Goal: Task Accomplishment & Management: Manage account settings

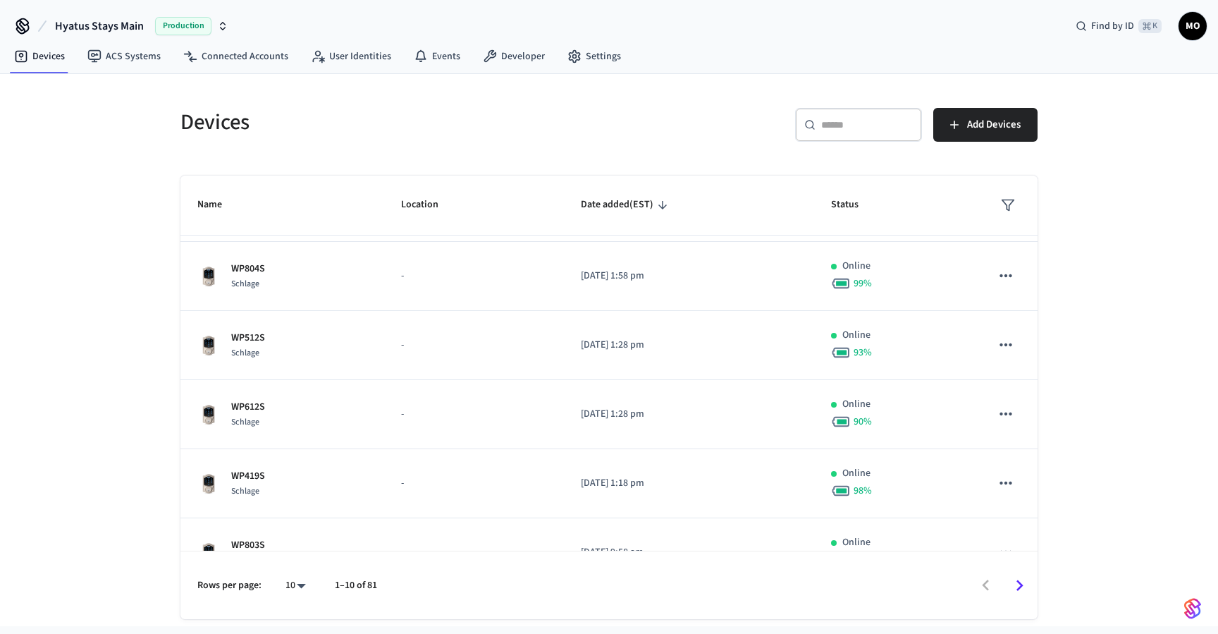
scroll to position [375, 0]
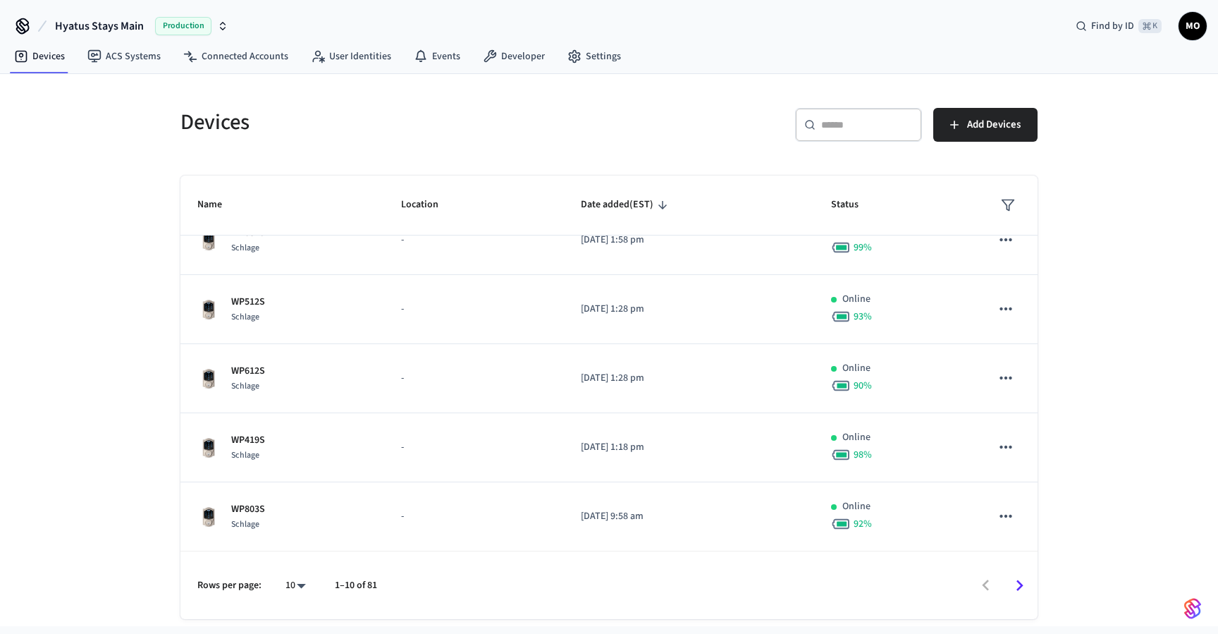
click at [889, 126] on input "text" at bounding box center [867, 125] width 92 height 14
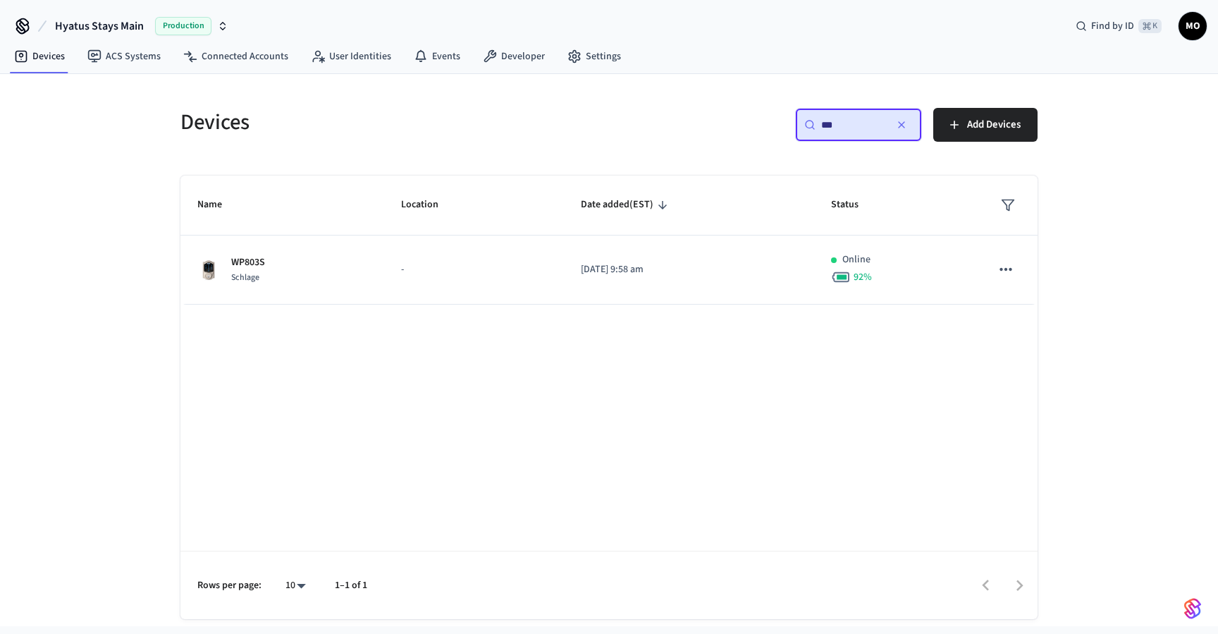
scroll to position [0, 0]
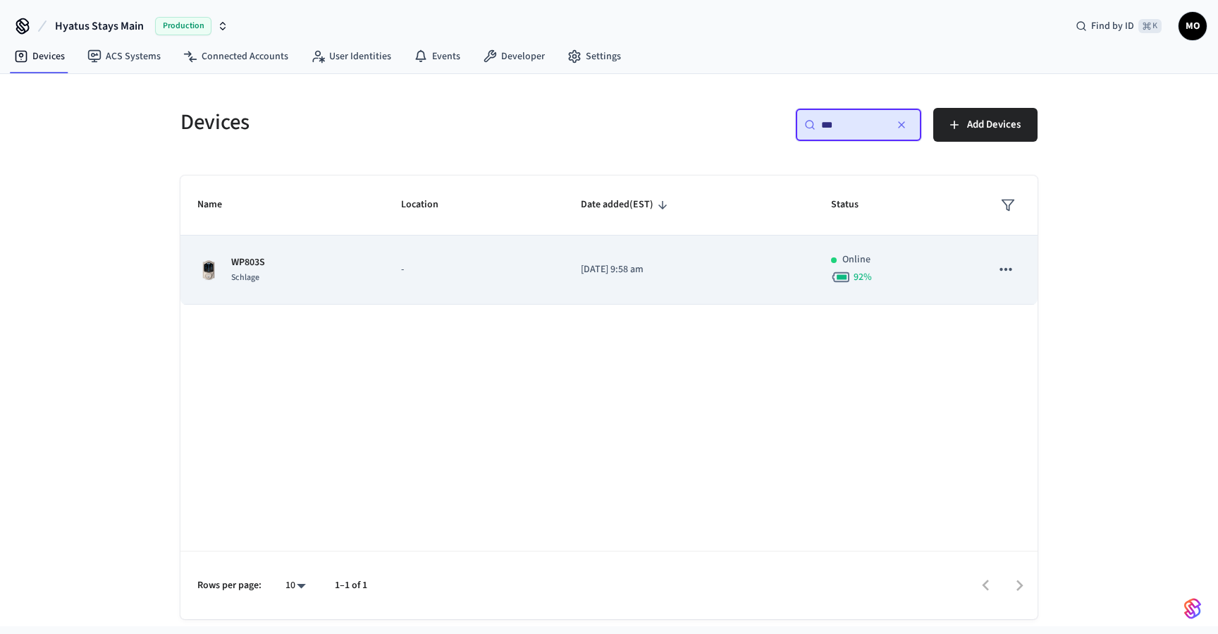
type input "***"
click at [433, 276] on p "-" at bounding box center [474, 269] width 146 height 15
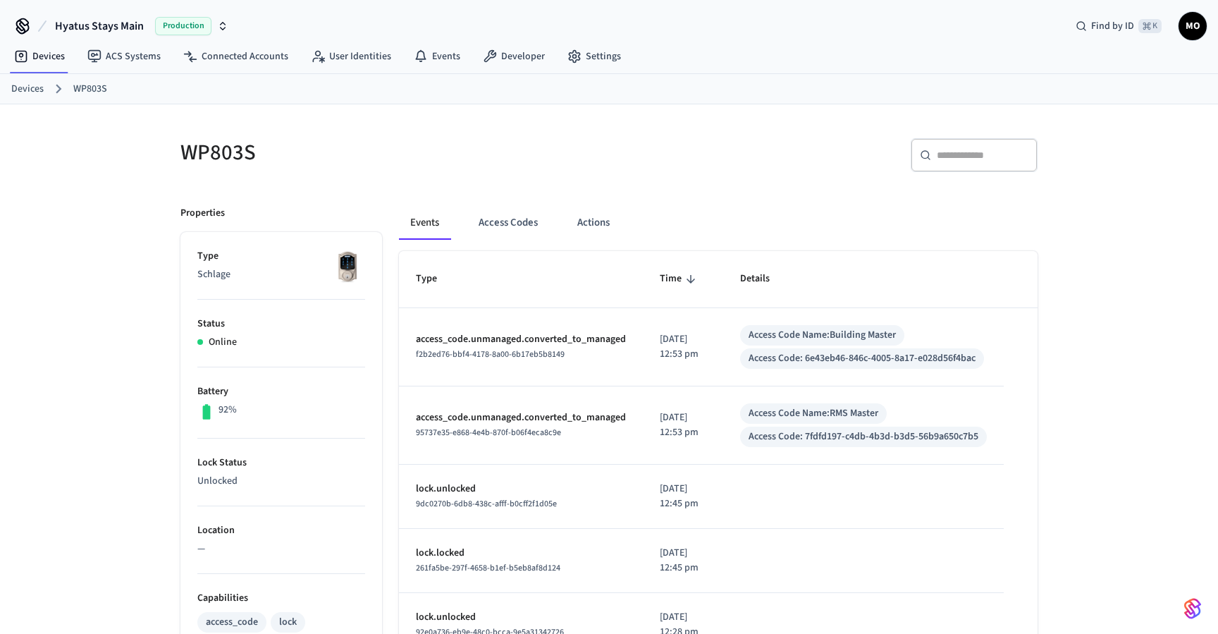
click at [508, 240] on div "Events Access Codes Actions" at bounding box center [718, 228] width 638 height 45
click at [508, 225] on button "Access Codes" at bounding box center [508, 223] width 82 height 34
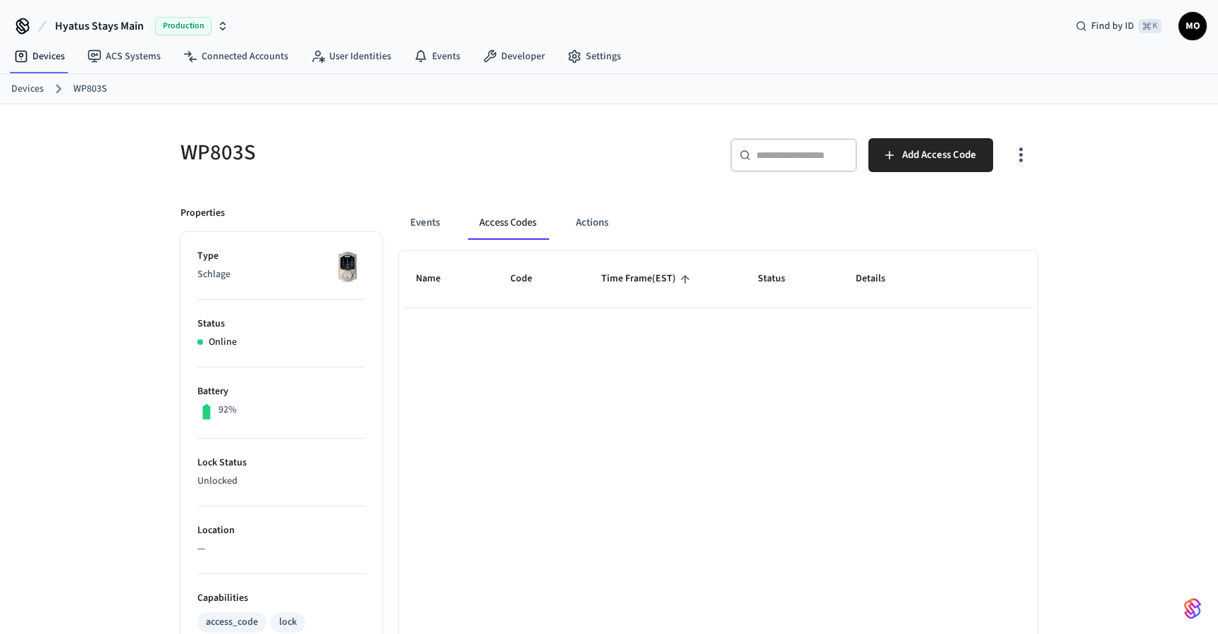
click at [1016, 150] on icon "button" at bounding box center [1021, 155] width 22 height 22
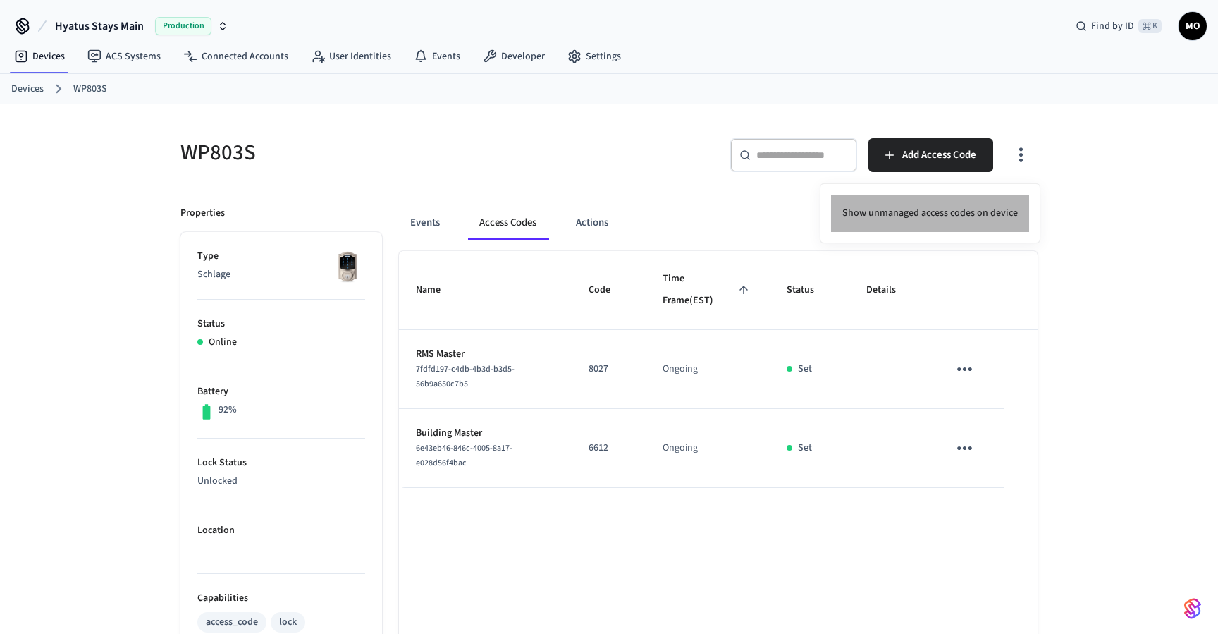
click at [975, 206] on li "Show unmanaged access codes on device" at bounding box center [930, 213] width 198 height 37
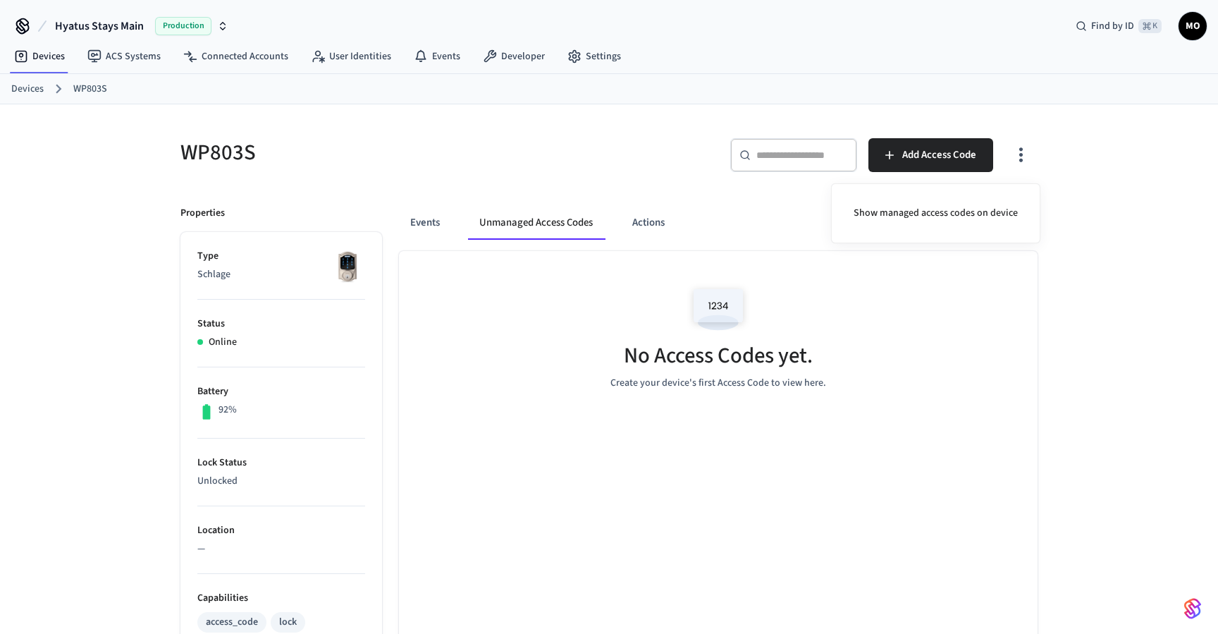
click at [1017, 152] on div at bounding box center [609, 317] width 1218 height 634
click at [1017, 152] on icon "button" at bounding box center [1021, 155] width 22 height 22
click at [971, 209] on li "Show managed access codes on device" at bounding box center [935, 213] width 187 height 37
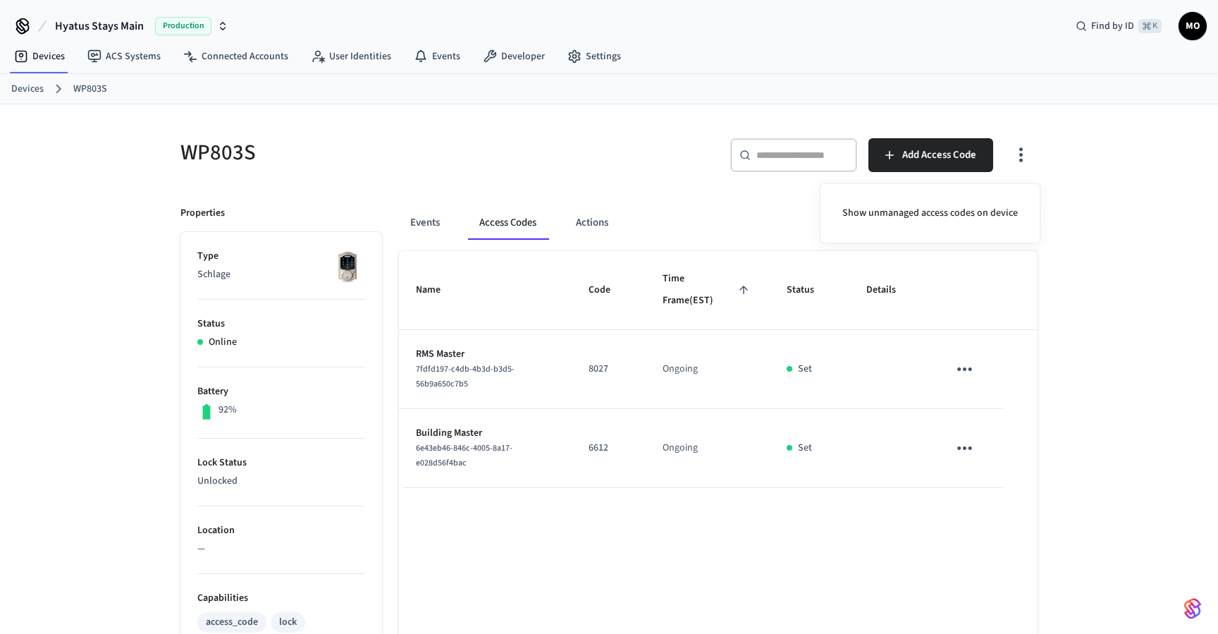
drag, startPoint x: 589, startPoint y: 366, endPoint x: 615, endPoint y: 366, distance: 25.4
click at [615, 366] on div at bounding box center [609, 317] width 1218 height 634
drag, startPoint x: 615, startPoint y: 367, endPoint x: 580, endPoint y: 367, distance: 34.5
click at [581, 367] on td "8027" at bounding box center [609, 369] width 74 height 79
copy p "8027"
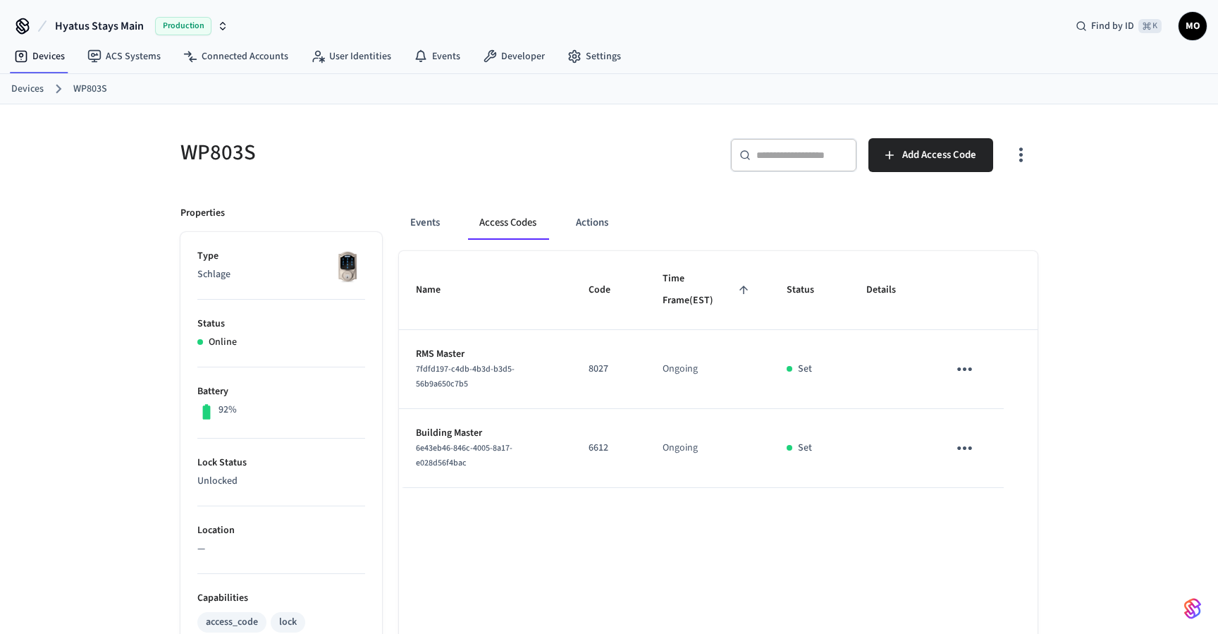
click at [667, 226] on div "Events Access Codes Actions" at bounding box center [718, 223] width 638 height 34
drag, startPoint x: 593, startPoint y: 369, endPoint x: 618, endPoint y: 369, distance: 24.7
click at [618, 369] on p "8027" at bounding box center [608, 369] width 40 height 15
click at [592, 367] on p "8027" at bounding box center [608, 369] width 40 height 15
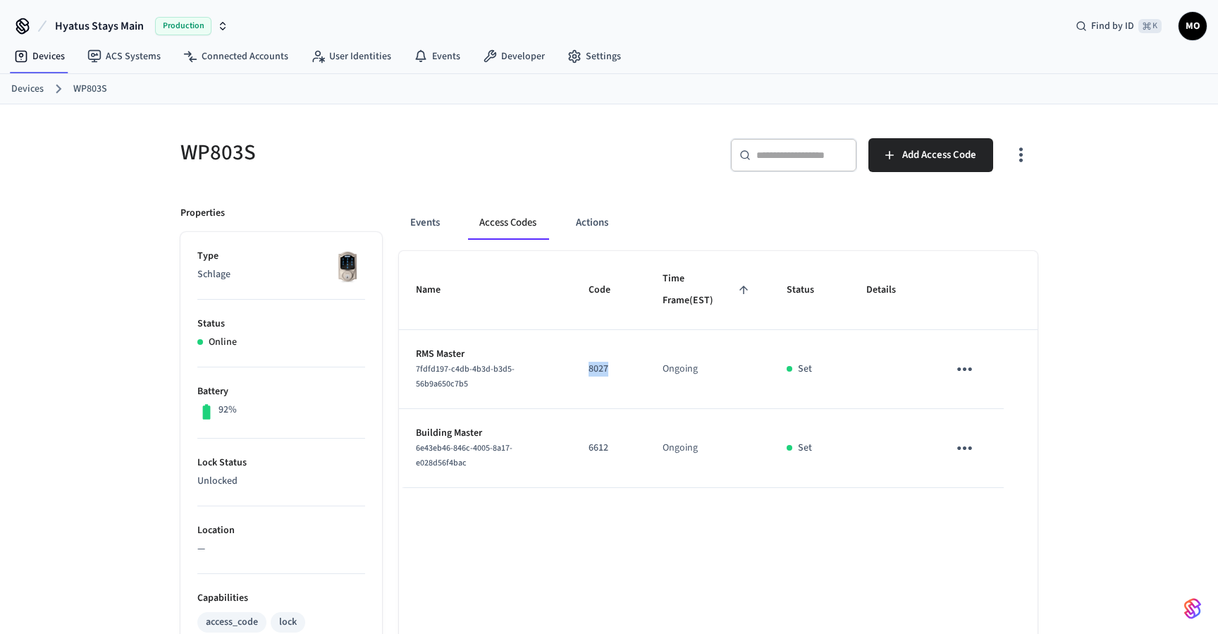
copy p "8027"
click at [665, 219] on div "Events Access Codes Actions" at bounding box center [718, 223] width 638 height 34
click at [904, 154] on span "Add Access Code" at bounding box center [939, 155] width 74 height 18
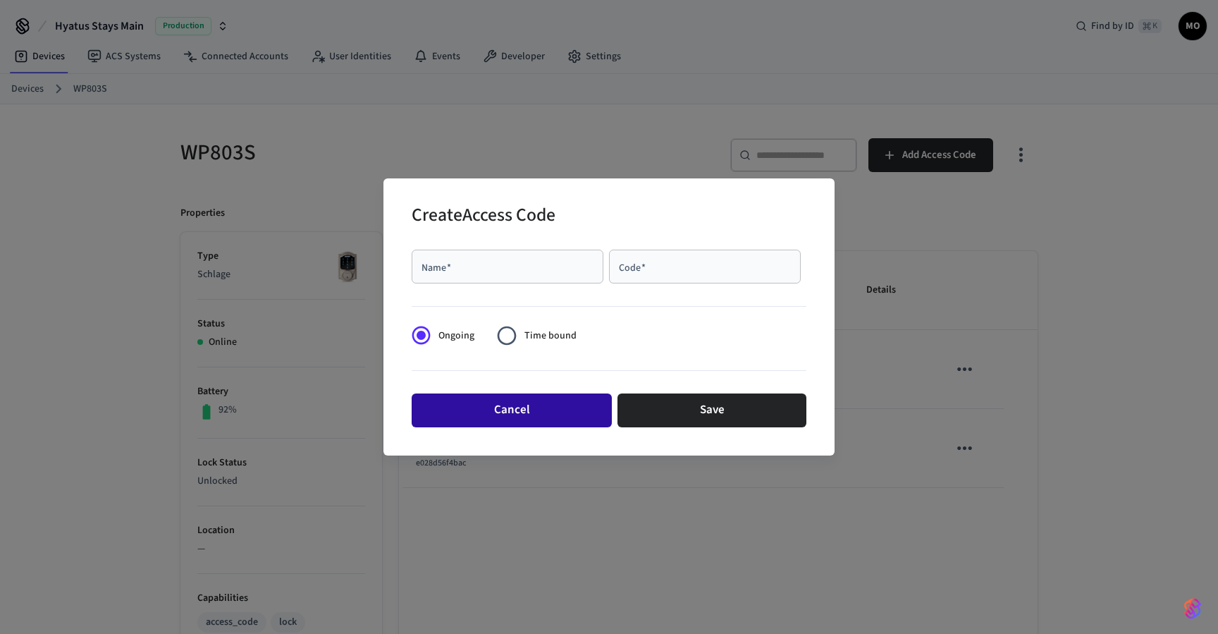
click at [554, 408] on button "Cancel" at bounding box center [512, 410] width 200 height 34
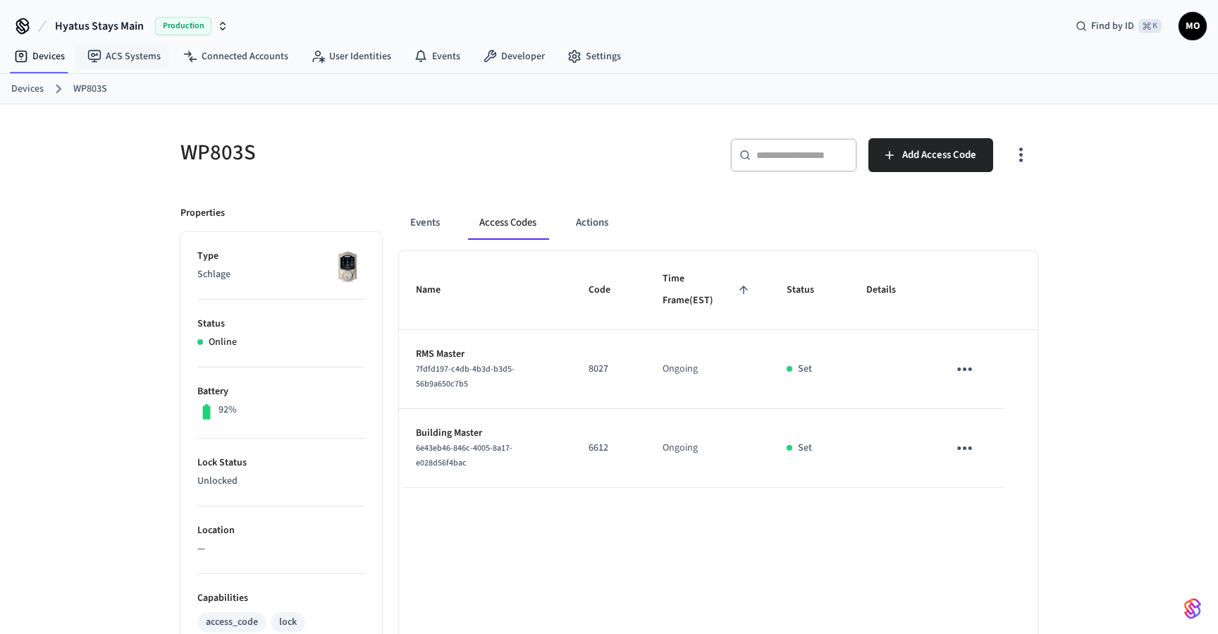
click at [32, 87] on link "Devices" at bounding box center [27, 89] width 32 height 15
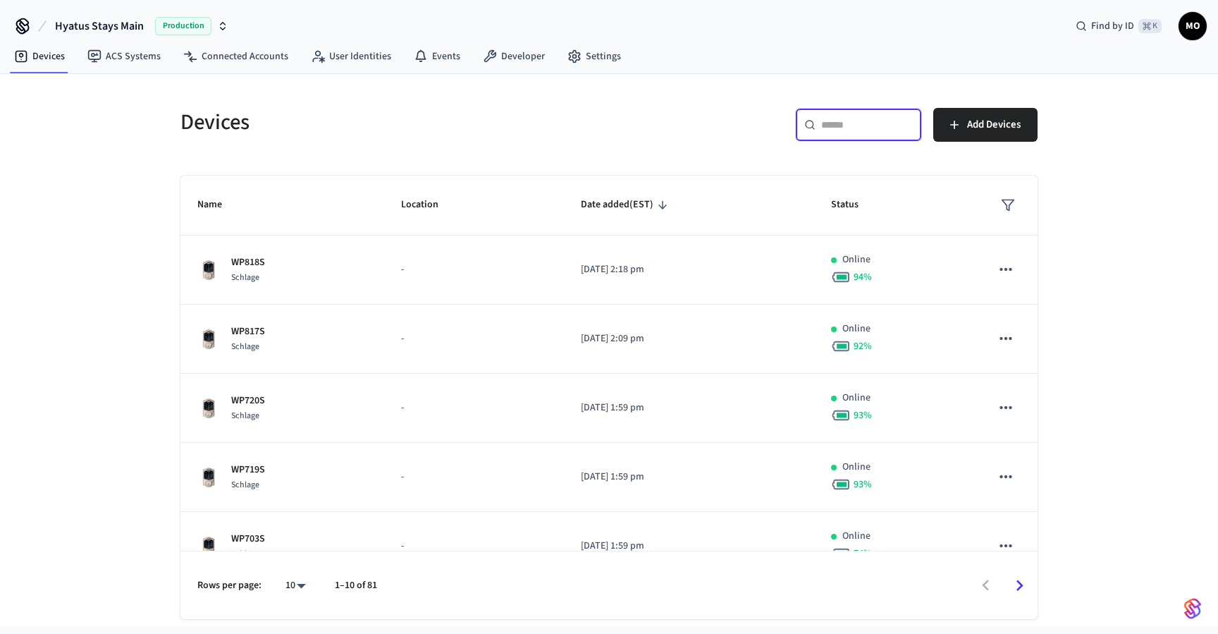
click at [827, 131] on input "text" at bounding box center [867, 125] width 92 height 14
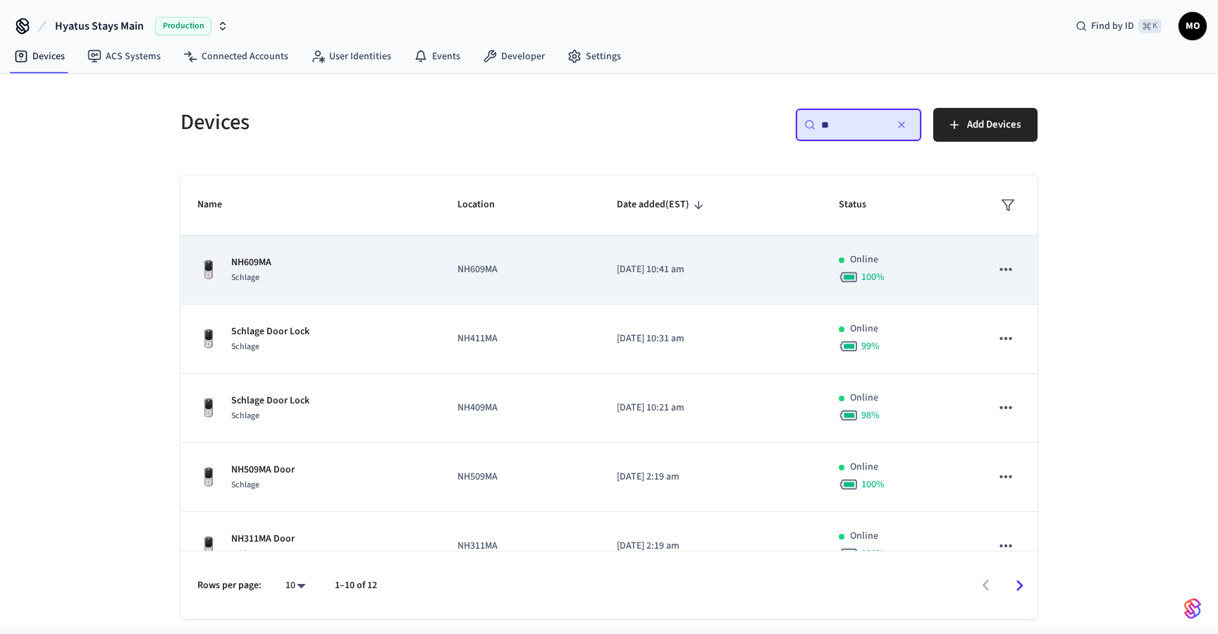
type input "**"
click at [367, 265] on div "NH609MA Schlage" at bounding box center [310, 270] width 226 height 30
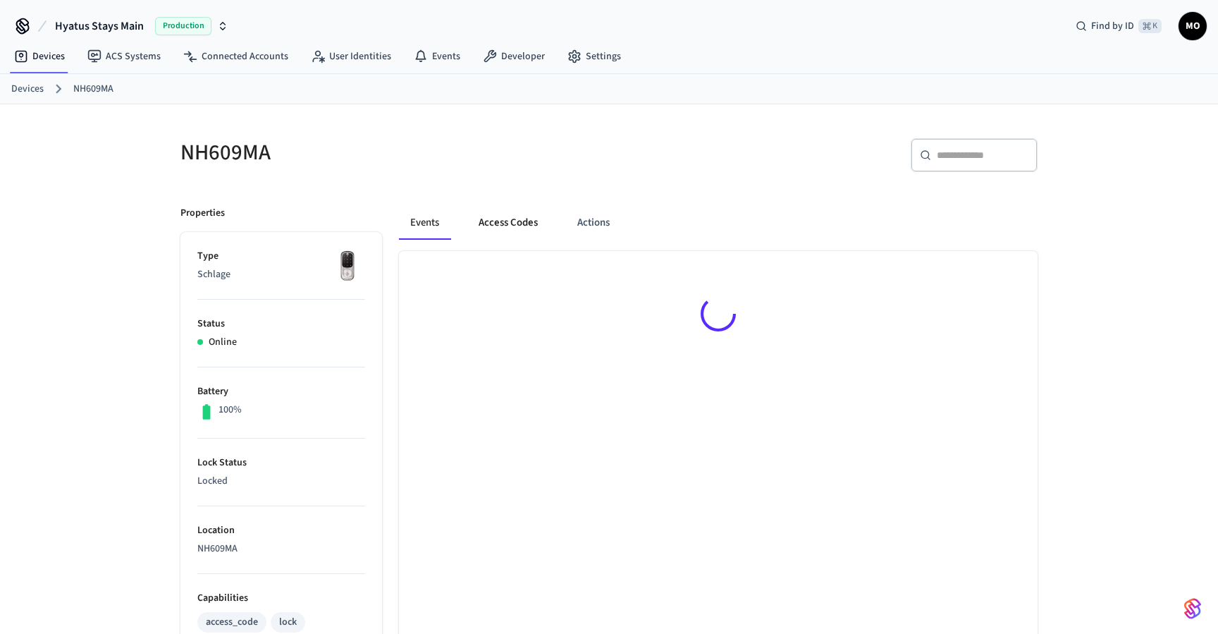
click at [523, 223] on button "Access Codes" at bounding box center [508, 223] width 82 height 34
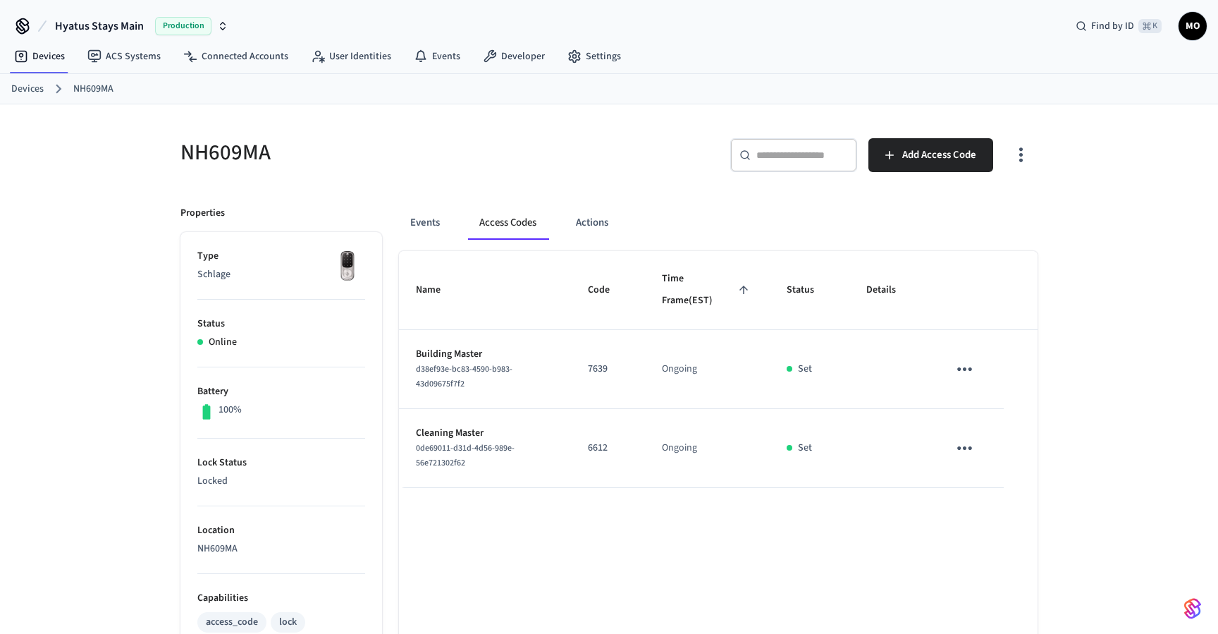
click at [598, 447] on p "6612" at bounding box center [608, 447] width 40 height 15
copy p "6612"
click at [449, 431] on p "Cleaning Master" at bounding box center [485, 433] width 138 height 15
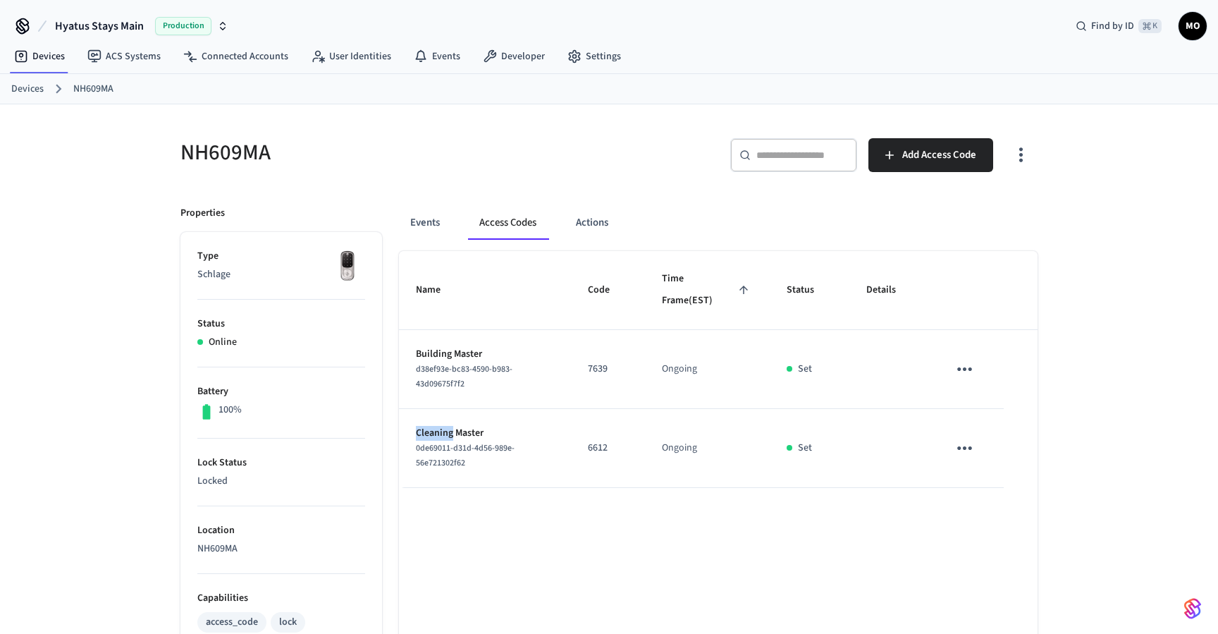
click at [449, 431] on p "Cleaning Master" at bounding box center [485, 433] width 138 height 15
click at [593, 449] on p "6612" at bounding box center [608, 447] width 40 height 15
click at [562, 513] on div "Name Code Time Frame (EST) Status Details Building Master d38ef93e-bc83-4590-b9…" at bounding box center [718, 629] width 638 height 756
click at [600, 366] on p "7639" at bounding box center [608, 369] width 40 height 15
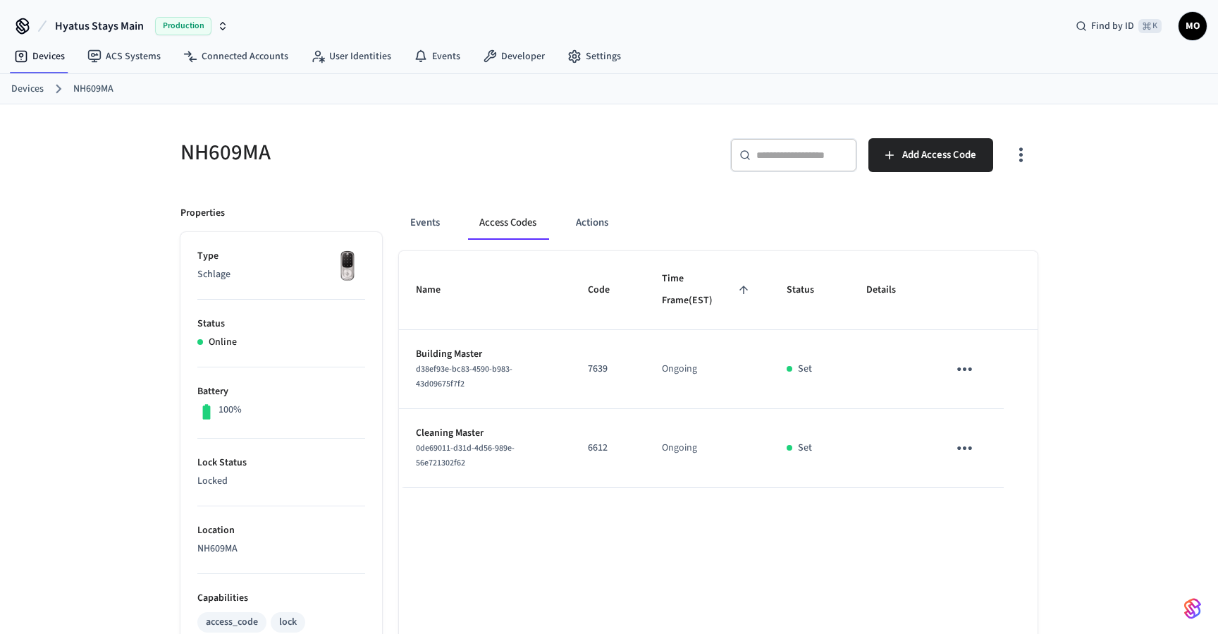
click at [600, 366] on p "7639" at bounding box center [608, 369] width 40 height 15
copy p "7639"
click at [30, 88] on link "Devices" at bounding box center [27, 89] width 32 height 15
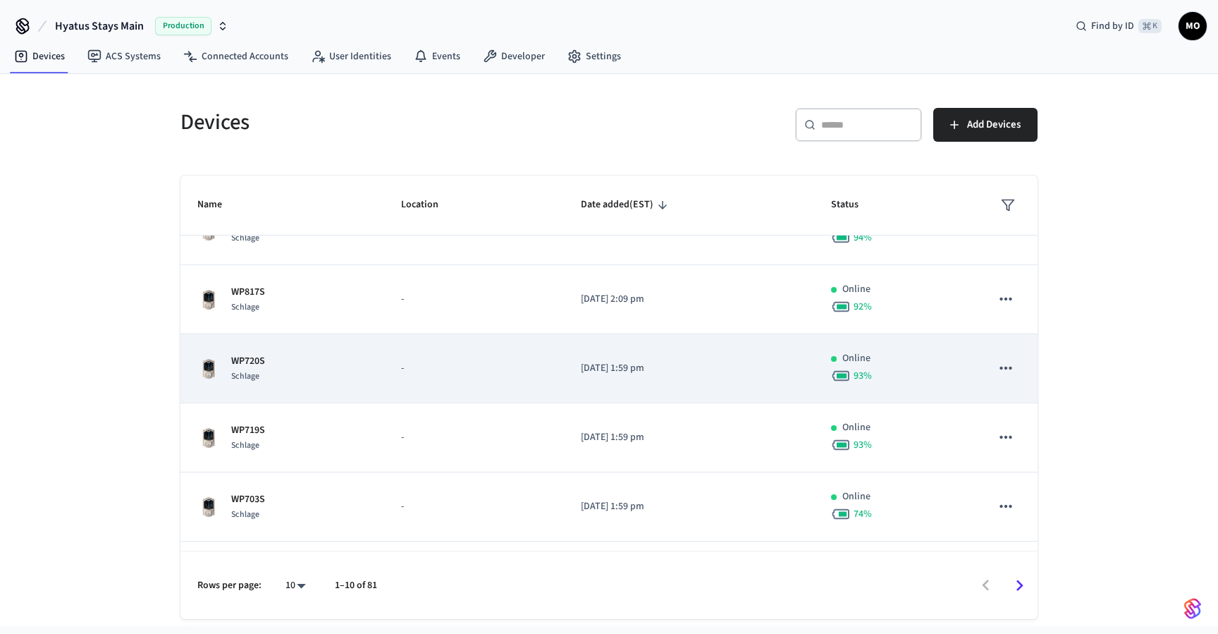
scroll to position [49, 0]
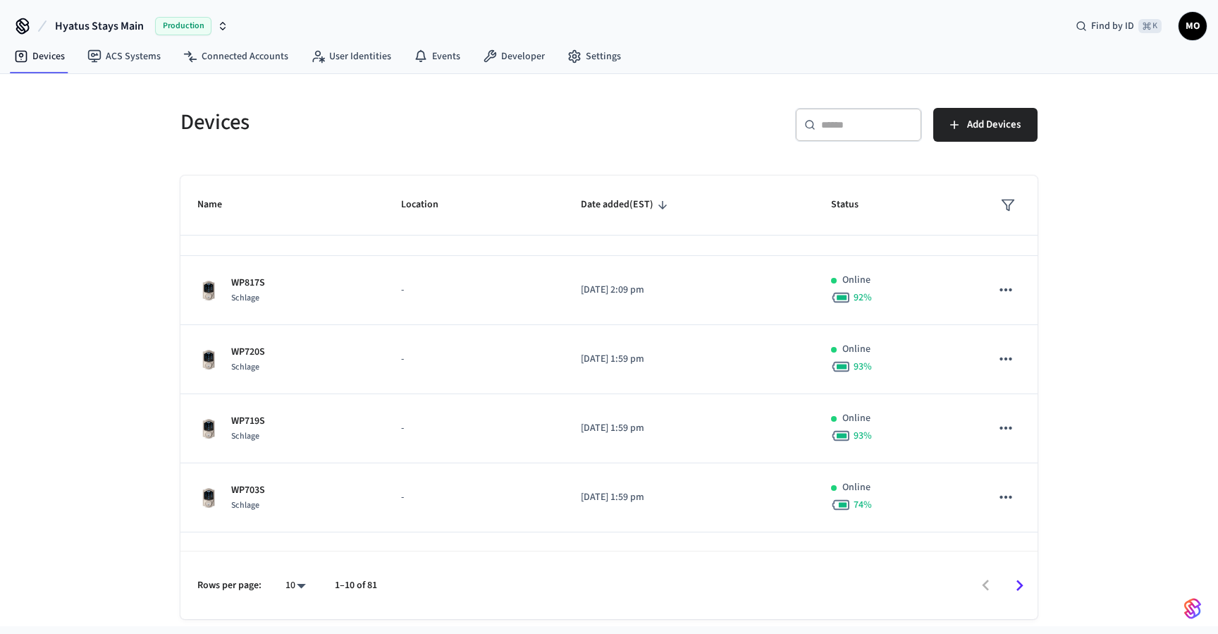
click at [832, 123] on input "text" at bounding box center [867, 125] width 92 height 14
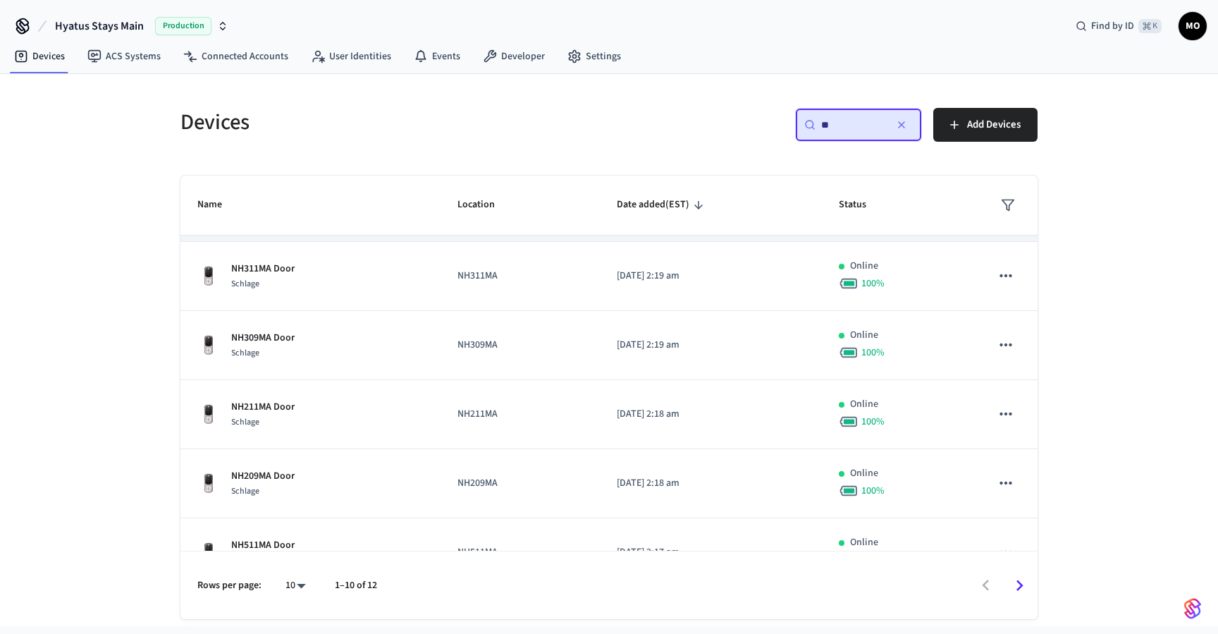
scroll to position [278, 0]
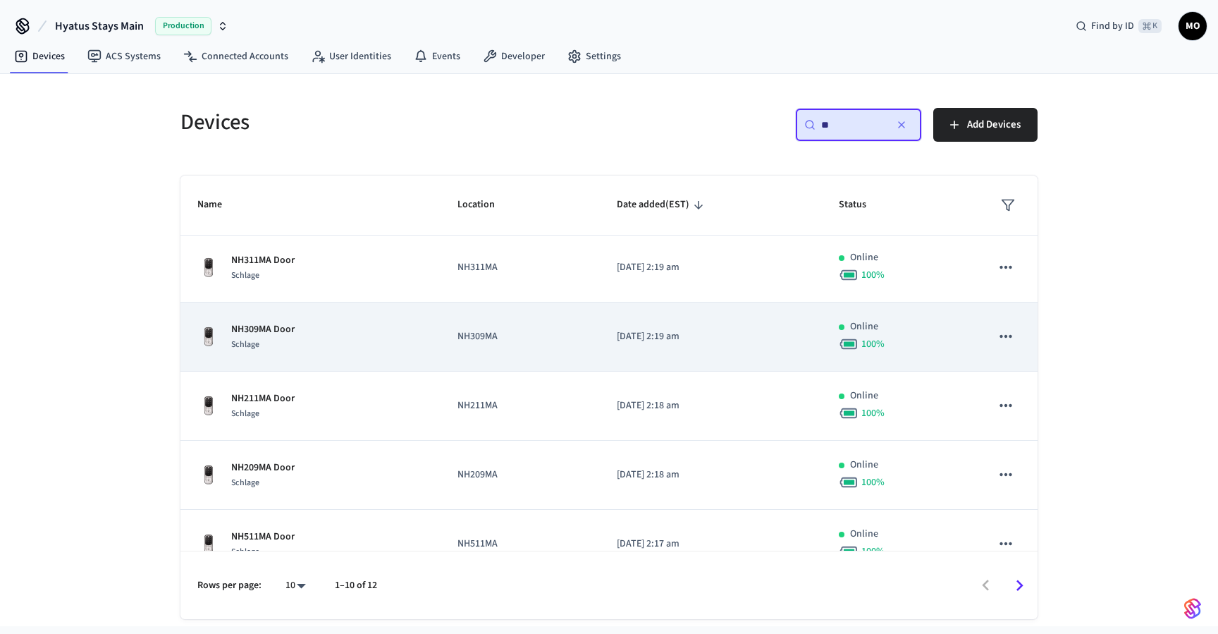
type input "**"
click at [304, 348] on div "NH309MA Door Schlage" at bounding box center [310, 337] width 226 height 30
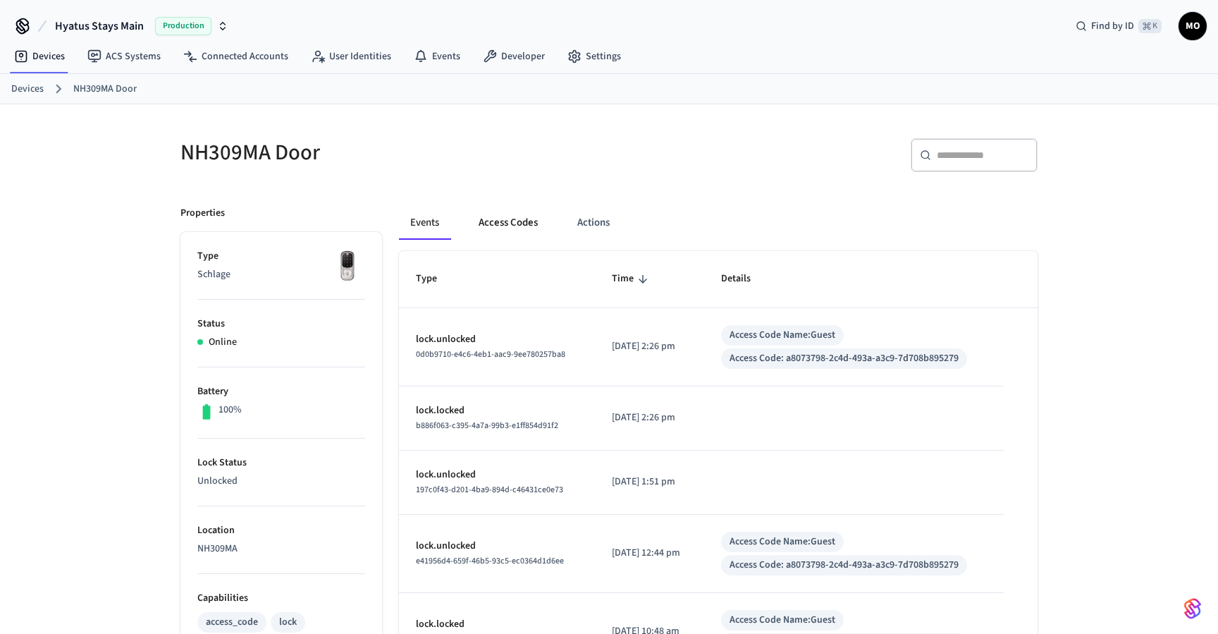
click at [504, 226] on button "Access Codes" at bounding box center [508, 223] width 82 height 34
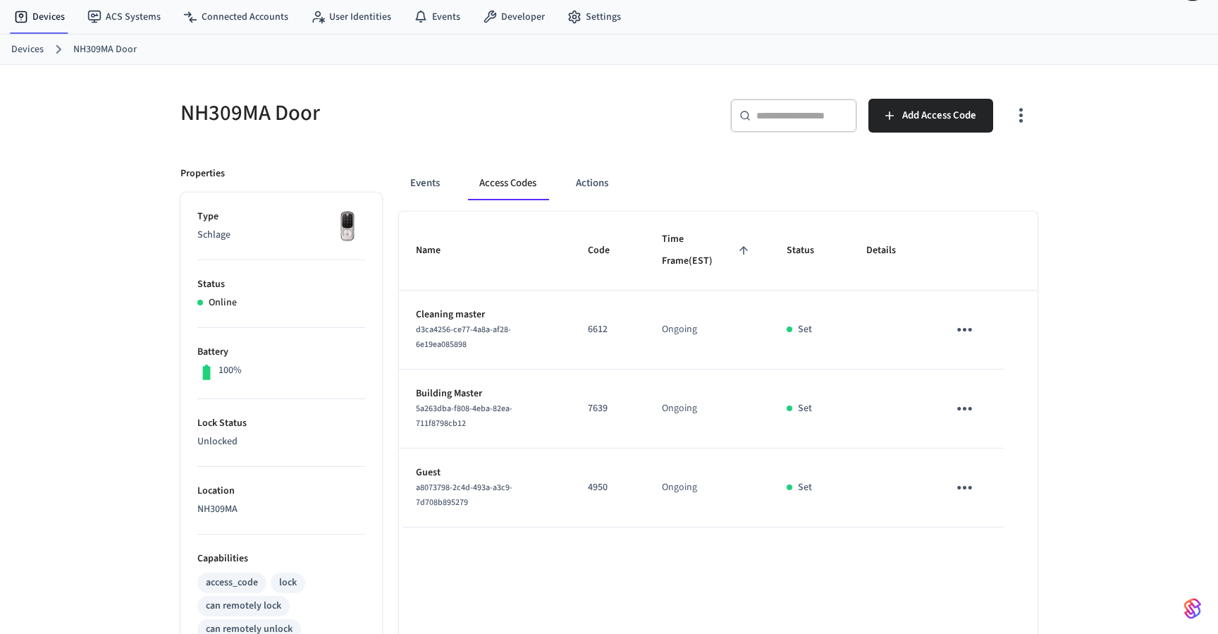
scroll to position [56, 0]
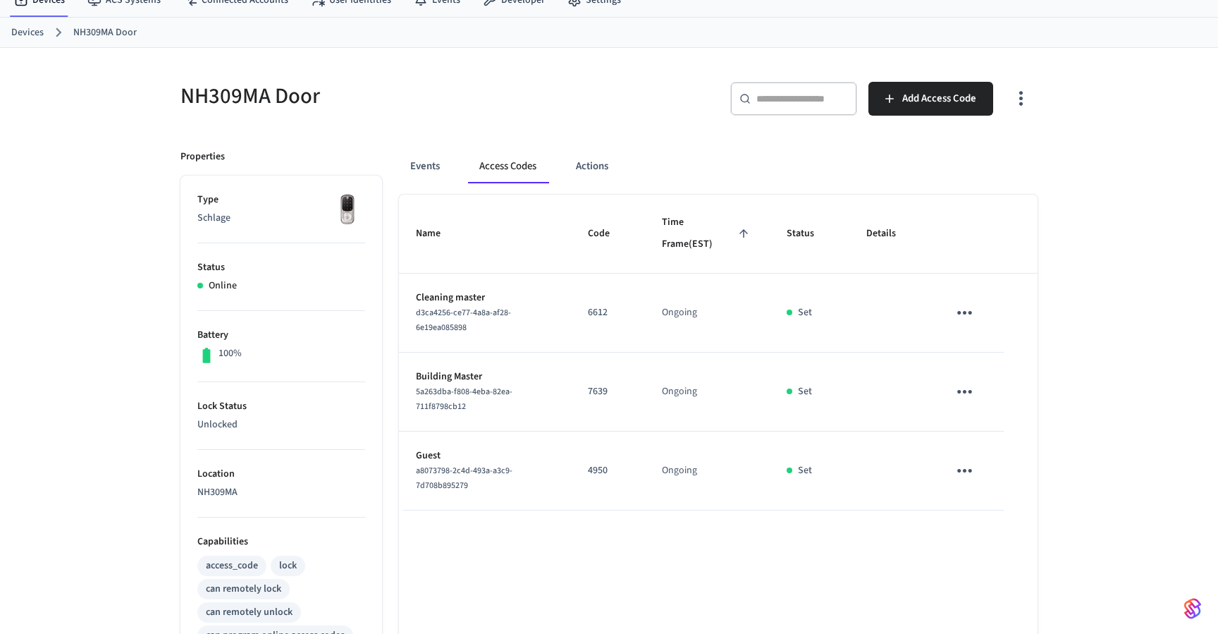
click at [598, 313] on p "6612" at bounding box center [608, 312] width 40 height 15
copy p "6612"
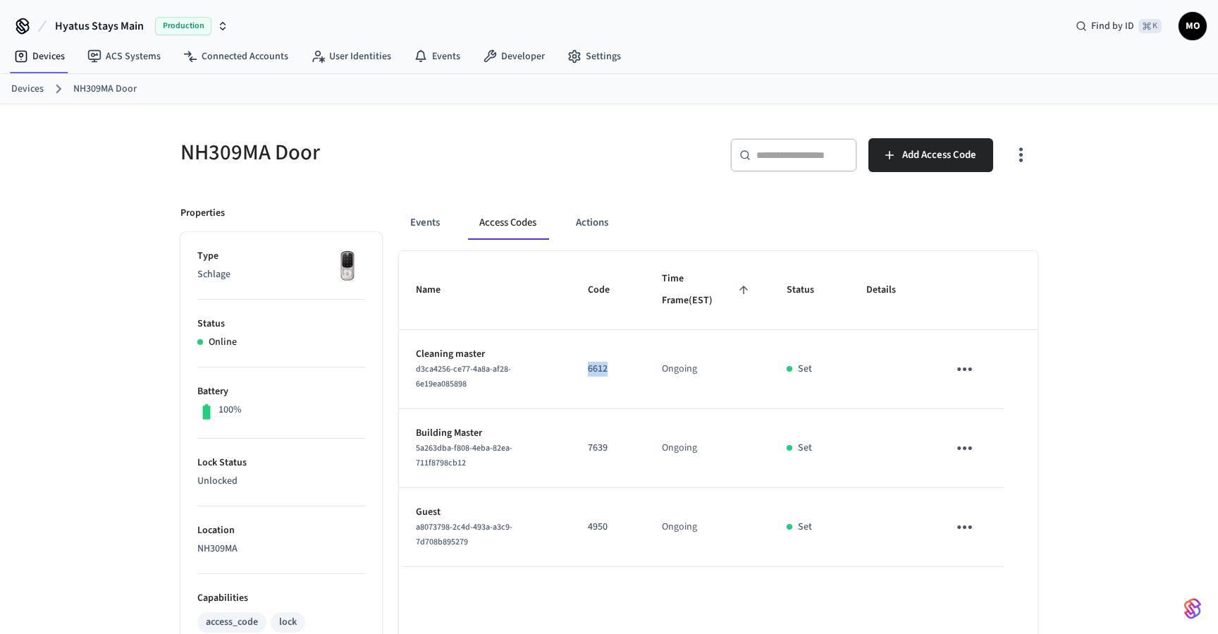
click at [20, 91] on link "Devices" at bounding box center [27, 89] width 32 height 15
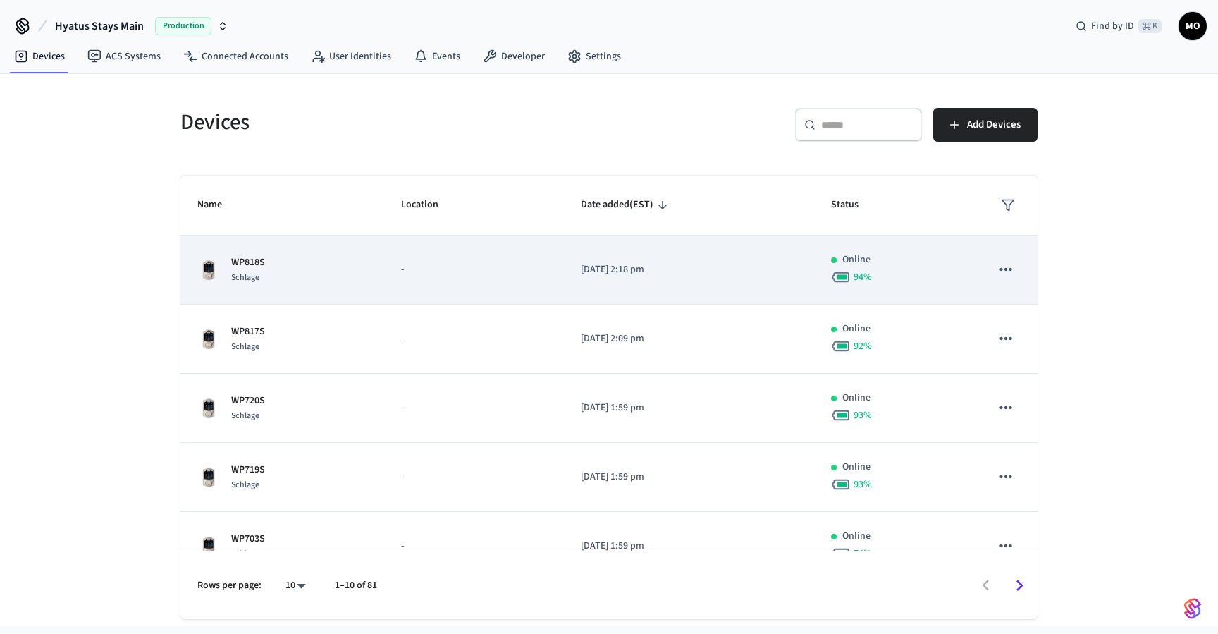
click at [285, 266] on div "WP818S Schlage" at bounding box center [282, 270] width 170 height 30
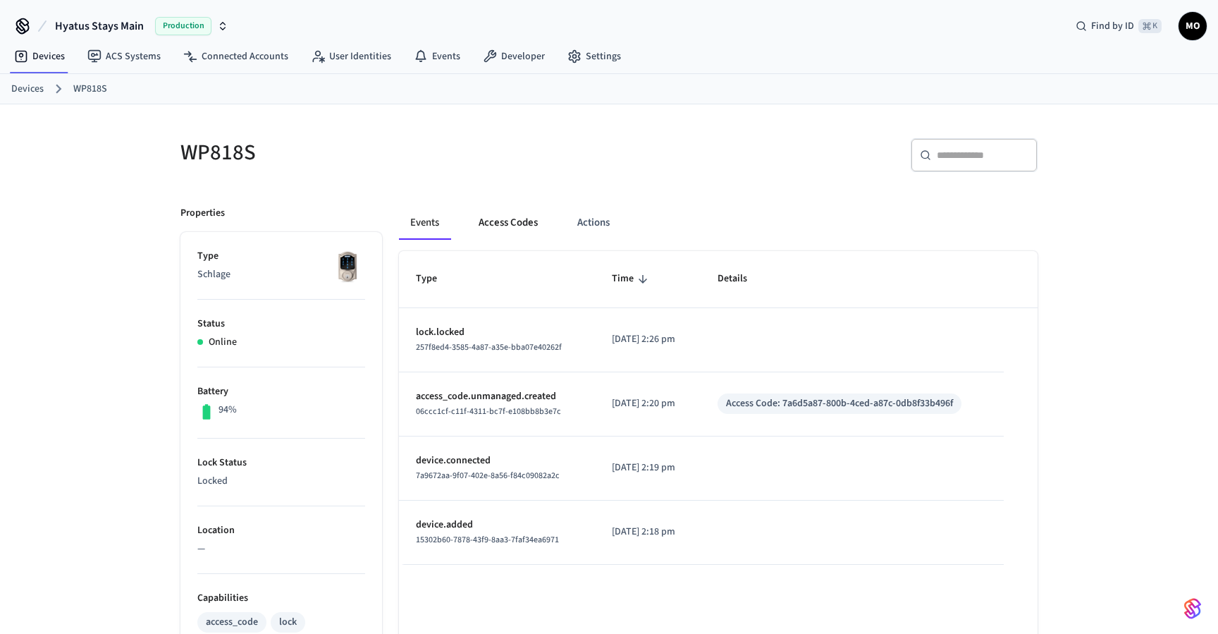
click at [504, 226] on button "Access Codes" at bounding box center [508, 223] width 82 height 34
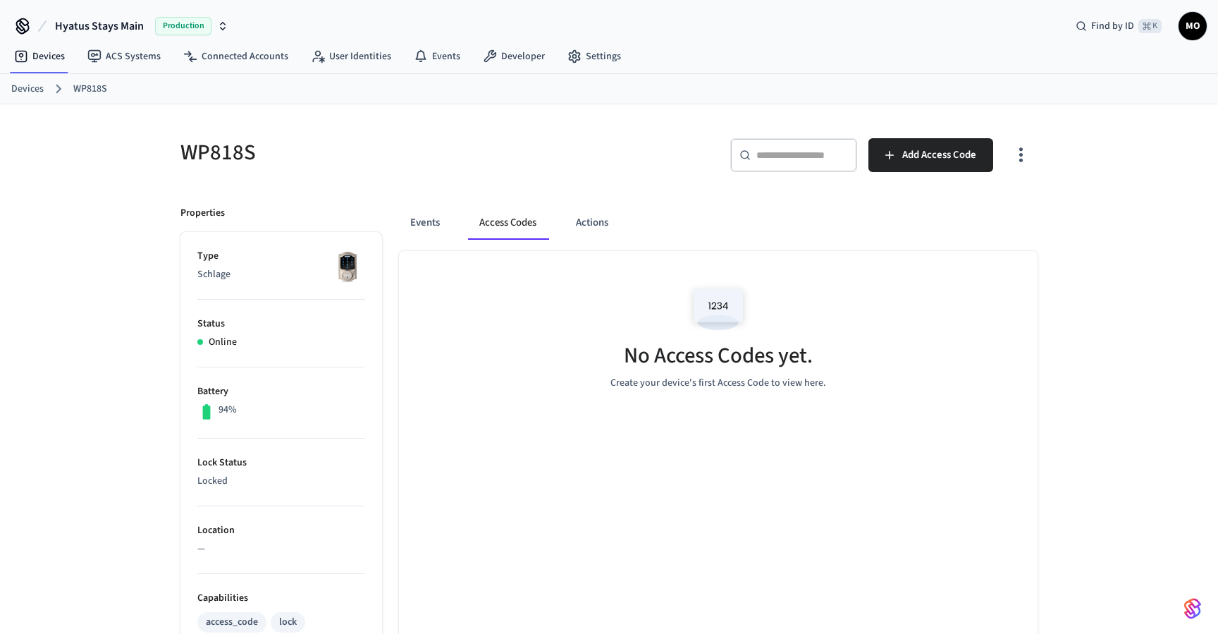
click at [1014, 154] on icon "button" at bounding box center [1021, 155] width 22 height 22
click at [994, 210] on li "Show unmanaged access codes on device" at bounding box center [930, 213] width 198 height 37
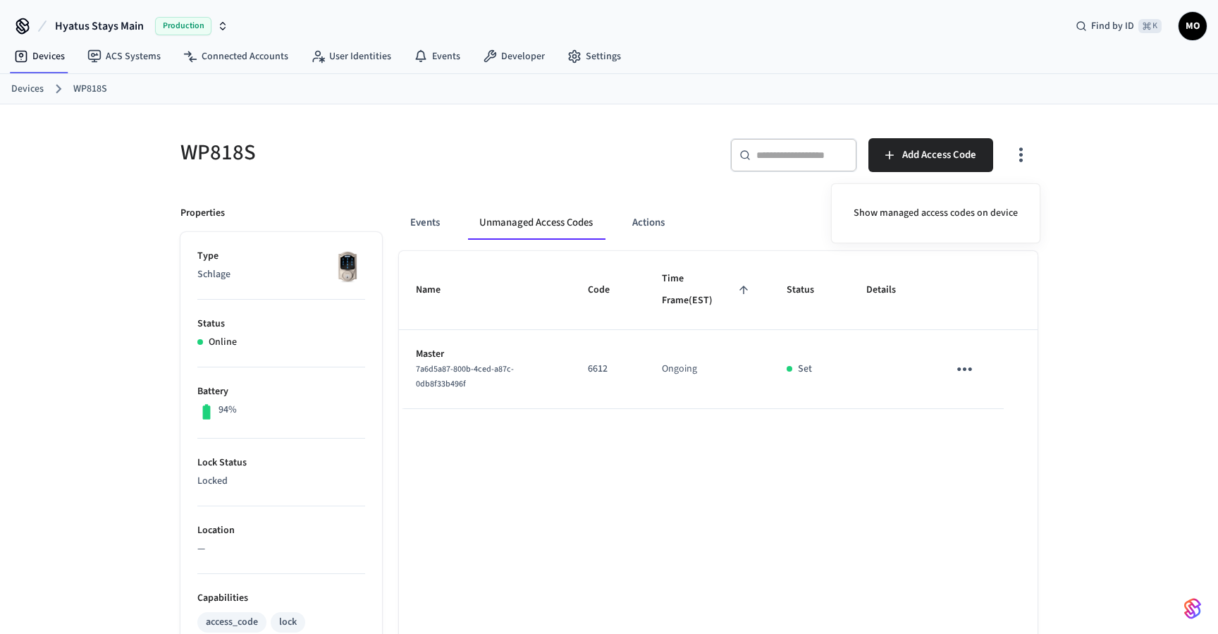
click at [969, 368] on div at bounding box center [609, 317] width 1218 height 634
click at [958, 369] on icon "sticky table" at bounding box center [964, 369] width 15 height 4
click at [980, 402] on icon at bounding box center [985, 400] width 11 height 11
click at [440, 222] on button "Events" at bounding box center [425, 223] width 52 height 34
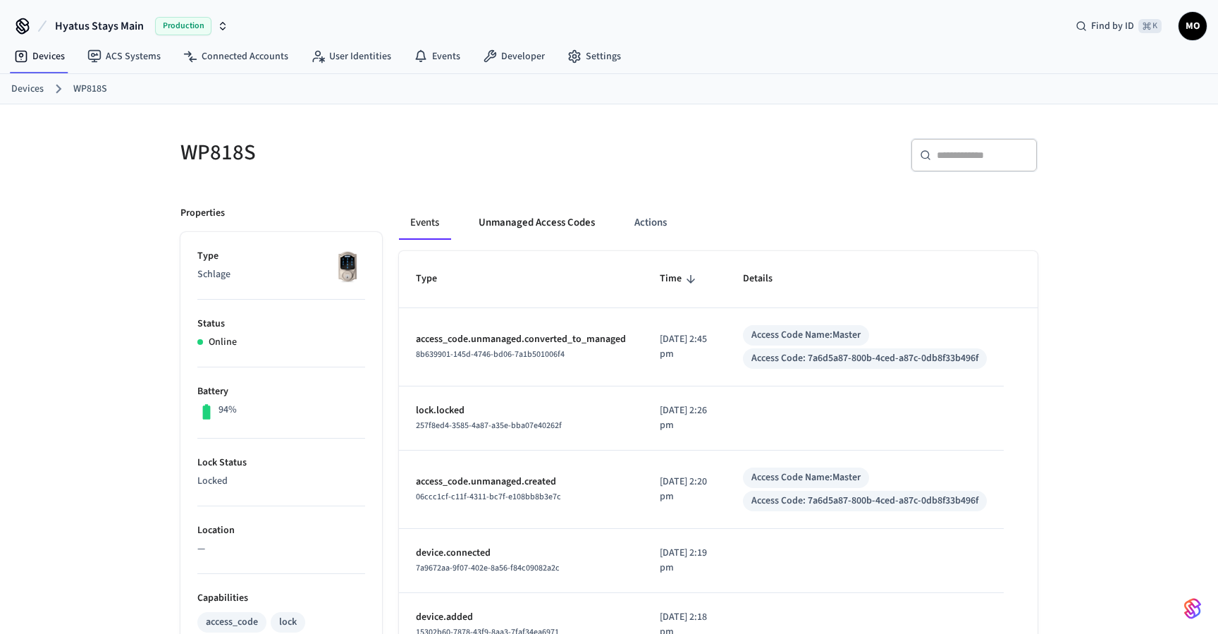
click at [522, 227] on button "Unmanaged Access Codes" at bounding box center [536, 223] width 139 height 34
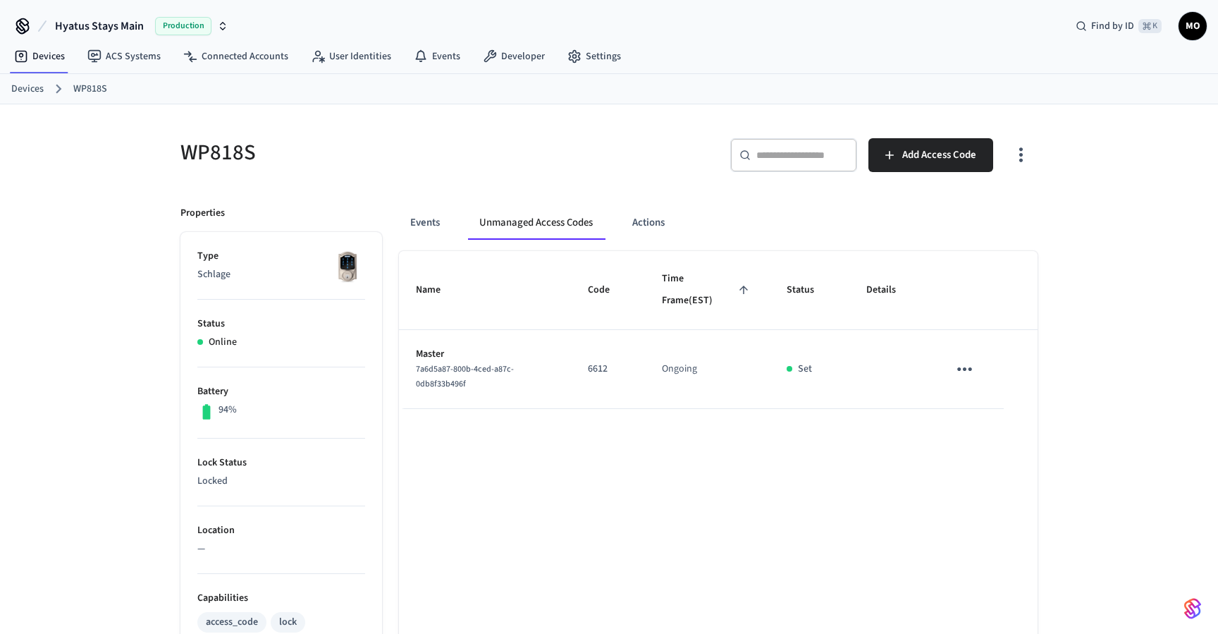
click at [1015, 159] on icon "button" at bounding box center [1021, 155] width 22 height 22
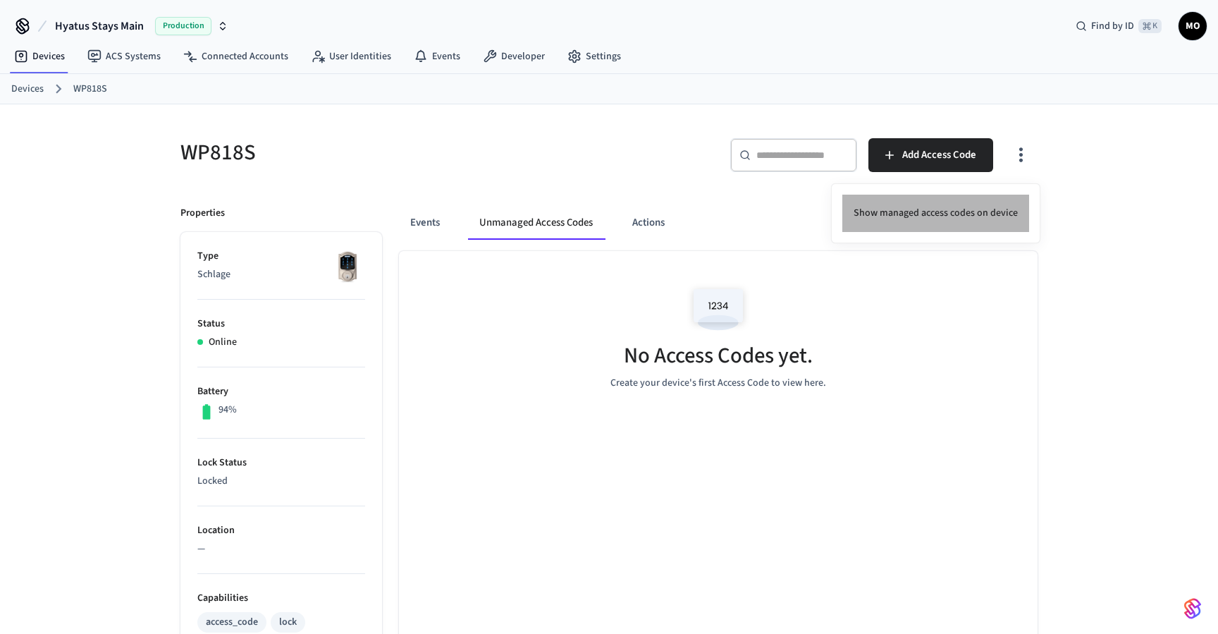
click at [981, 201] on li "Show managed access codes on device" at bounding box center [935, 213] width 187 height 37
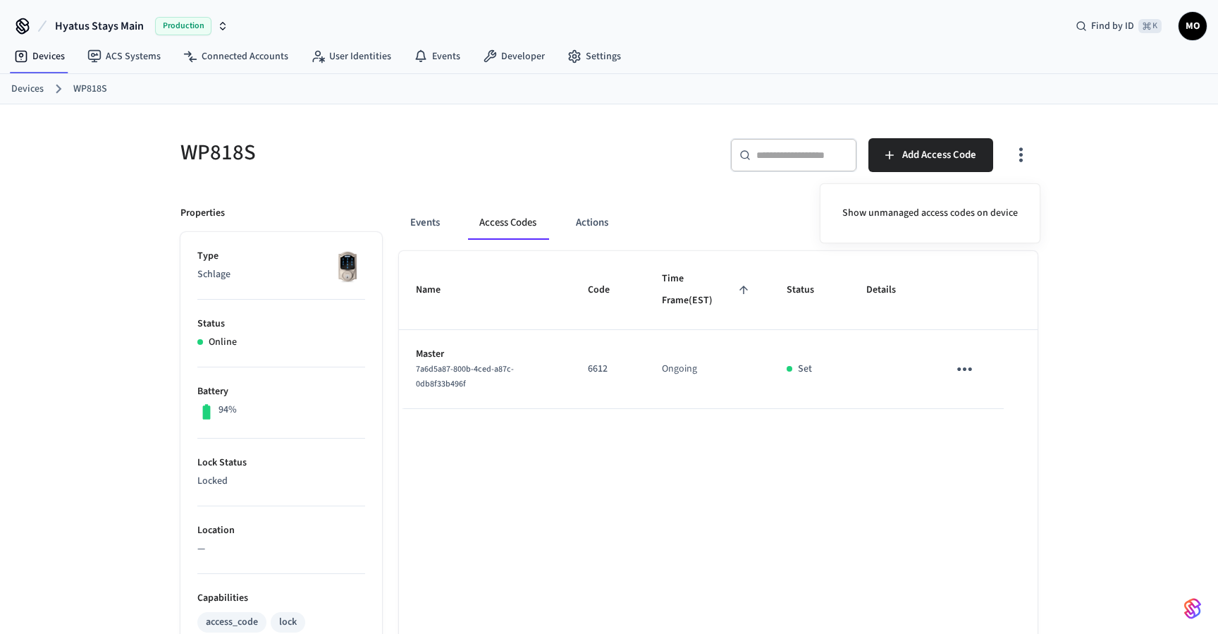
click at [591, 363] on div at bounding box center [609, 317] width 1218 height 634
click at [591, 363] on p "6612" at bounding box center [608, 369] width 40 height 15
click at [597, 373] on p "6612" at bounding box center [608, 369] width 40 height 15
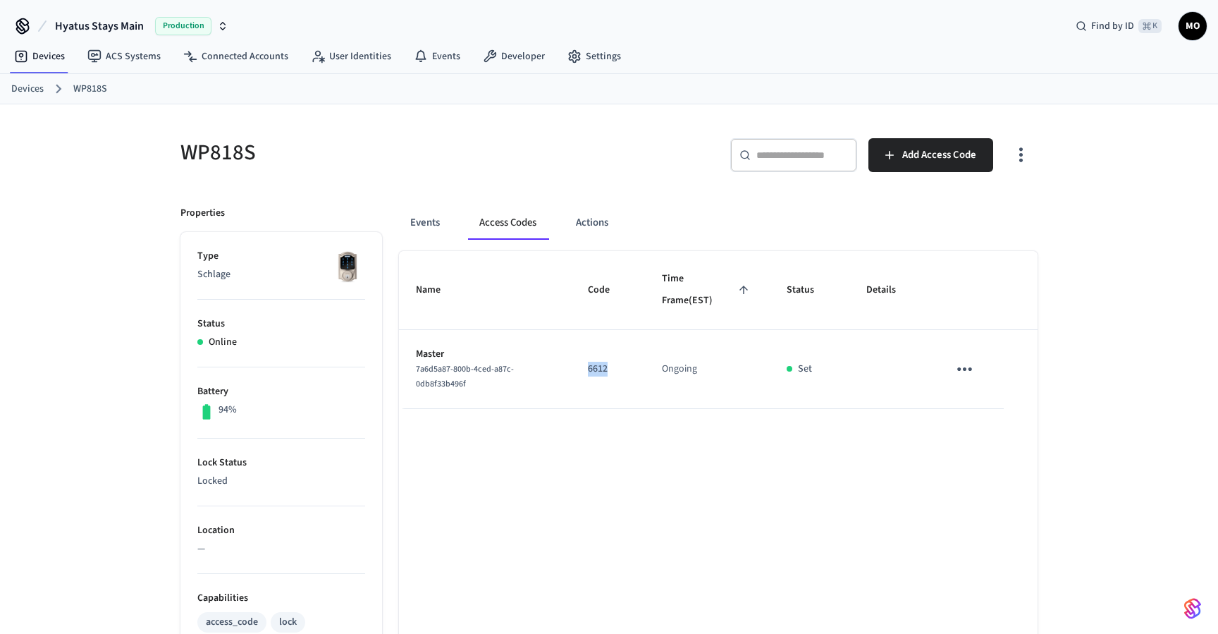
click at [597, 373] on p "6612" at bounding box center [608, 369] width 40 height 15
click at [565, 439] on div "Name Code Time Frame (EST) Status Details Master 7a6d5a87-800b-4ced-a87c-0db8f3…" at bounding box center [718, 640] width 638 height 779
click at [23, 87] on link "Devices" at bounding box center [27, 89] width 32 height 15
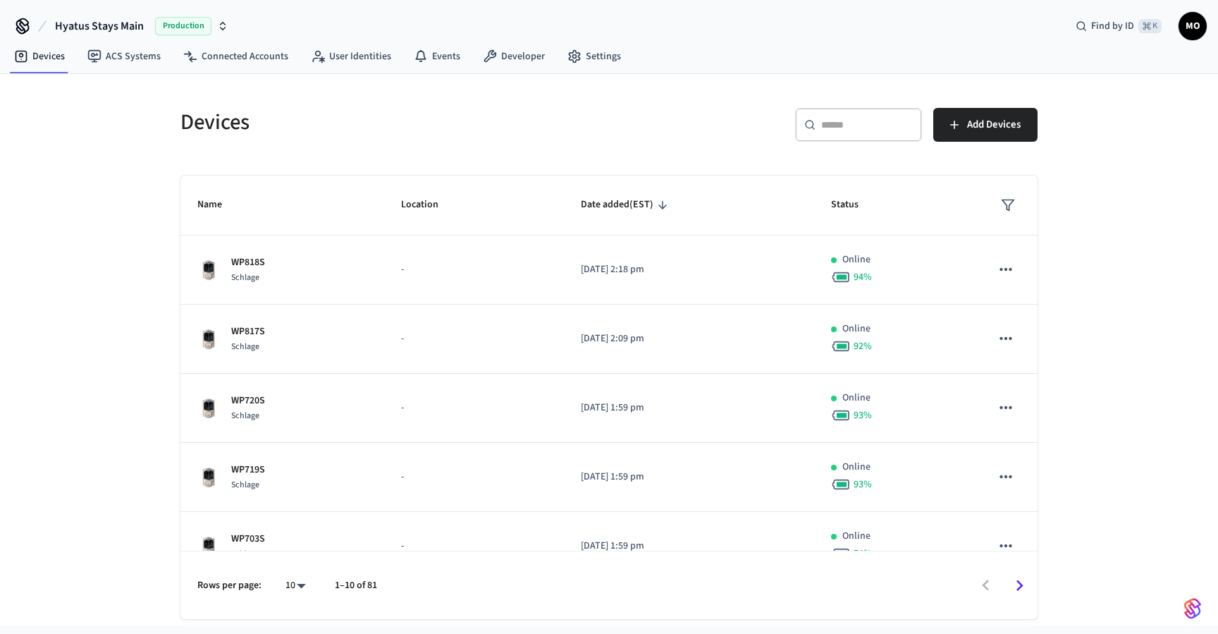
click at [842, 132] on div "​ ​" at bounding box center [858, 125] width 127 height 34
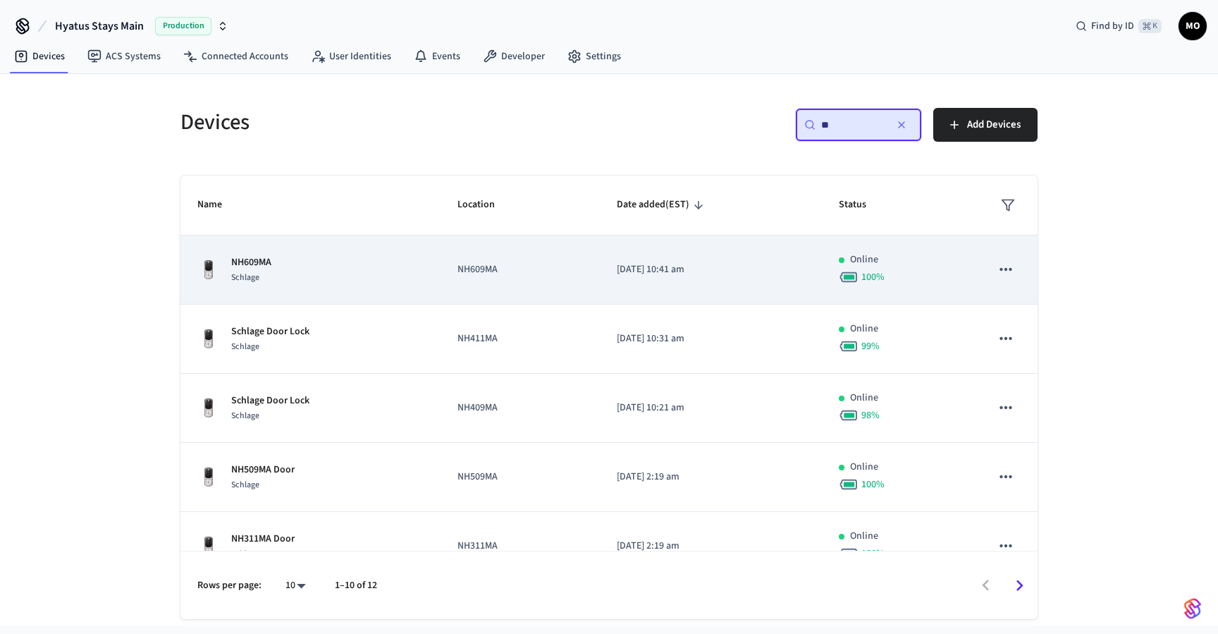
type input "**"
click at [308, 267] on div "NH609MA Schlage" at bounding box center [310, 270] width 226 height 30
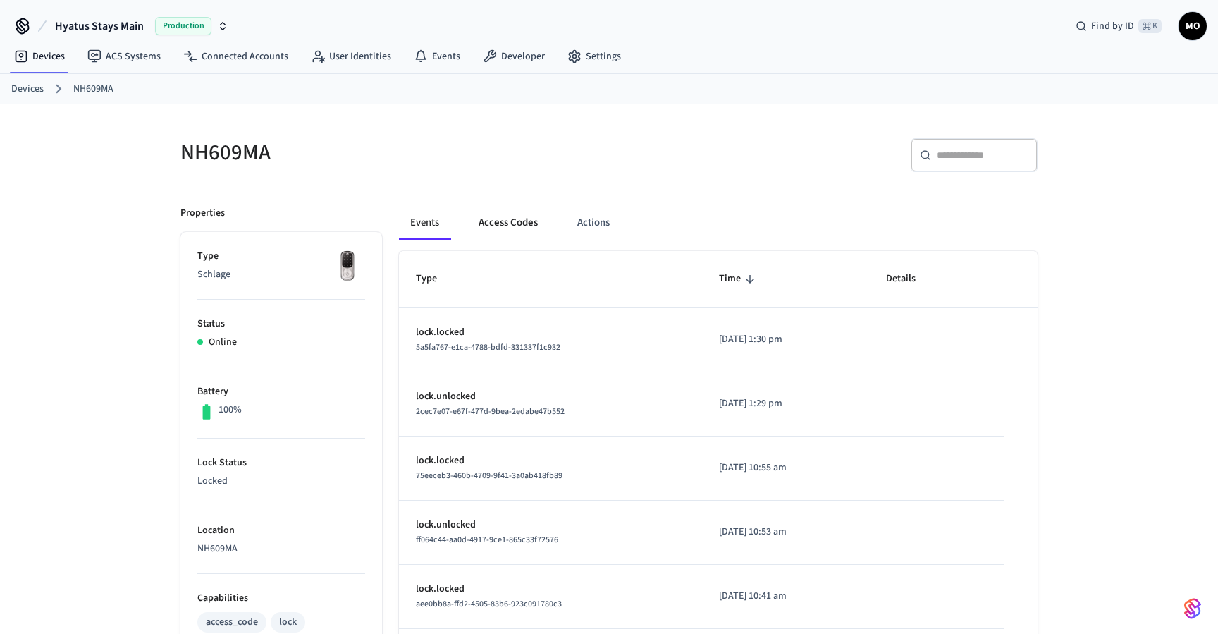
click at [530, 230] on button "Access Codes" at bounding box center [508, 223] width 82 height 34
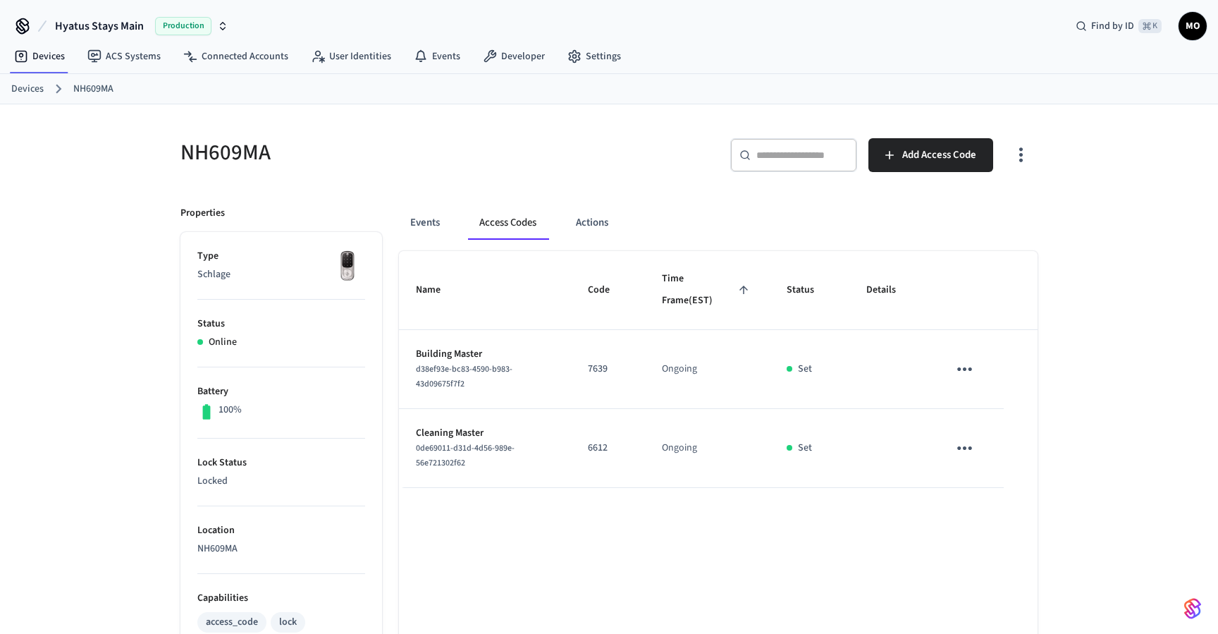
click at [597, 368] on p "7639" at bounding box center [608, 369] width 40 height 15
copy p "7639"
click at [794, 157] on input "text" at bounding box center [802, 155] width 92 height 14
click at [446, 223] on button "Events" at bounding box center [425, 223] width 52 height 34
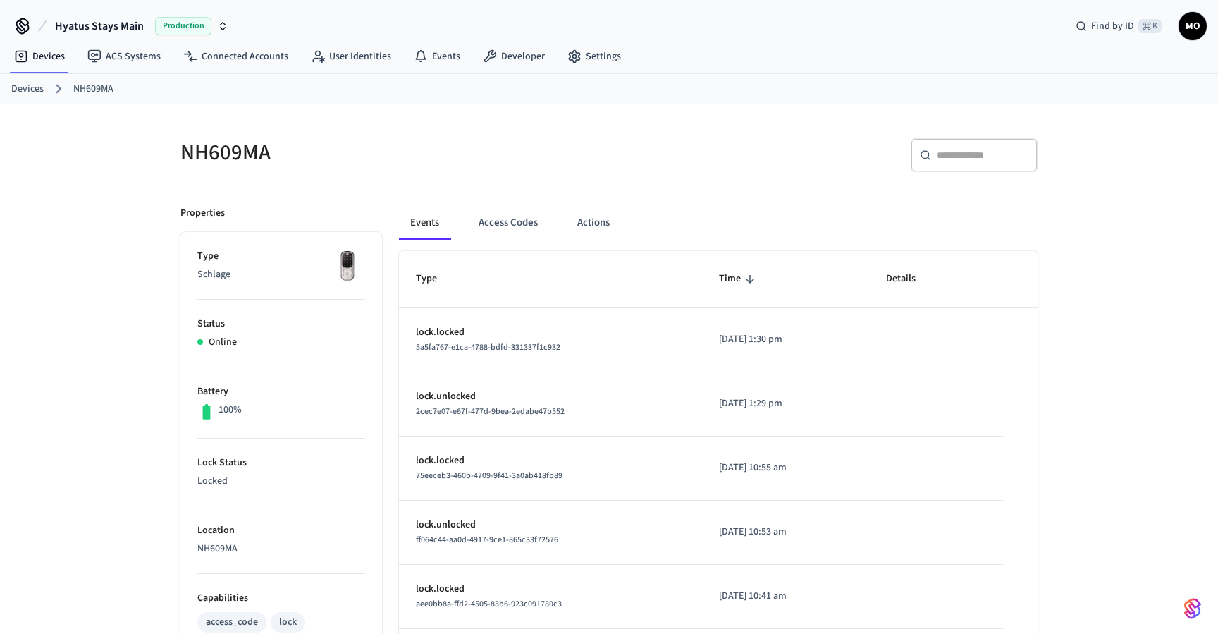
click at [30, 97] on ol "Devices NH609MA" at bounding box center [614, 89] width 1207 height 18
click at [30, 90] on link "Devices" at bounding box center [27, 89] width 32 height 15
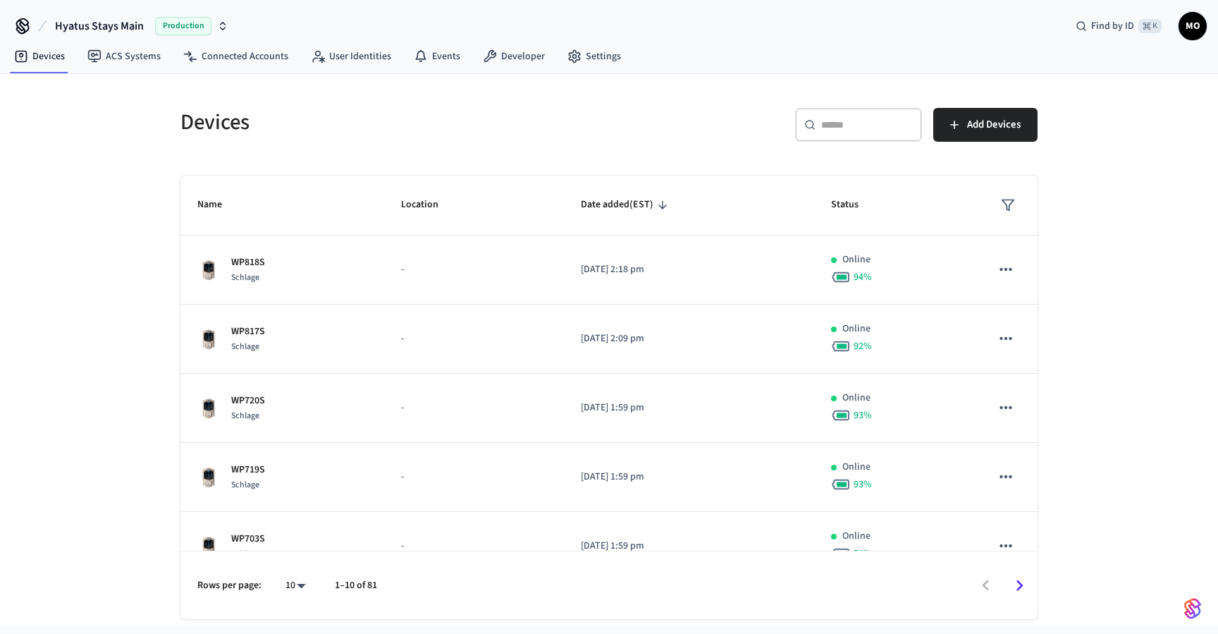
click at [825, 132] on div "​ ​" at bounding box center [858, 125] width 127 height 34
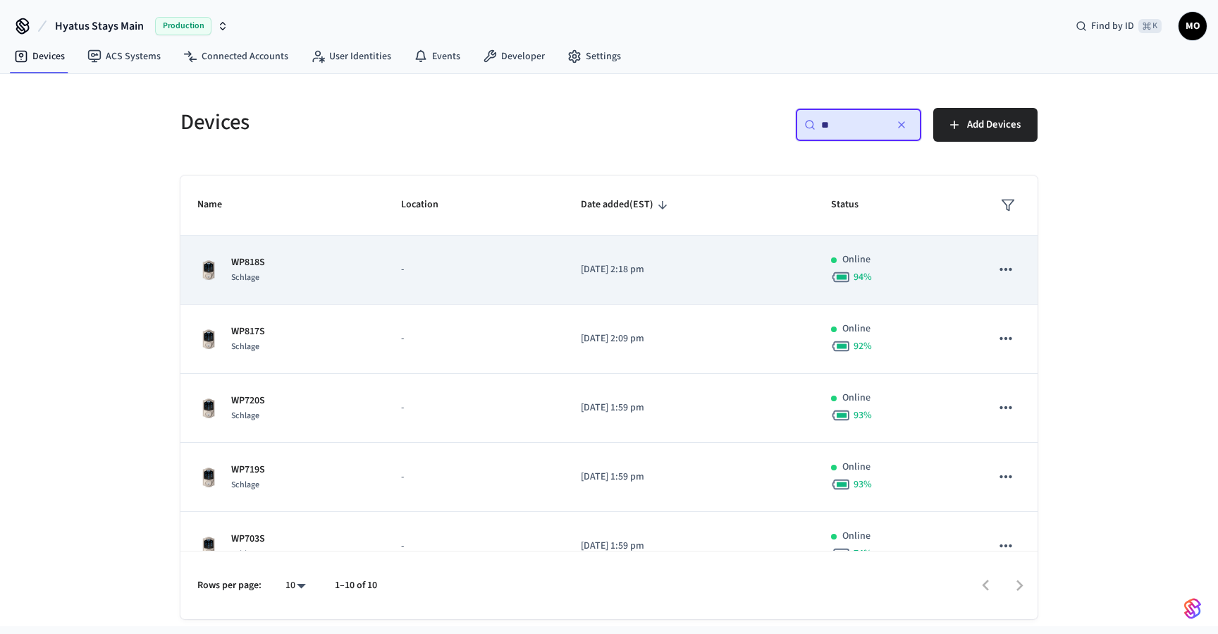
type input "**"
click at [429, 274] on p "-" at bounding box center [474, 269] width 146 height 15
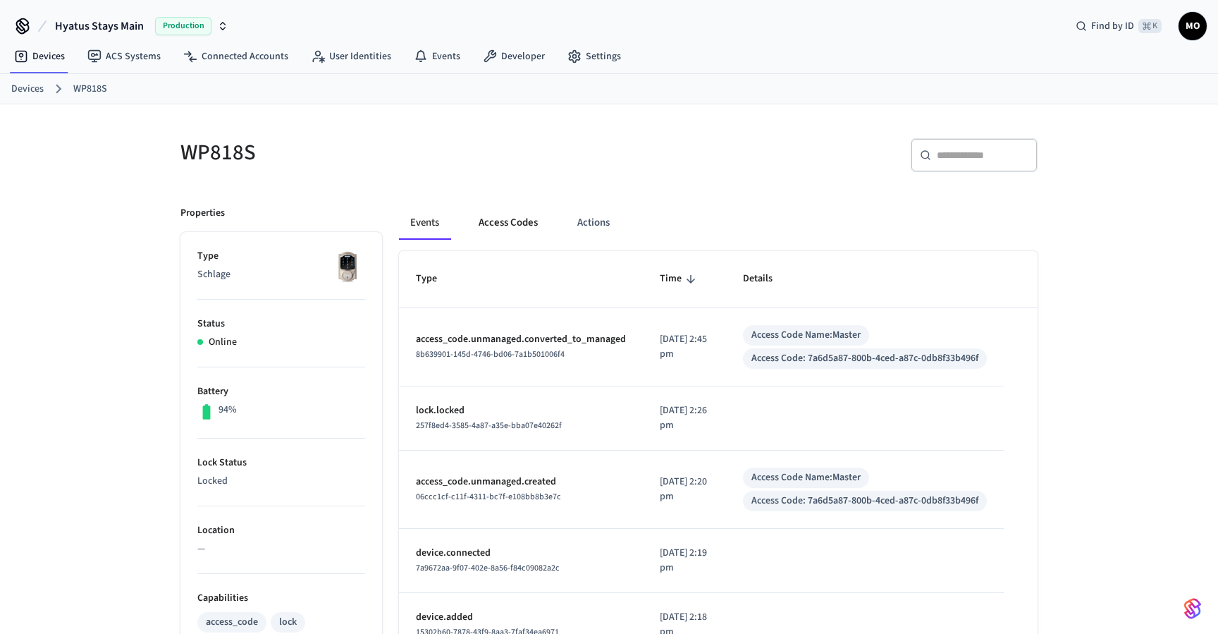
click at [515, 224] on button "Access Codes" at bounding box center [508, 223] width 82 height 34
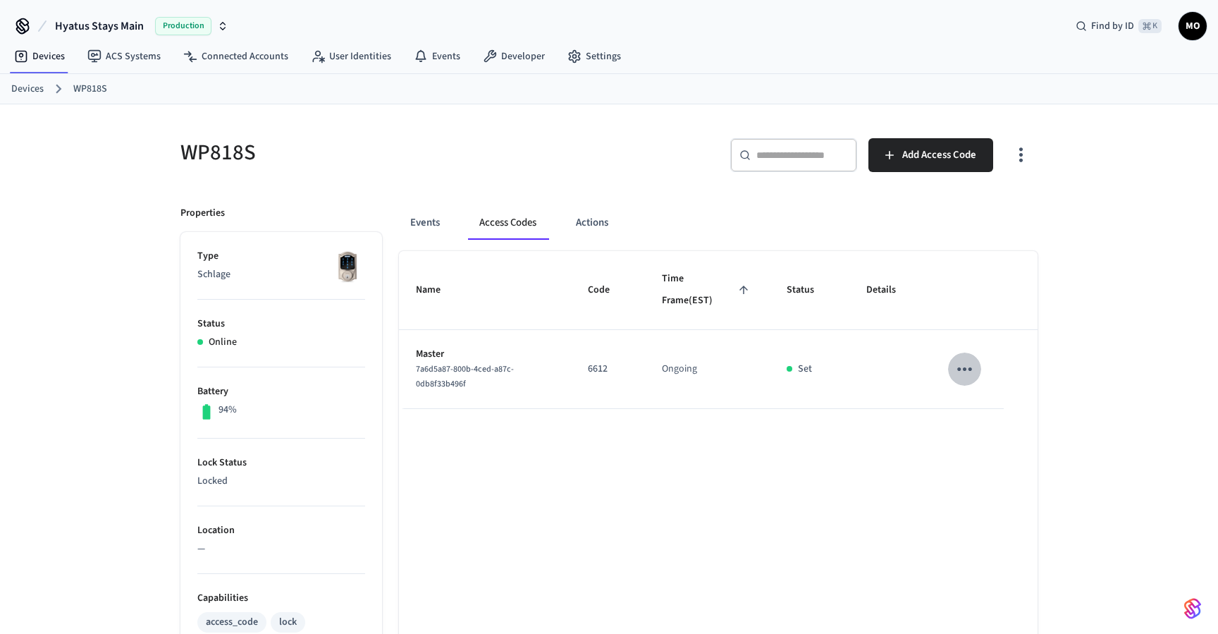
click at [961, 369] on icon "sticky table" at bounding box center [965, 369] width 22 height 22
click at [981, 247] on div at bounding box center [609, 317] width 1218 height 634
click at [966, 365] on icon "sticky table" at bounding box center [965, 369] width 22 height 22
click at [932, 257] on div at bounding box center [609, 317] width 1218 height 634
click at [16, 91] on link "Devices" at bounding box center [27, 89] width 32 height 15
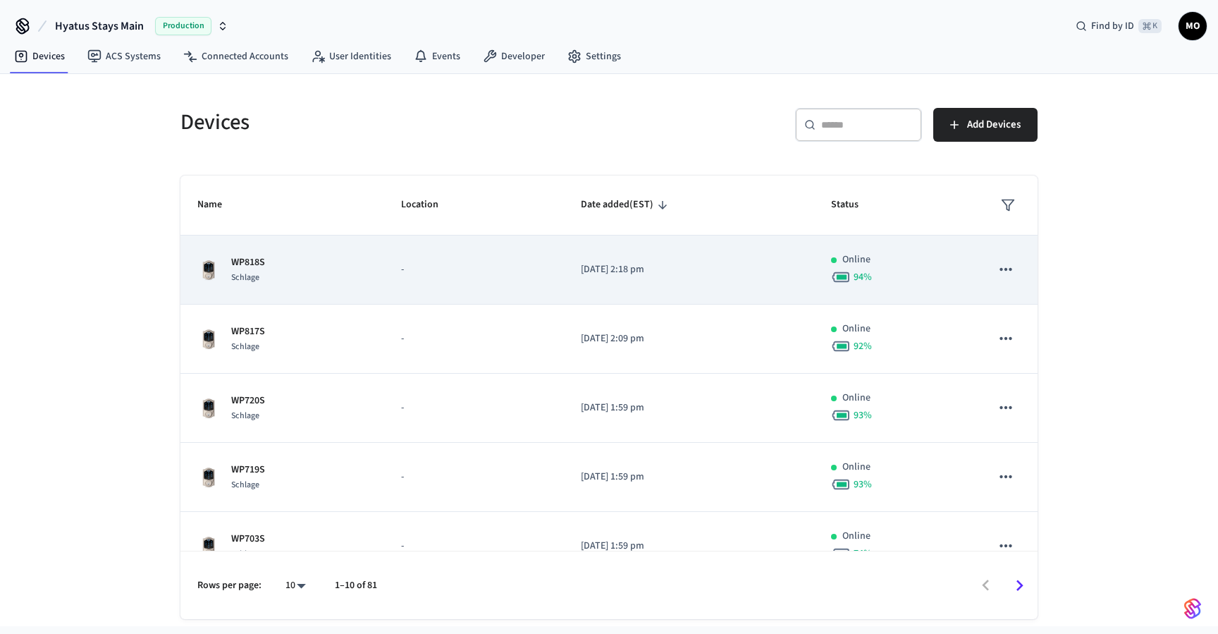
click at [380, 279] on td "WP818S Schlage" at bounding box center [282, 269] width 204 height 69
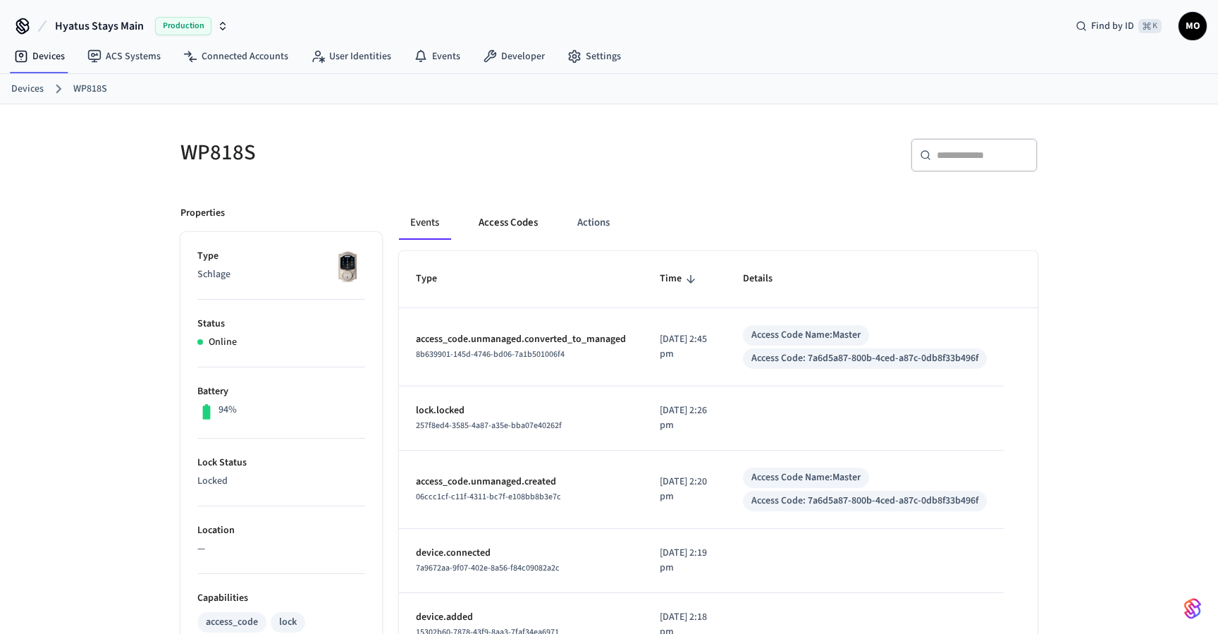
click at [506, 231] on button "Access Codes" at bounding box center [508, 223] width 82 height 34
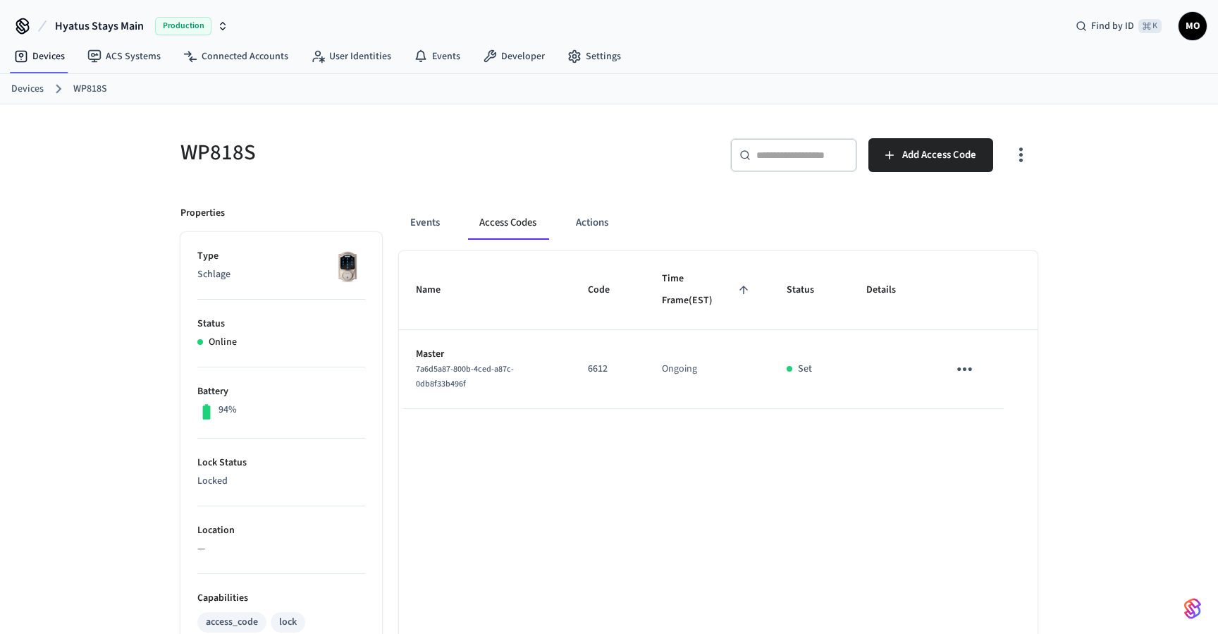
click at [848, 562] on div "Name Code Time Frame (EST) Status Details Master 7a6d5a87-800b-4ced-a87c-0db8f3…" at bounding box center [718, 640] width 638 height 779
click at [900, 151] on button "Add Access Code" at bounding box center [930, 155] width 125 height 34
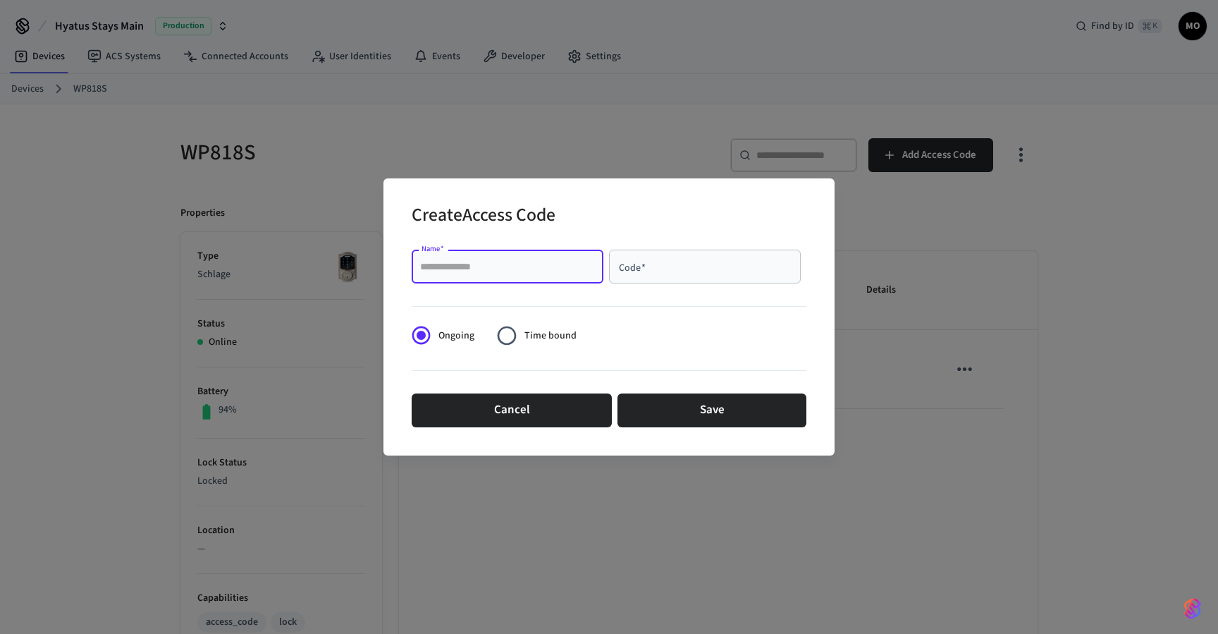
click at [495, 260] on input "Name   *" at bounding box center [507, 266] width 175 height 14
click at [673, 254] on div "Code   *" at bounding box center [705, 266] width 192 height 34
paste input "****"
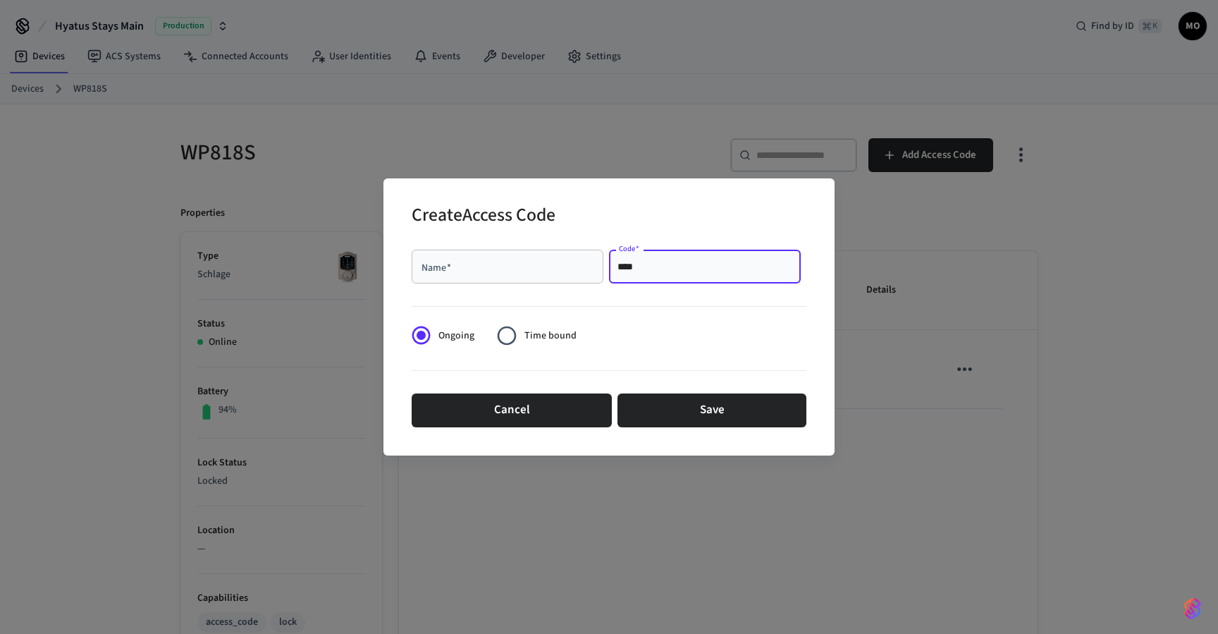
type input "****"
click at [471, 269] on input "Name   *" at bounding box center [507, 266] width 175 height 14
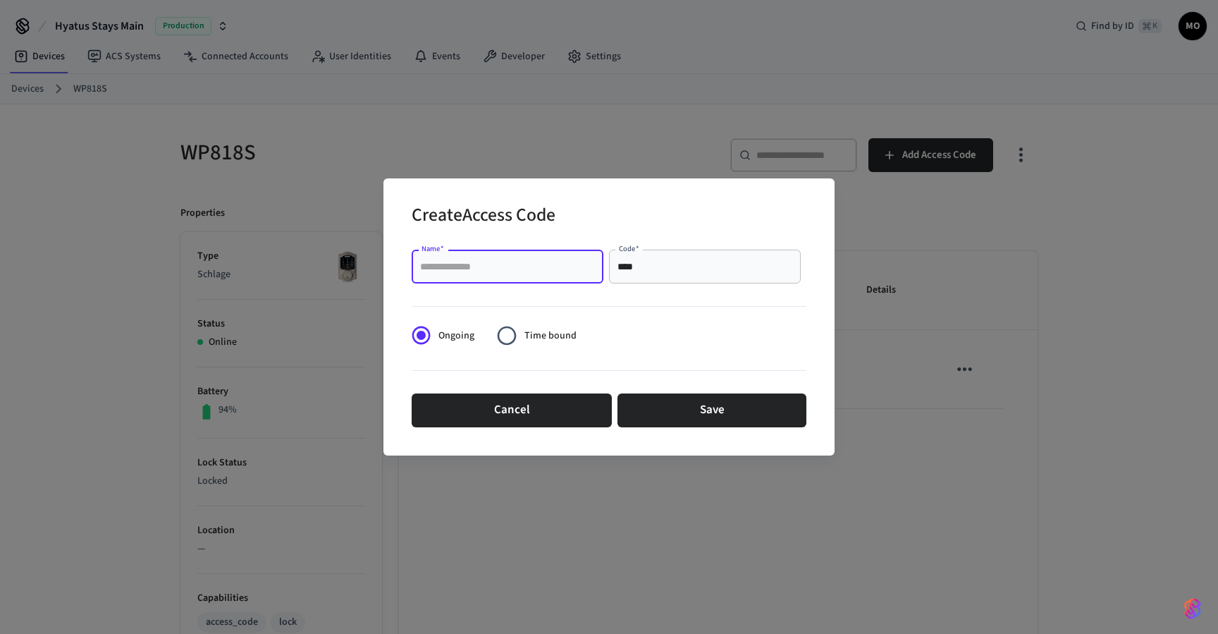
click at [471, 269] on input "Name   *" at bounding box center [507, 266] width 175 height 14
type input "**********"
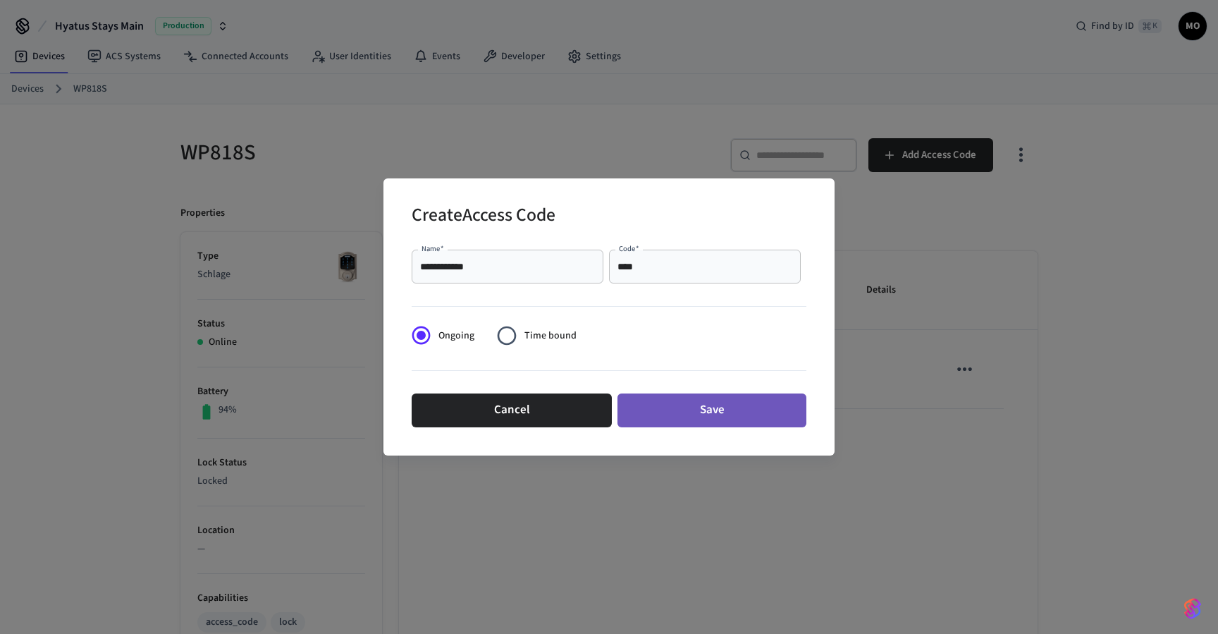
click at [712, 404] on button "Save" at bounding box center [711, 410] width 189 height 34
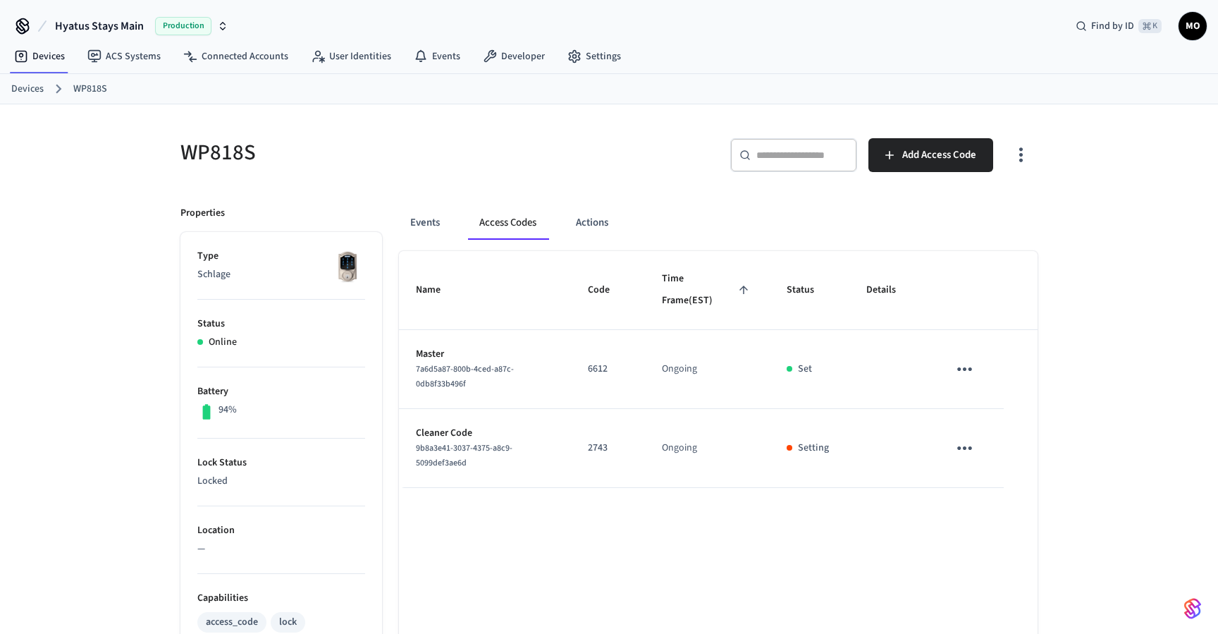
click at [596, 448] on p "2743" at bounding box center [608, 447] width 40 height 15
copy p "2743"
click at [568, 538] on div "Name Code Time Frame (EST) Status Details Master 7a6d5a87-800b-4ced-a87c-0db8f3…" at bounding box center [718, 640] width 638 height 779
click at [959, 371] on icon "sticky table" at bounding box center [965, 369] width 22 height 22
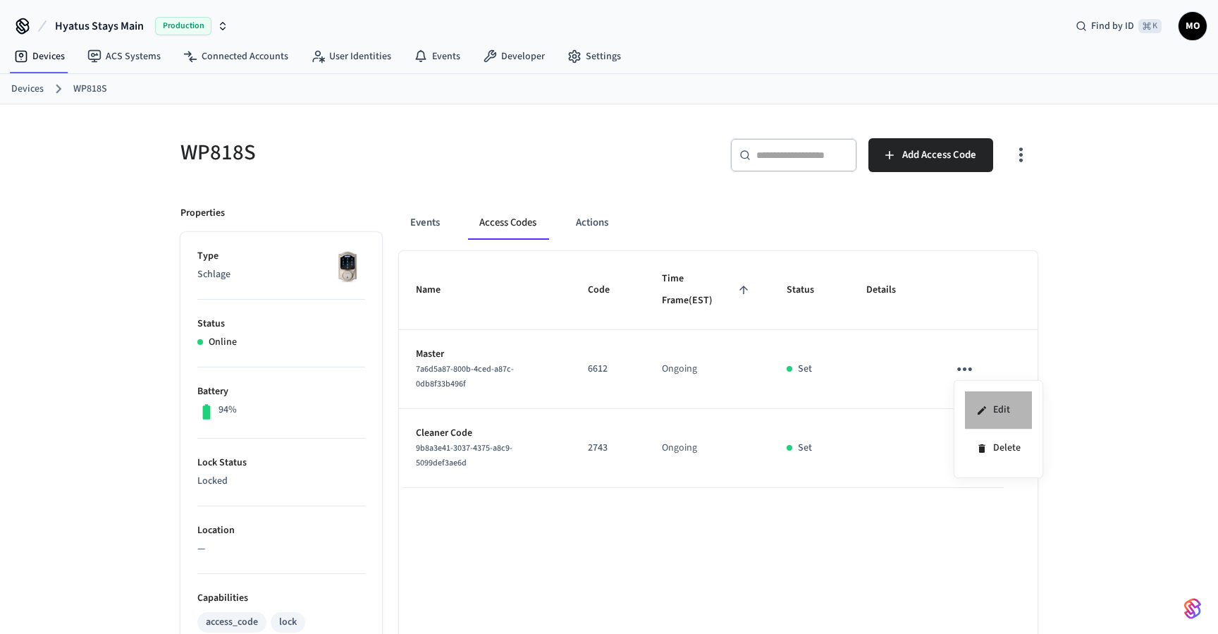
click at [989, 410] on li "Edit" at bounding box center [998, 410] width 67 height 38
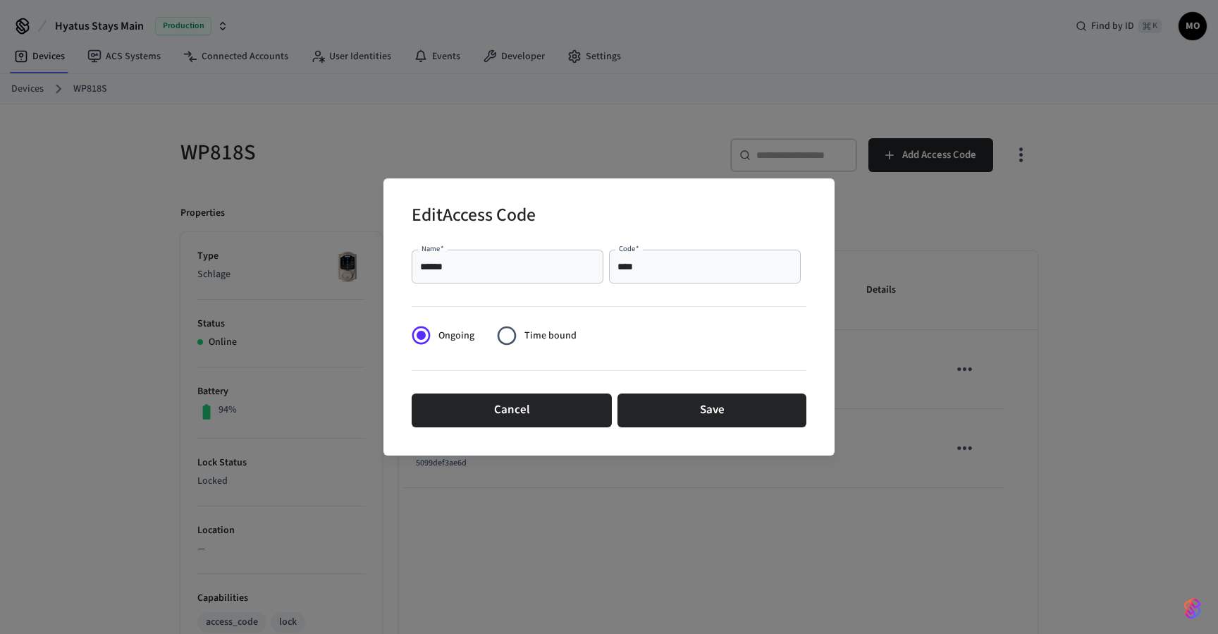
click at [445, 272] on input "******" at bounding box center [507, 266] width 175 height 14
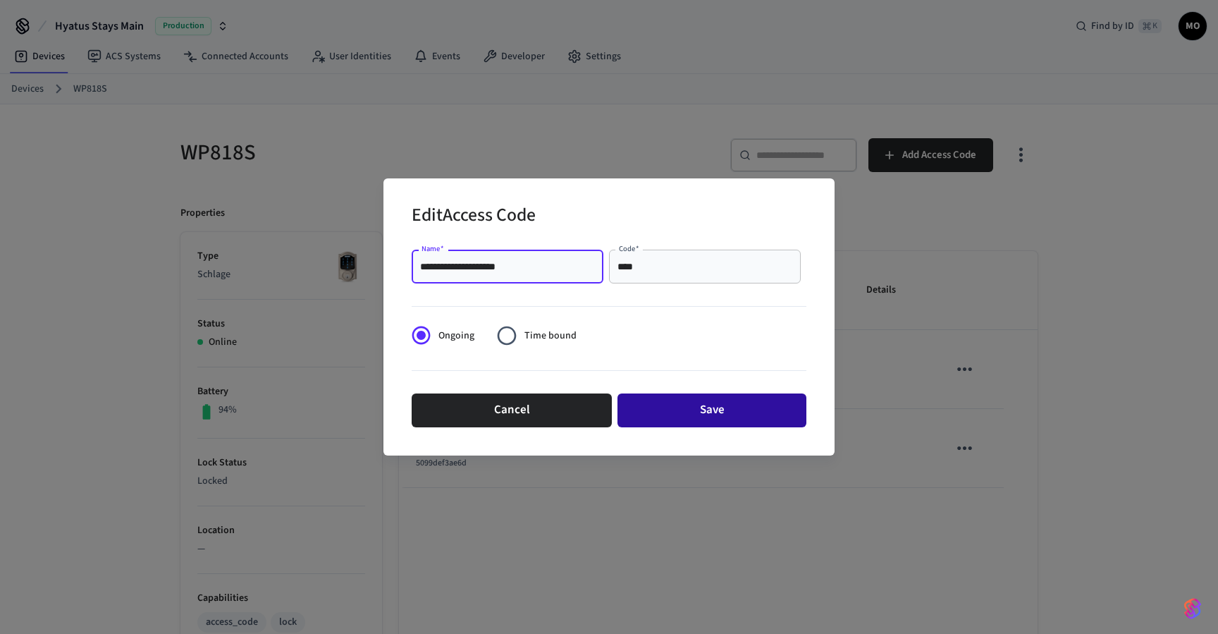
type input "**********"
click at [705, 414] on button "Save" at bounding box center [711, 410] width 189 height 34
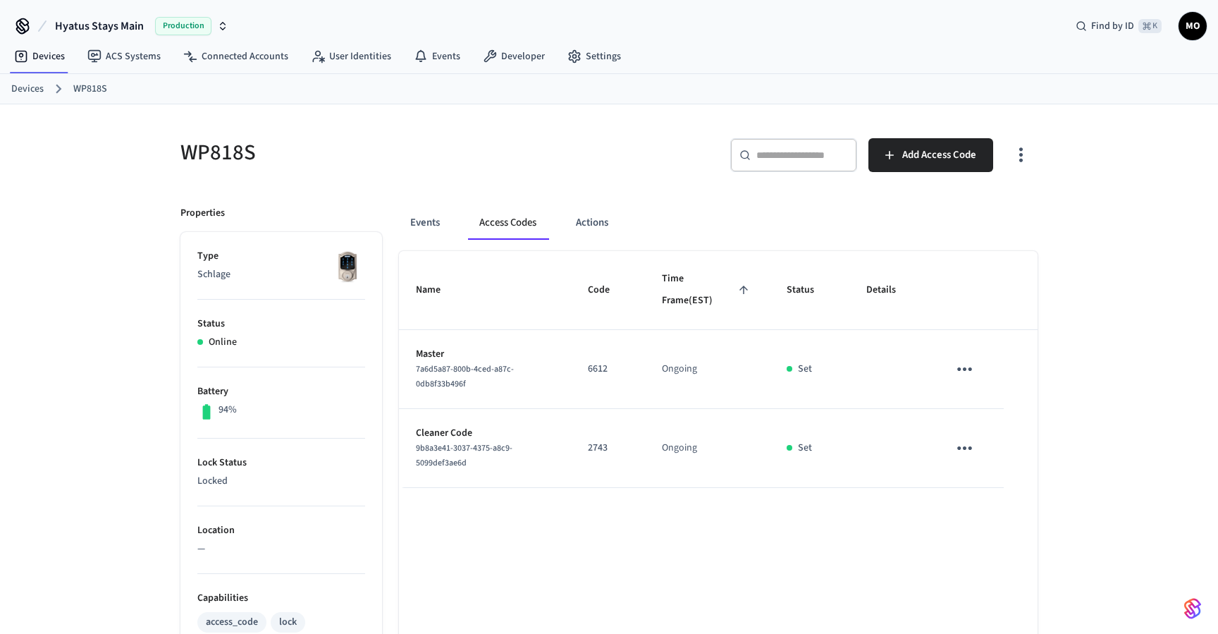
click at [597, 445] on p "2743" at bounding box center [608, 447] width 40 height 15
copy p "2743"
click at [602, 449] on p "2743" at bounding box center [608, 447] width 40 height 15
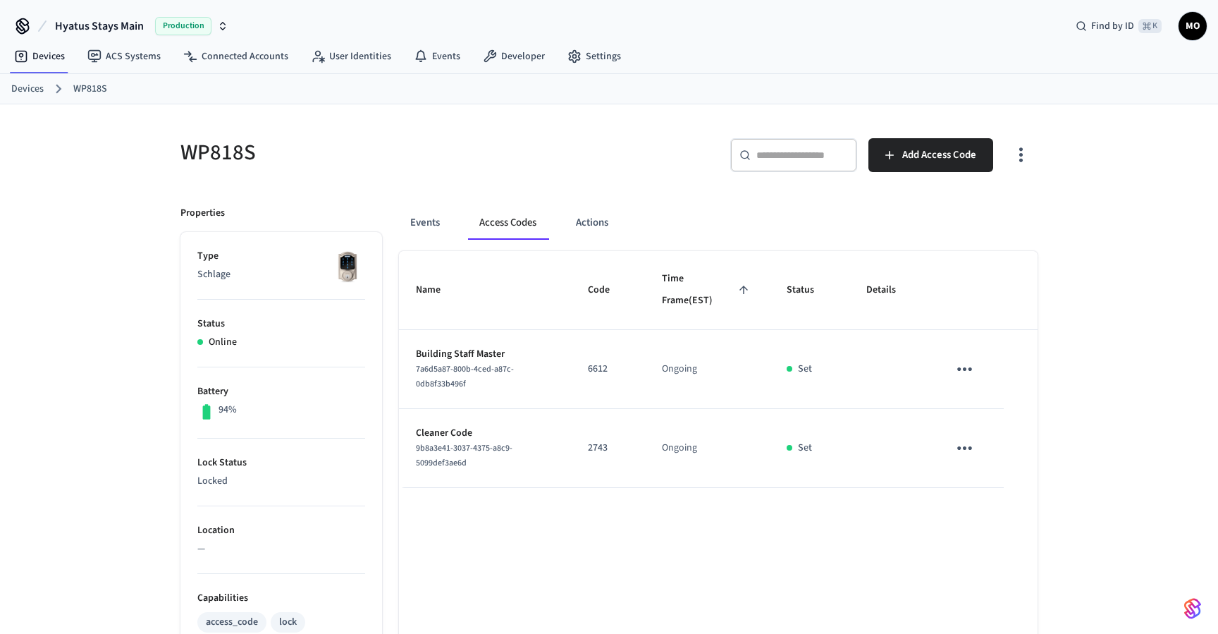
click at [603, 493] on div "Name Code Time Frame (EST) Status Details Building Staff Master 7a6d5a87-800b-4…" at bounding box center [718, 640] width 638 height 779
click at [593, 442] on p "2743" at bounding box center [608, 447] width 40 height 15
copy p "2743"
click at [567, 538] on div "Name Code Time Frame (EST) Status Details Building Staff Master 7a6d5a87-800b-4…" at bounding box center [718, 640] width 638 height 779
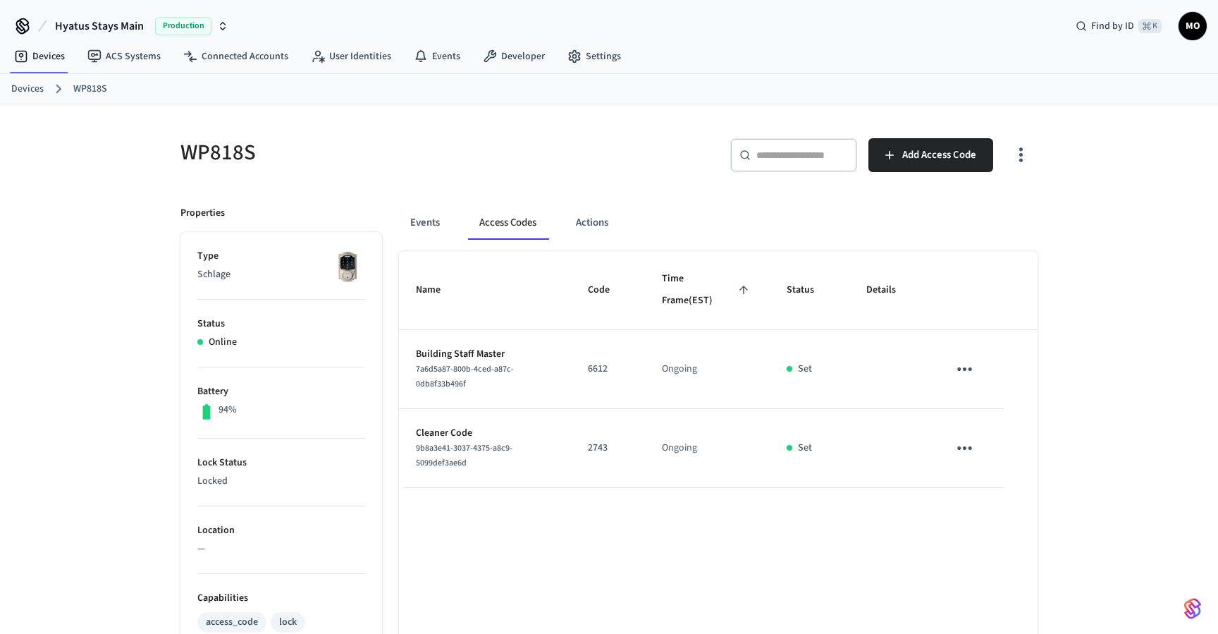
click at [607, 440] on p "2743" at bounding box center [608, 447] width 40 height 15
copy p "2743"
click at [607, 519] on div "Name Code Time Frame (EST) Status Details Building Staff Master 7a6d5a87-800b-4…" at bounding box center [718, 640] width 638 height 779
click at [21, 90] on link "Devices" at bounding box center [27, 89] width 32 height 15
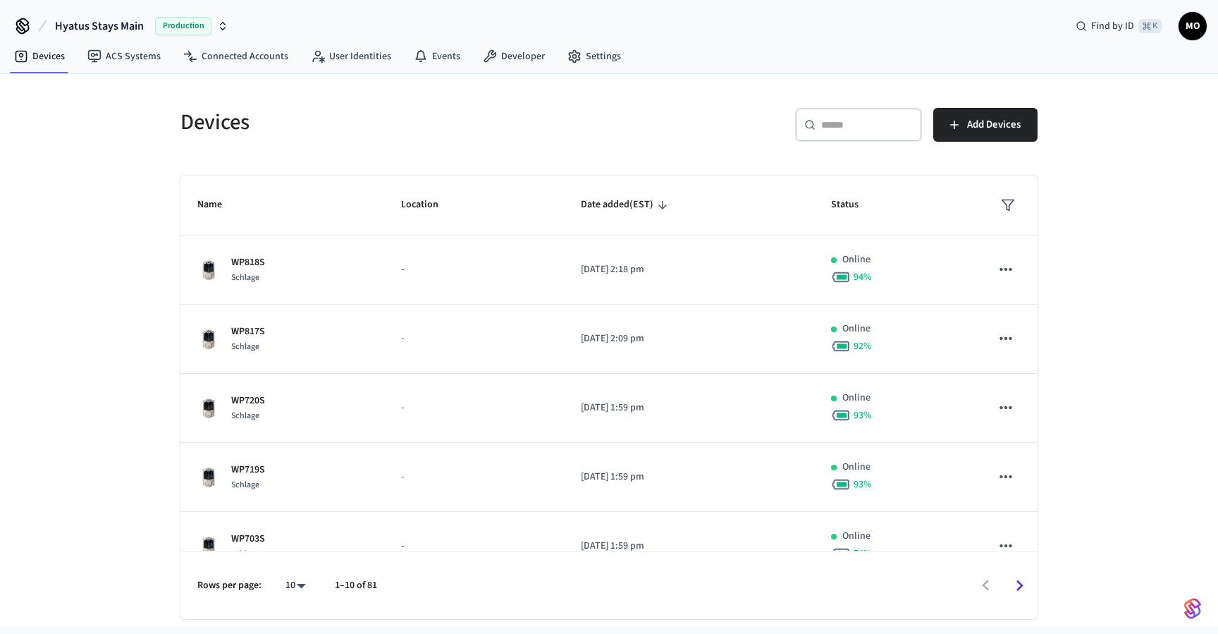
click at [861, 114] on div "​ ​" at bounding box center [858, 125] width 127 height 34
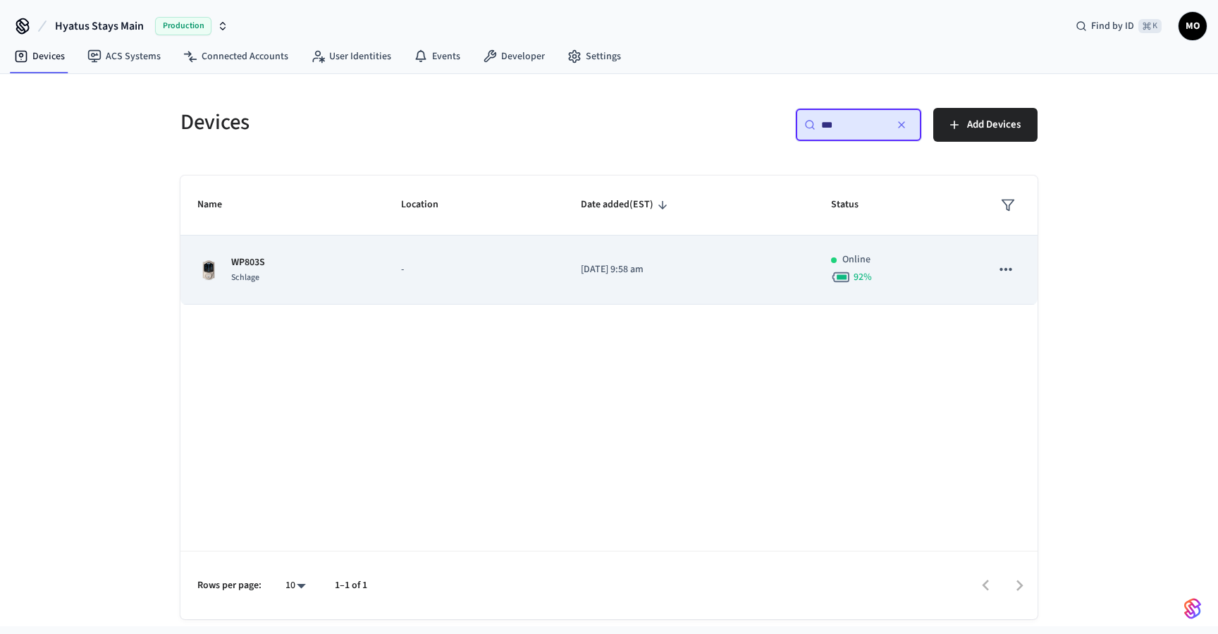
type input "***"
click at [388, 273] on td "-" at bounding box center [474, 269] width 180 height 69
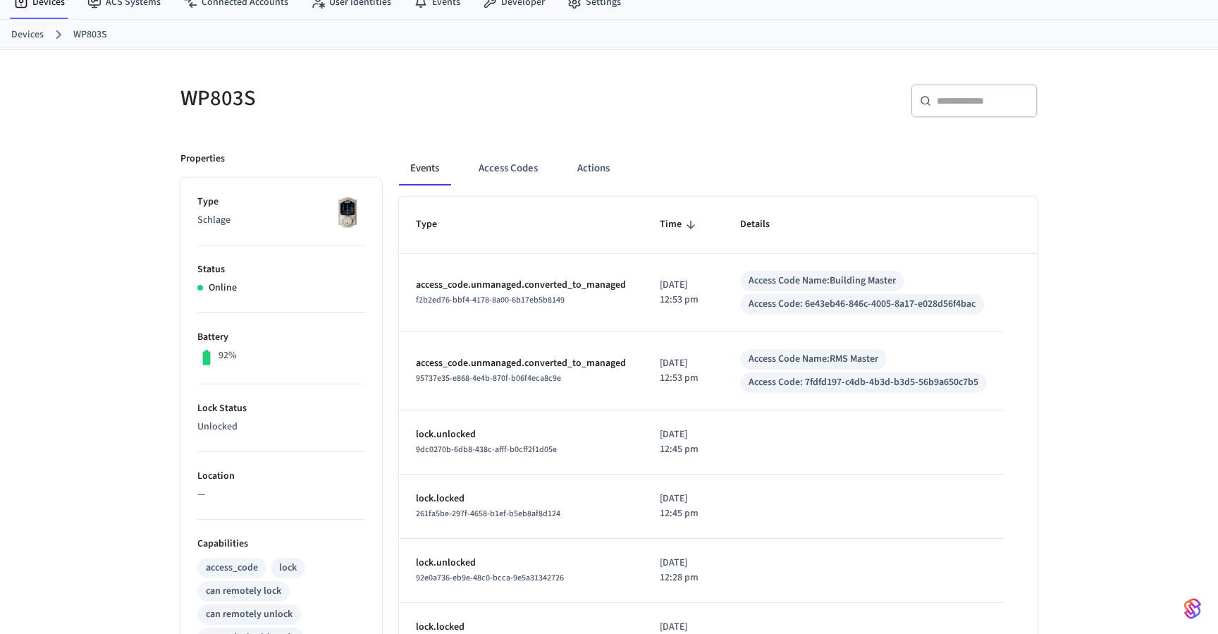
scroll to position [56, 0]
click at [507, 163] on button "Access Codes" at bounding box center [508, 166] width 82 height 34
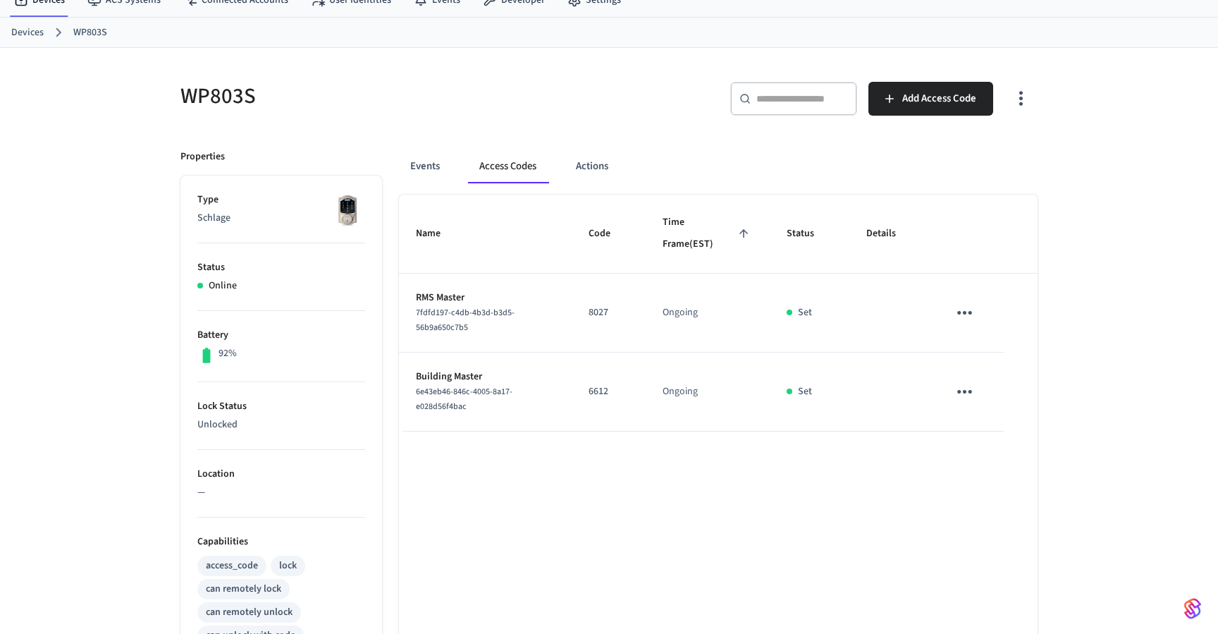
click at [603, 391] on p "6612" at bounding box center [608, 391] width 40 height 15
click at [612, 471] on div "Name Code Time Frame (EST) Status Details RMS Master 7fdfd197-c4db-4b3d-b3d5-56…" at bounding box center [718, 584] width 638 height 779
click at [599, 319] on p "8027" at bounding box center [608, 312] width 40 height 15
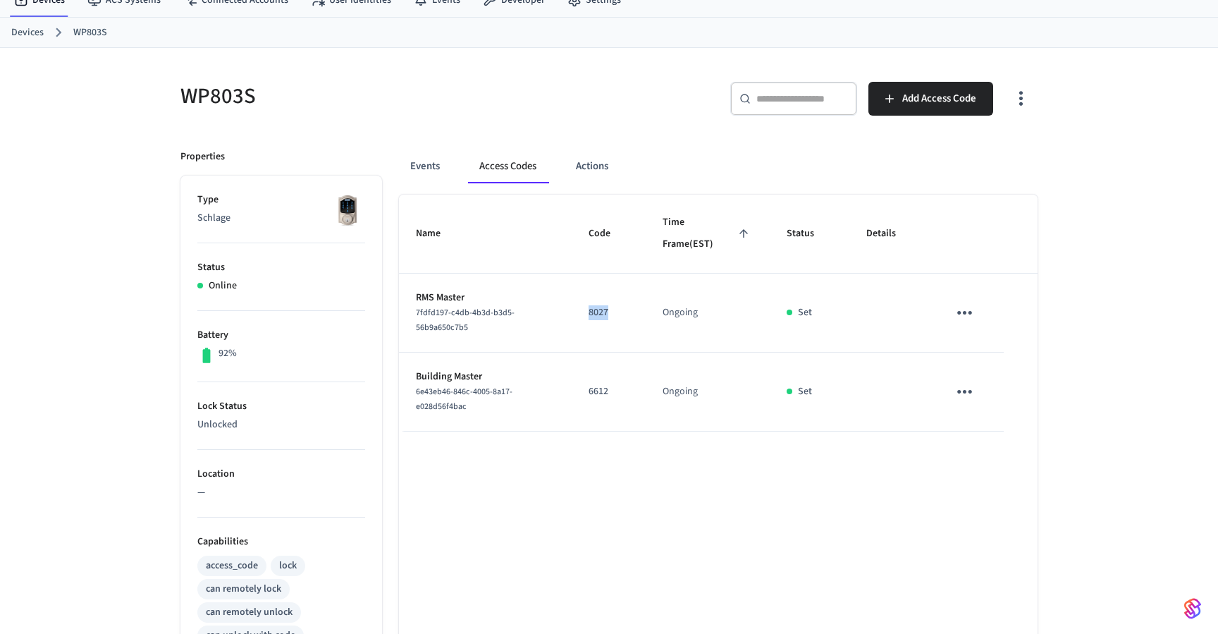
click at [595, 307] on p "8027" at bounding box center [608, 312] width 40 height 15
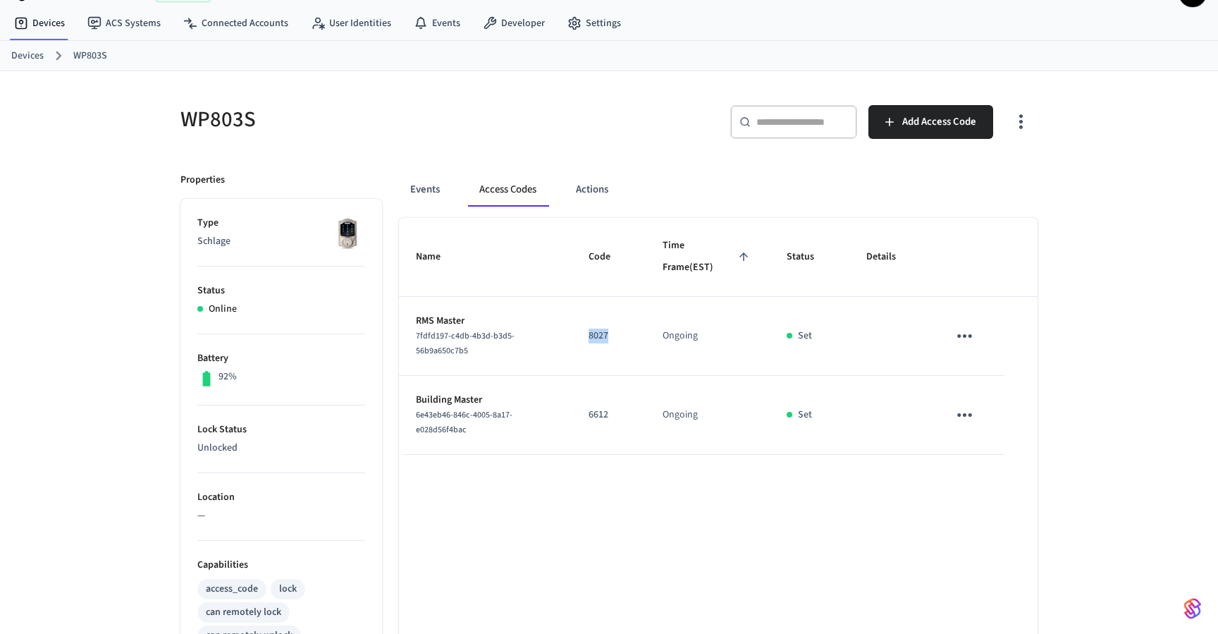
click at [603, 333] on p "8027" at bounding box center [608, 335] width 40 height 15
click at [959, 337] on icon "sticky table" at bounding box center [964, 336] width 15 height 4
click at [994, 364] on li "Edit" at bounding box center [1001, 368] width 67 height 38
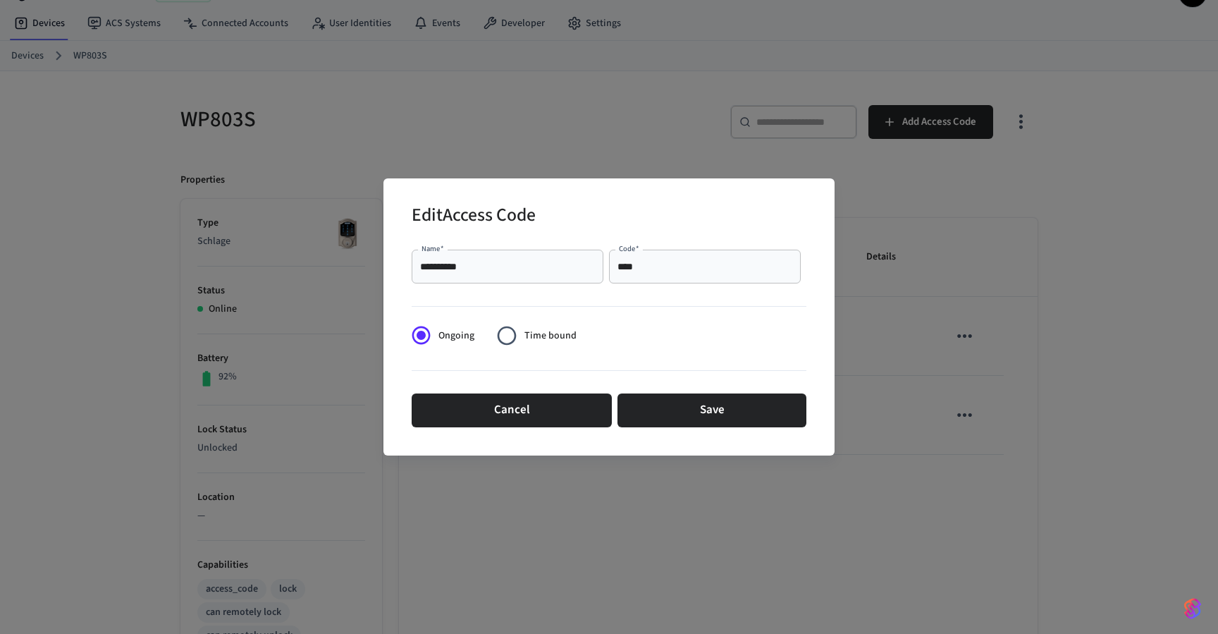
click at [510, 264] on input "**********" at bounding box center [507, 266] width 175 height 14
click at [669, 270] on input "****" at bounding box center [704, 266] width 175 height 14
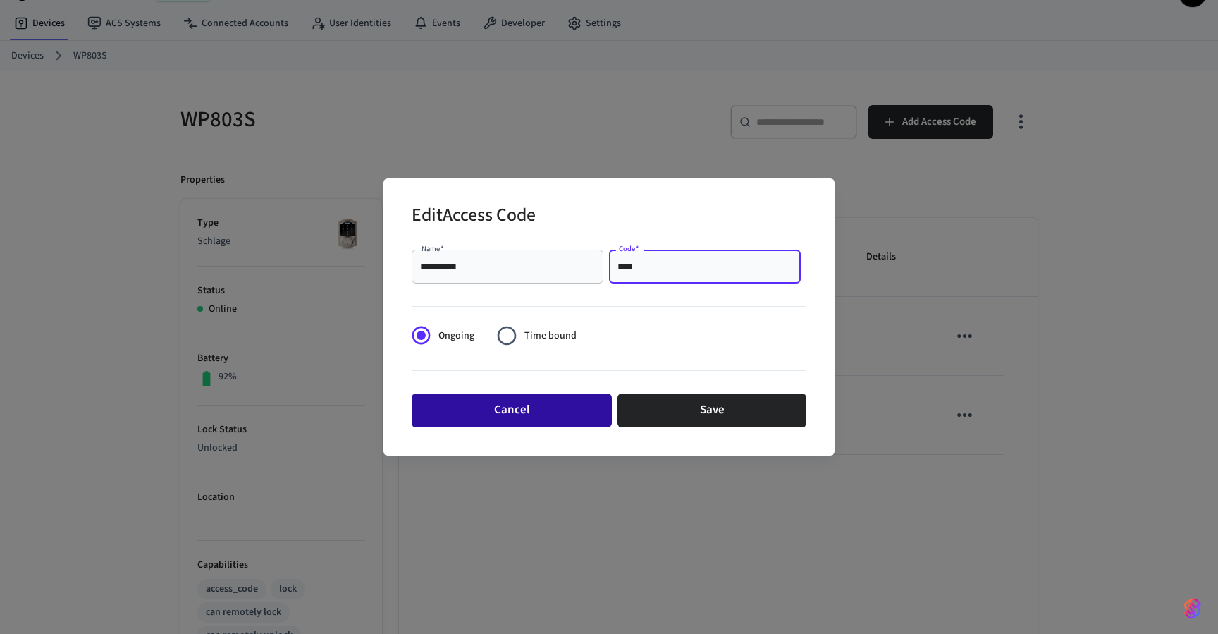
type input "****"
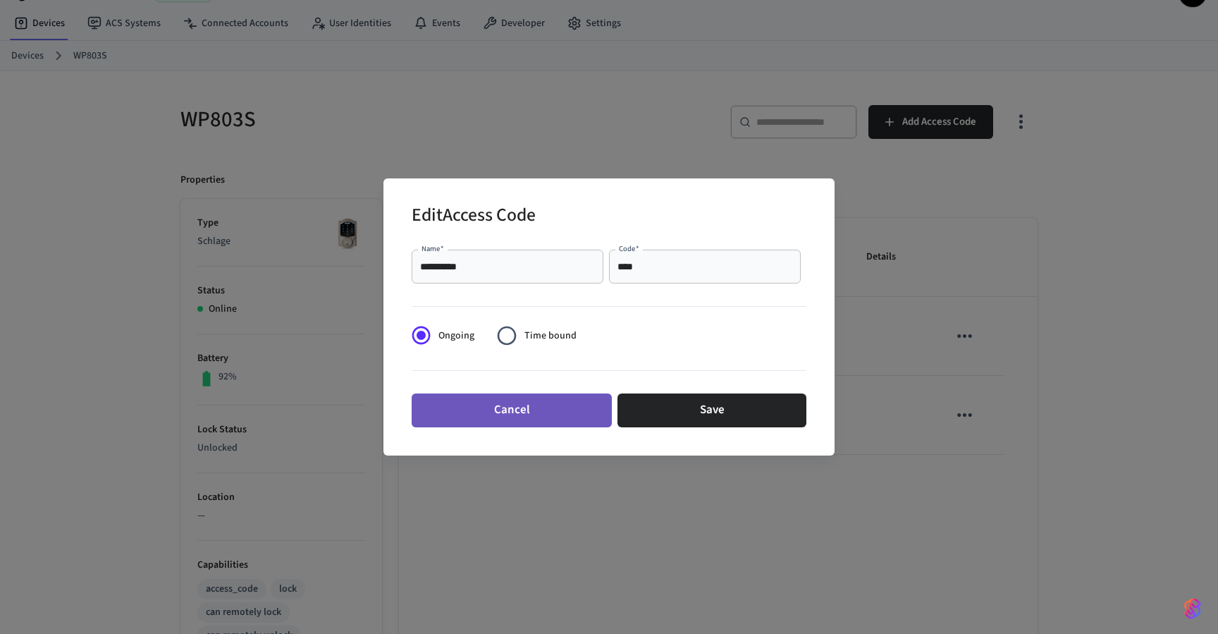
click at [467, 407] on button "Cancel" at bounding box center [512, 410] width 200 height 34
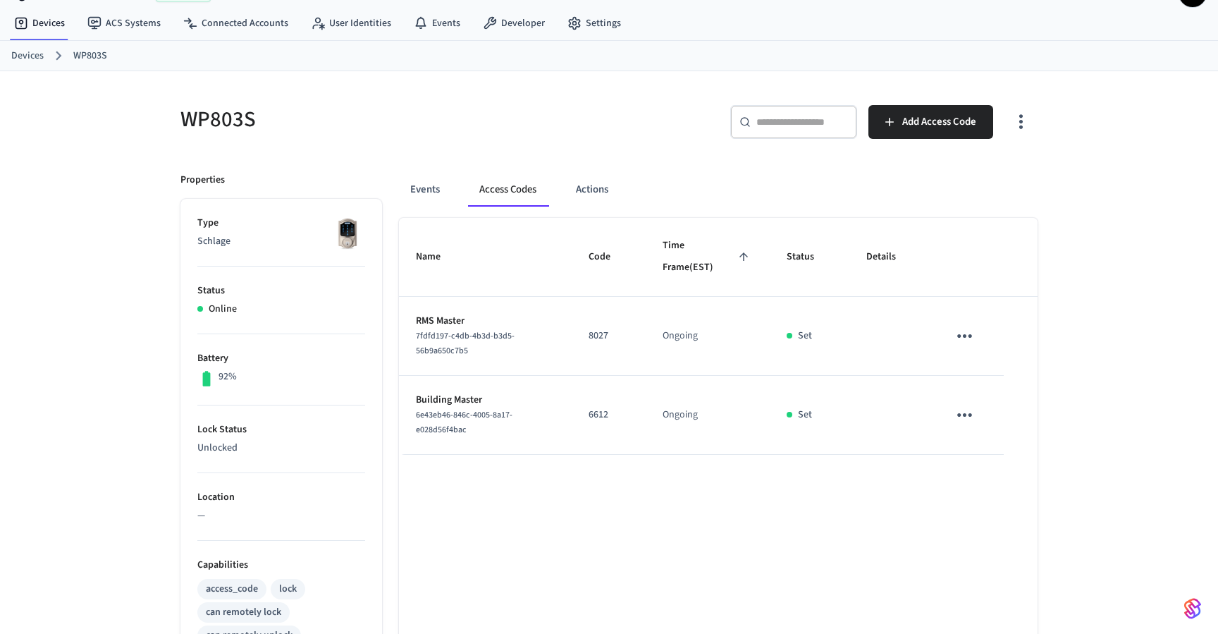
click at [970, 414] on icon "sticky table" at bounding box center [964, 415] width 15 height 4
click at [975, 441] on li "Edit" at bounding box center [1001, 447] width 67 height 38
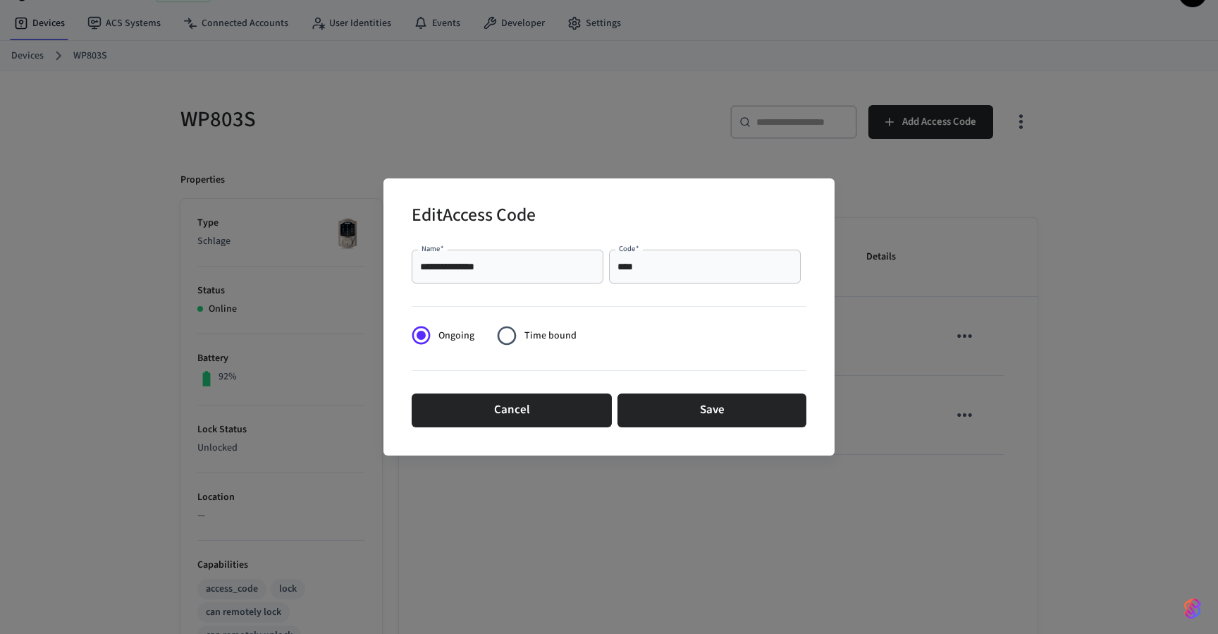
click at [504, 259] on input "**********" at bounding box center [507, 266] width 175 height 14
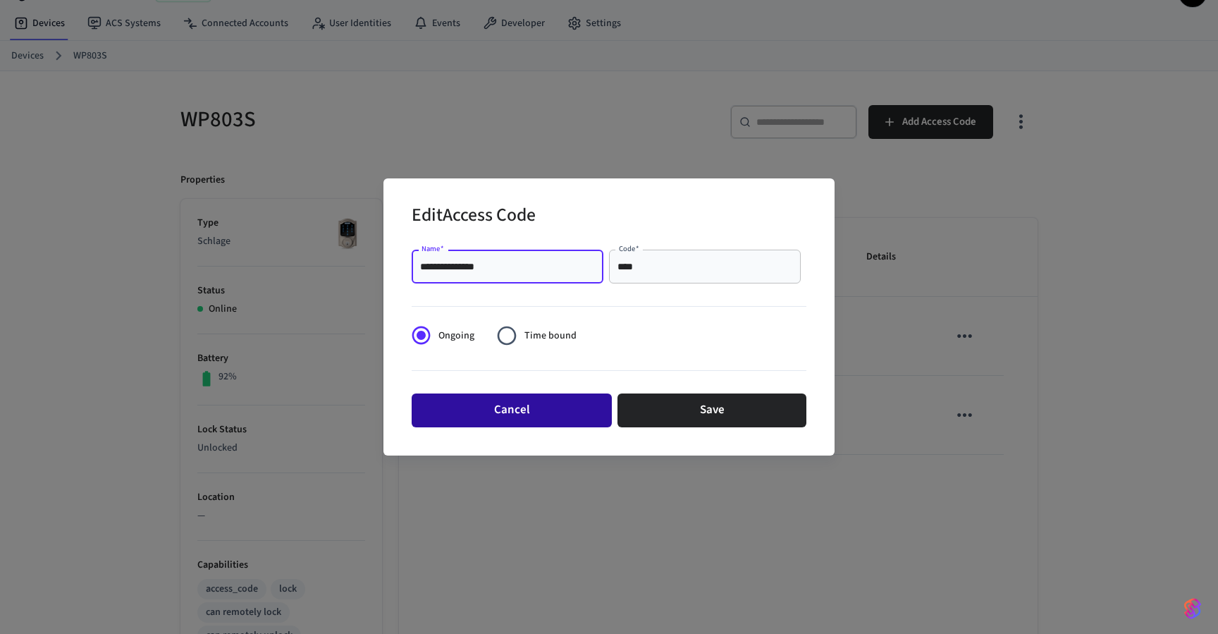
click at [574, 412] on button "Cancel" at bounding box center [512, 410] width 200 height 34
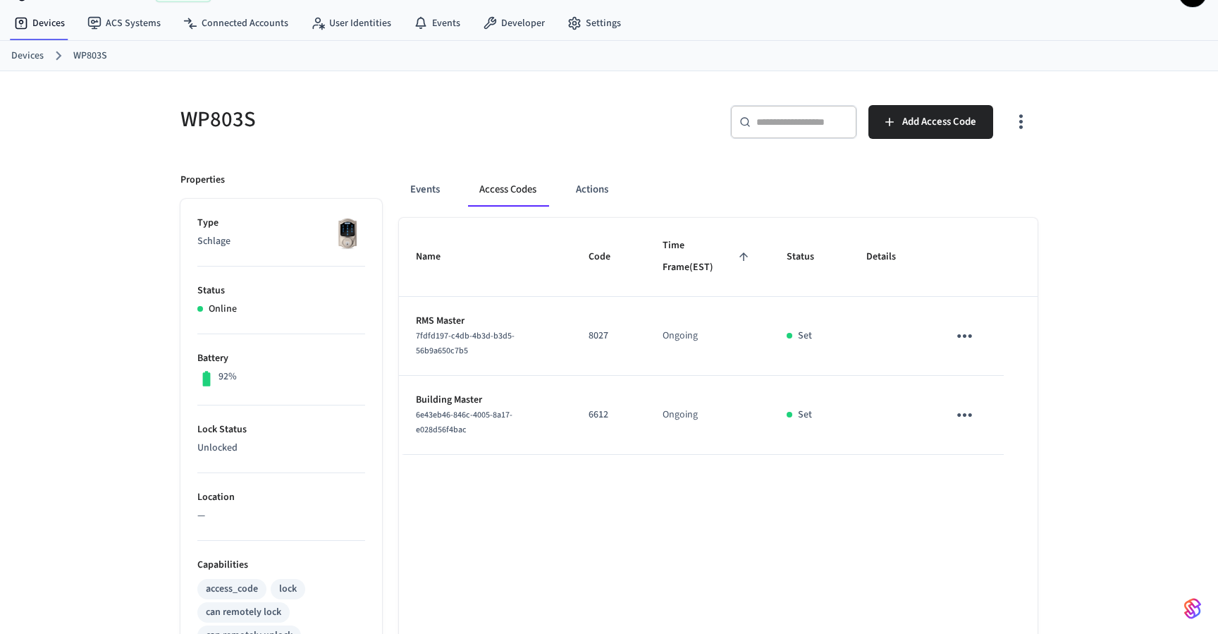
click at [956, 328] on icon "sticky table" at bounding box center [965, 336] width 22 height 22
click at [991, 371] on li "Edit" at bounding box center [998, 377] width 67 height 38
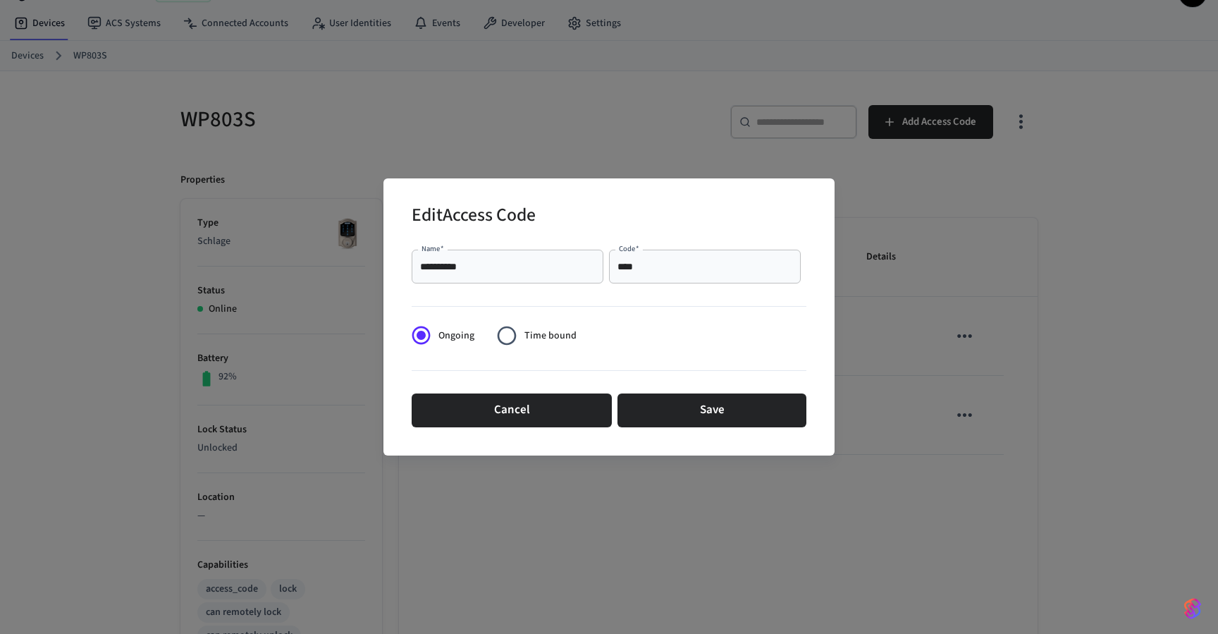
click at [500, 277] on div "**********" at bounding box center [508, 266] width 192 height 34
type input "********"
click at [681, 264] on input "****" at bounding box center [704, 266] width 175 height 14
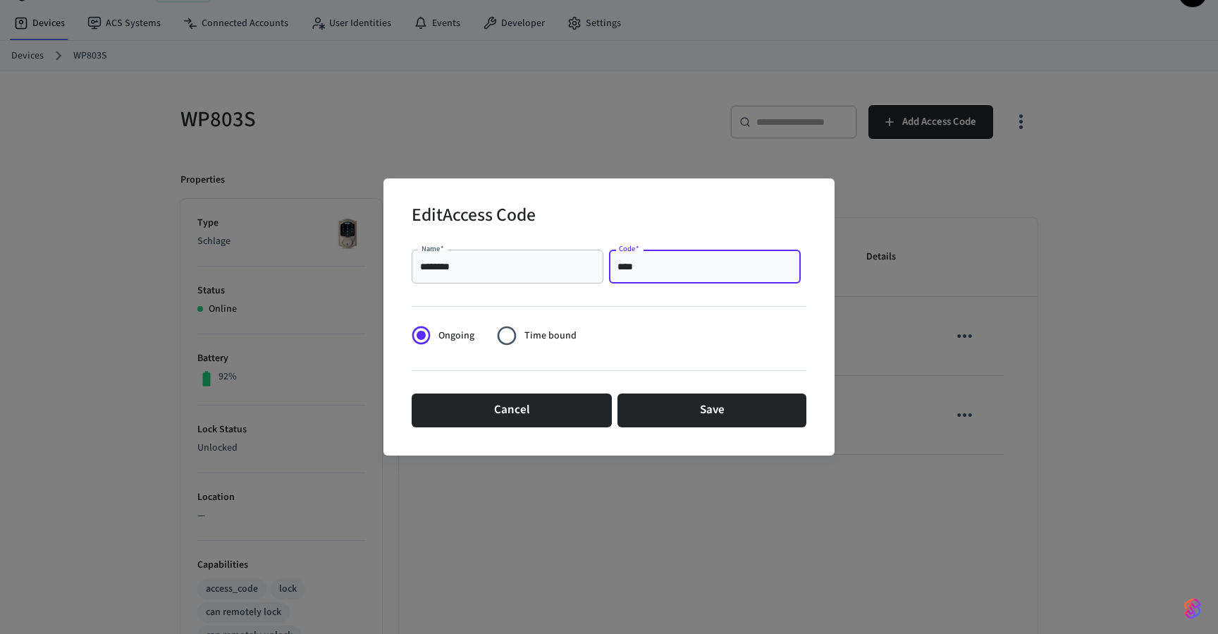
click at [681, 264] on input "****" at bounding box center [704, 266] width 175 height 14
paste input "text"
type input "****"
click at [687, 412] on button "Save" at bounding box center [711, 410] width 189 height 34
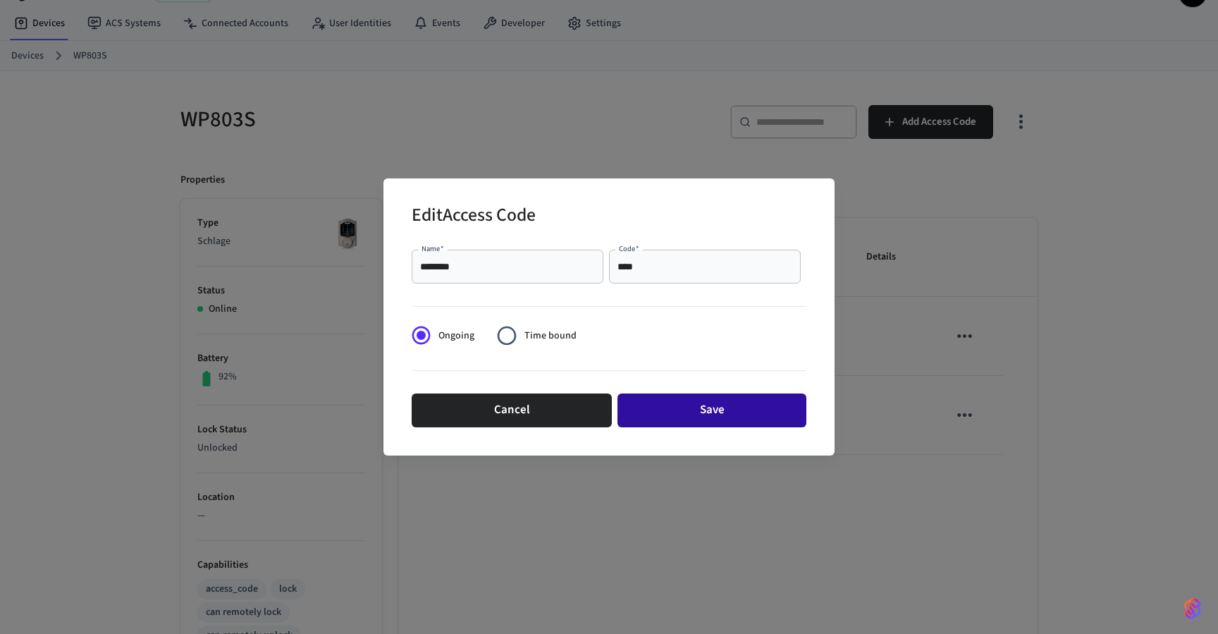
click at [691, 423] on button "Save" at bounding box center [711, 410] width 189 height 34
click at [679, 413] on button "Save" at bounding box center [711, 410] width 189 height 34
click at [680, 411] on button "Save" at bounding box center [711, 410] width 189 height 34
click at [693, 412] on button "Save" at bounding box center [711, 410] width 189 height 34
drag, startPoint x: 693, startPoint y: 412, endPoint x: 675, endPoint y: 331, distance: 82.9
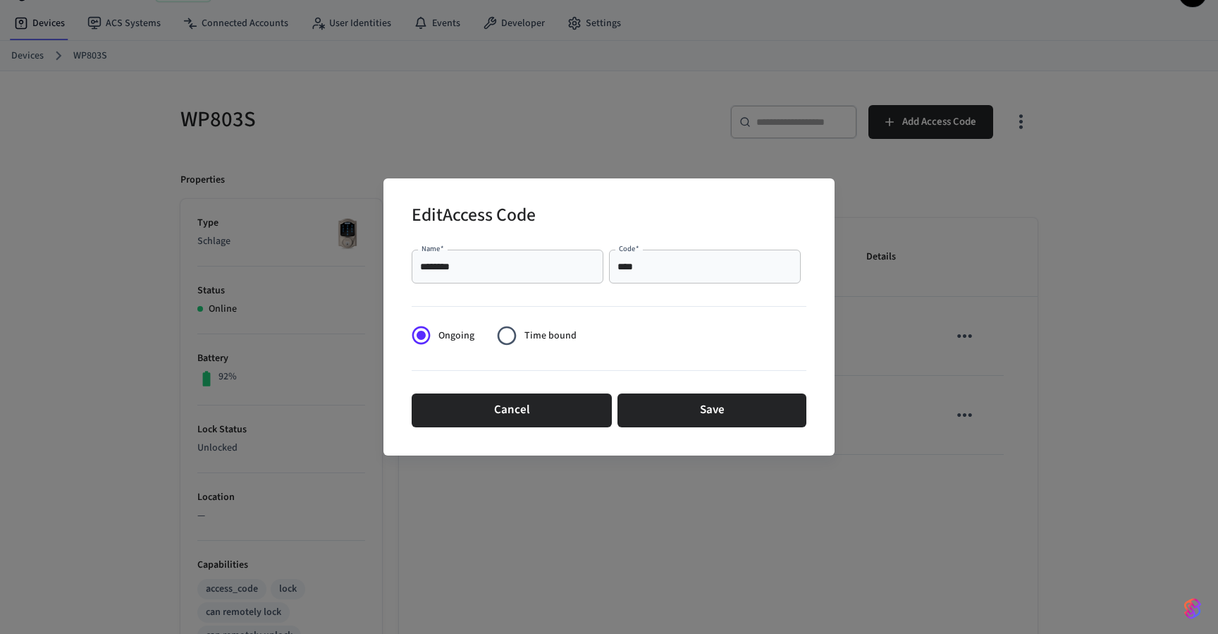
click at [693, 408] on button "Save" at bounding box center [711, 410] width 189 height 34
click at [537, 424] on button "Cancel" at bounding box center [512, 410] width 200 height 34
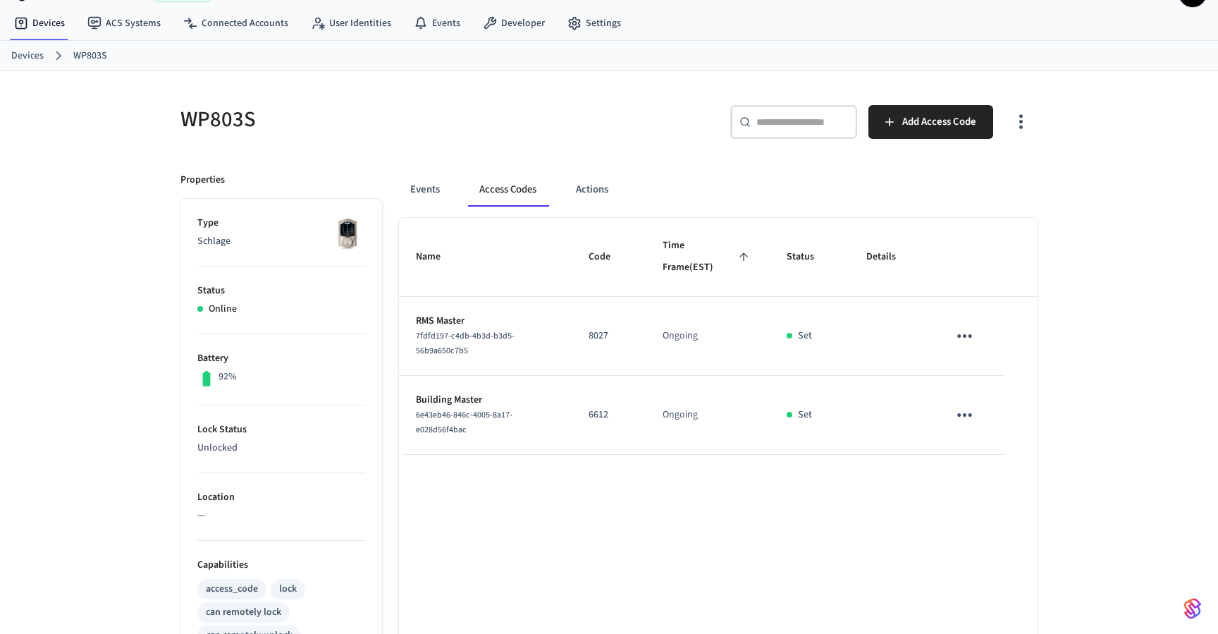
scroll to position [0, 0]
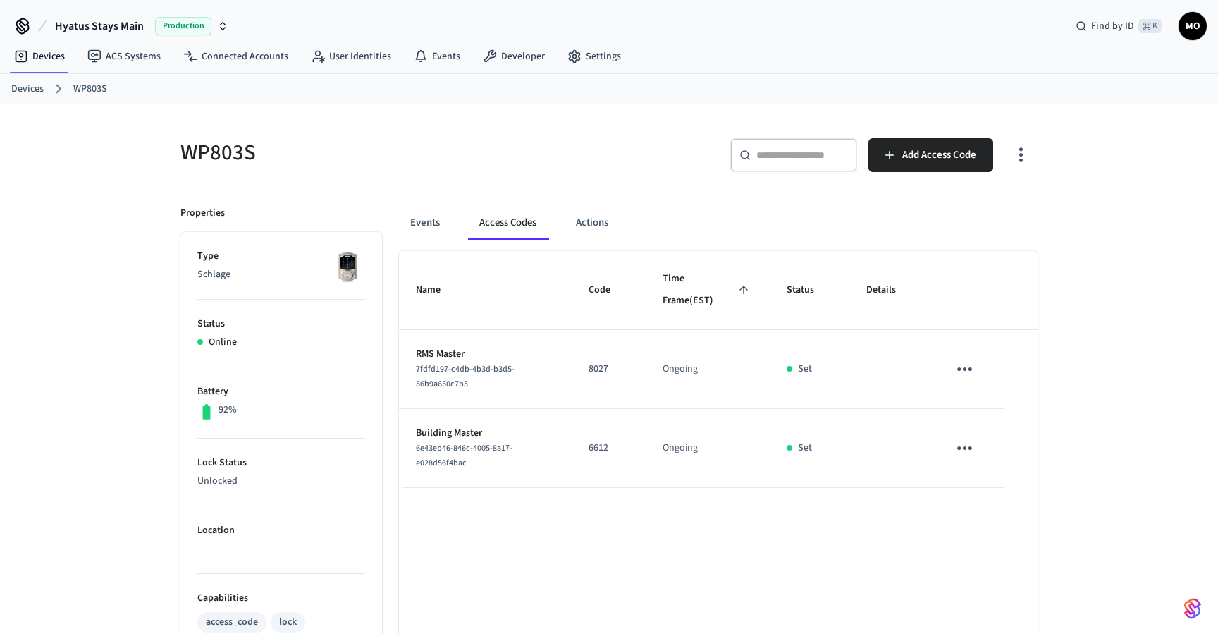
click at [958, 366] on icon "sticky table" at bounding box center [965, 369] width 22 height 22
click at [973, 403] on li "Edit" at bounding box center [998, 410] width 67 height 38
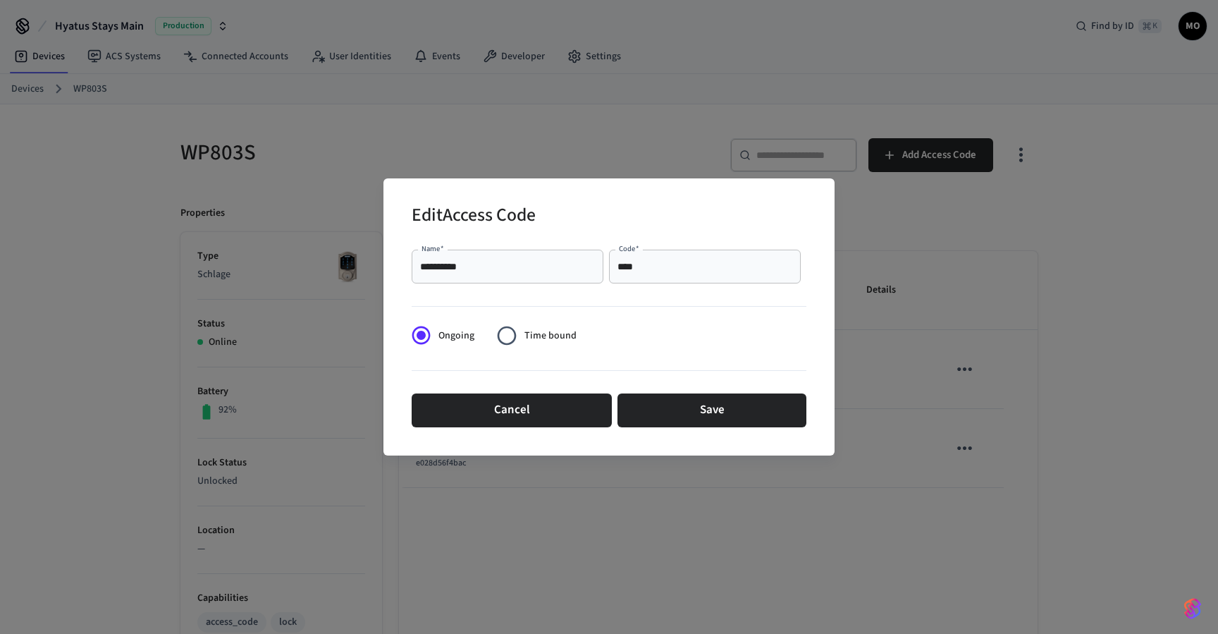
click at [645, 254] on div "**** Code   *" at bounding box center [705, 266] width 192 height 34
type input "*"
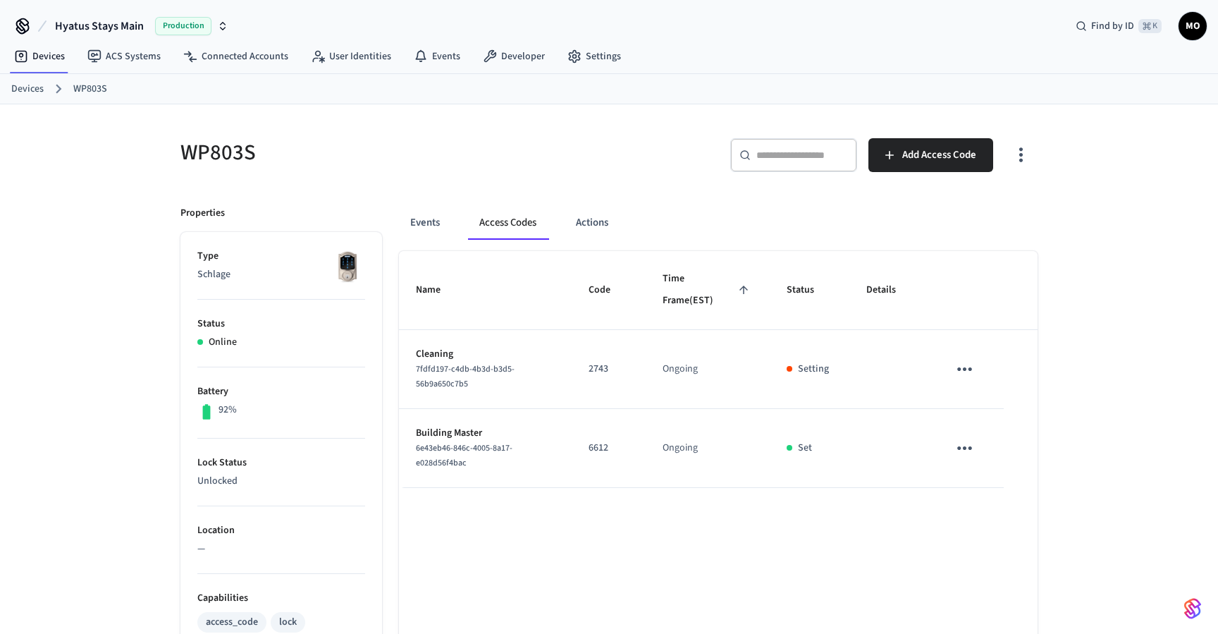
click at [715, 173] on div "​ ​ Add Access Code" at bounding box center [827, 160] width 420 height 45
click at [37, 84] on link "Devices" at bounding box center [27, 89] width 32 height 15
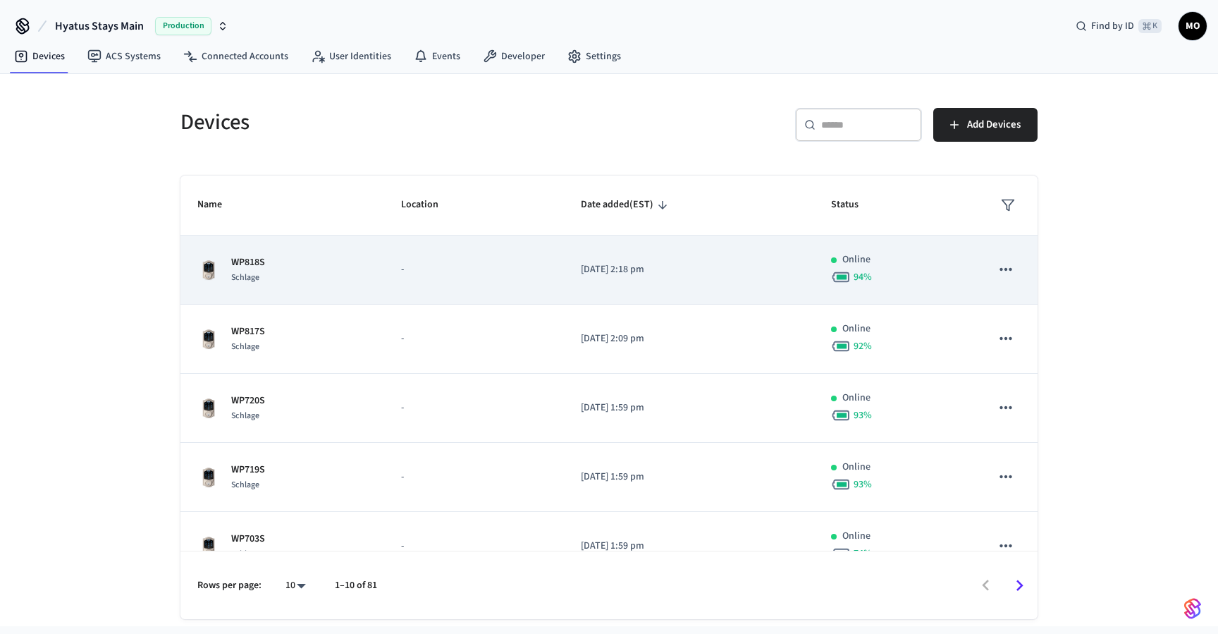
click at [419, 283] on td "-" at bounding box center [474, 269] width 180 height 69
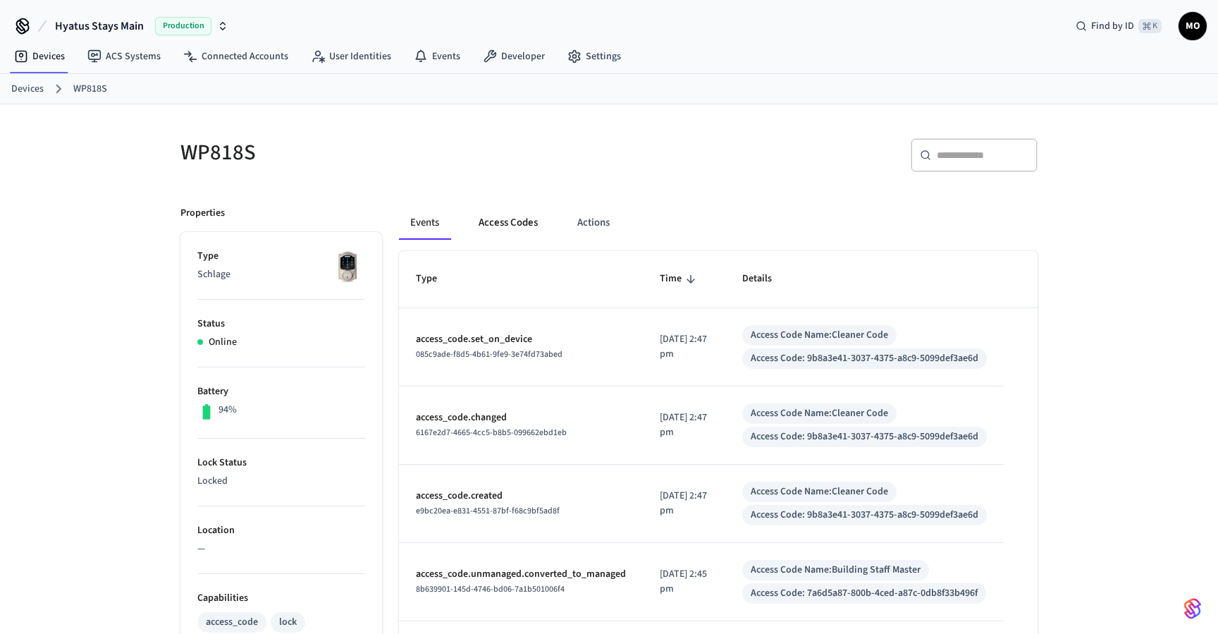
click at [497, 223] on button "Access Codes" at bounding box center [508, 223] width 82 height 34
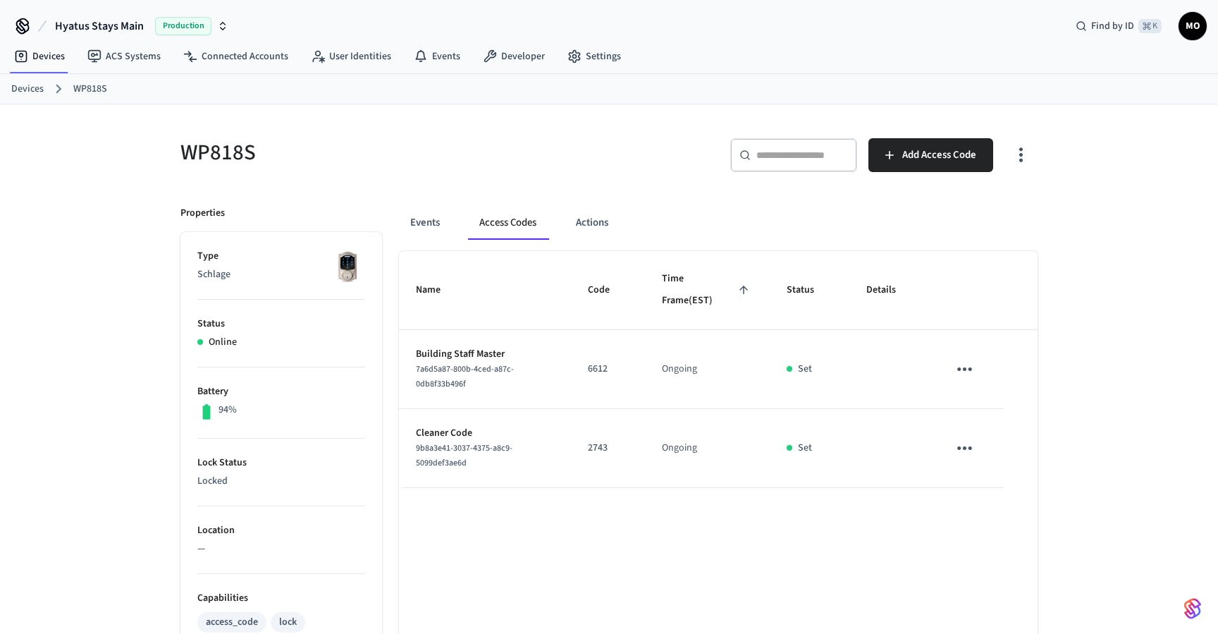
click at [25, 90] on link "Devices" at bounding box center [27, 89] width 32 height 15
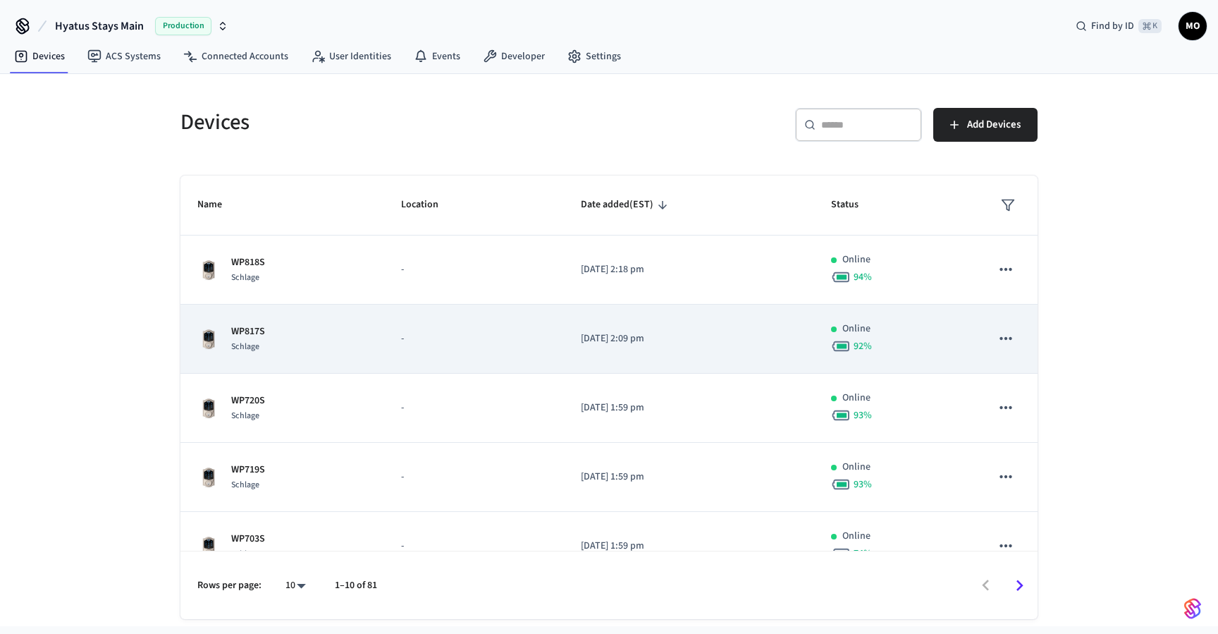
click at [493, 339] on p "-" at bounding box center [474, 338] width 146 height 15
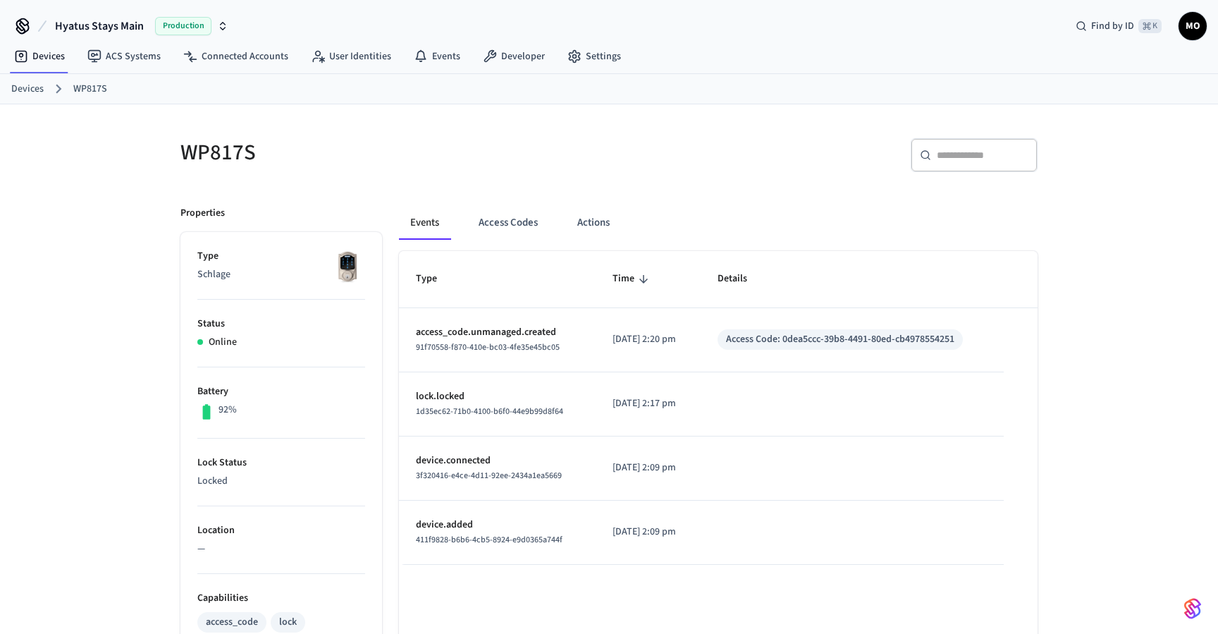
click at [544, 198] on div "Events Access Codes Actions Type Time Details access_code.unmanaged.created 91f…" at bounding box center [709, 609] width 655 height 841
click at [527, 213] on button "Access Codes" at bounding box center [508, 223] width 82 height 34
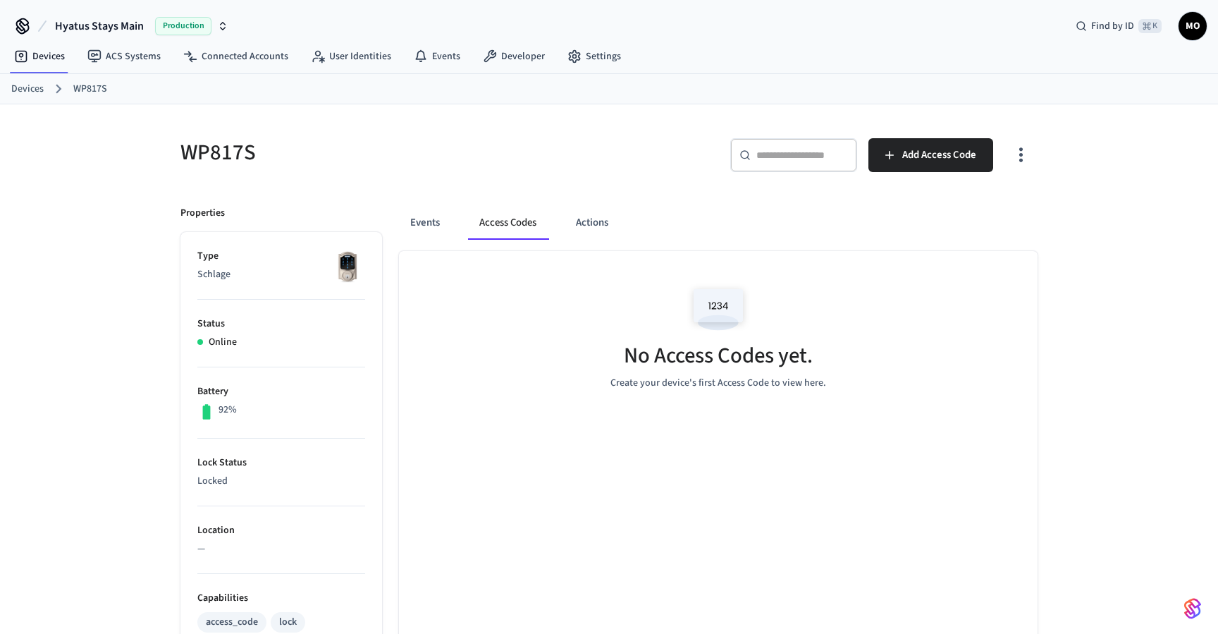
click at [1029, 161] on icon "button" at bounding box center [1021, 155] width 22 height 22
click at [996, 211] on li "Show unmanaged access codes on device" at bounding box center [930, 213] width 198 height 37
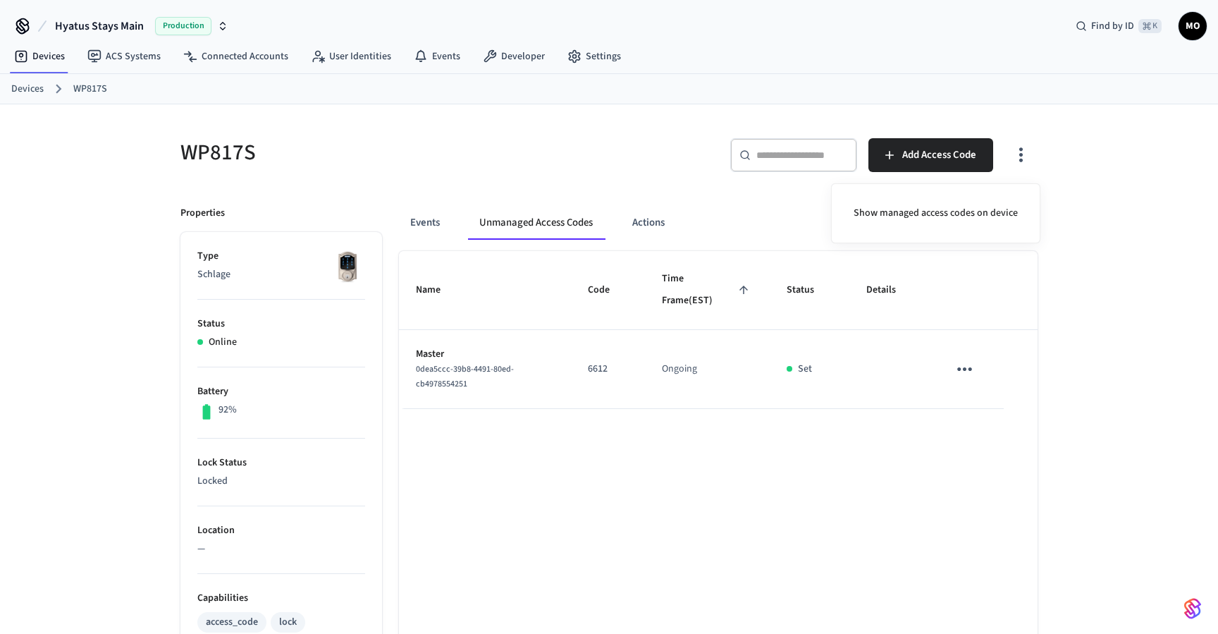
click at [970, 381] on div at bounding box center [609, 317] width 1218 height 634
click at [970, 367] on body "Hyatus Stays Main Production Find by ID ⌘ K MO Devices ACS Systems Connected Ac…" at bounding box center [609, 568] width 1218 height 1136
click at [970, 373] on icon "sticky table" at bounding box center [965, 369] width 22 height 22
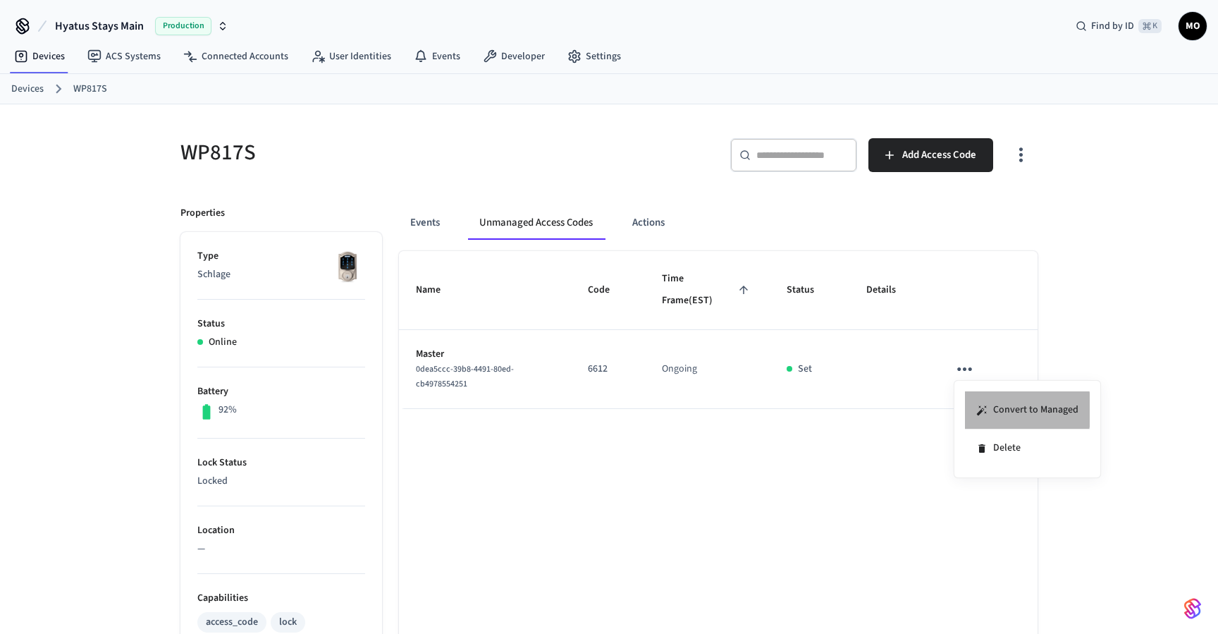
click at [990, 409] on li "Convert to Managed" at bounding box center [1027, 410] width 125 height 38
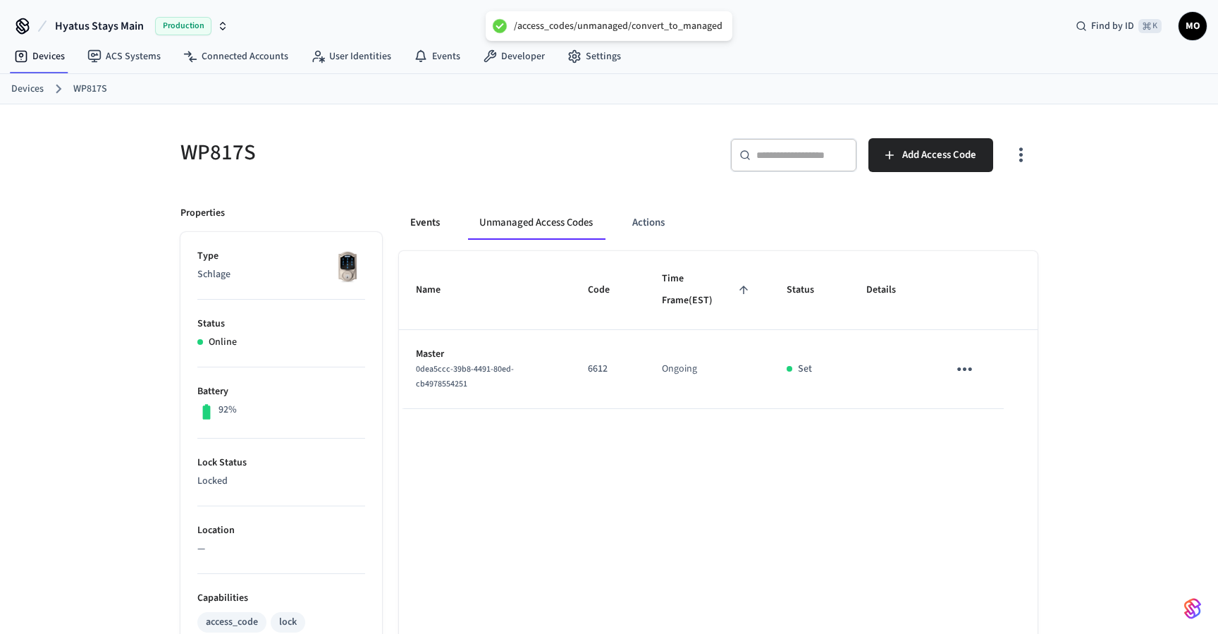
click at [433, 221] on button "Events" at bounding box center [425, 223] width 52 height 34
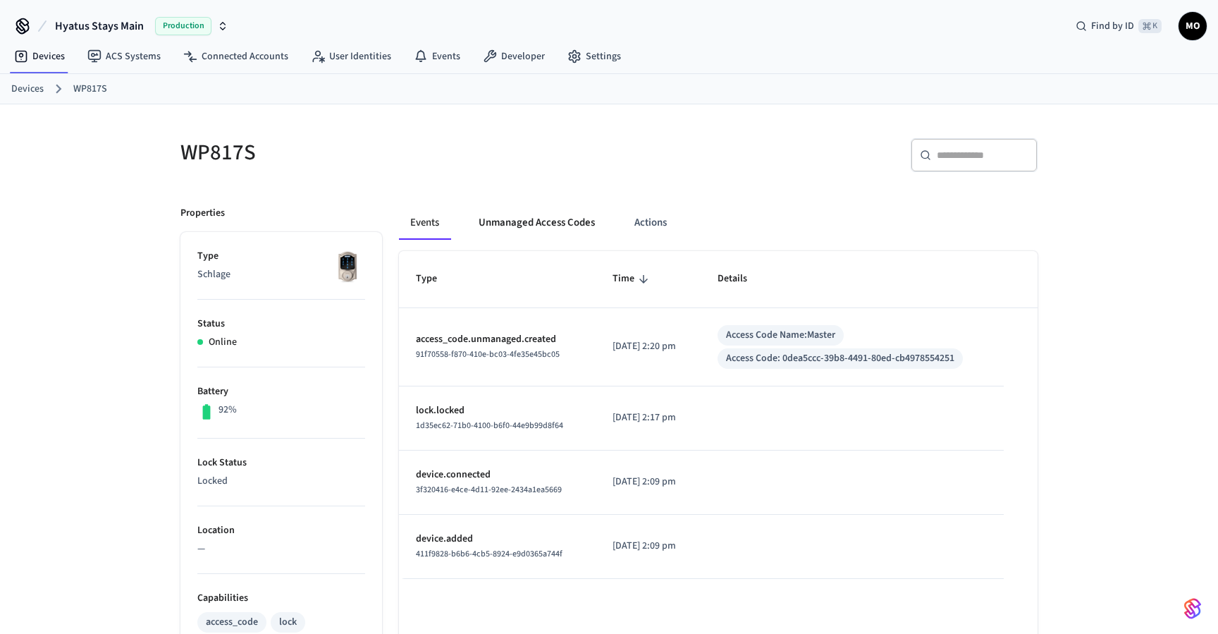
click at [527, 228] on button "Unmanaged Access Codes" at bounding box center [536, 223] width 139 height 34
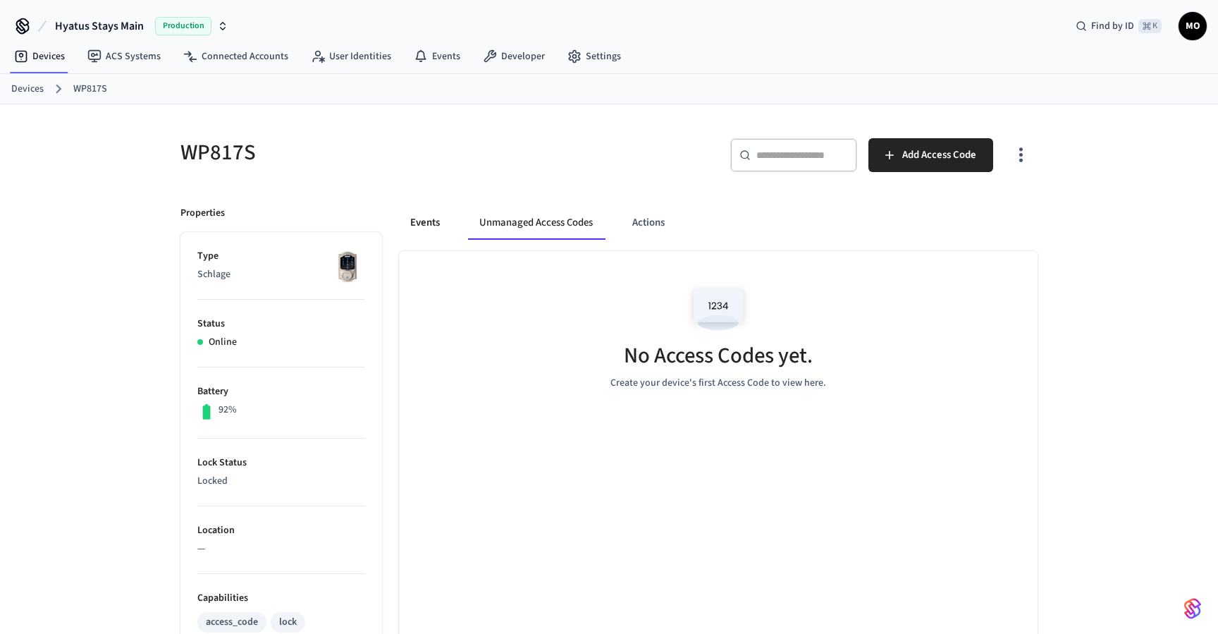
click at [427, 224] on button "Events" at bounding box center [425, 223] width 52 height 34
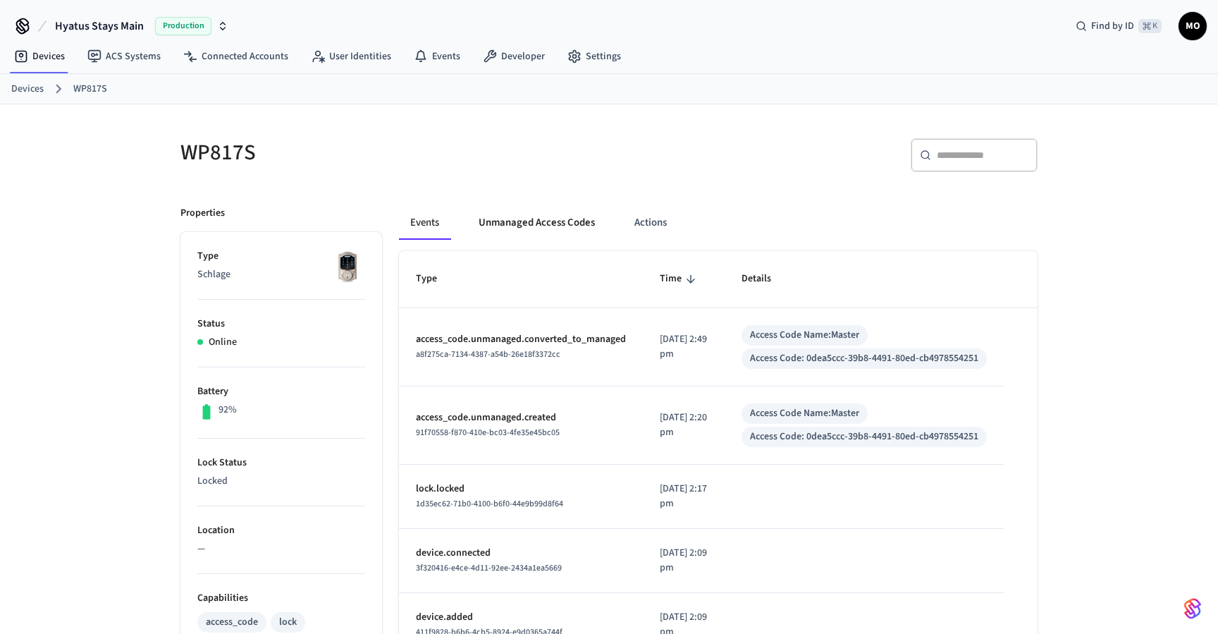
click at [565, 226] on button "Unmanaged Access Codes" at bounding box center [536, 223] width 139 height 34
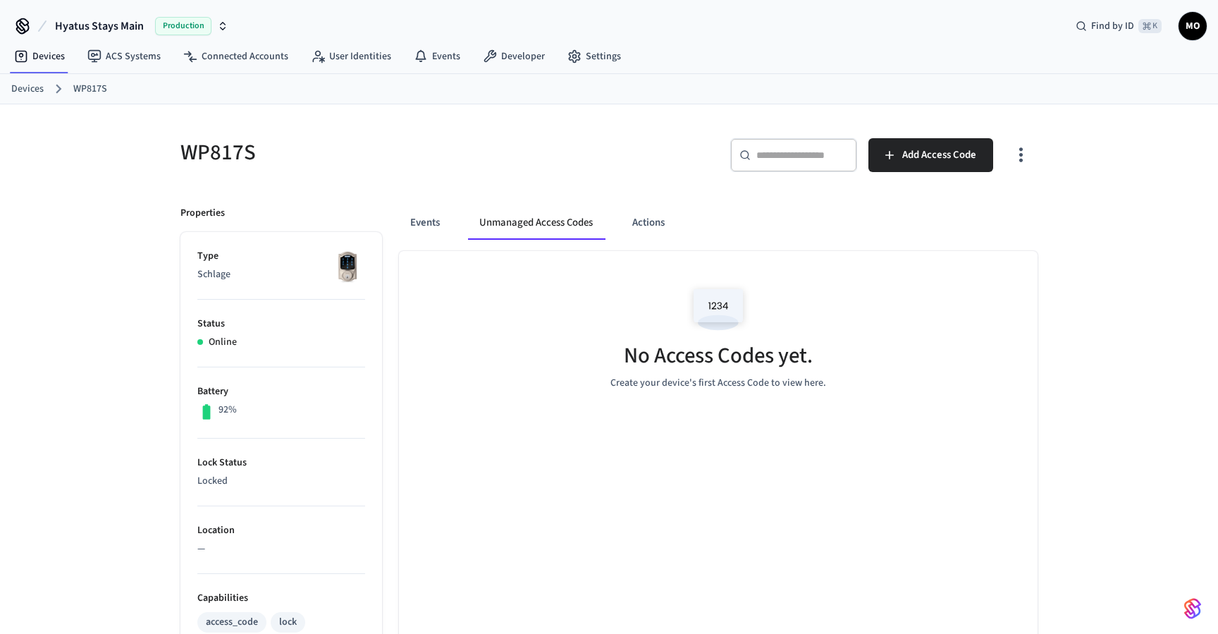
click at [1014, 149] on icon "button" at bounding box center [1021, 155] width 22 height 22
click at [994, 206] on li "Show managed access codes on device" at bounding box center [935, 213] width 187 height 37
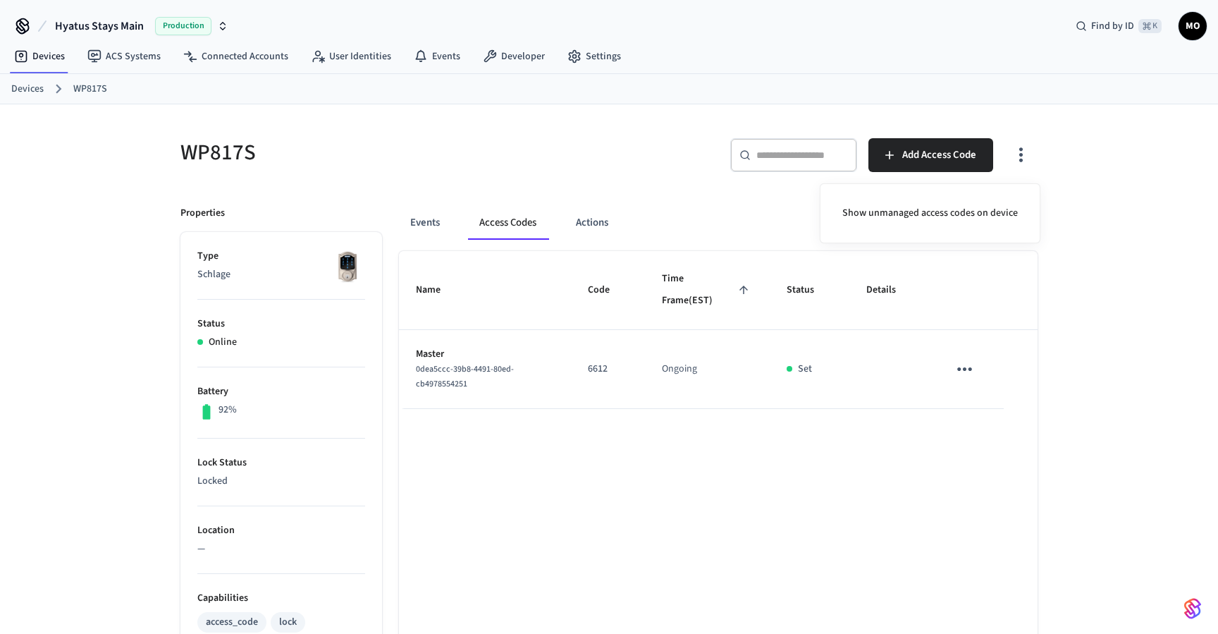
click at [901, 153] on div at bounding box center [609, 317] width 1218 height 634
click at [915, 162] on span "Add Access Code" at bounding box center [939, 155] width 74 height 18
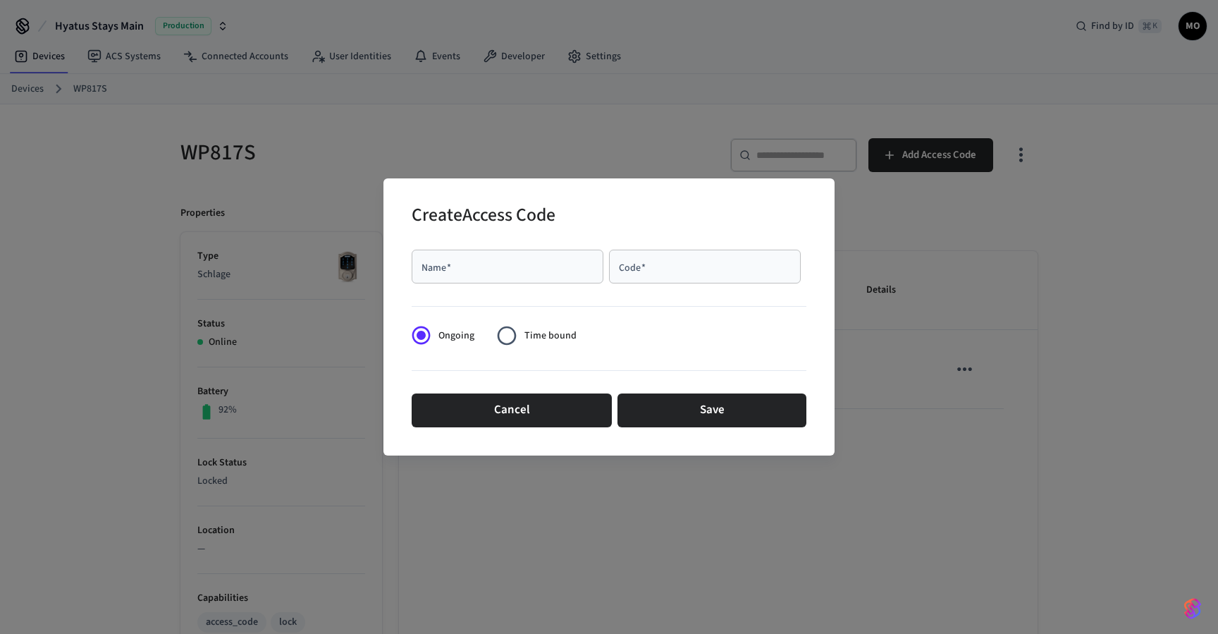
click at [548, 275] on div "Name   *" at bounding box center [508, 266] width 192 height 34
type input "*******"
click at [650, 274] on div "Code   *" at bounding box center [705, 266] width 192 height 34
paste input "****"
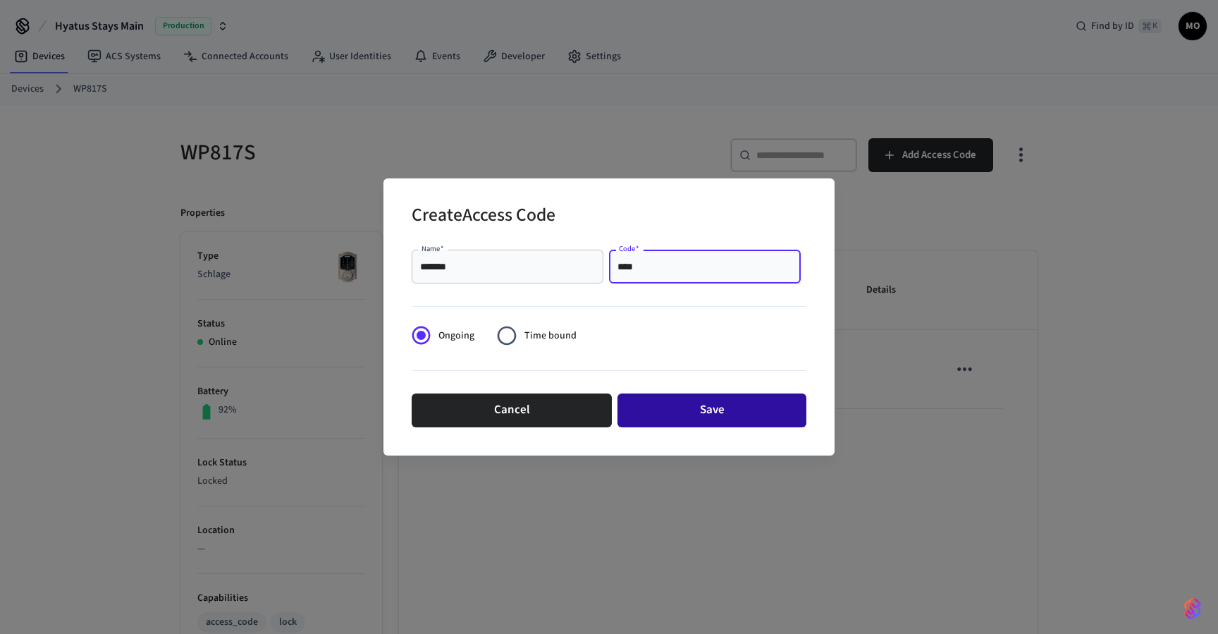
type input "****"
click at [708, 404] on button "Save" at bounding box center [711, 410] width 189 height 34
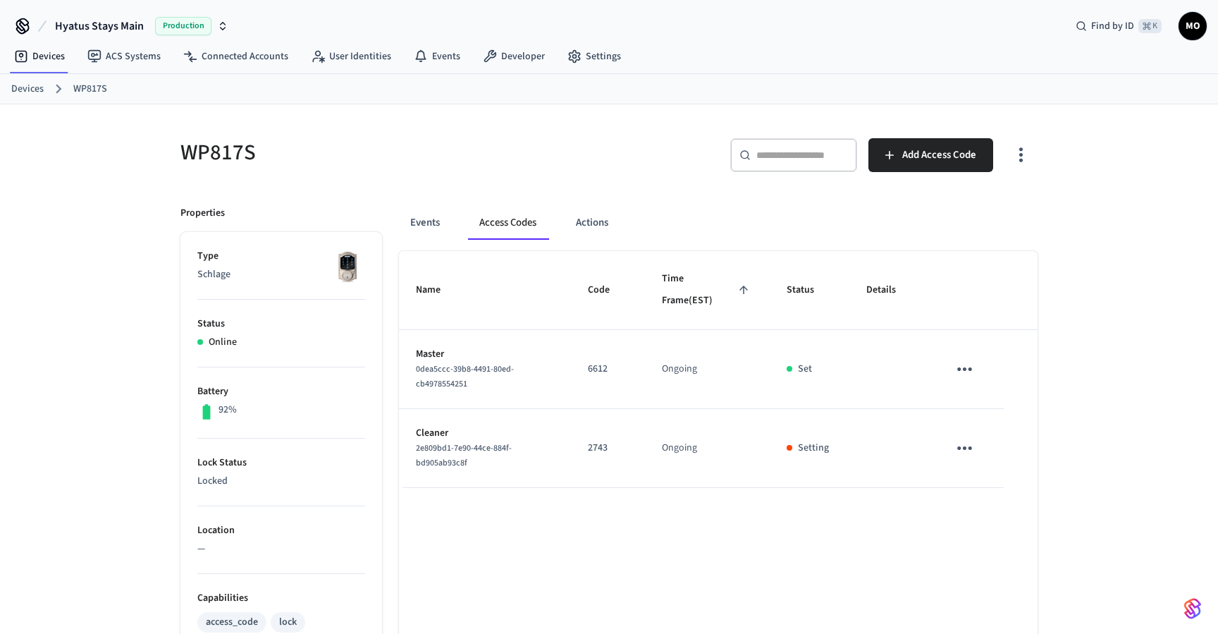
click at [594, 444] on p "2743" at bounding box center [608, 447] width 40 height 15
click at [610, 526] on div "Name Code Time Frame (EST) Status Details Master 0dea5ccc-39b8-4491-80ed-cb4978…" at bounding box center [718, 640] width 638 height 779
click at [954, 161] on span "Add Access Code" at bounding box center [939, 155] width 74 height 18
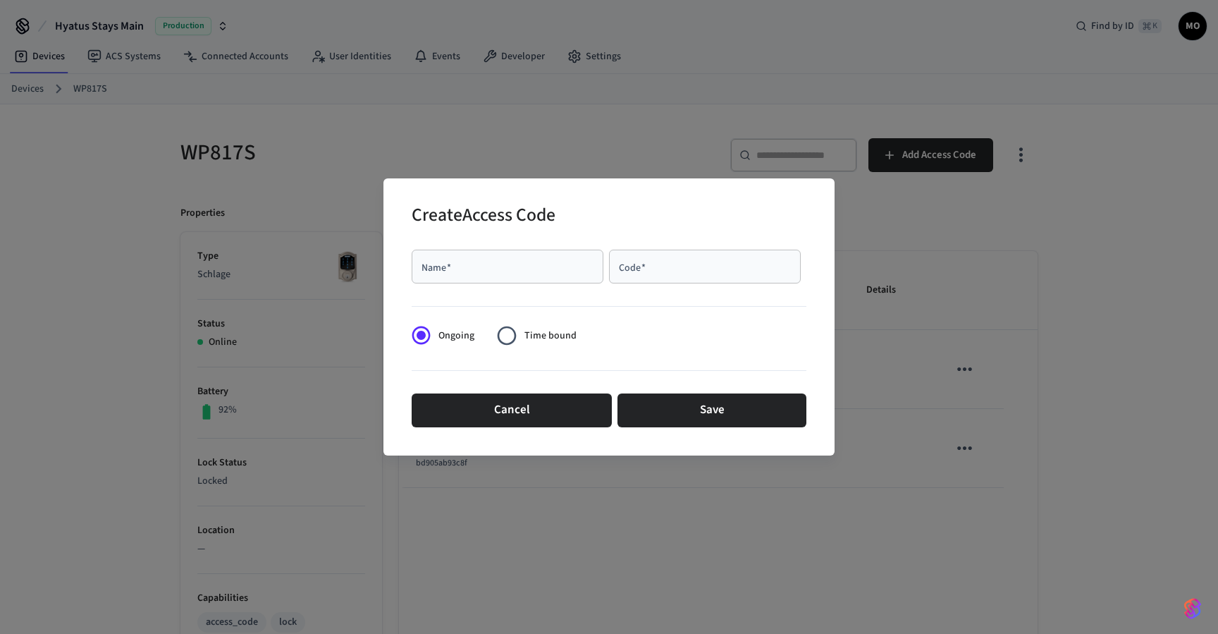
click at [522, 257] on div "Name   *" at bounding box center [508, 266] width 192 height 34
type input "*****"
click at [667, 287] on div "Code   * Code   *" at bounding box center [707, 268] width 197 height 39
click at [669, 276] on div "Code   *" at bounding box center [705, 266] width 192 height 34
paste input "****"
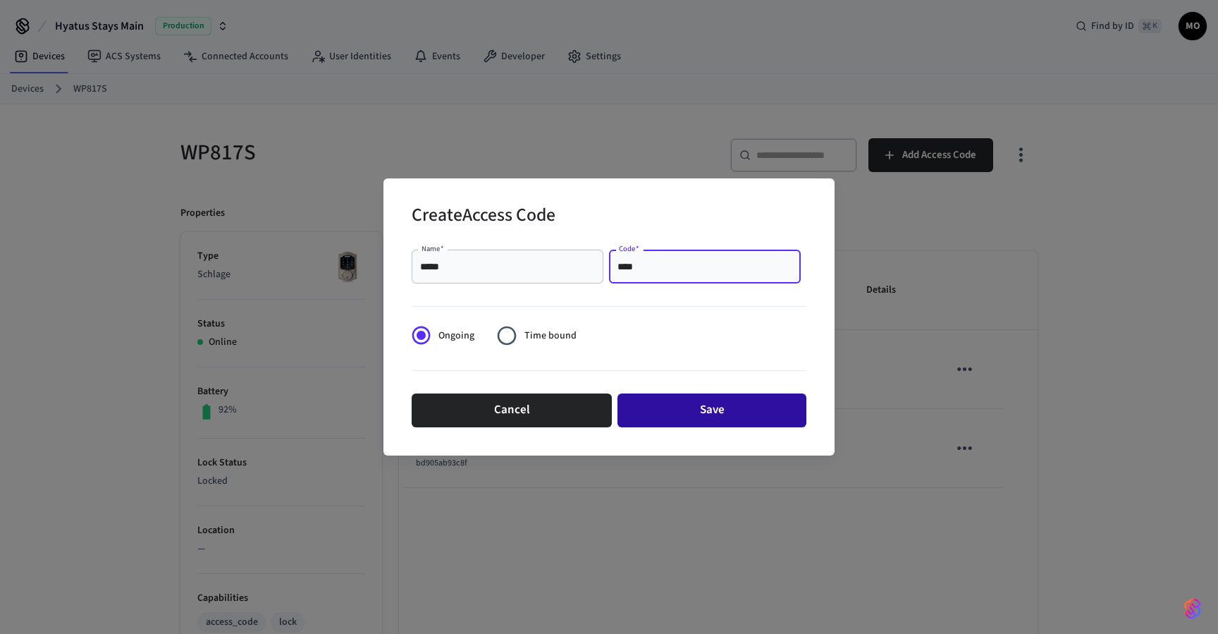
type input "****"
click at [710, 417] on button "Save" at bounding box center [711, 410] width 189 height 34
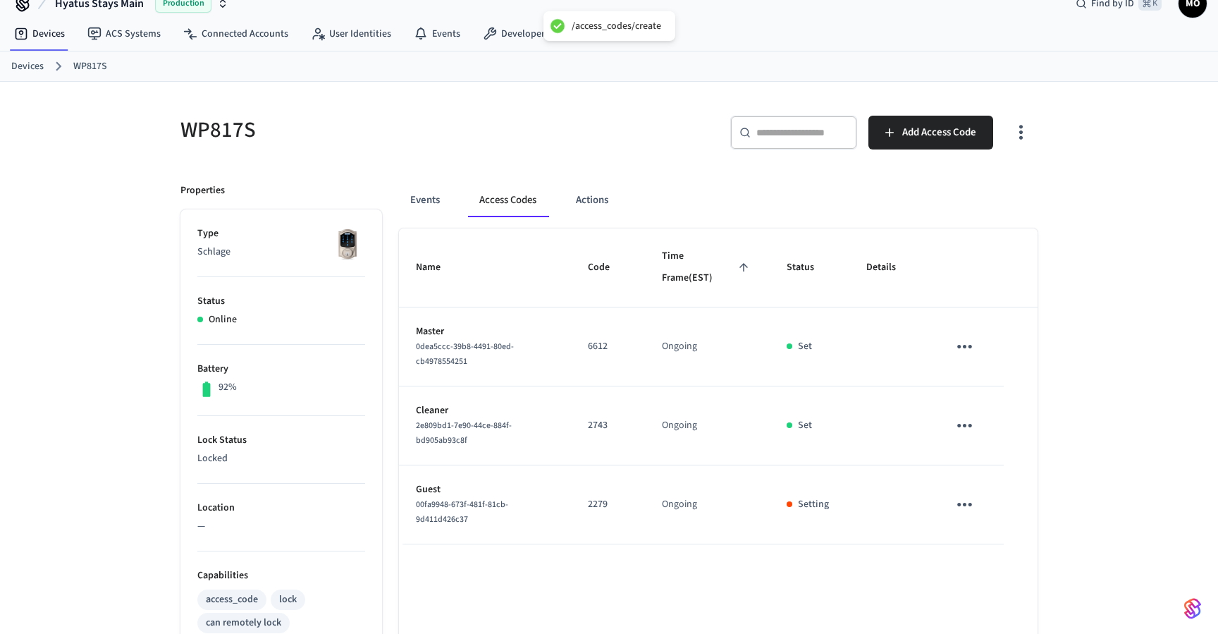
scroll to position [32, 0]
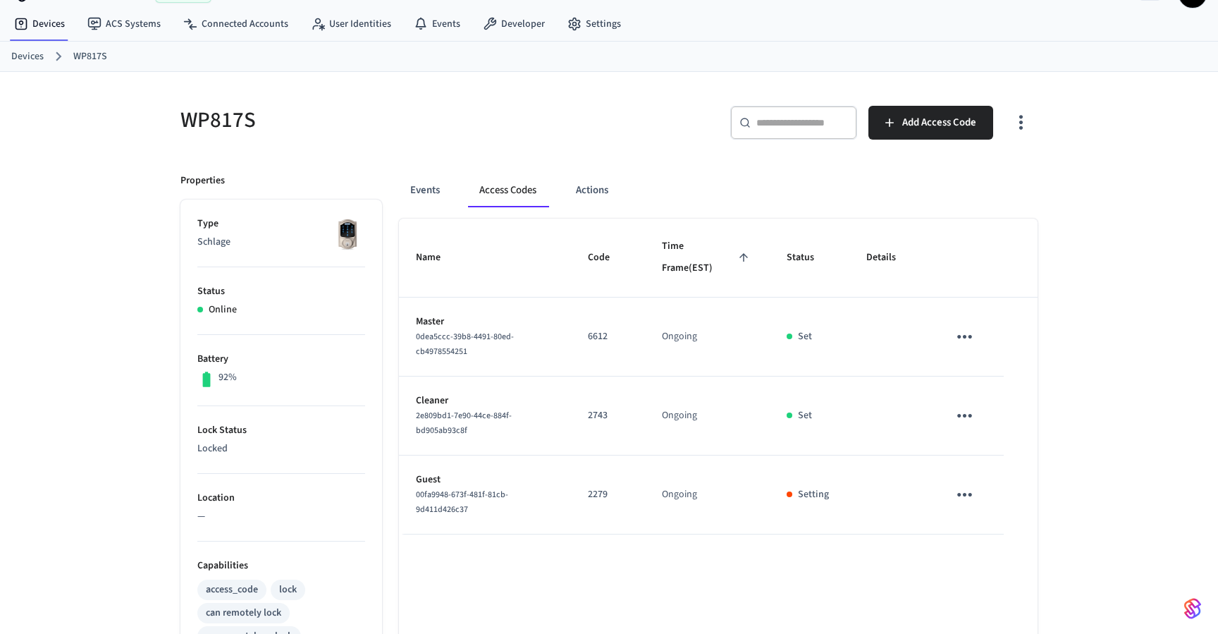
click at [21, 58] on link "Devices" at bounding box center [27, 56] width 32 height 15
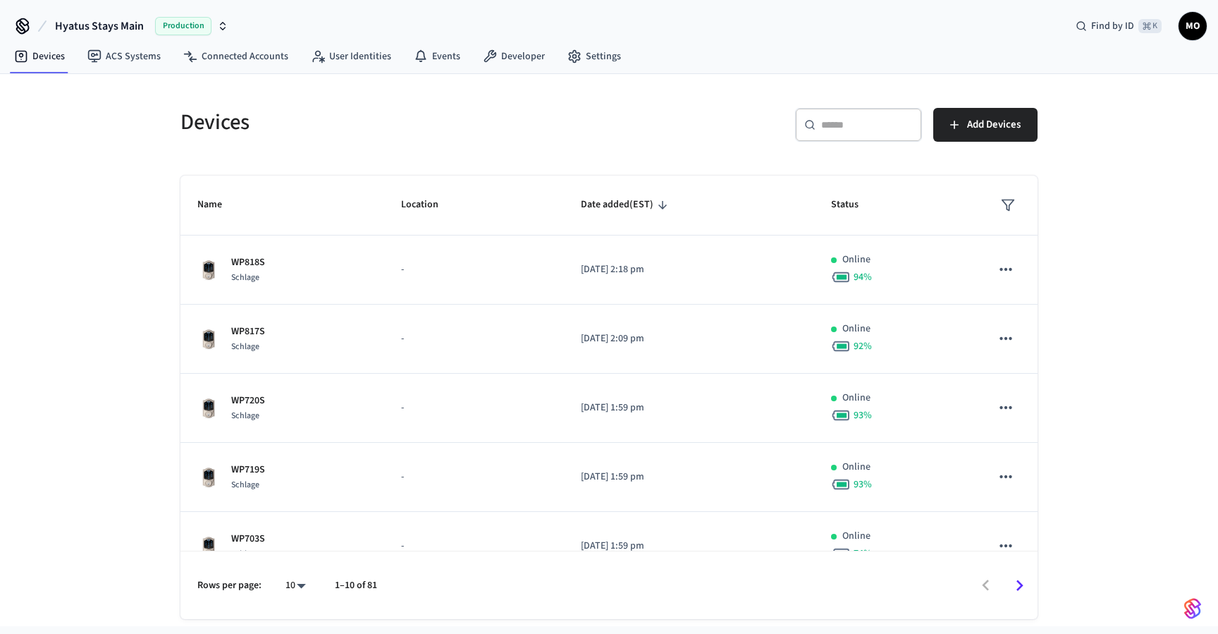
click at [304, 583] on body "Hyatus Stays Main Production Find by ID ⌘ K MO Devices ACS Systems Connected Ac…" at bounding box center [609, 366] width 1218 height 732
click at [345, 137] on div at bounding box center [609, 317] width 1218 height 634
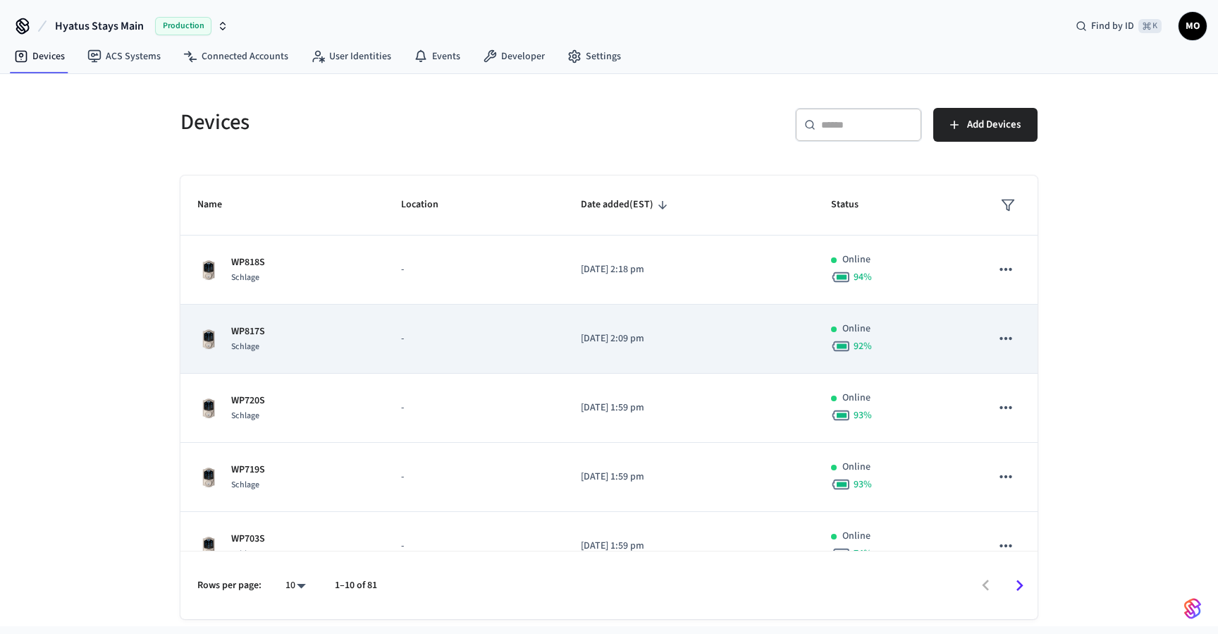
click at [251, 339] on div "Schlage" at bounding box center [248, 346] width 34 height 15
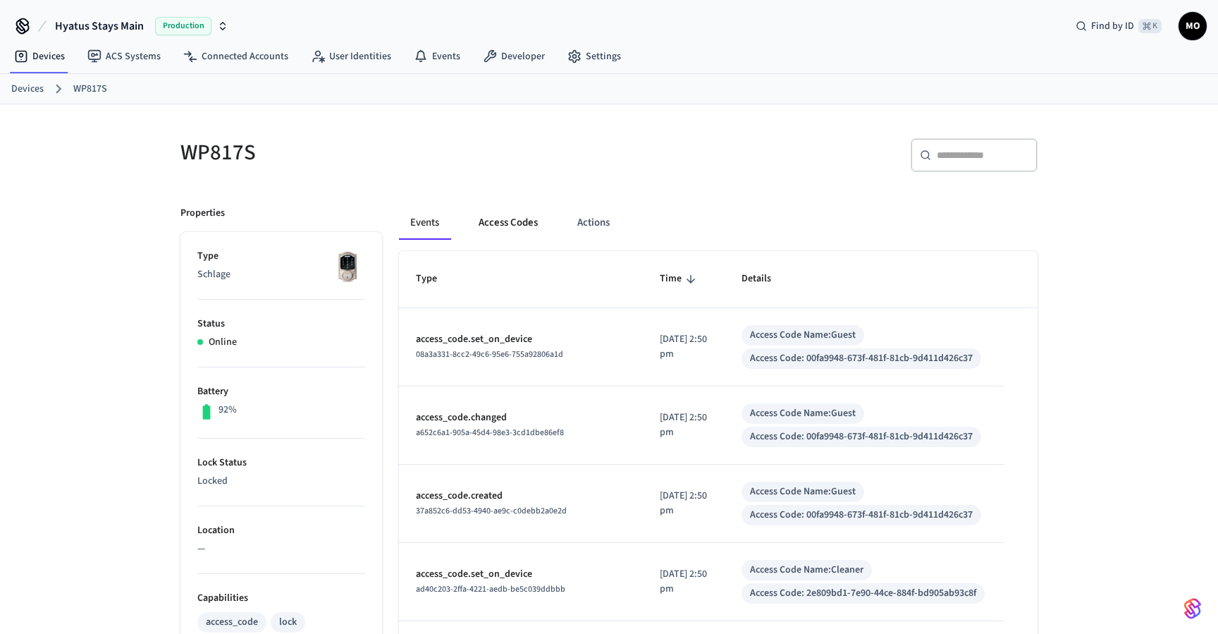
click at [518, 226] on button "Access Codes" at bounding box center [508, 223] width 82 height 34
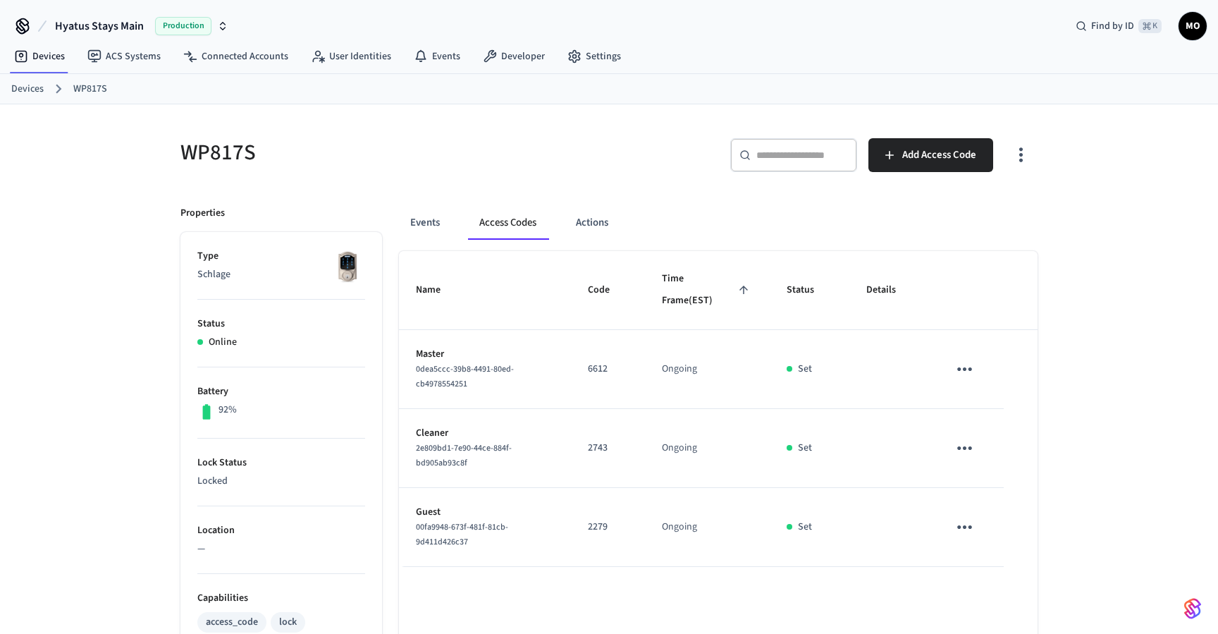
click at [613, 525] on p "2279" at bounding box center [608, 526] width 40 height 15
click at [29, 90] on link "Devices" at bounding box center [27, 89] width 32 height 15
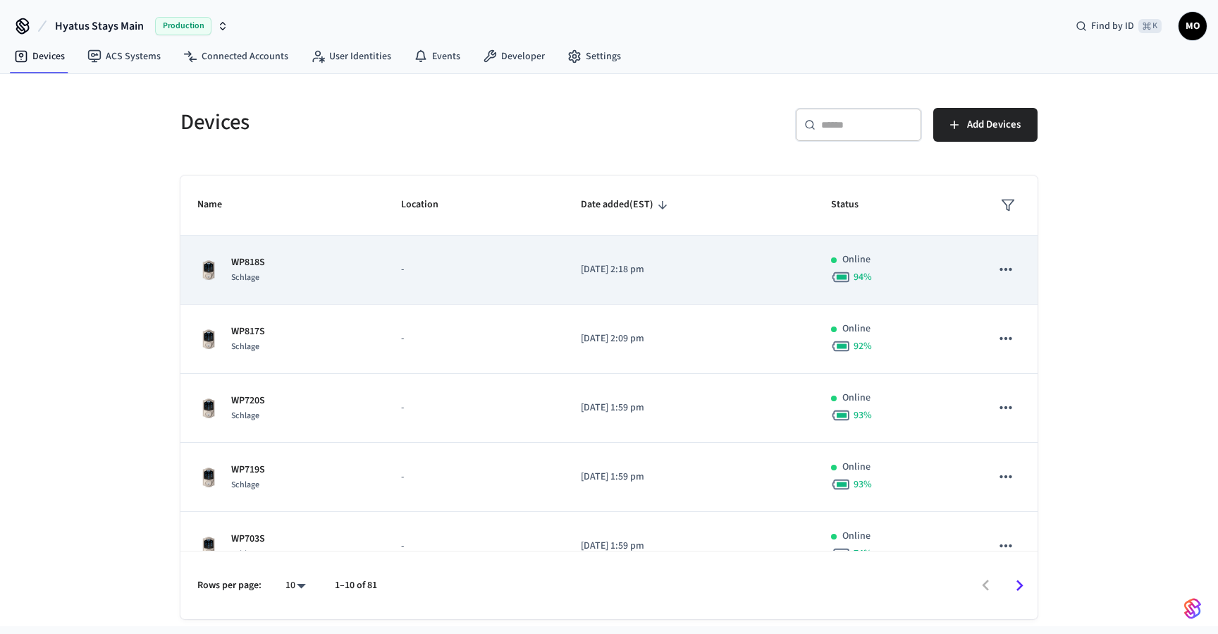
click at [323, 273] on div "WP818S Schlage" at bounding box center [282, 270] width 170 height 30
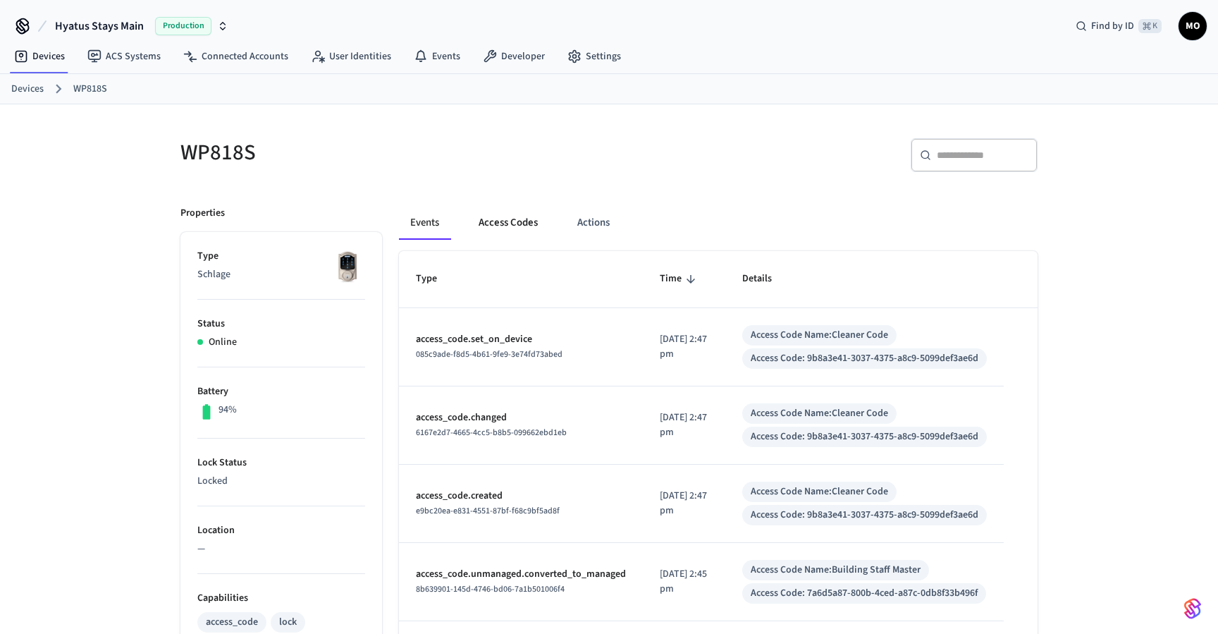
click at [492, 212] on button "Access Codes" at bounding box center [508, 223] width 82 height 34
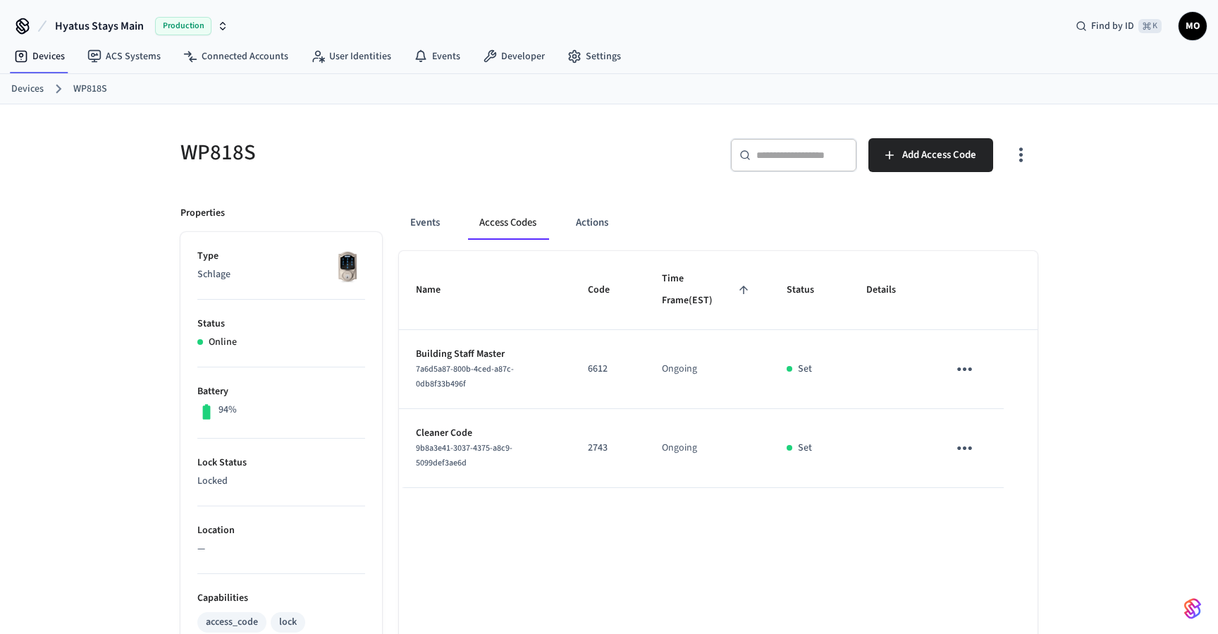
click at [500, 222] on button "Access Codes" at bounding box center [508, 223] width 80 height 34
click at [971, 154] on span "Add Access Code" at bounding box center [939, 155] width 74 height 18
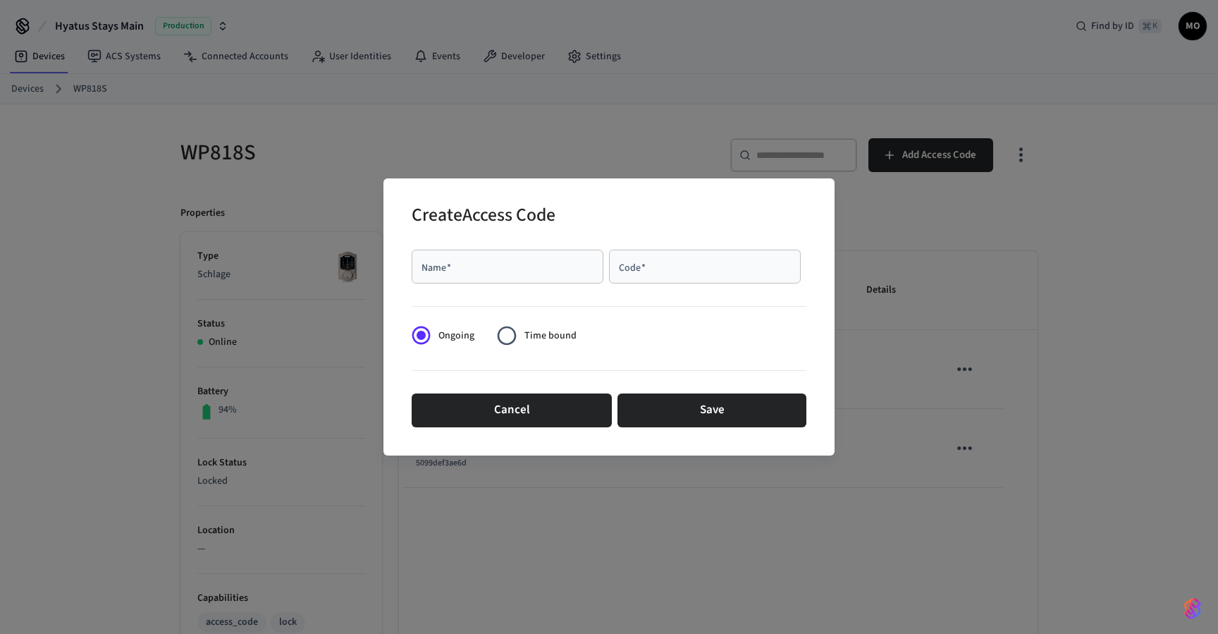
click at [548, 276] on div "Name   *" at bounding box center [508, 266] width 192 height 34
type input "*****"
click at [666, 277] on div "Code   *" at bounding box center [705, 266] width 192 height 34
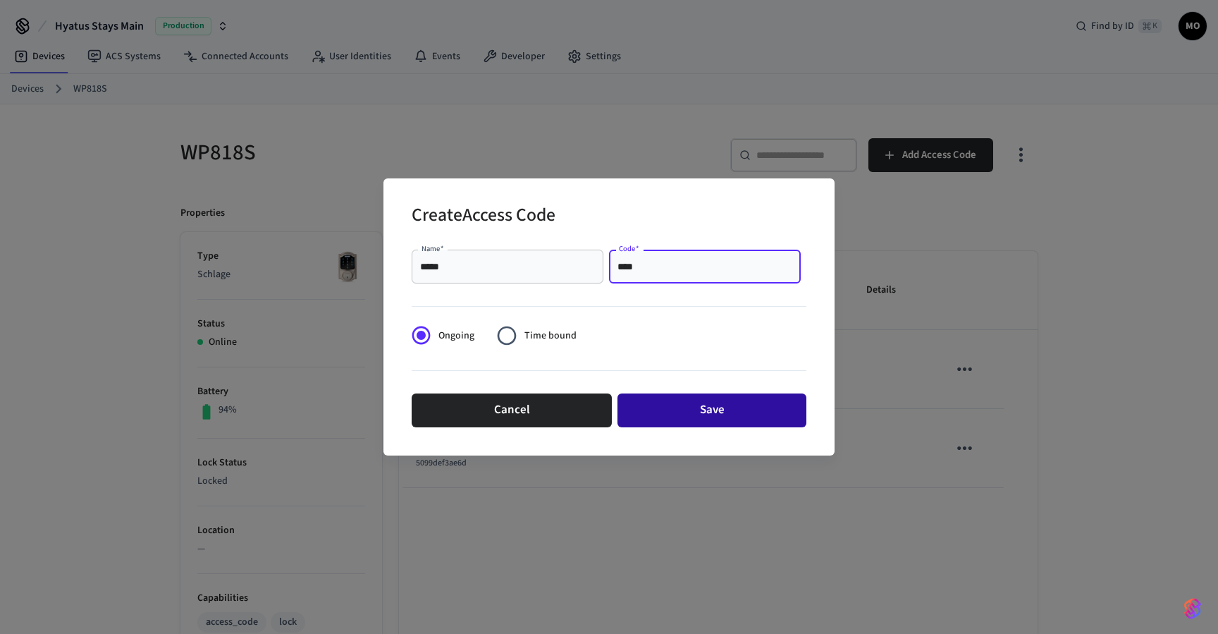
type input "****"
click at [732, 409] on button "Save" at bounding box center [711, 410] width 189 height 34
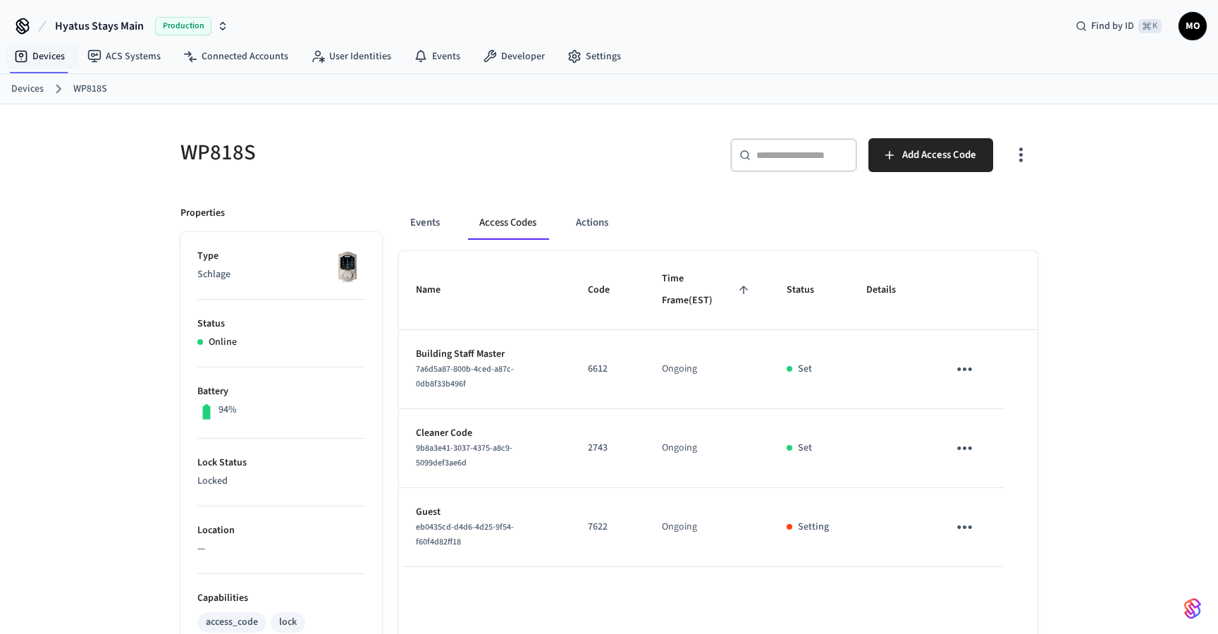
click at [23, 96] on link "Devices" at bounding box center [27, 89] width 32 height 15
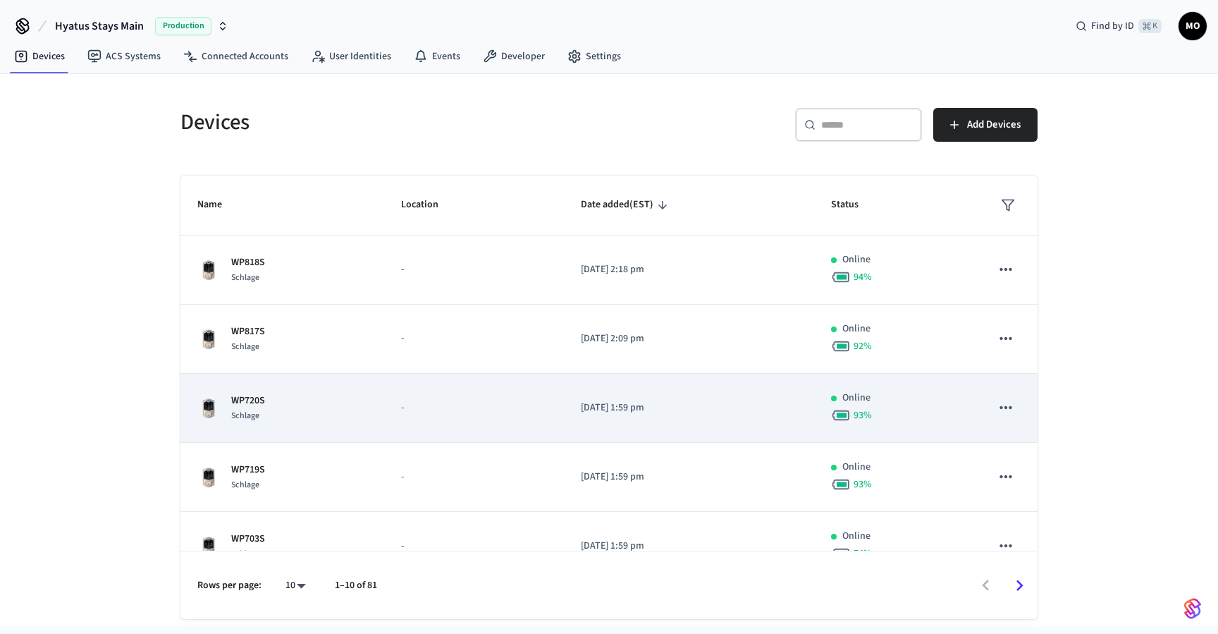
click at [287, 416] on div "WP720S Schlage" at bounding box center [282, 408] width 170 height 30
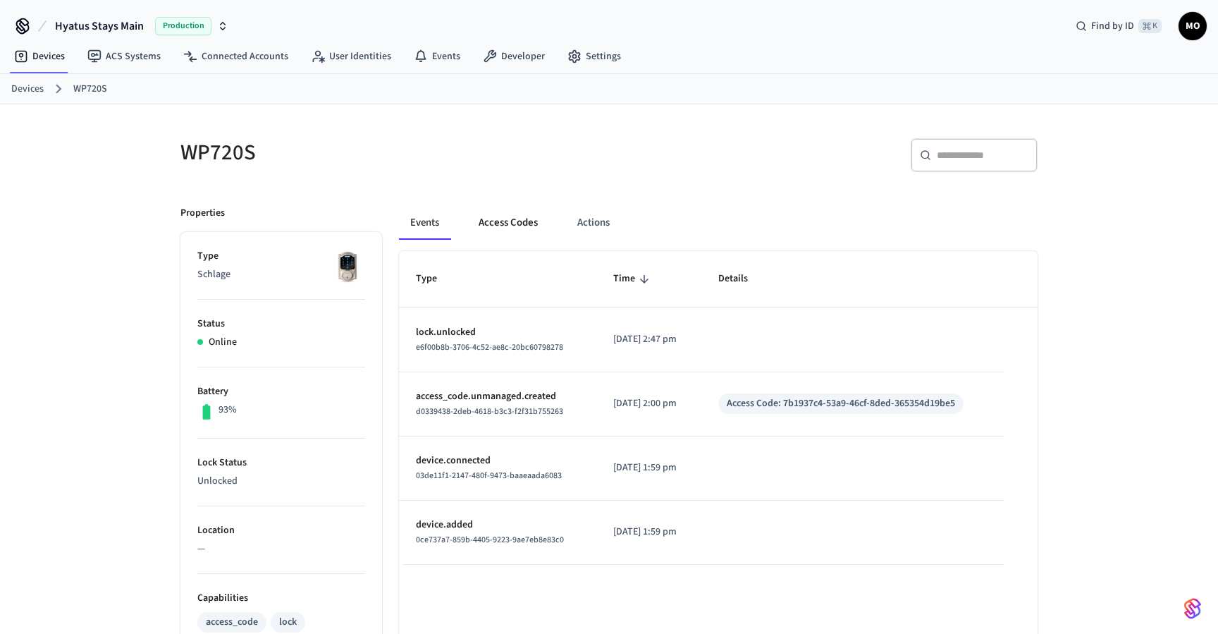
click at [518, 224] on button "Access Codes" at bounding box center [508, 223] width 82 height 34
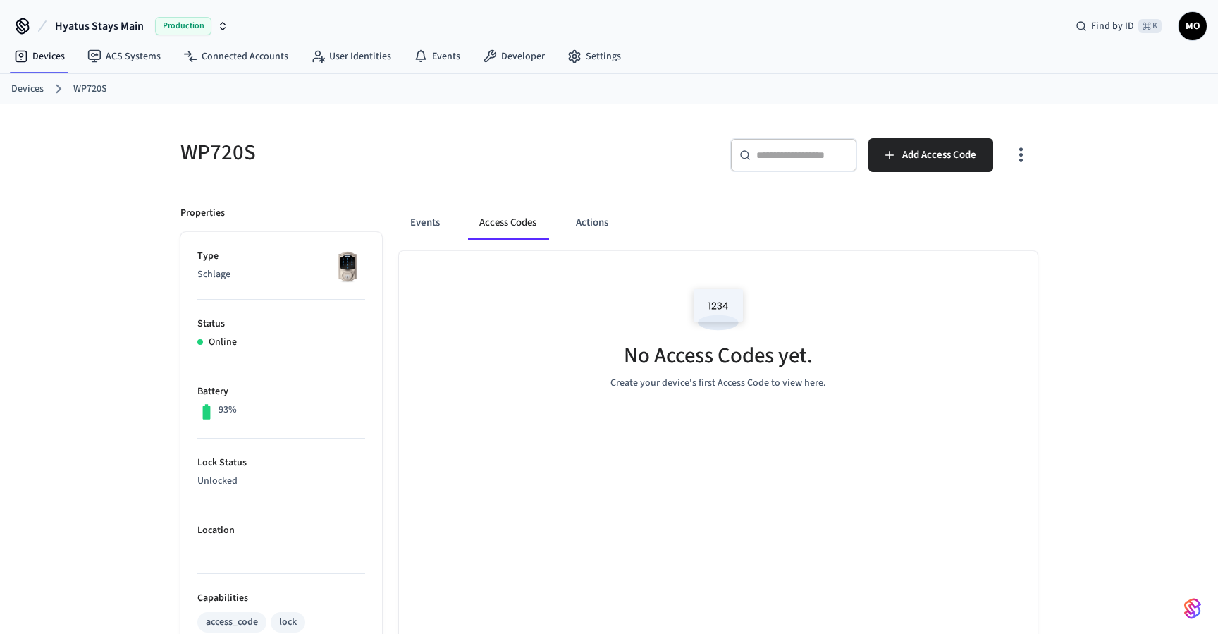
click at [1022, 150] on icon "button" at bounding box center [1021, 155] width 4 height 15
click at [954, 207] on li "Show unmanaged access codes on device" at bounding box center [930, 213] width 198 height 37
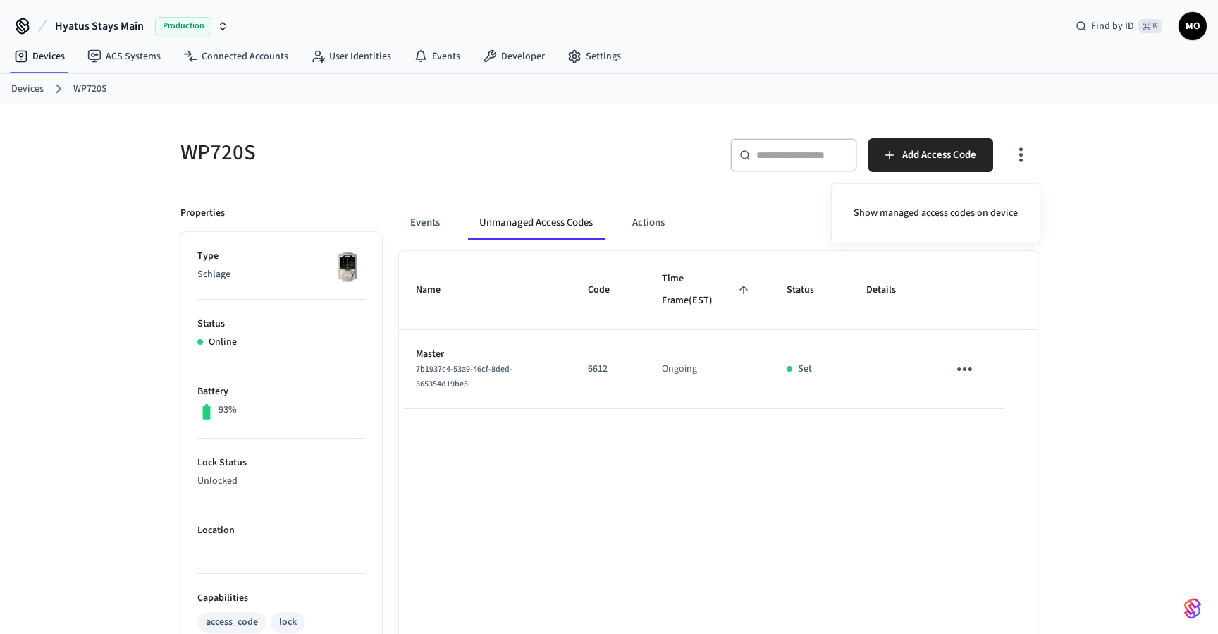
click at [961, 366] on div at bounding box center [609, 317] width 1218 height 634
click at [964, 370] on icon "sticky table" at bounding box center [964, 369] width 15 height 4
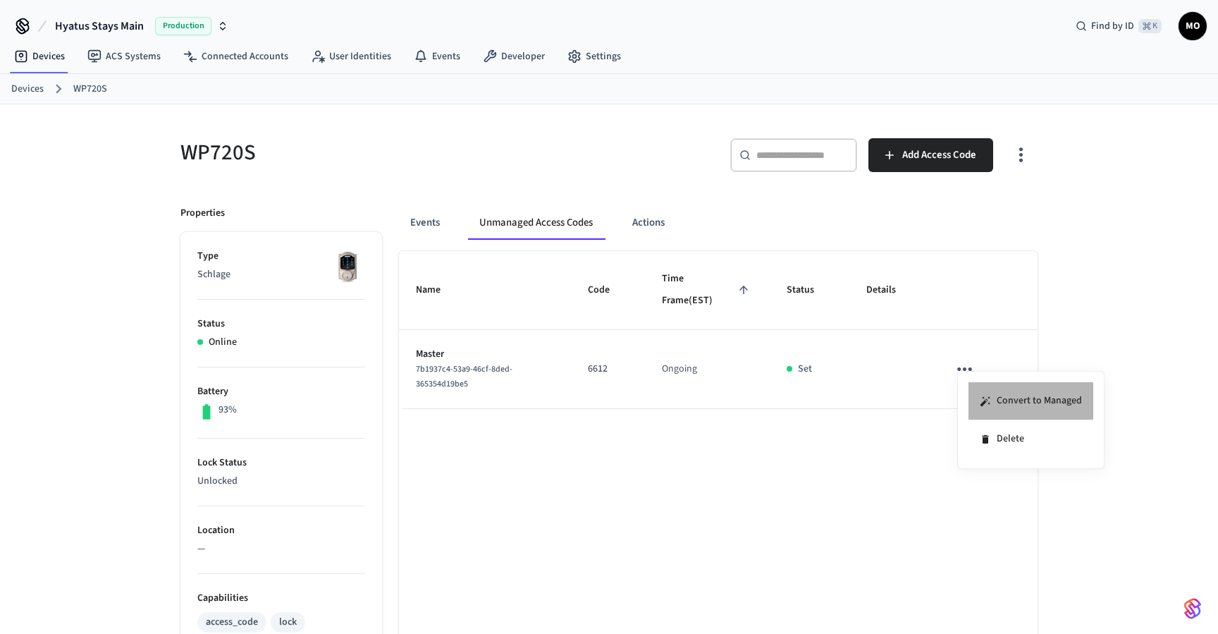
click at [983, 401] on icon at bounding box center [985, 400] width 11 height 11
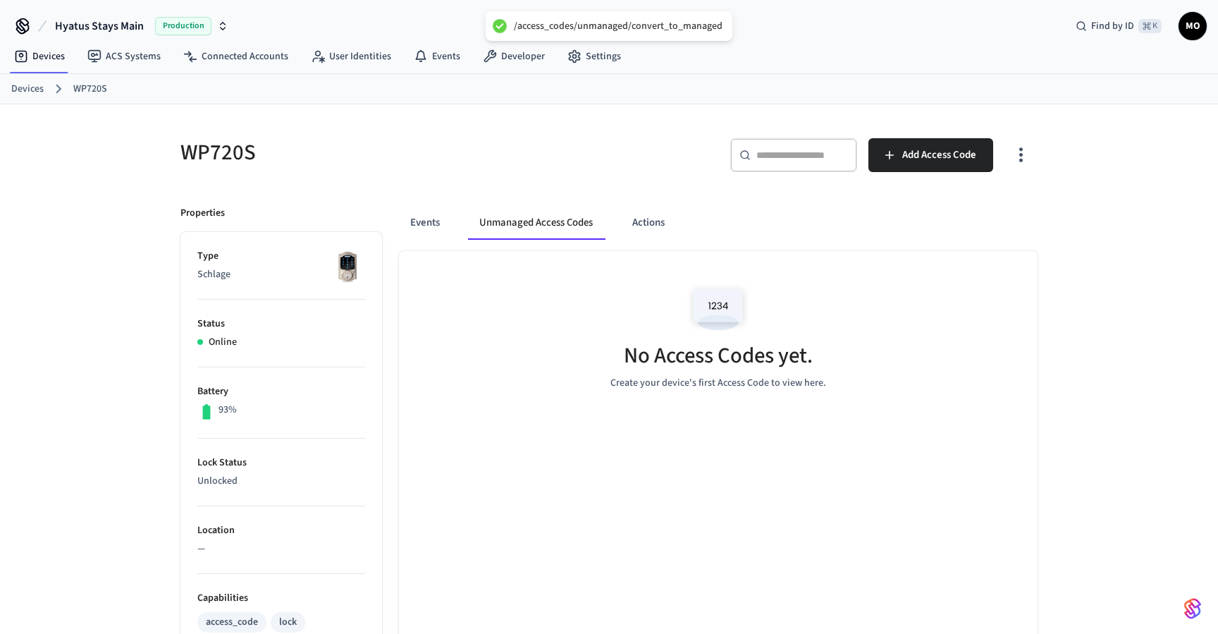
click at [1028, 145] on icon "button" at bounding box center [1021, 155] width 22 height 22
click at [986, 218] on li "Show managed access codes on device" at bounding box center [935, 213] width 187 height 37
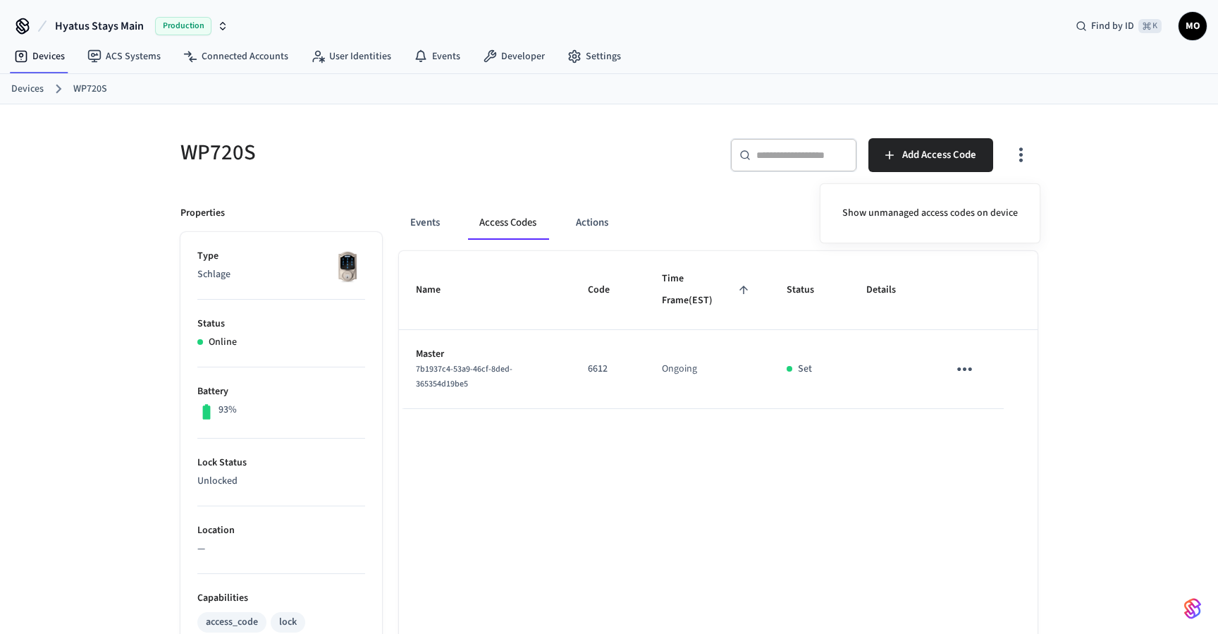
click at [917, 152] on div at bounding box center [609, 317] width 1218 height 634
click at [903, 161] on span "Add Access Code" at bounding box center [939, 155] width 74 height 18
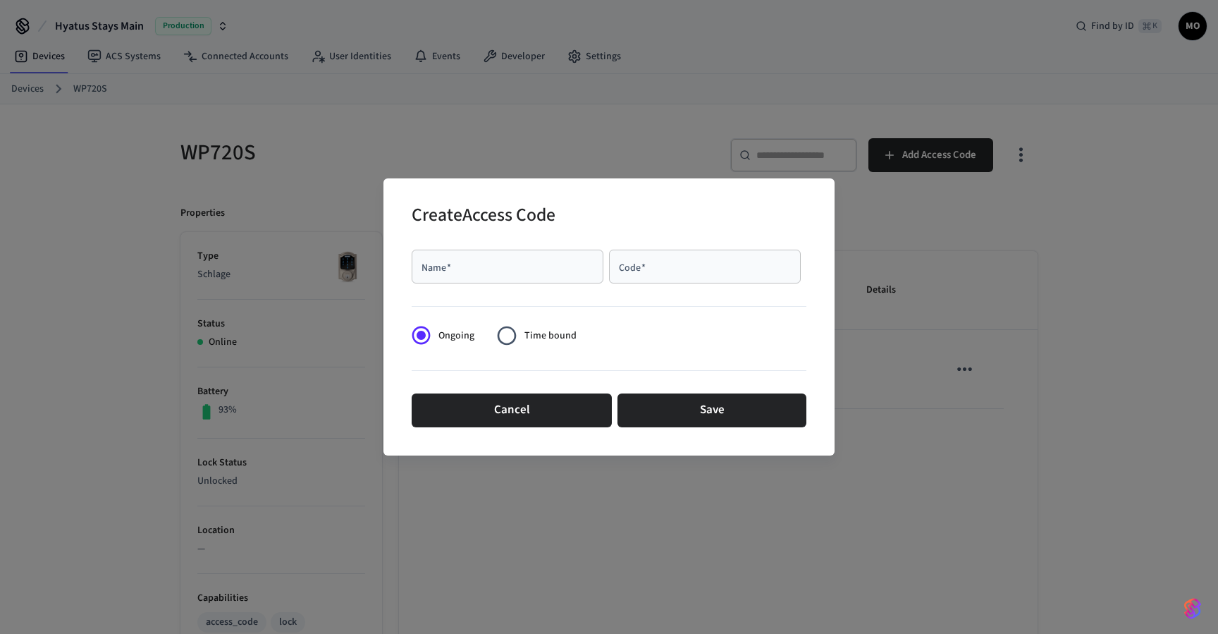
click at [502, 280] on div "Name   *" at bounding box center [508, 266] width 192 height 34
type input "*******"
click at [679, 283] on div "Code   *" at bounding box center [705, 266] width 192 height 34
click at [676, 274] on div "Code   *" at bounding box center [705, 266] width 192 height 34
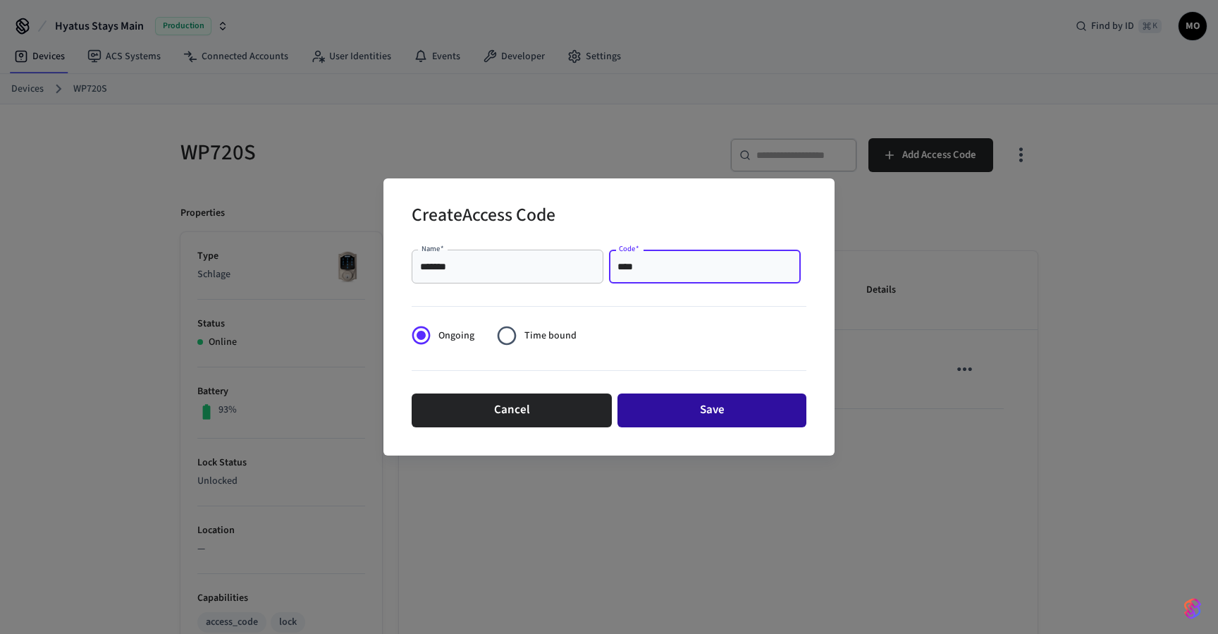
type input "****"
click at [703, 407] on button "Save" at bounding box center [711, 410] width 189 height 34
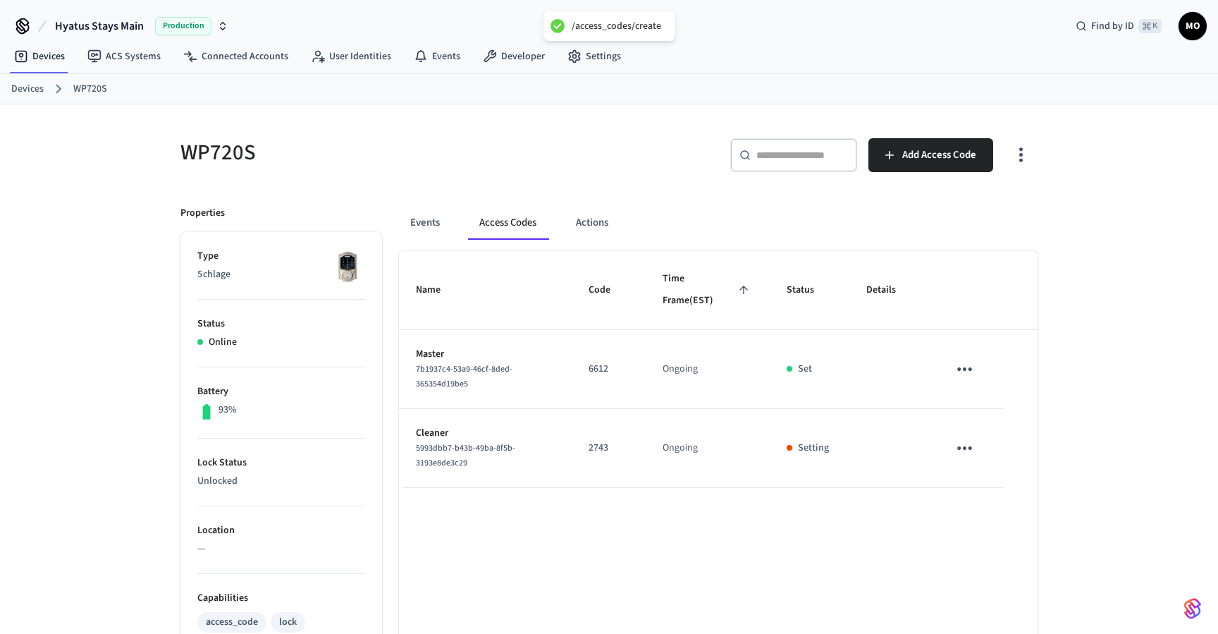
click at [1021, 144] on icon "button" at bounding box center [1021, 155] width 22 height 22
click at [914, 218] on li "Show unmanaged access codes on device" at bounding box center [930, 213] width 198 height 37
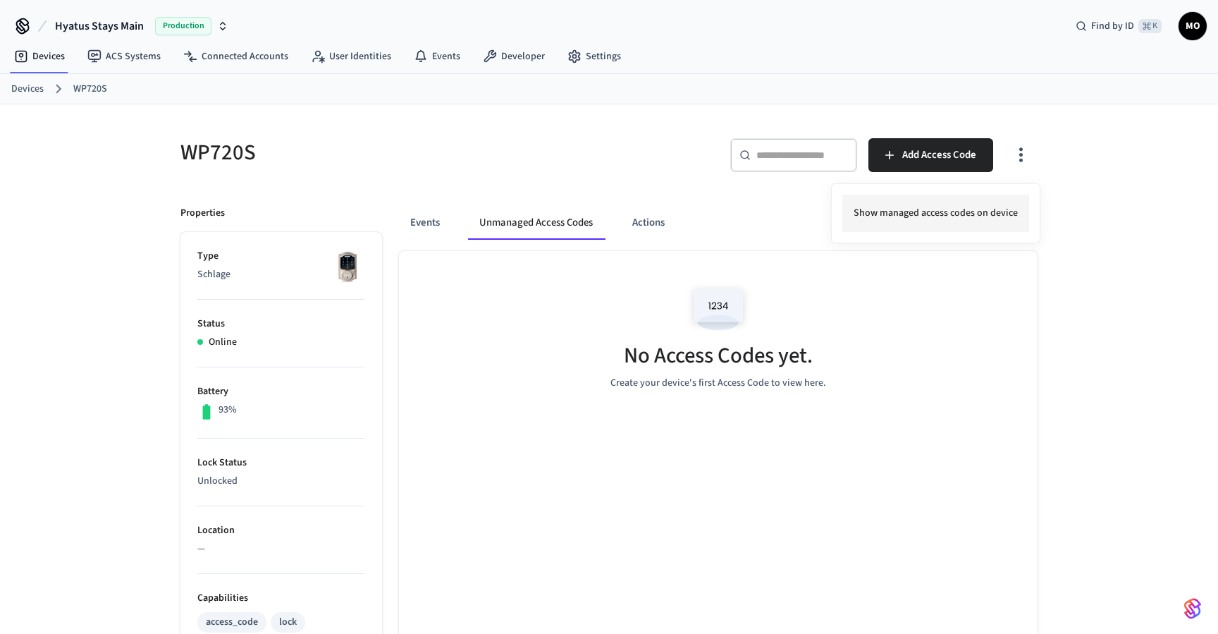
click at [914, 217] on li "Show managed access codes on device" at bounding box center [935, 213] width 187 height 37
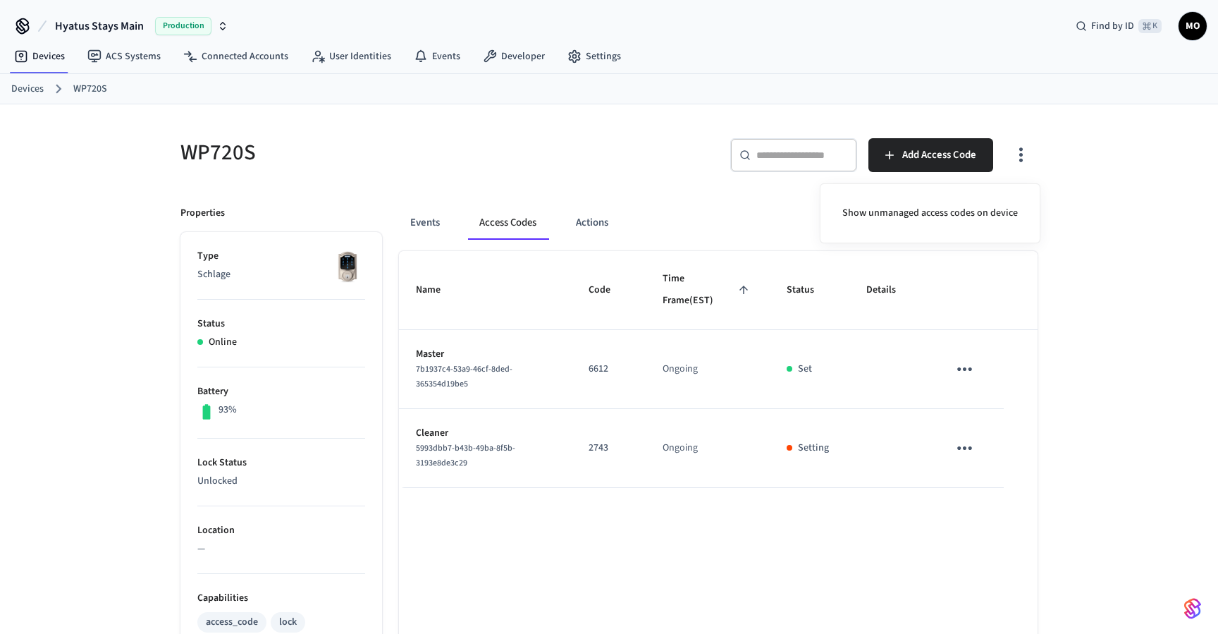
click at [1028, 108] on div at bounding box center [609, 317] width 1218 height 634
click at [931, 144] on body "Hyatus Stays Main Production Find by ID ⌘ K MO Devices ACS Systems Connected Ac…" at bounding box center [609, 568] width 1218 height 1136
click at [916, 157] on span "Add Access Code" at bounding box center [939, 155] width 74 height 18
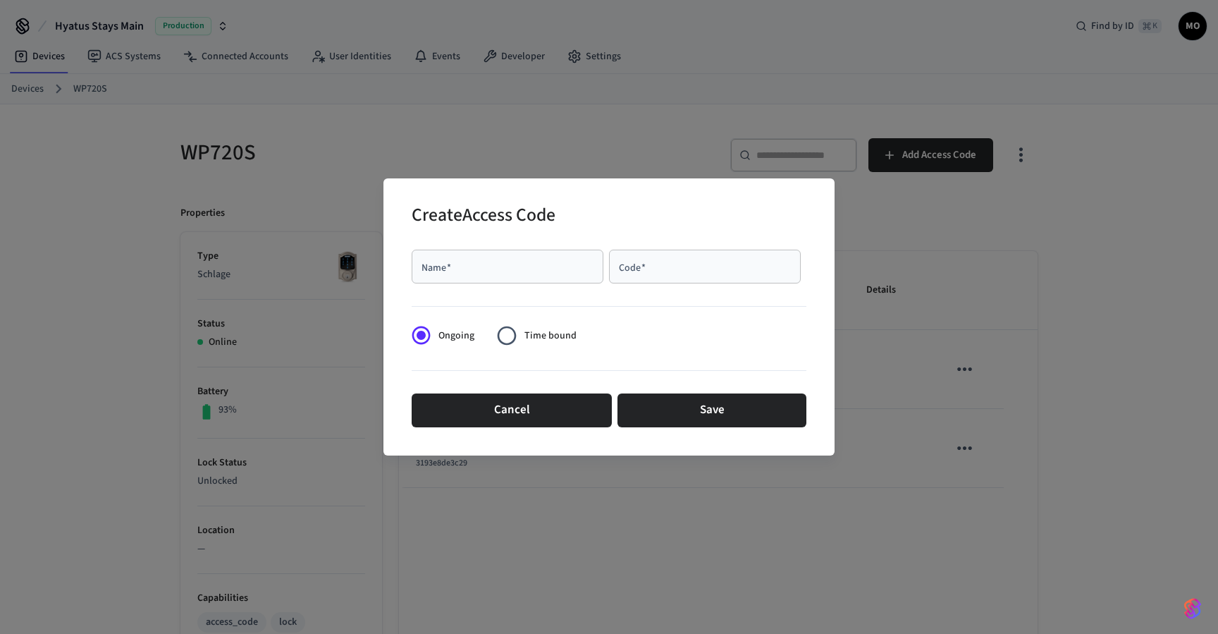
click at [562, 267] on input "Name   *" at bounding box center [507, 266] width 175 height 14
type input "*****"
click at [718, 270] on input "Code   *" at bounding box center [704, 266] width 175 height 14
click at [679, 264] on input "Code   *" at bounding box center [704, 266] width 175 height 14
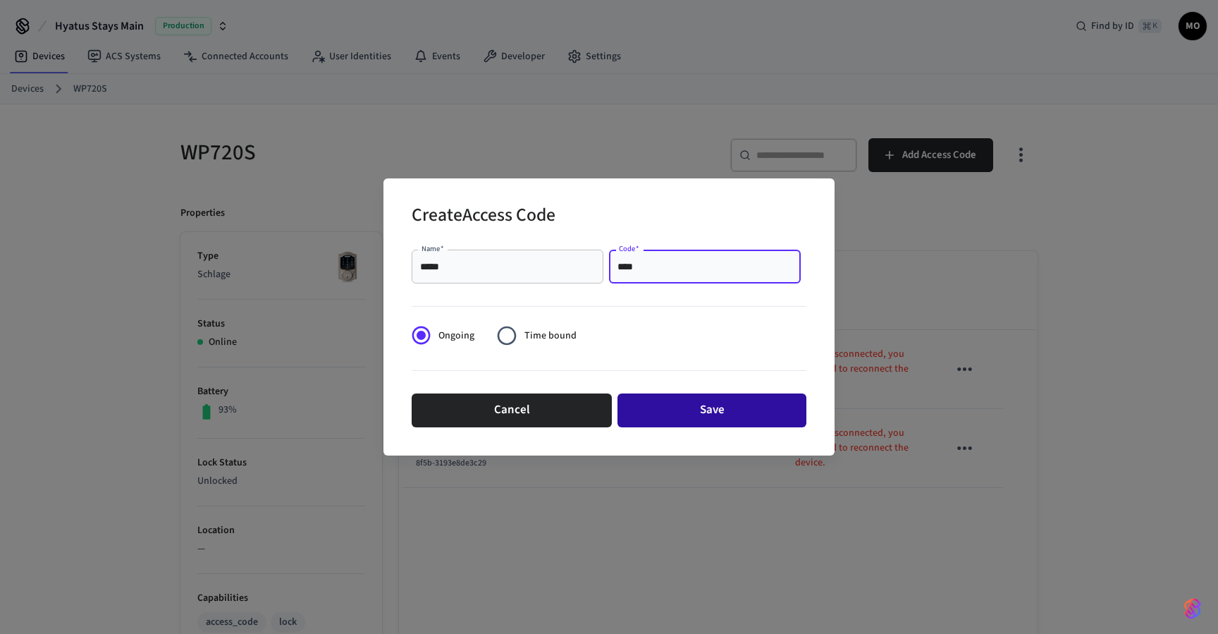
type input "****"
click at [703, 412] on button "Save" at bounding box center [711, 410] width 189 height 34
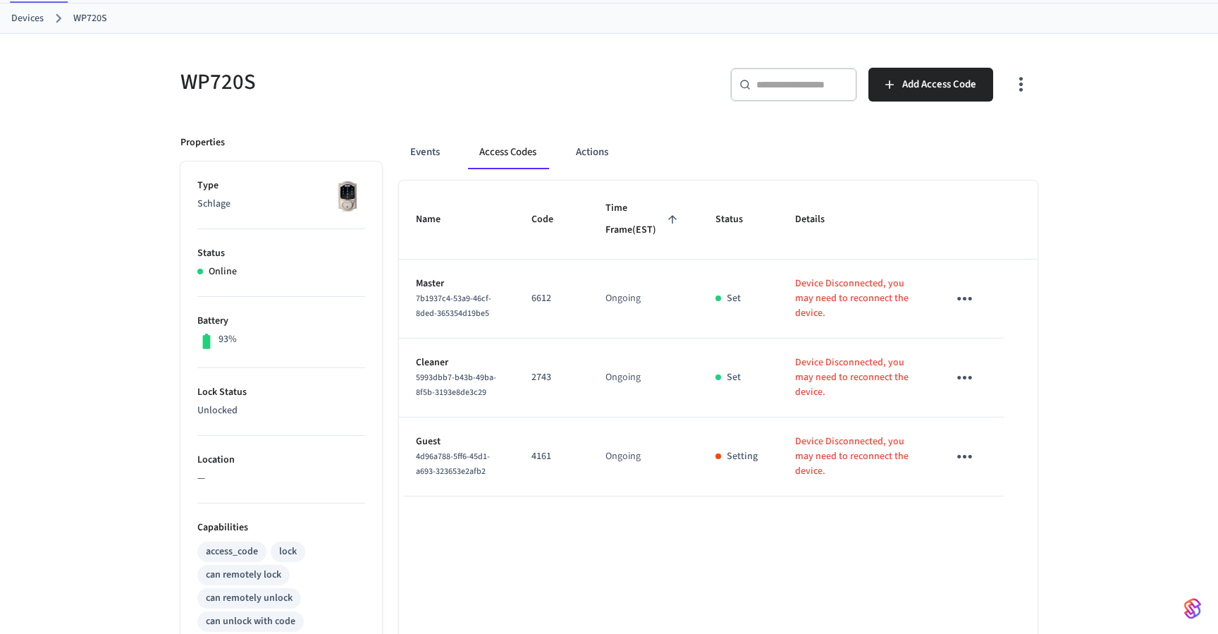
scroll to position [73, 0]
click at [426, 152] on button "Events" at bounding box center [425, 150] width 52 height 34
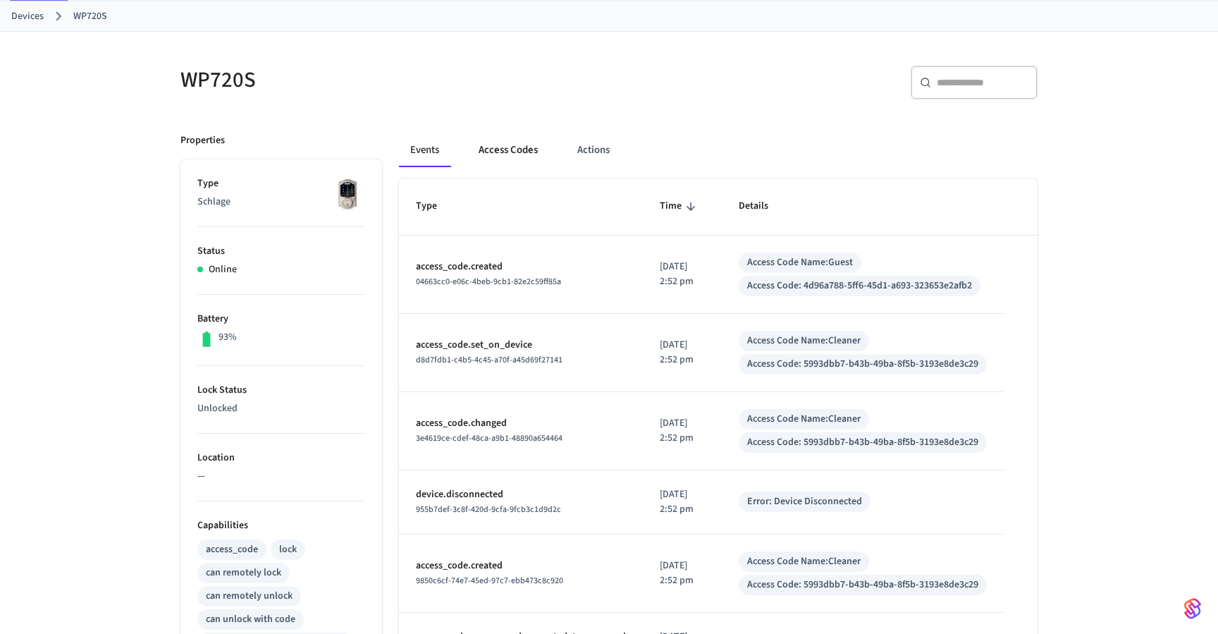
click at [509, 144] on button "Access Codes" at bounding box center [508, 150] width 82 height 34
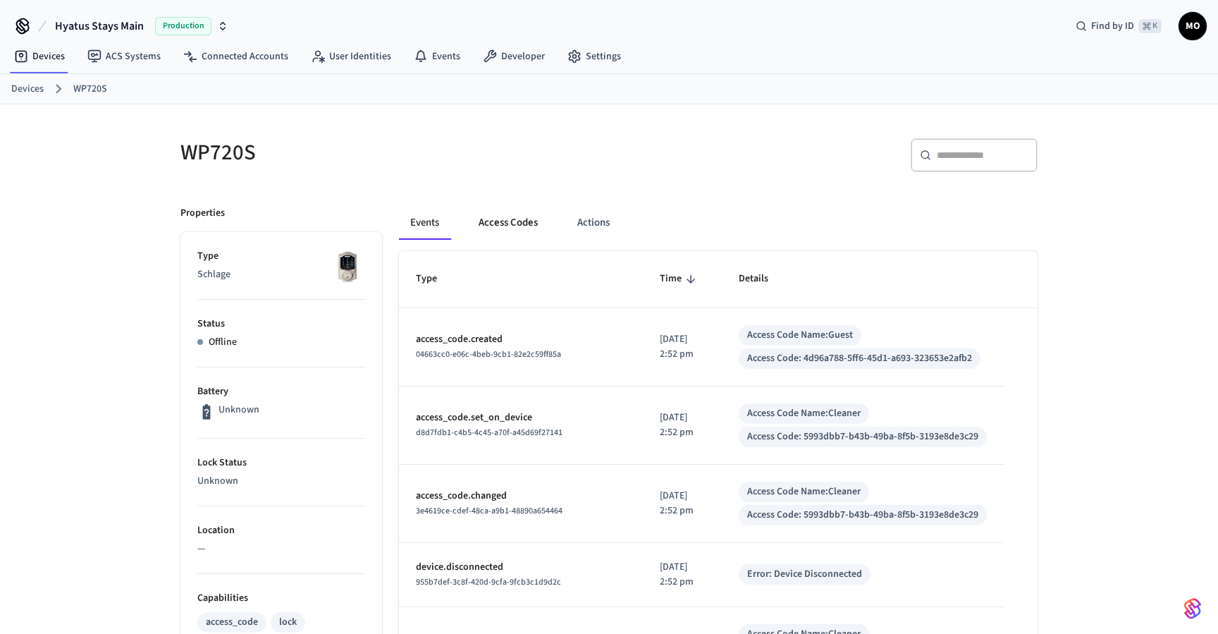
click at [514, 221] on button "Access Codes" at bounding box center [508, 223] width 82 height 34
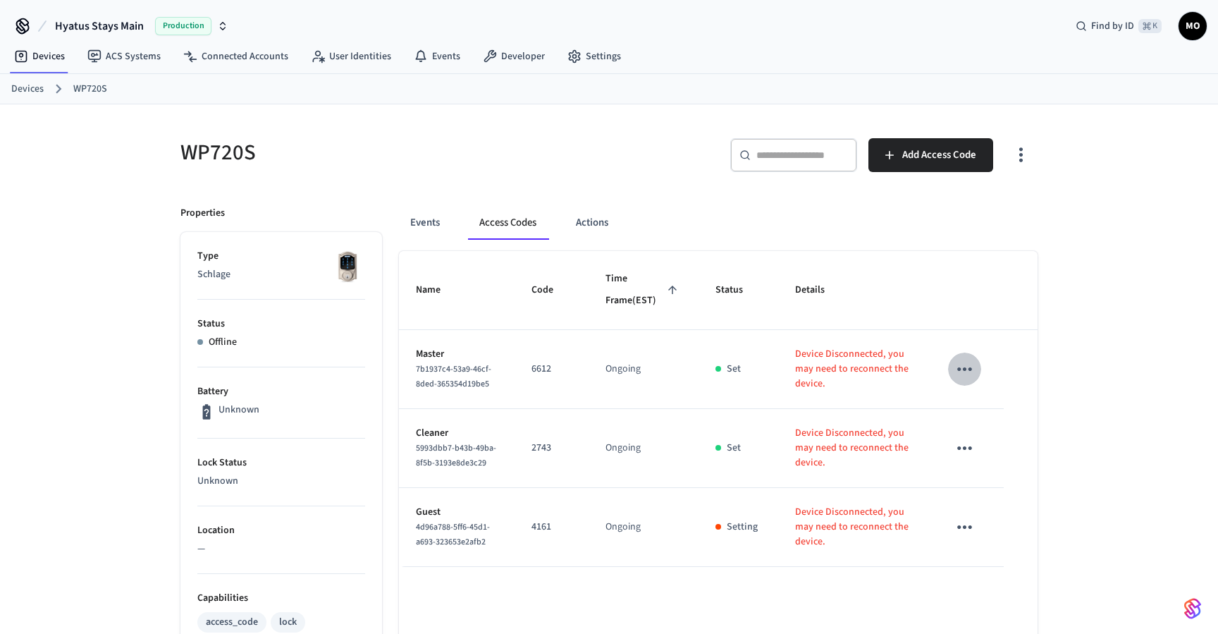
click at [964, 380] on icon "sticky table" at bounding box center [965, 369] width 22 height 22
click at [964, 393] on div at bounding box center [609, 317] width 1218 height 634
click at [22, 90] on link "Devices" at bounding box center [27, 89] width 32 height 15
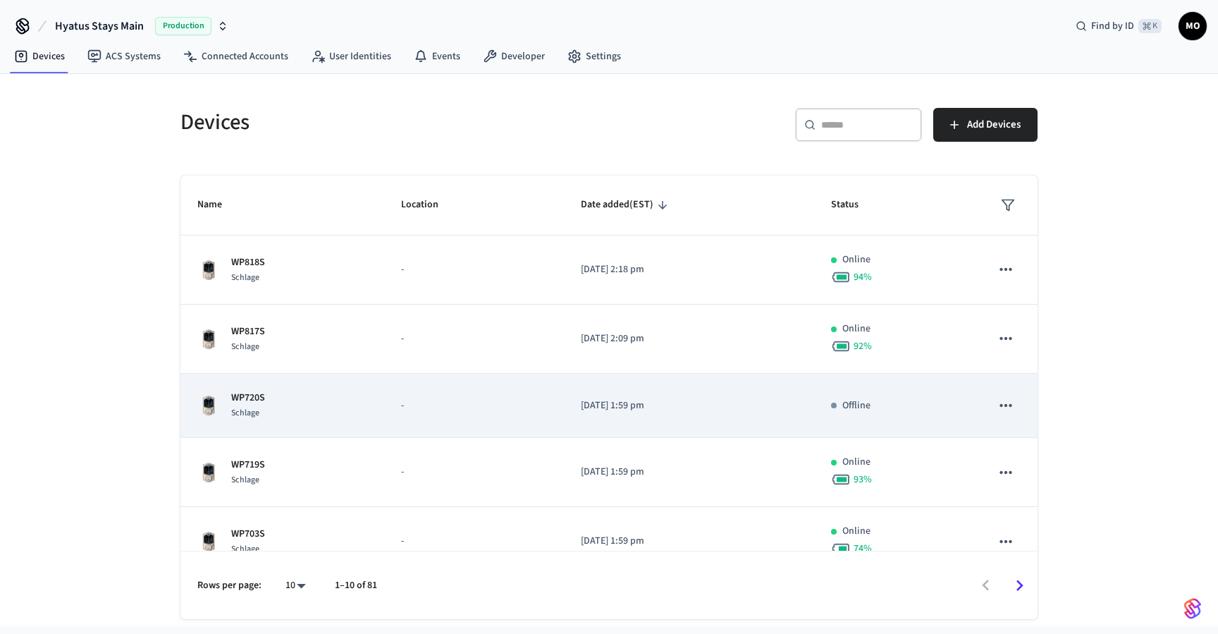
click at [302, 405] on div "WP720S Schlage" at bounding box center [282, 405] width 170 height 30
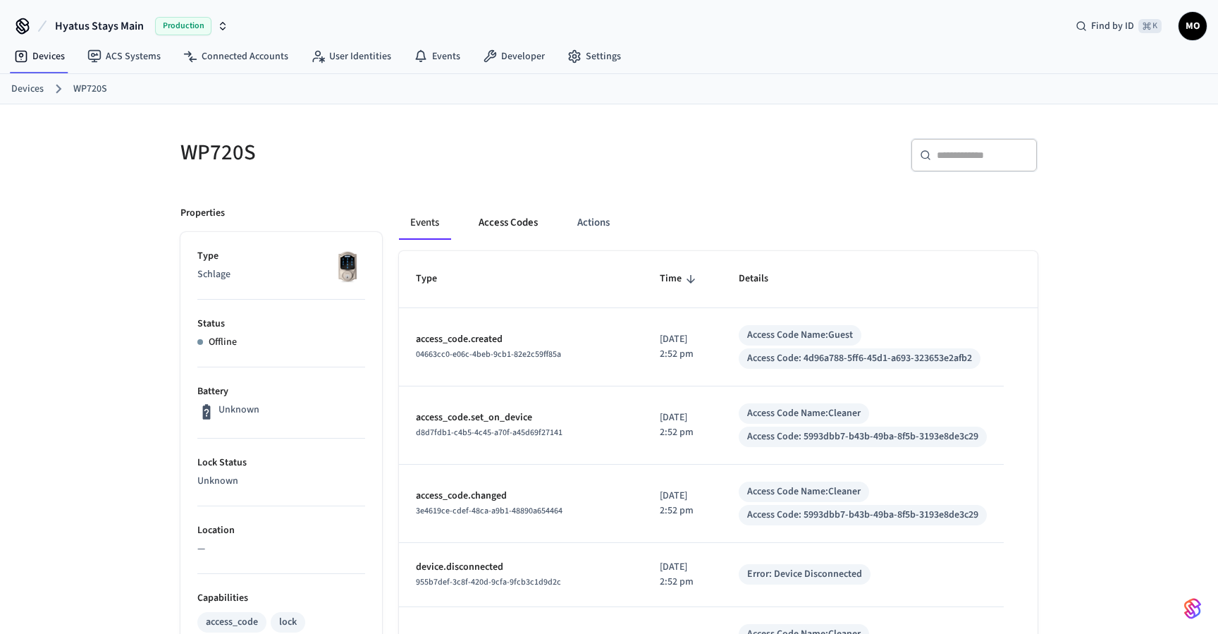
click at [529, 221] on button "Access Codes" at bounding box center [508, 223] width 82 height 34
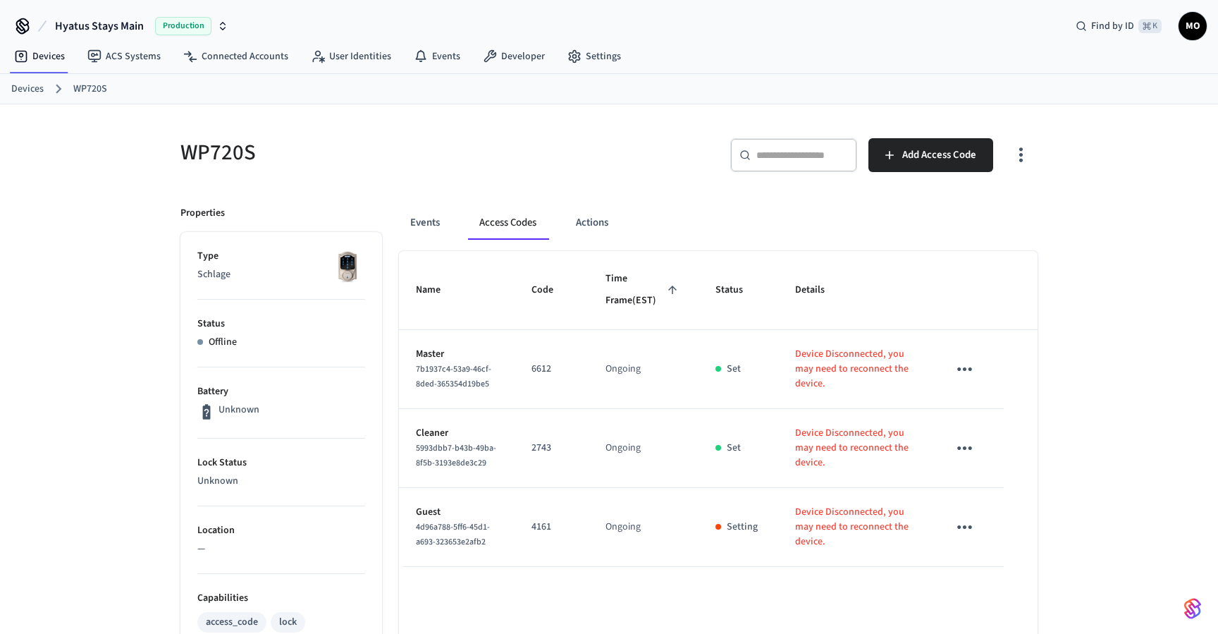
click at [529, 221] on button "Access Codes" at bounding box center [508, 223] width 80 height 34
click at [1013, 156] on icon "button" at bounding box center [1021, 155] width 22 height 22
click at [1016, 156] on div at bounding box center [609, 317] width 1218 height 634
click at [965, 380] on icon "sticky table" at bounding box center [965, 369] width 22 height 22
click at [976, 433] on icon at bounding box center [981, 431] width 11 height 11
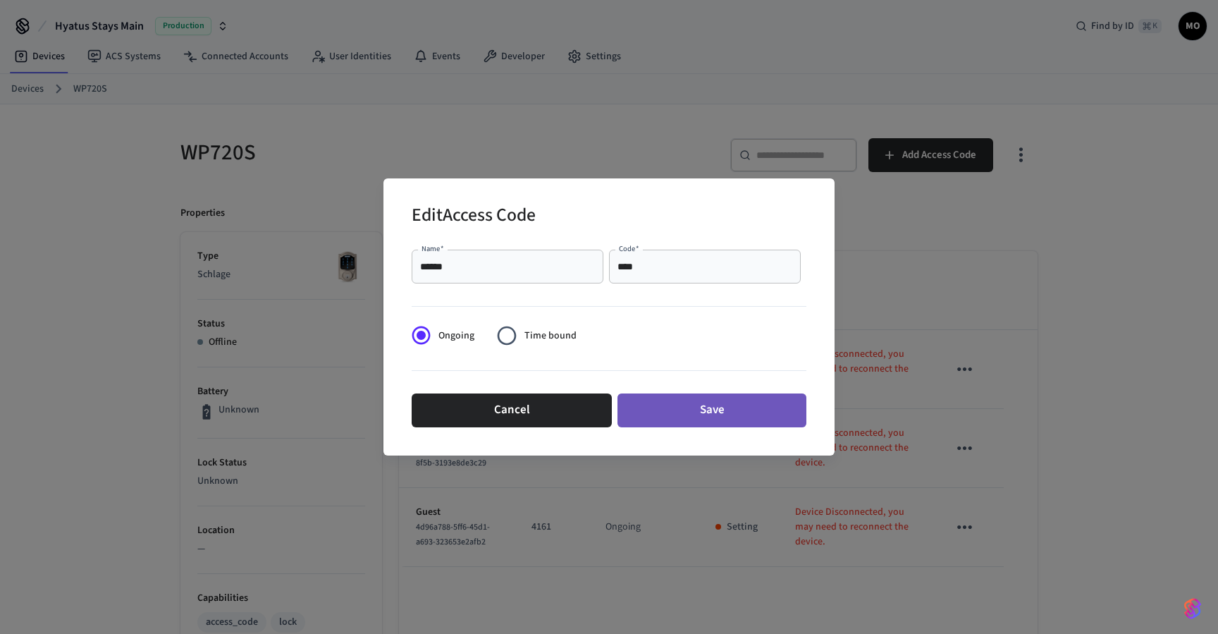
click at [748, 409] on button "Save" at bounding box center [711, 410] width 189 height 34
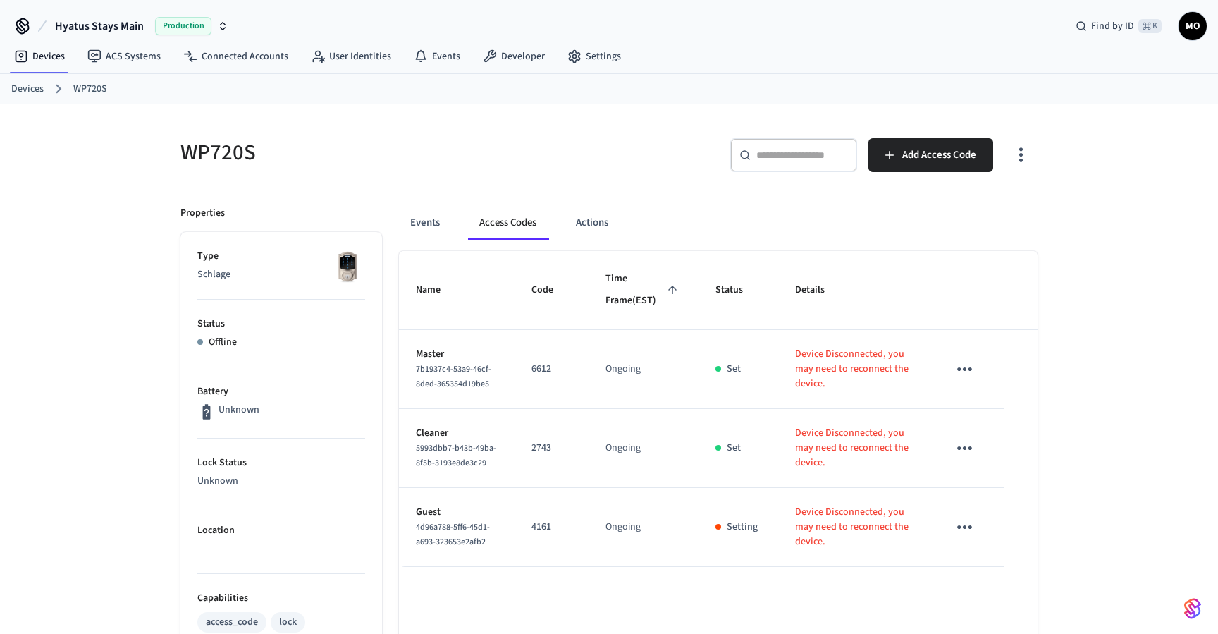
click at [959, 538] on icon "sticky table" at bounding box center [965, 527] width 22 height 22
click at [977, 562] on li "Edit" at bounding box center [998, 555] width 67 height 38
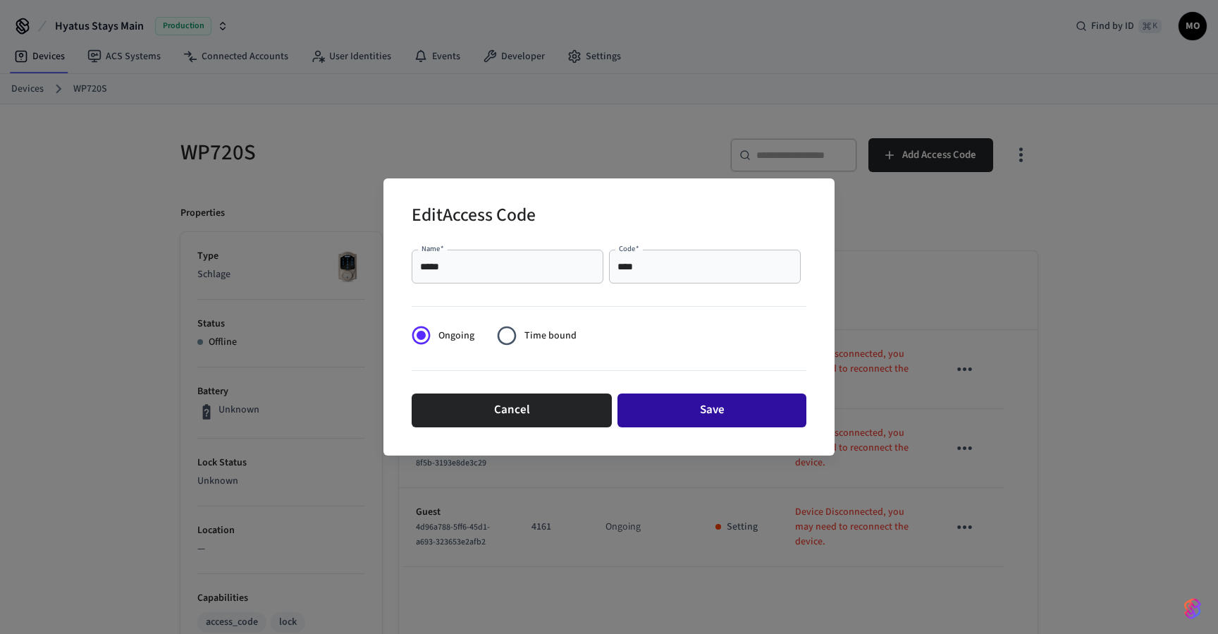
click at [780, 403] on button "Save" at bounding box center [711, 410] width 189 height 34
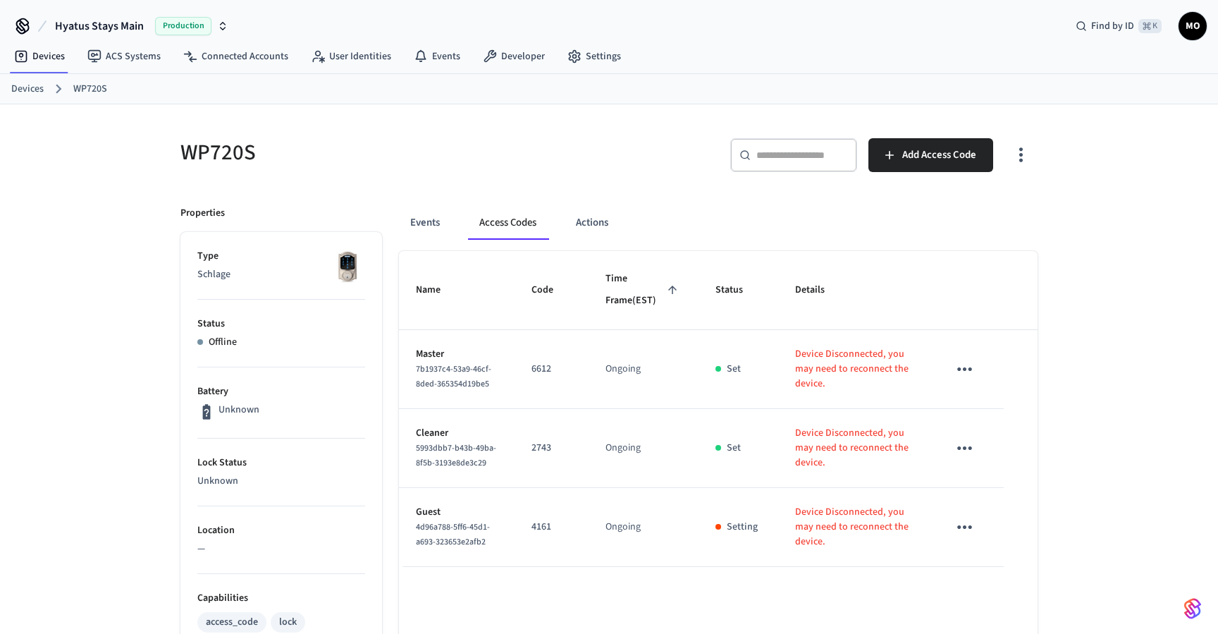
click at [206, 413] on icon at bounding box center [206, 411] width 18 height 18
click at [18, 87] on link "Devices" at bounding box center [27, 89] width 32 height 15
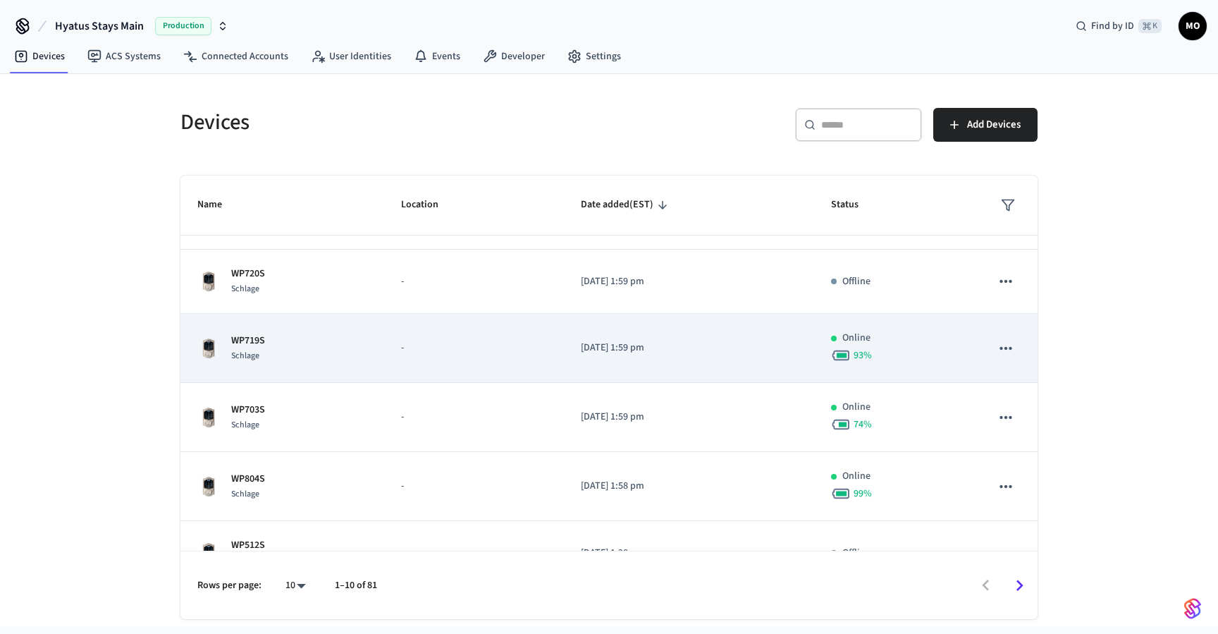
scroll to position [128, 0]
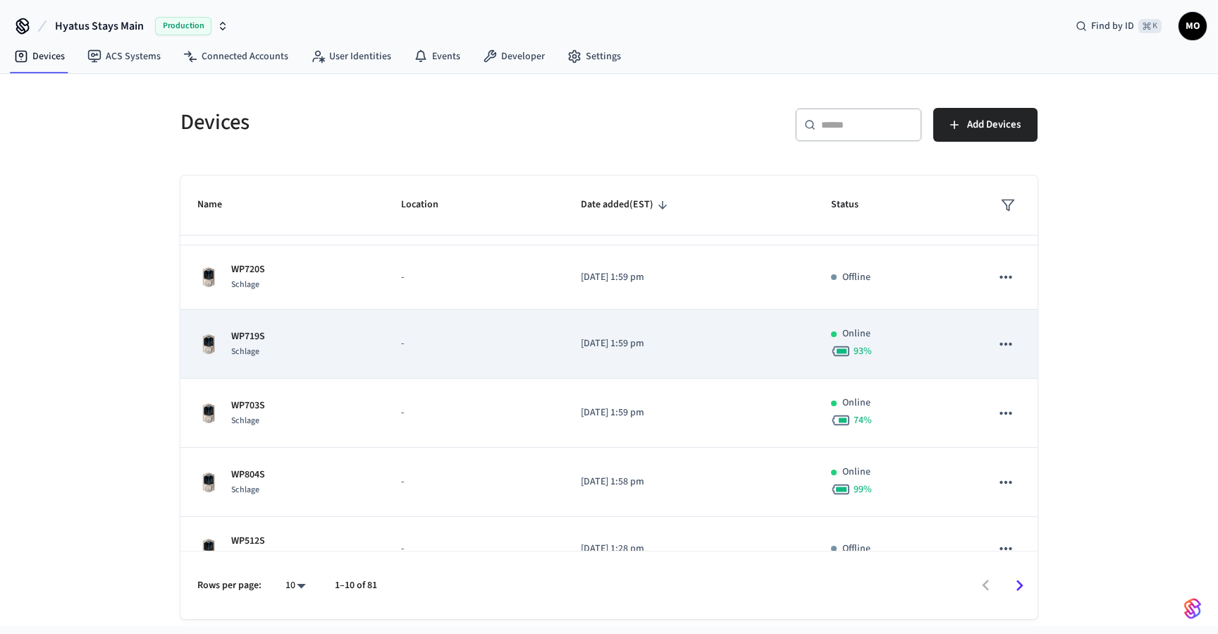
click at [289, 348] on div "WP719S Schlage" at bounding box center [282, 344] width 170 height 30
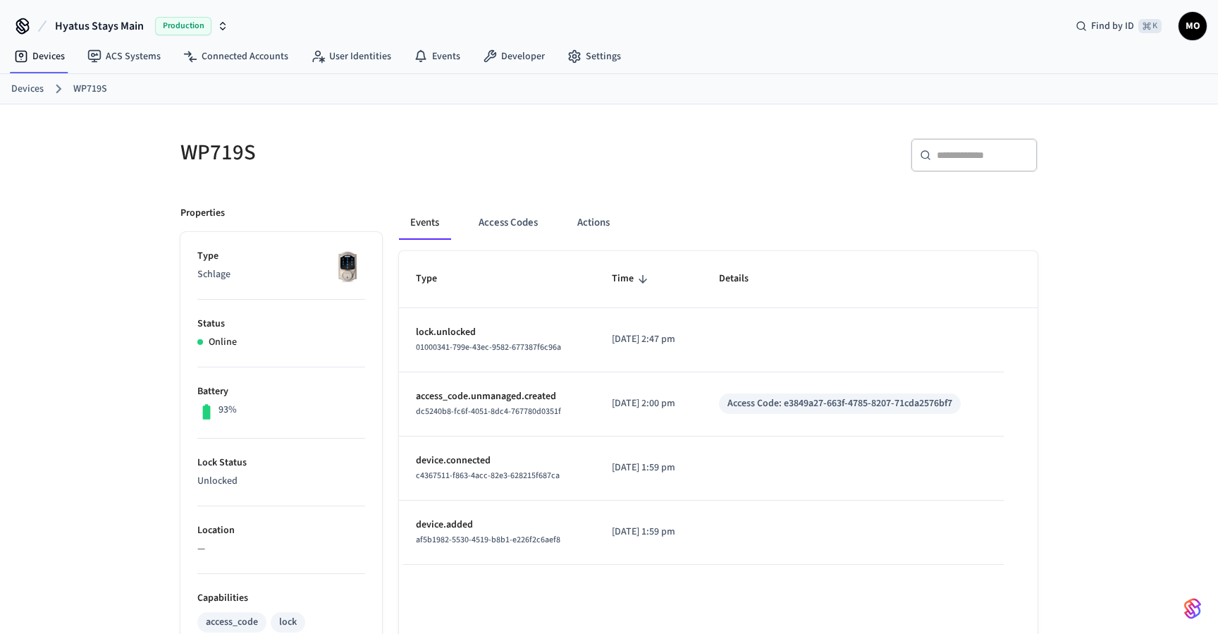
click at [516, 205] on div "Events Access Codes Actions Type Time Details lock.unlocked 01000341-799e-43ec-…" at bounding box center [709, 609] width 655 height 841
click at [516, 222] on button "Access Codes" at bounding box center [508, 223] width 82 height 34
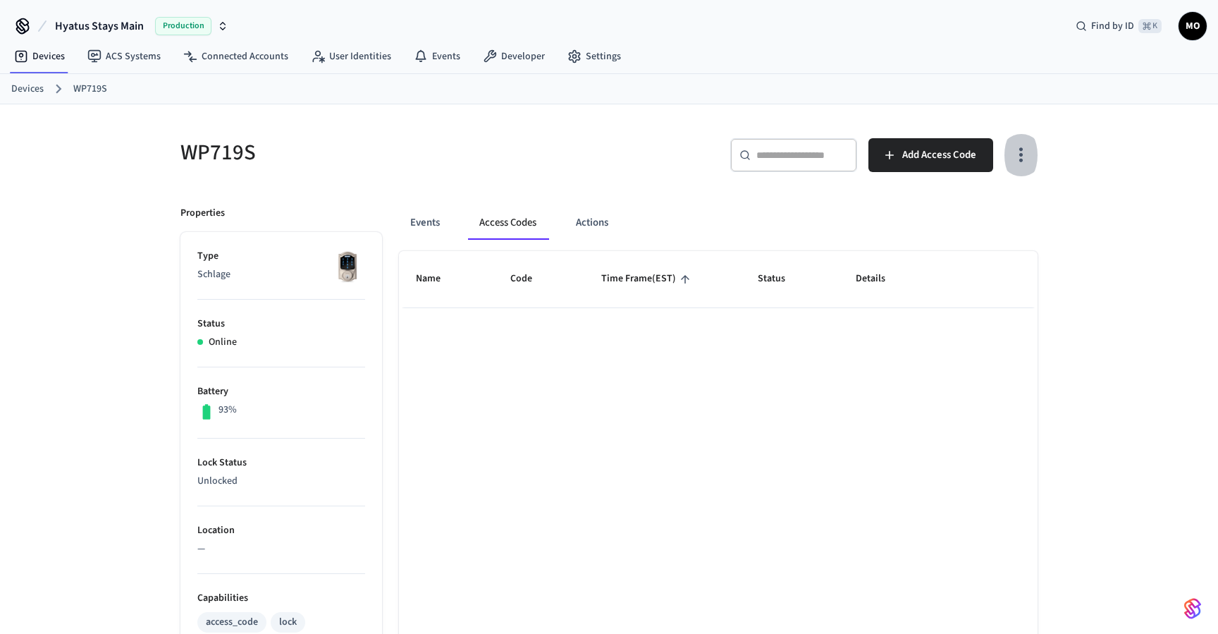
click at [1014, 142] on button "button" at bounding box center [1020, 155] width 33 height 56
click at [980, 209] on li "Show unmanaged access codes on device" at bounding box center [930, 213] width 198 height 37
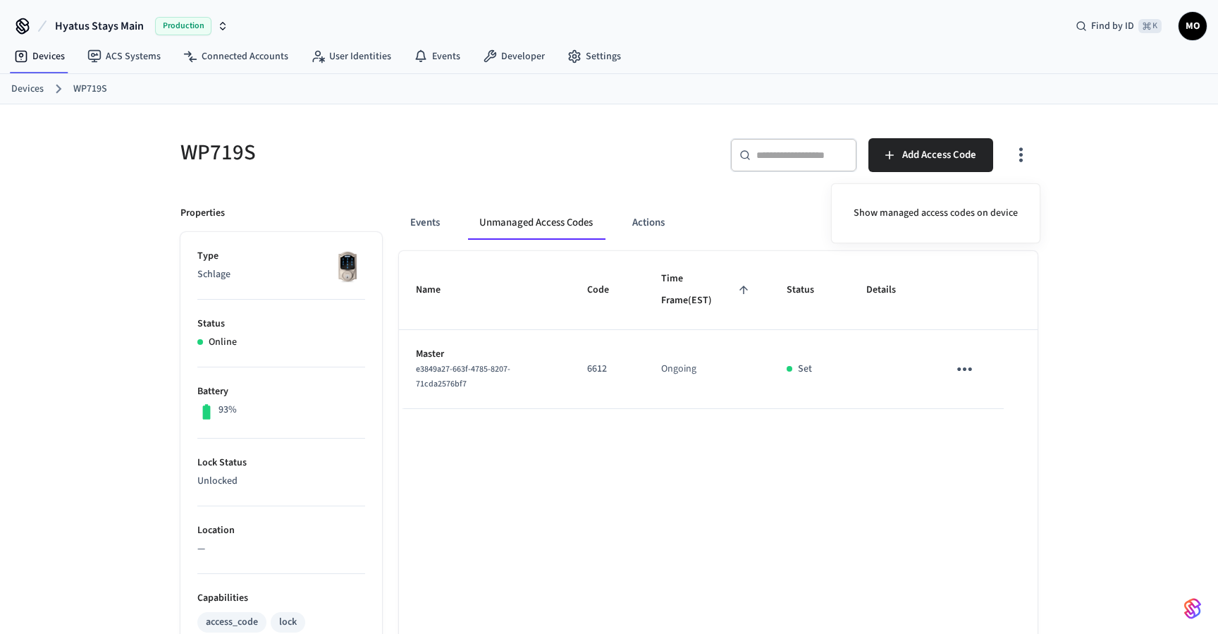
click at [958, 370] on div at bounding box center [609, 317] width 1218 height 634
click at [968, 369] on icon "sticky table" at bounding box center [965, 369] width 22 height 22
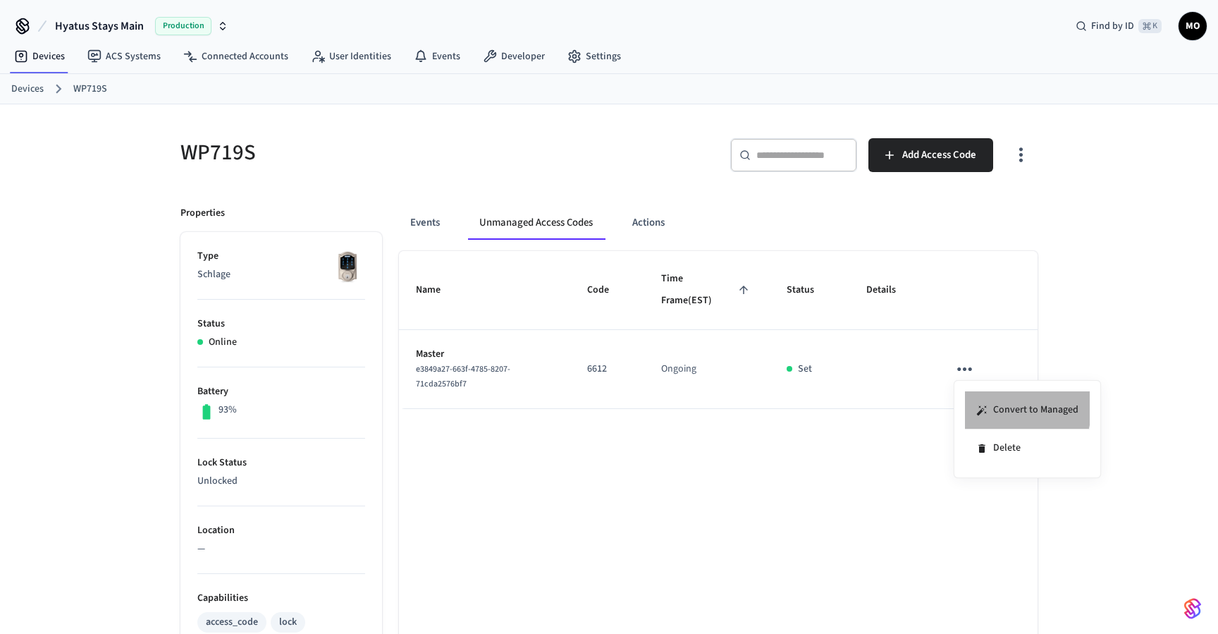
click at [980, 403] on li "Convert to Managed" at bounding box center [1027, 410] width 125 height 38
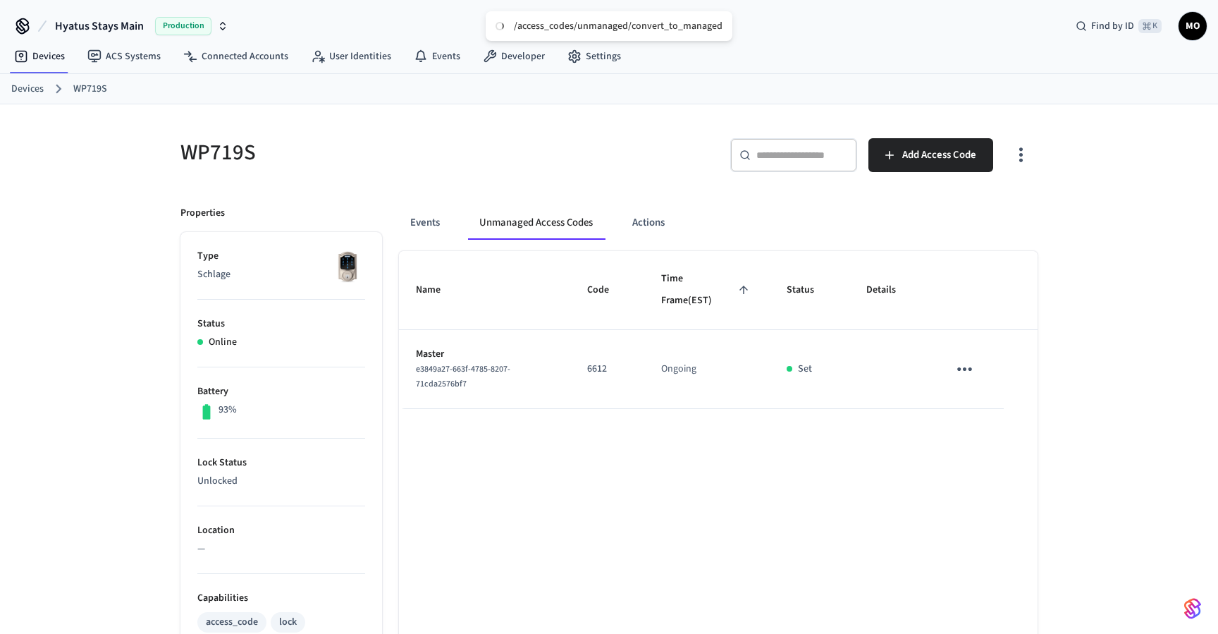
click at [1020, 154] on icon "button" at bounding box center [1021, 155] width 4 height 15
click at [994, 218] on li "Show managed access codes on device" at bounding box center [935, 213] width 187 height 37
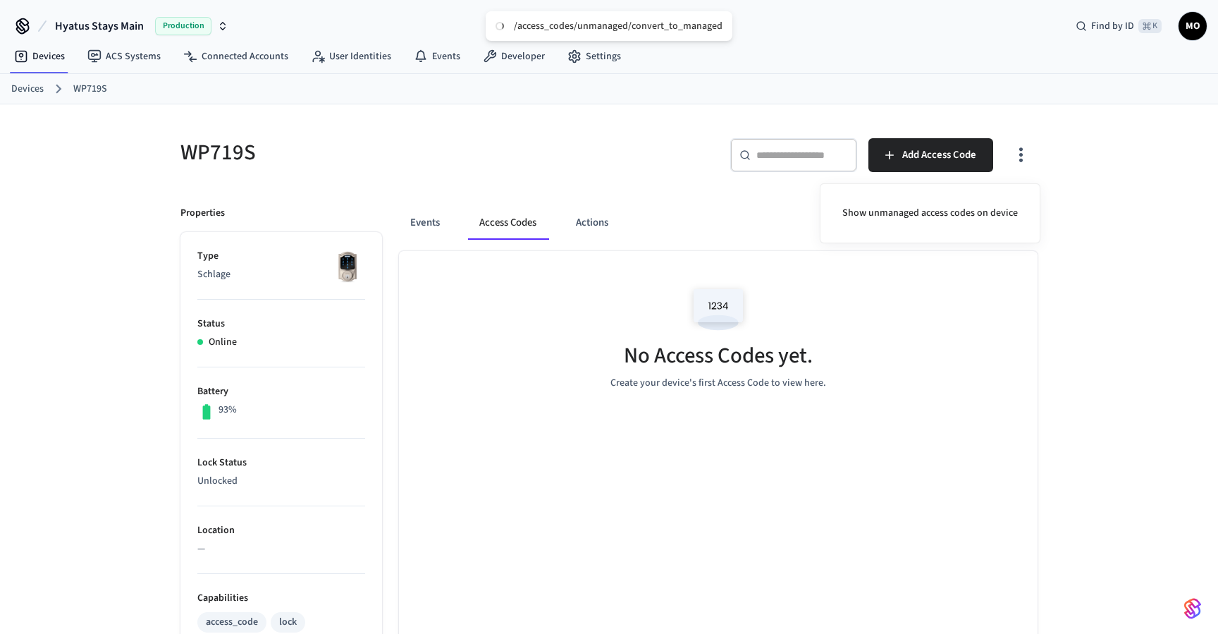
click at [624, 180] on div at bounding box center [609, 317] width 1218 height 634
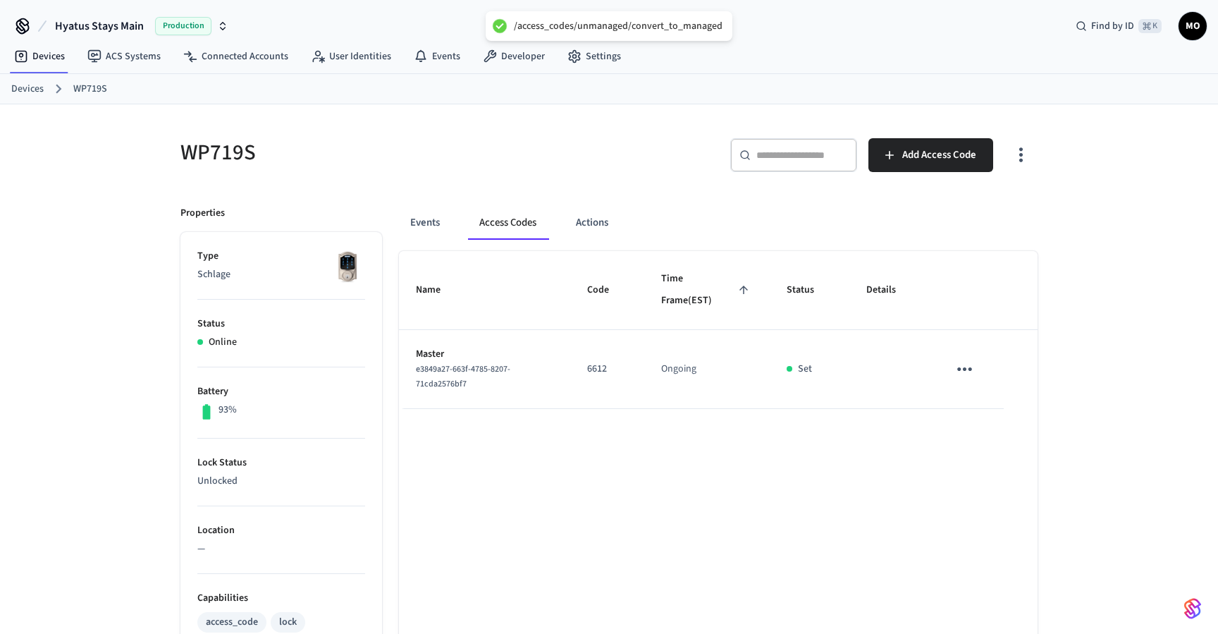
click at [940, 135] on div "​ ​ Add Access Code" at bounding box center [818, 152] width 437 height 62
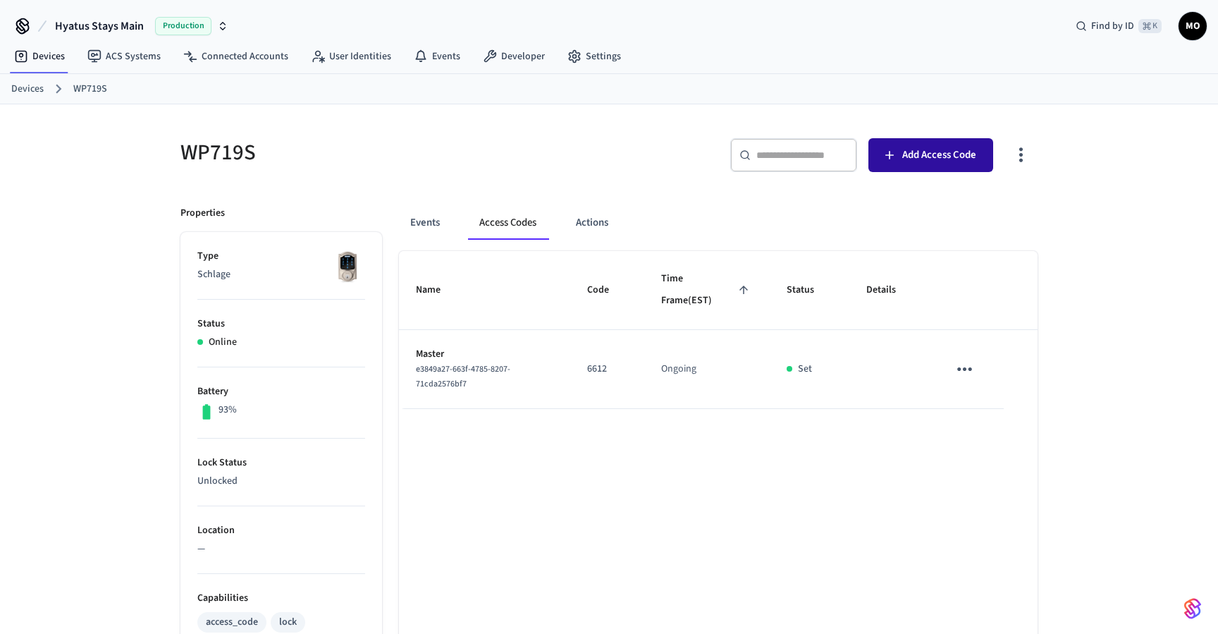
click at [933, 161] on span "Add Access Code" at bounding box center [939, 155] width 74 height 18
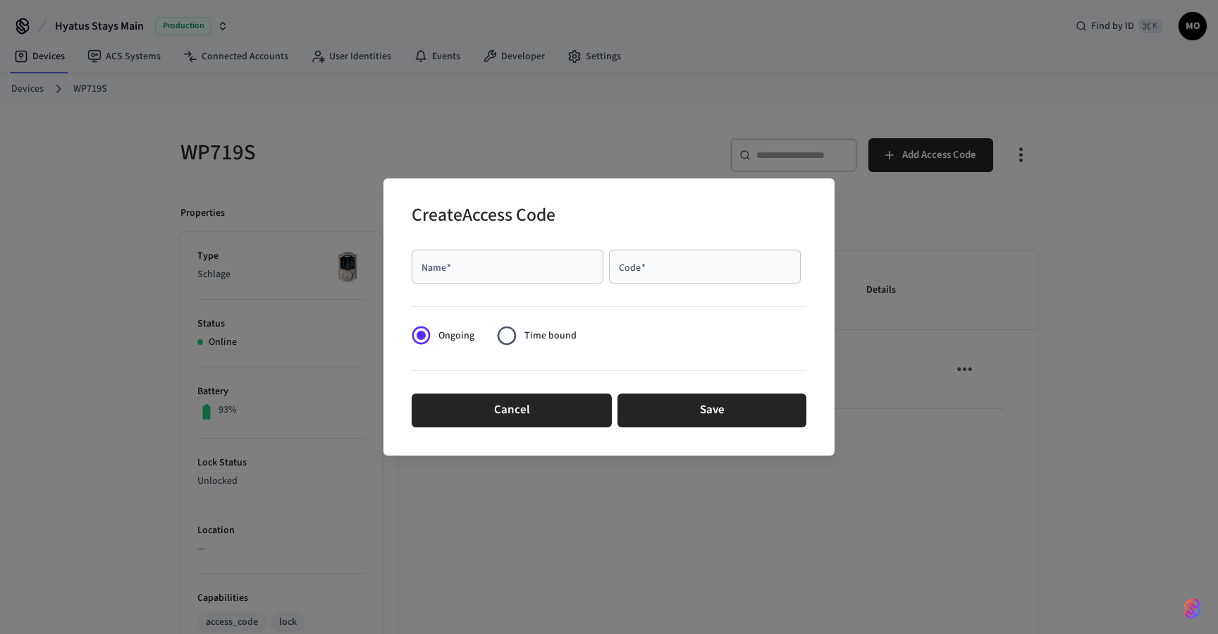
click at [490, 278] on div "Name   *" at bounding box center [508, 266] width 192 height 34
type input "********"
click at [633, 273] on input "Code   *" at bounding box center [704, 266] width 175 height 14
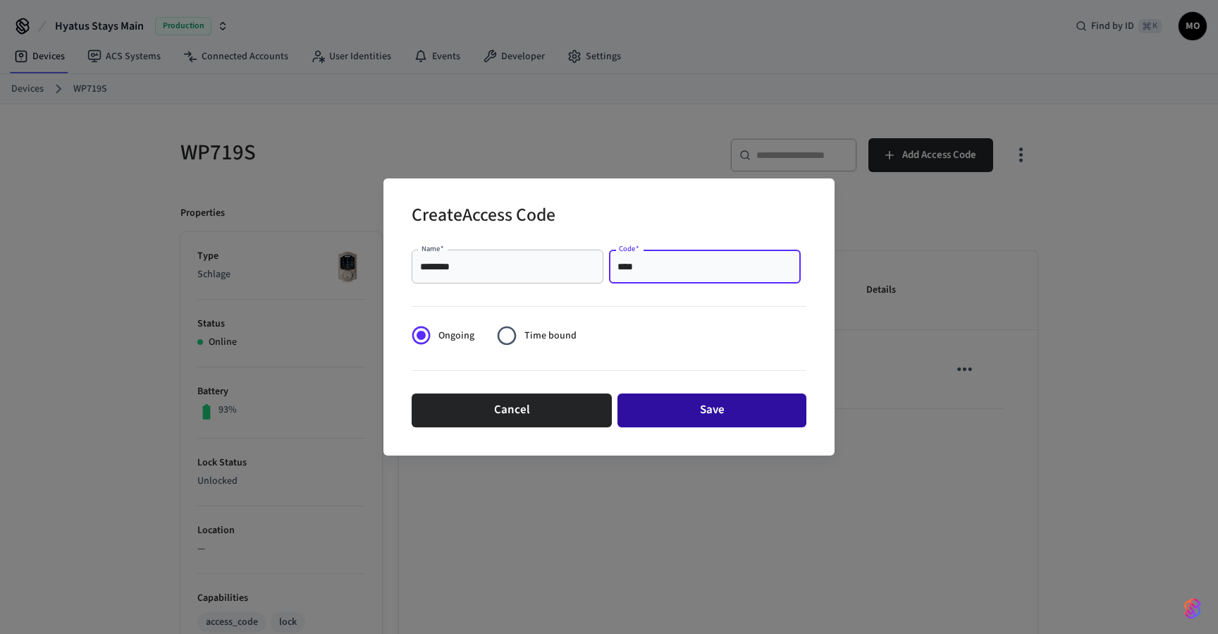
type input "****"
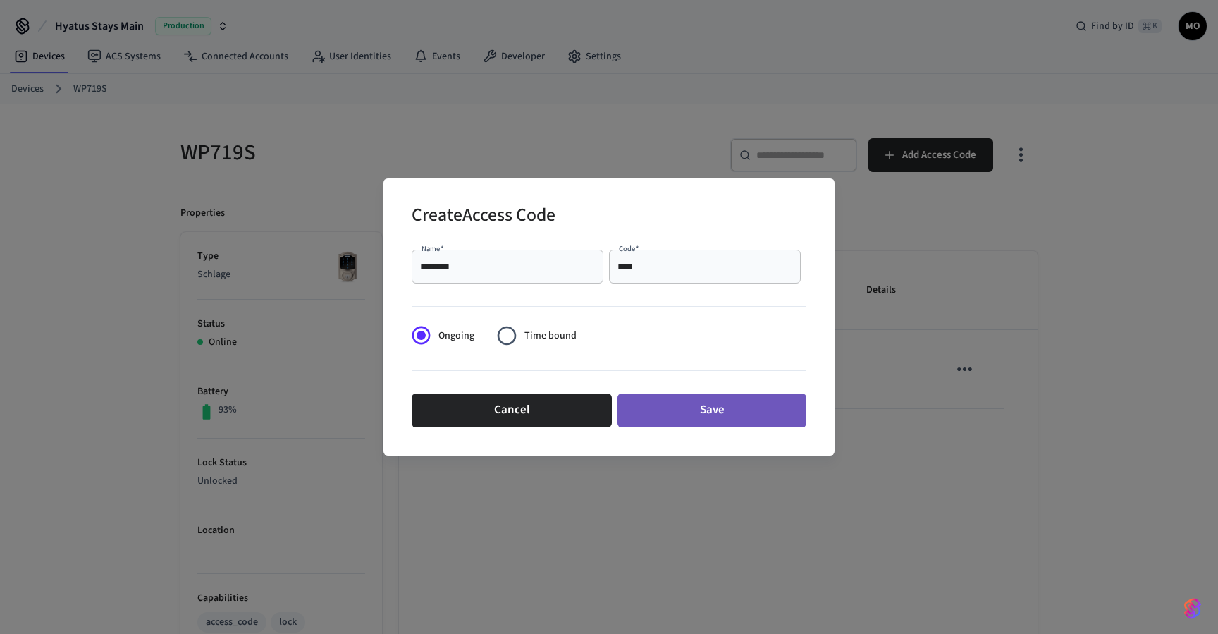
click at [686, 395] on button "Save" at bounding box center [711, 410] width 189 height 34
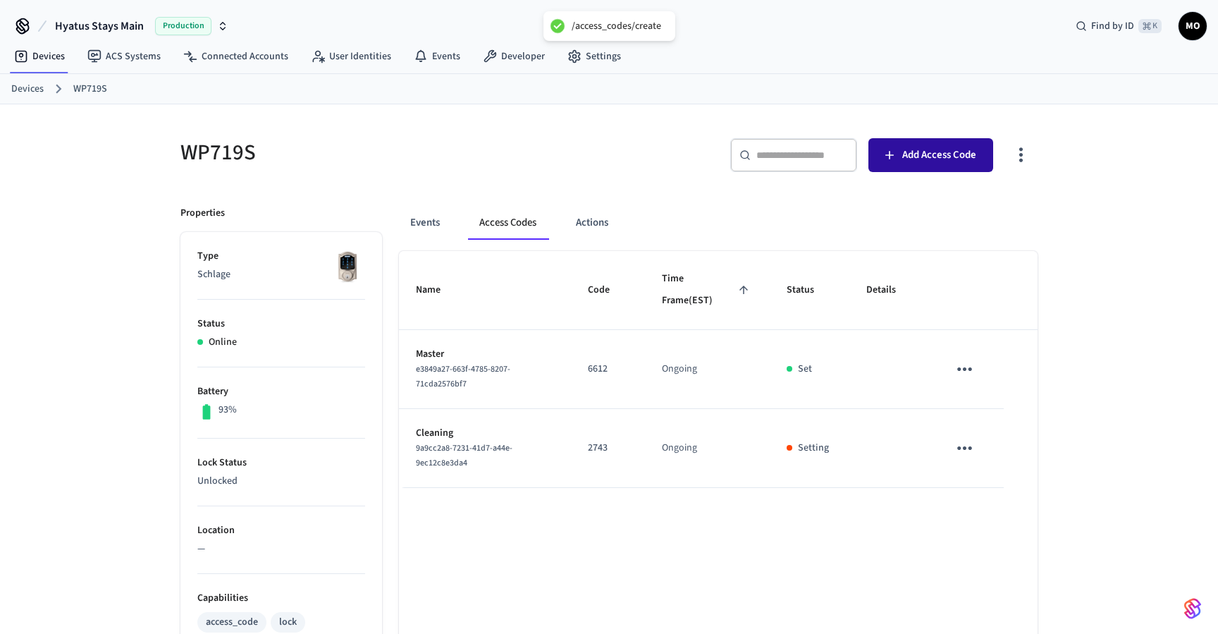
click at [952, 154] on span "Add Access Code" at bounding box center [939, 155] width 74 height 18
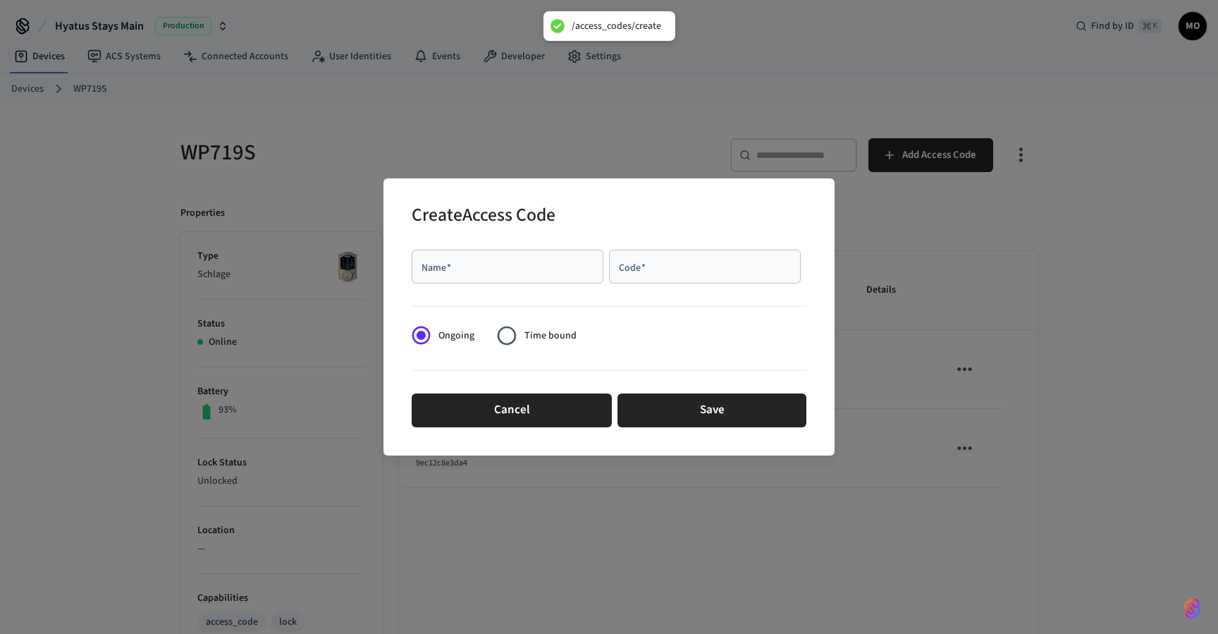
click at [579, 271] on input "Name   *" at bounding box center [507, 266] width 175 height 14
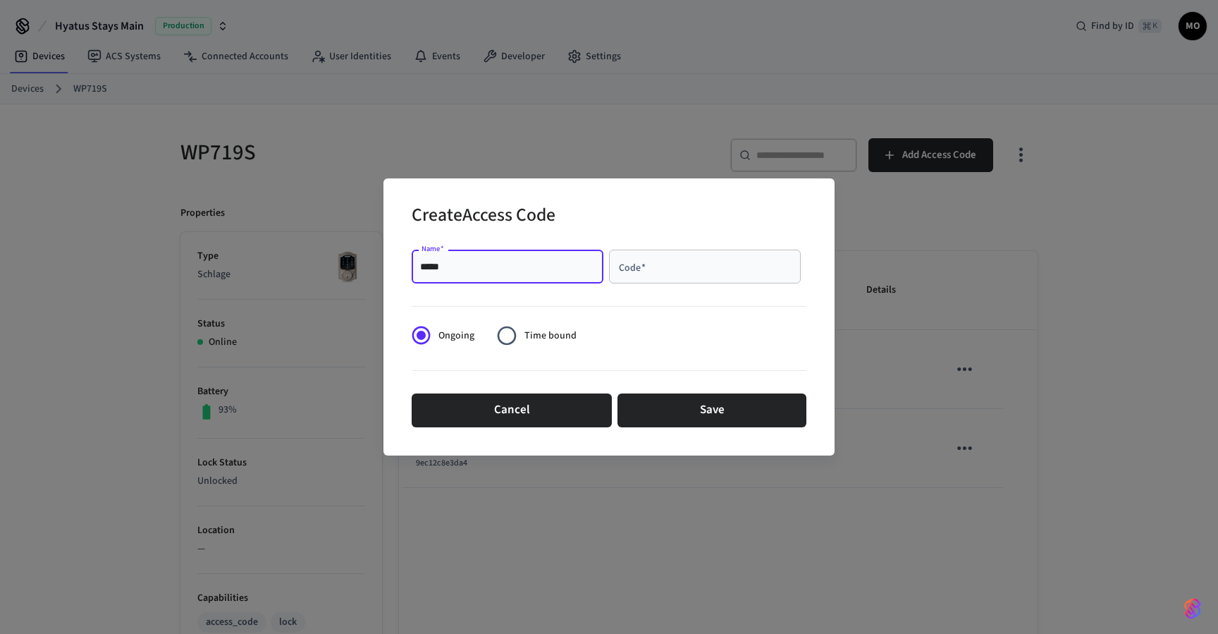
type input "*****"
click at [672, 289] on div at bounding box center [609, 303] width 395 height 29
click at [672, 287] on div "Code   * Code   *" at bounding box center [707, 268] width 197 height 39
click at [658, 264] on input "Code   *" at bounding box center [704, 266] width 175 height 14
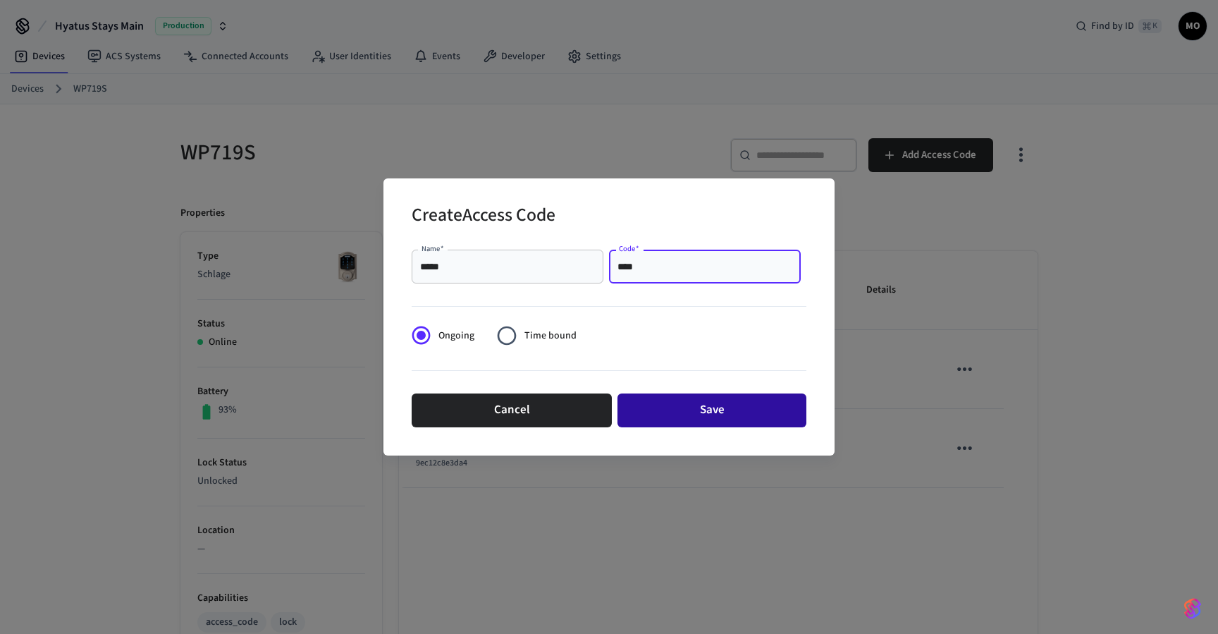
type input "****"
click at [710, 396] on button "Save" at bounding box center [711, 410] width 189 height 34
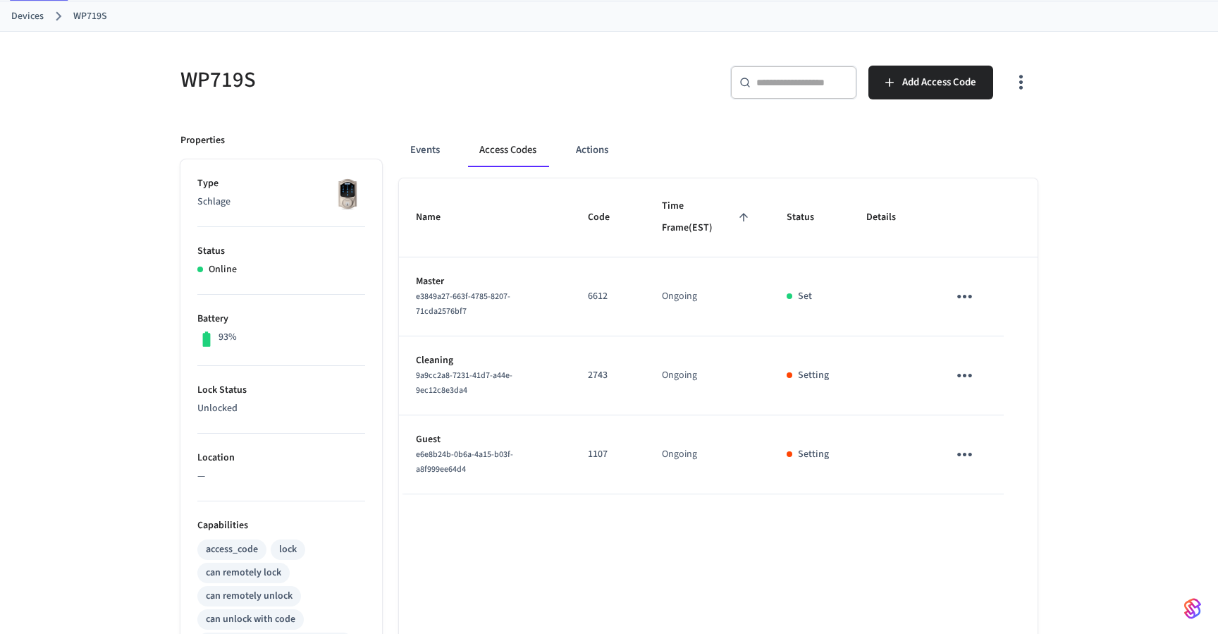
scroll to position [137, 0]
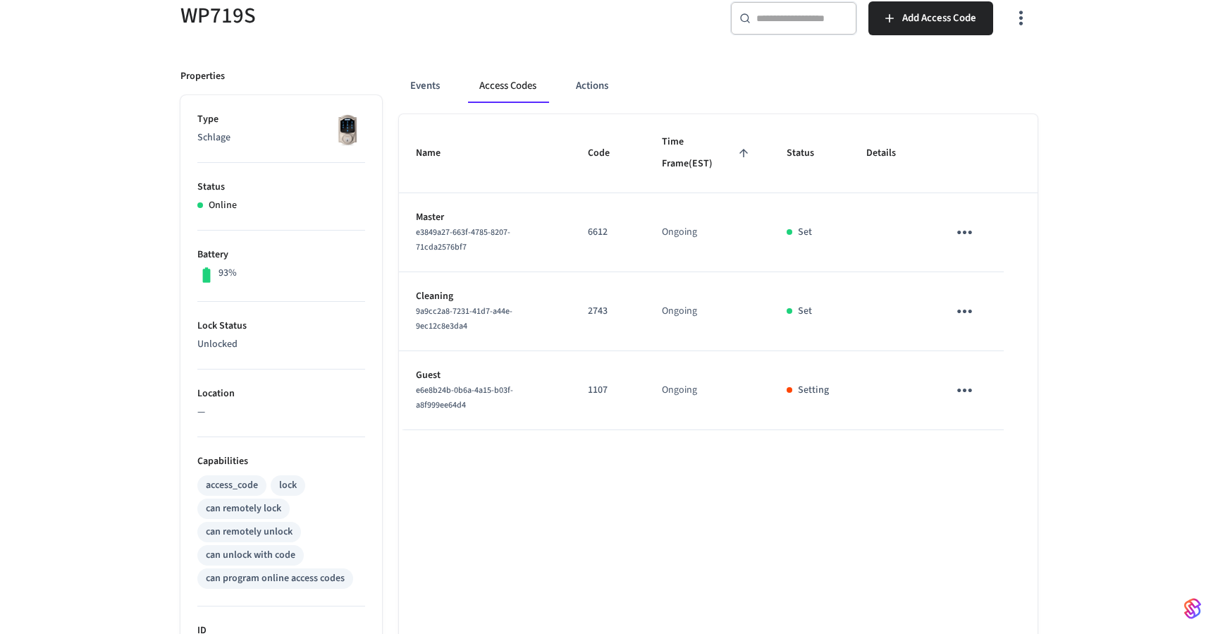
click at [752, 463] on div "Name Code Time Frame (EST) Status Details Master e3849a27-663f-4785-8207-71cda2…" at bounding box center [718, 503] width 638 height 779
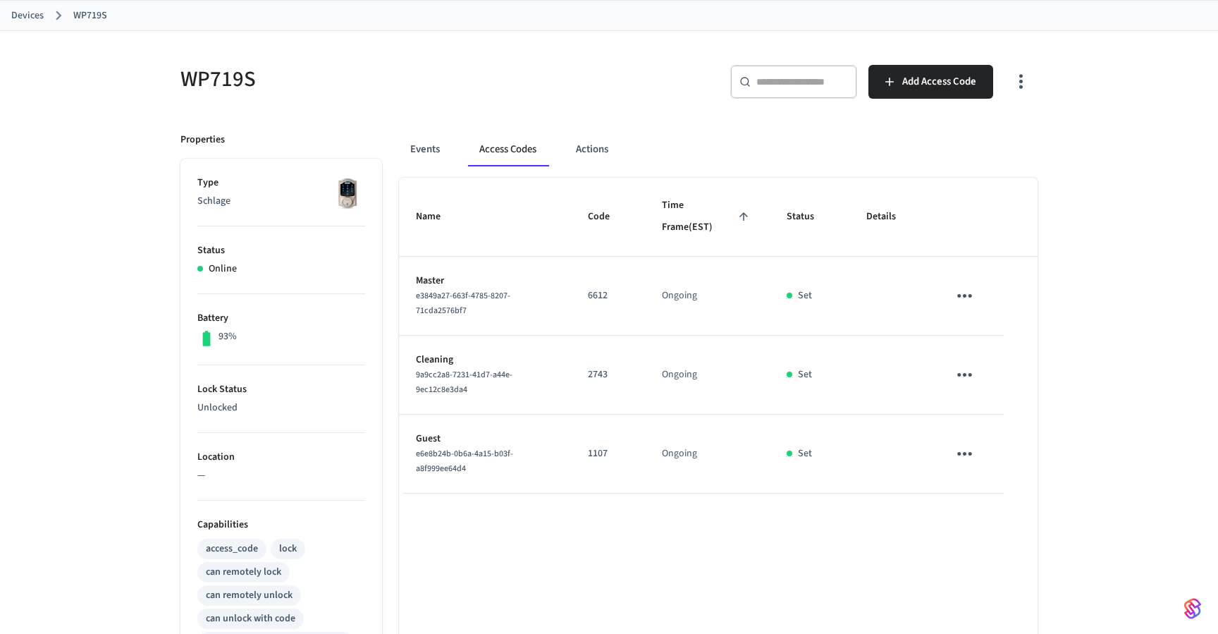
scroll to position [0, 0]
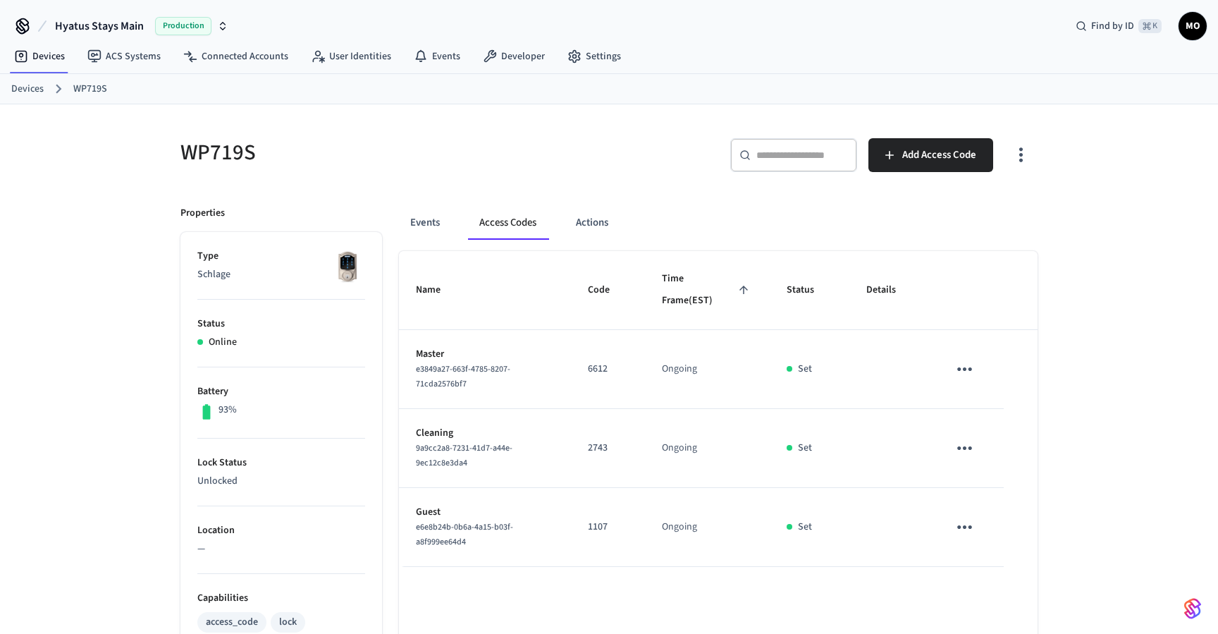
click at [27, 86] on link "Devices" at bounding box center [27, 89] width 32 height 15
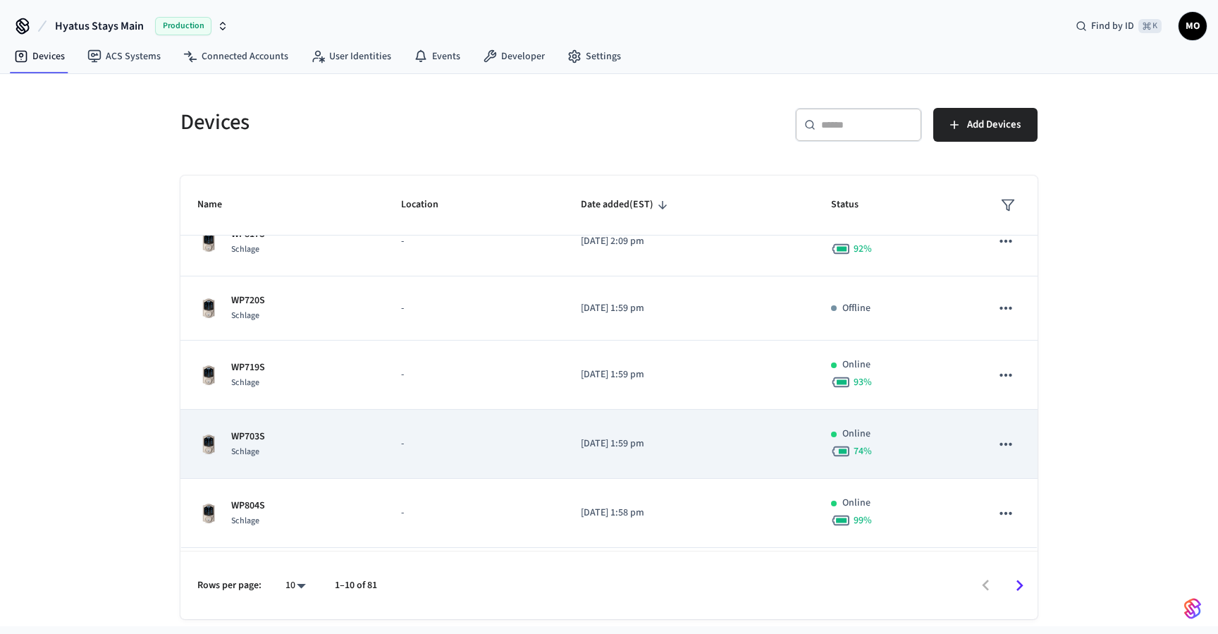
scroll to position [111, 0]
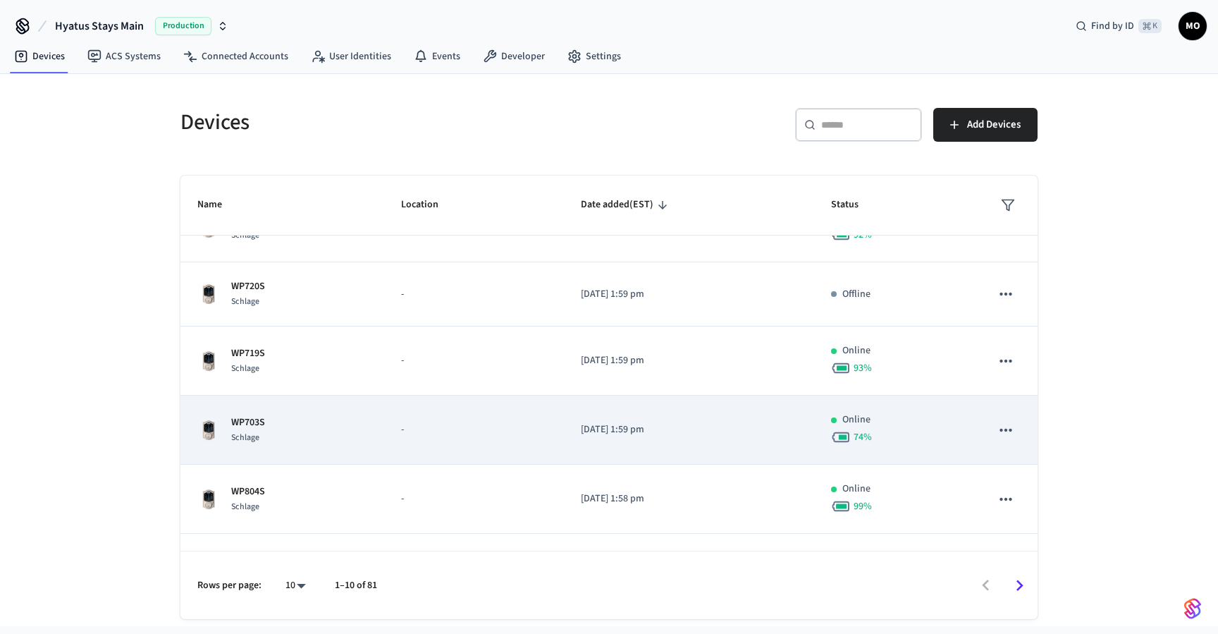
click at [355, 431] on div "WP703S Schlage" at bounding box center [282, 430] width 170 height 30
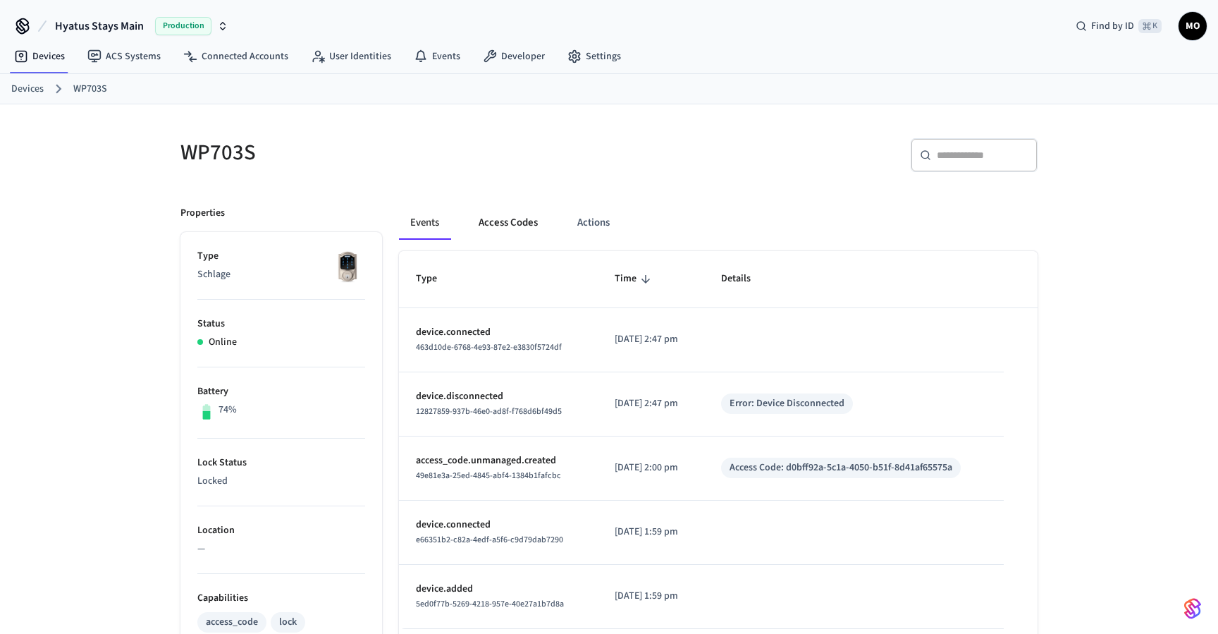
click at [519, 218] on button "Access Codes" at bounding box center [508, 223] width 82 height 34
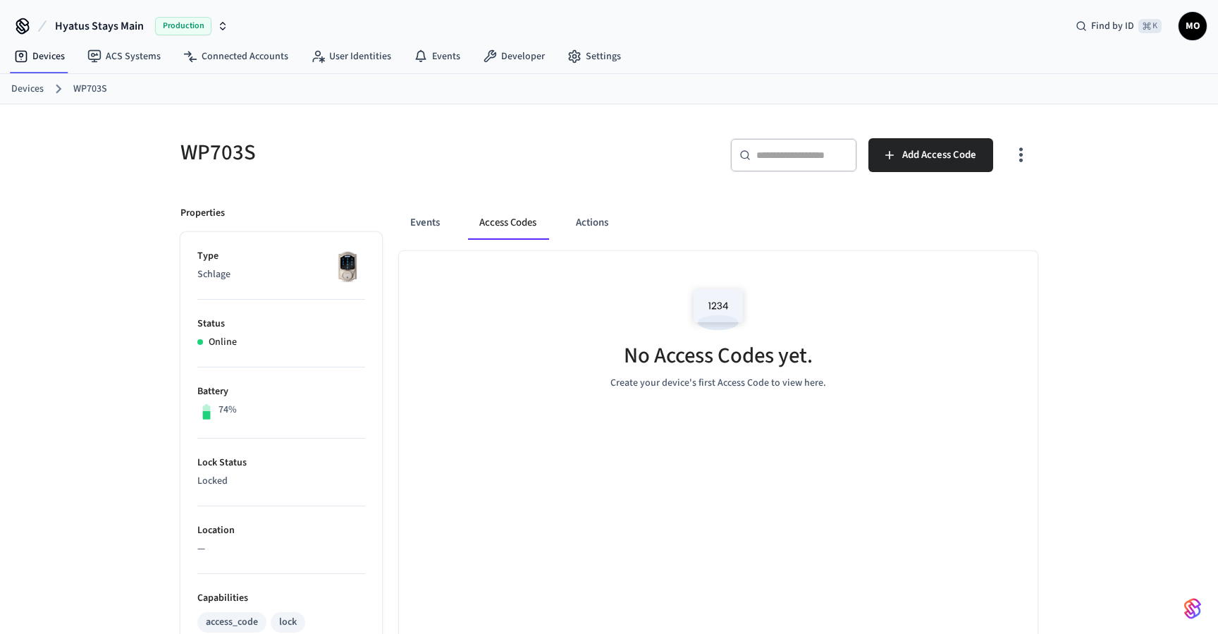
click at [1028, 155] on icon "button" at bounding box center [1021, 155] width 22 height 22
click at [959, 223] on li "Show unmanaged access codes on device" at bounding box center [930, 213] width 198 height 37
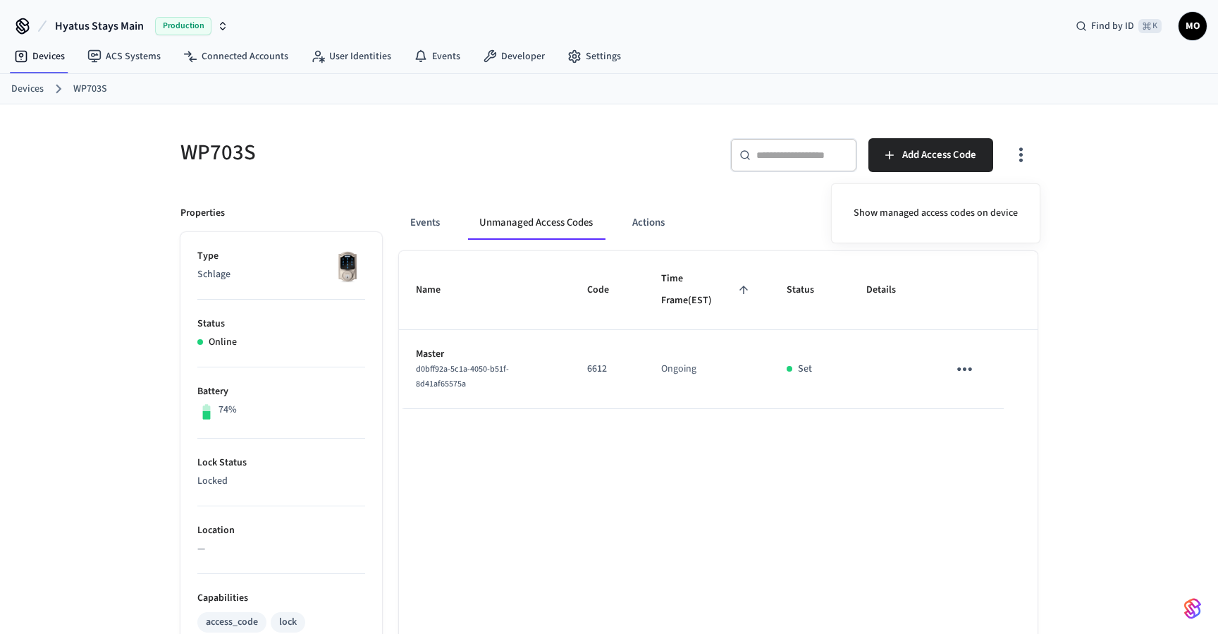
click at [965, 377] on div at bounding box center [609, 317] width 1218 height 634
click at [965, 370] on icon "sticky table" at bounding box center [964, 369] width 15 height 4
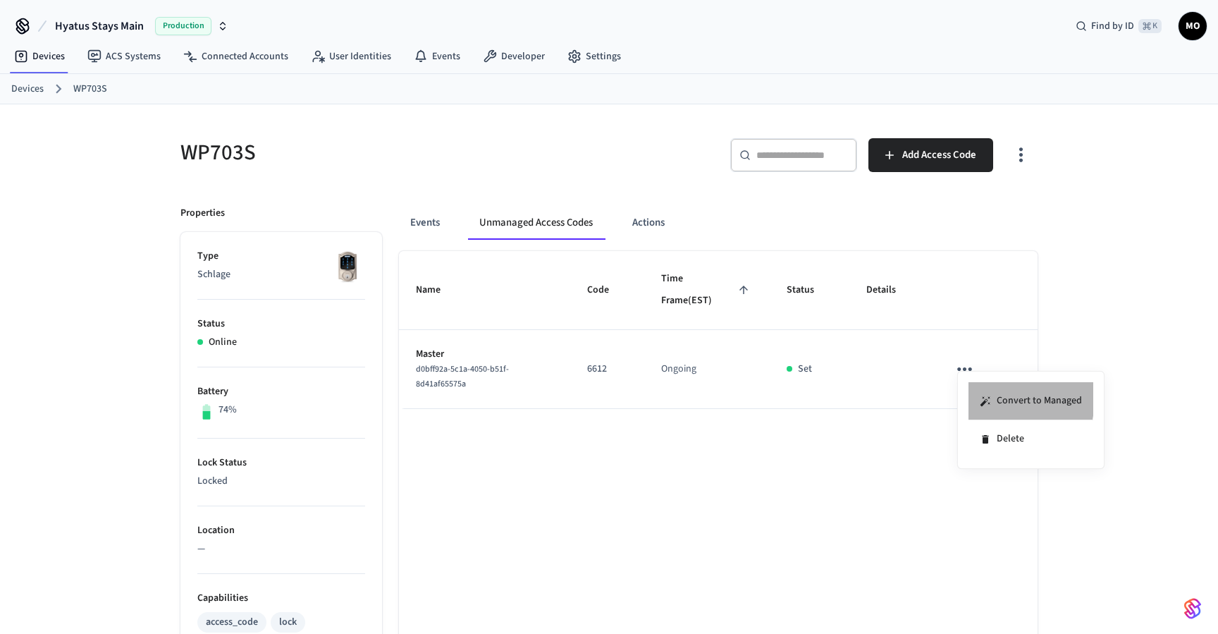
click at [991, 398] on li "Convert to Managed" at bounding box center [1030, 401] width 125 height 38
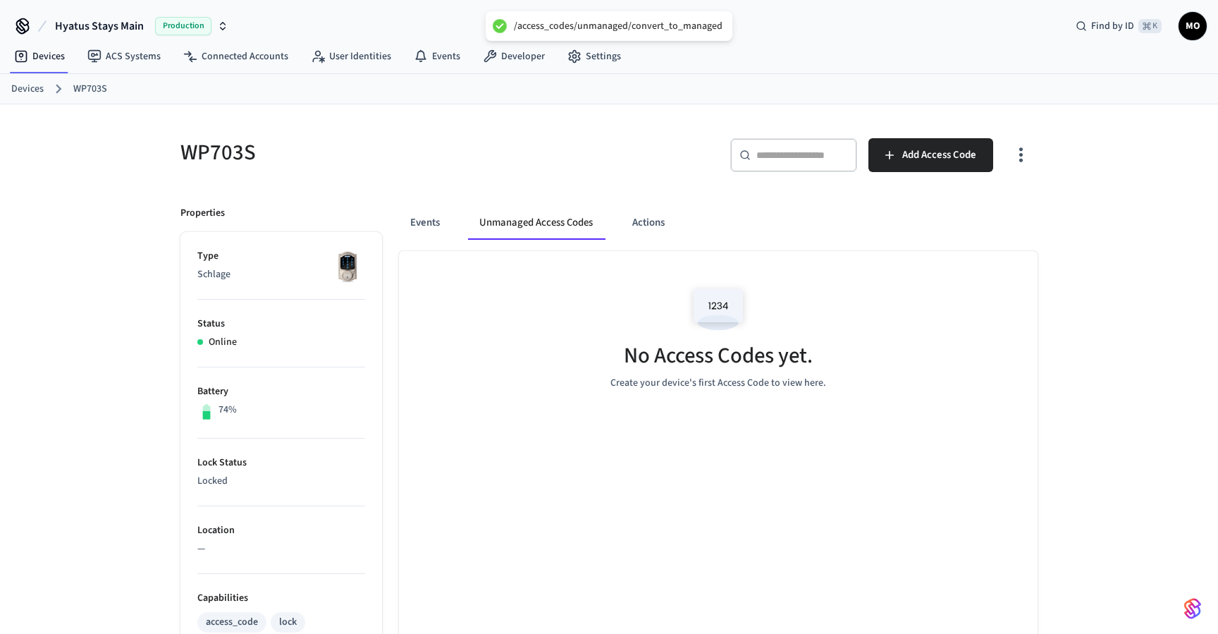
click at [1024, 166] on button "button" at bounding box center [1020, 155] width 33 height 56
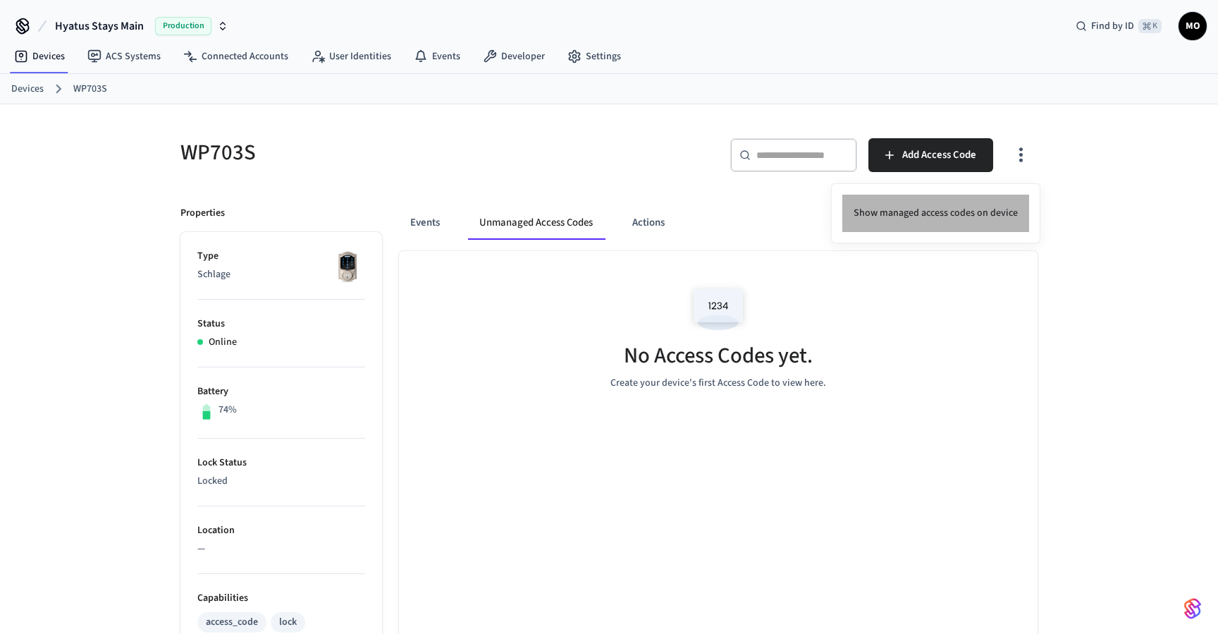
click at [994, 218] on li "Show managed access codes on device" at bounding box center [935, 213] width 187 height 37
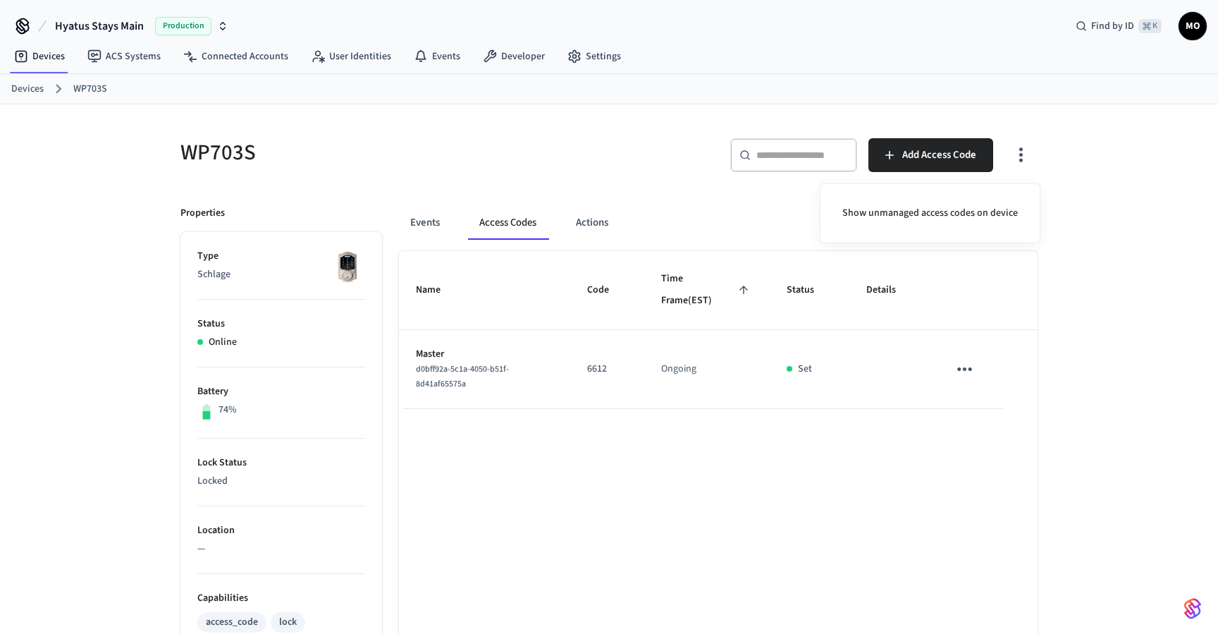
click at [955, 145] on div at bounding box center [609, 317] width 1218 height 634
click at [935, 154] on span "Add Access Code" at bounding box center [939, 155] width 74 height 18
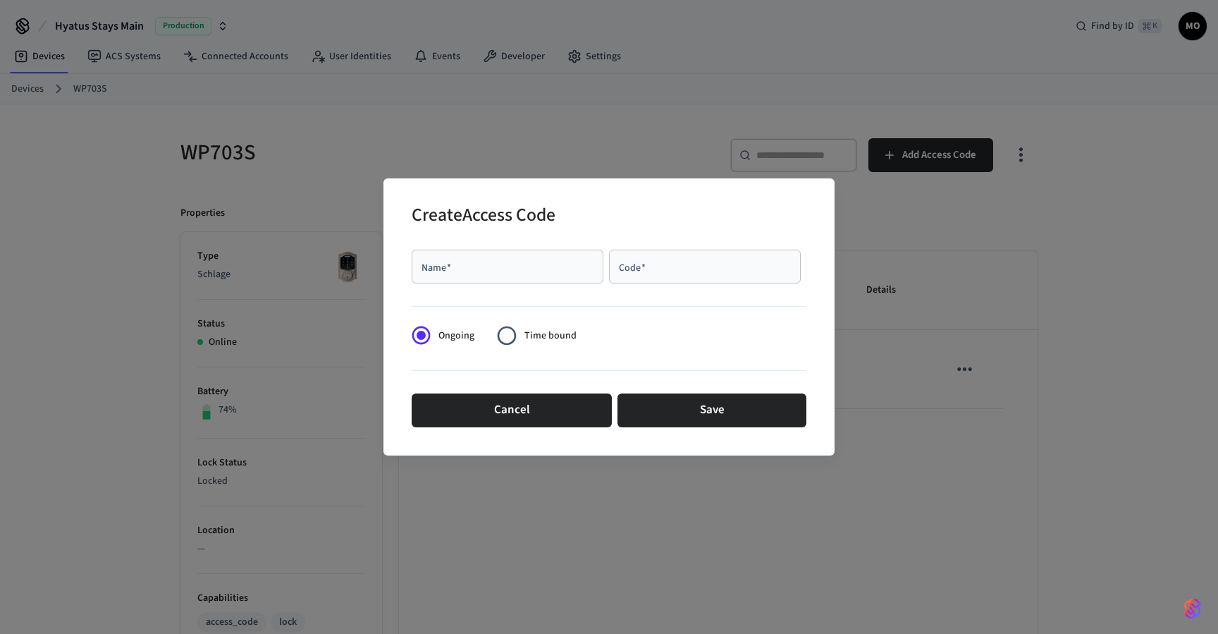
click at [504, 265] on input "Name   *" at bounding box center [507, 266] width 175 height 14
type input "*****"
click at [701, 261] on input "Code   *" at bounding box center [704, 266] width 175 height 14
type input "****"
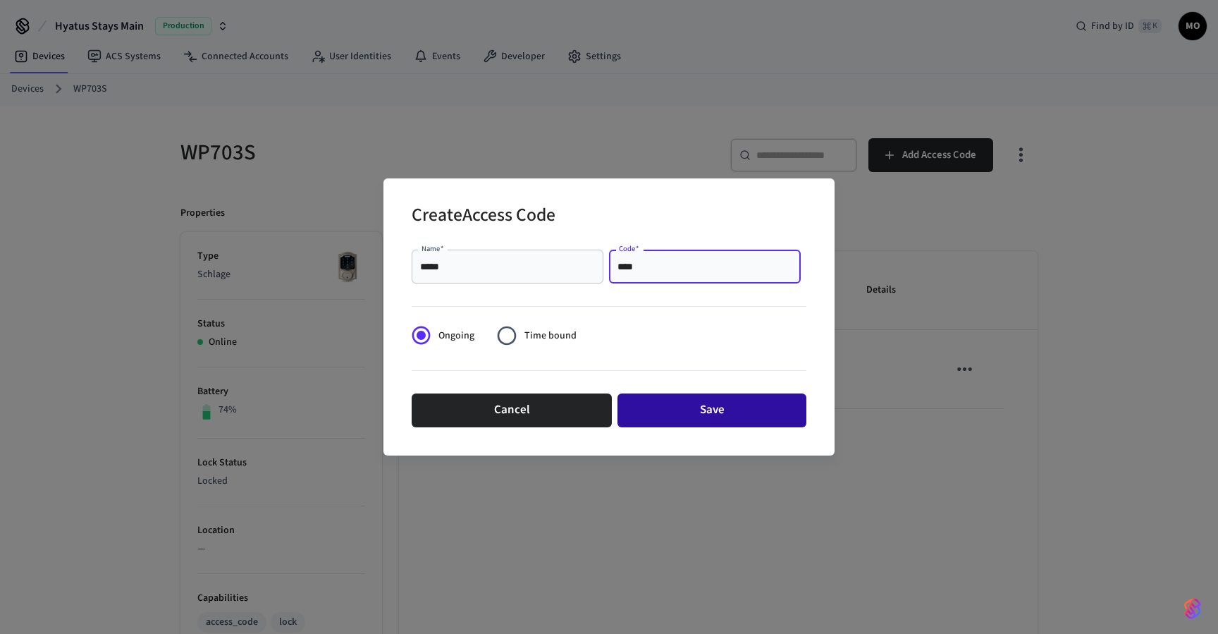
click at [736, 400] on button "Save" at bounding box center [711, 410] width 189 height 34
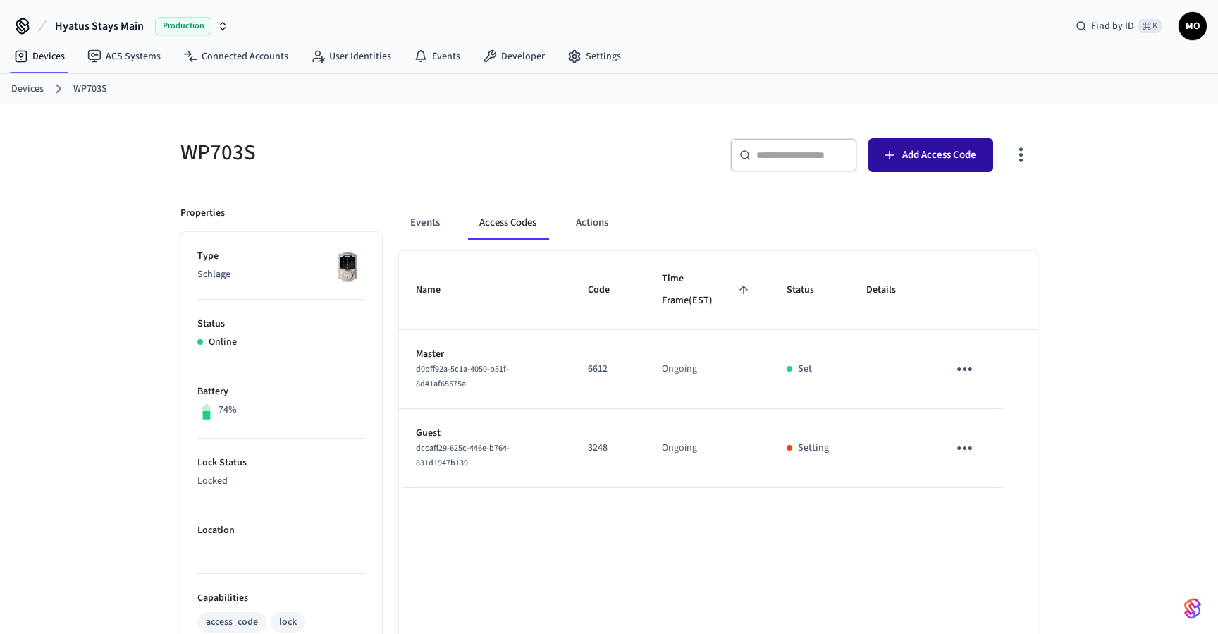
click at [910, 161] on span "Add Access Code" at bounding box center [939, 155] width 74 height 18
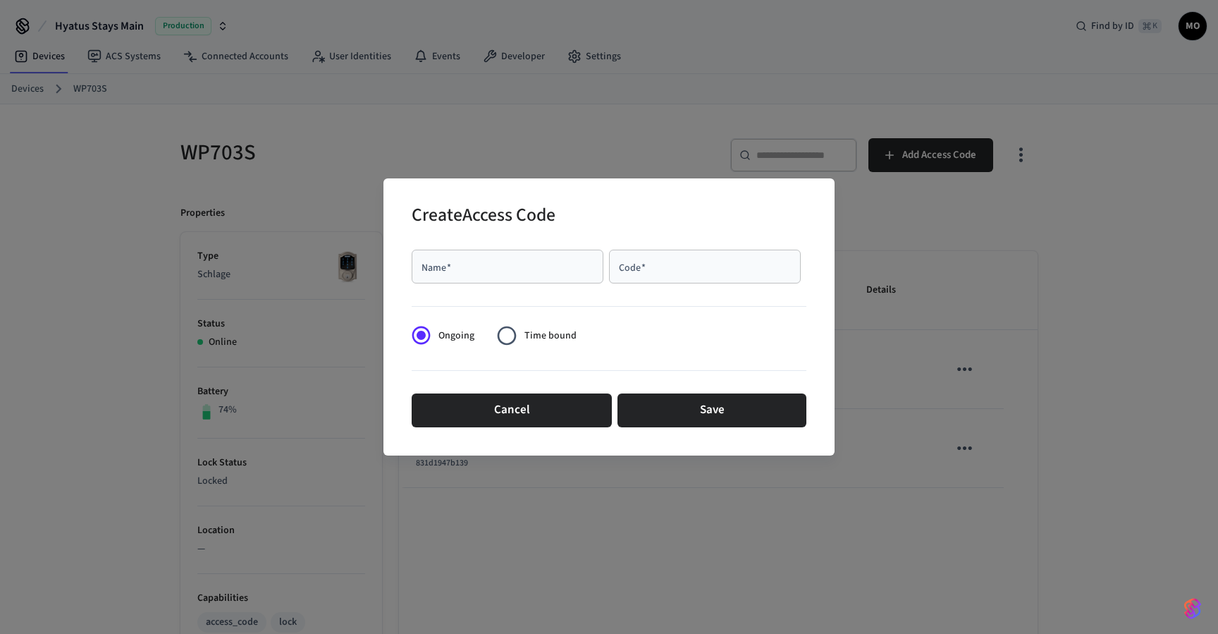
click at [569, 261] on input "Name   *" at bounding box center [507, 266] width 175 height 14
type input "*******"
click at [705, 271] on input "Code   *" at bounding box center [704, 266] width 175 height 14
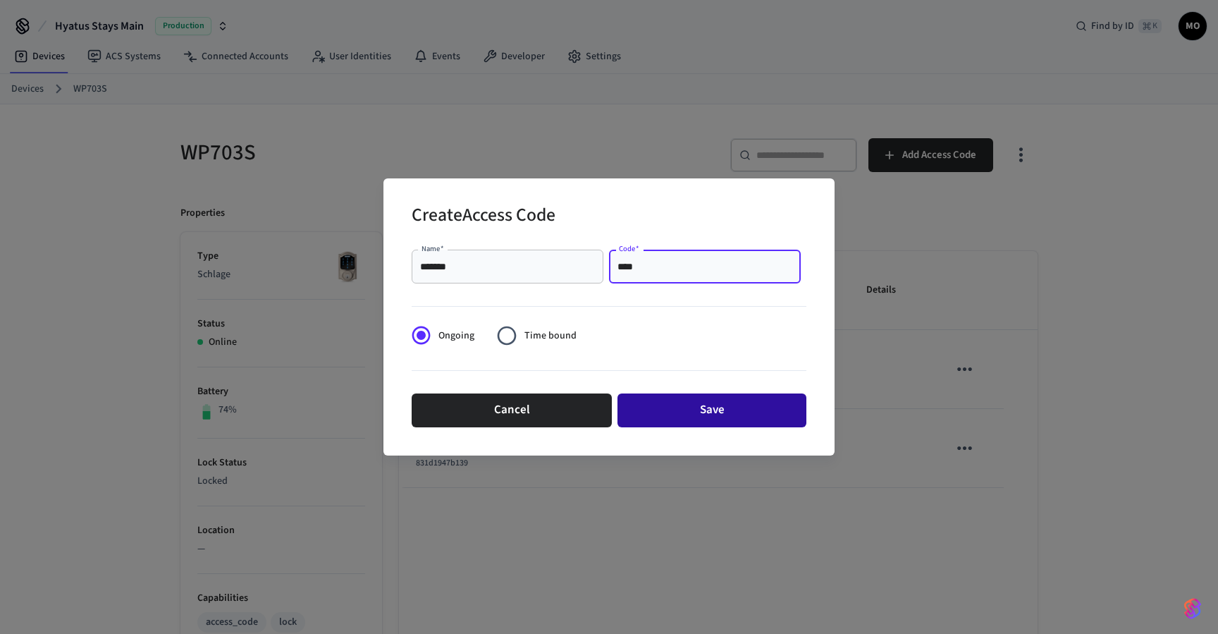
type input "****"
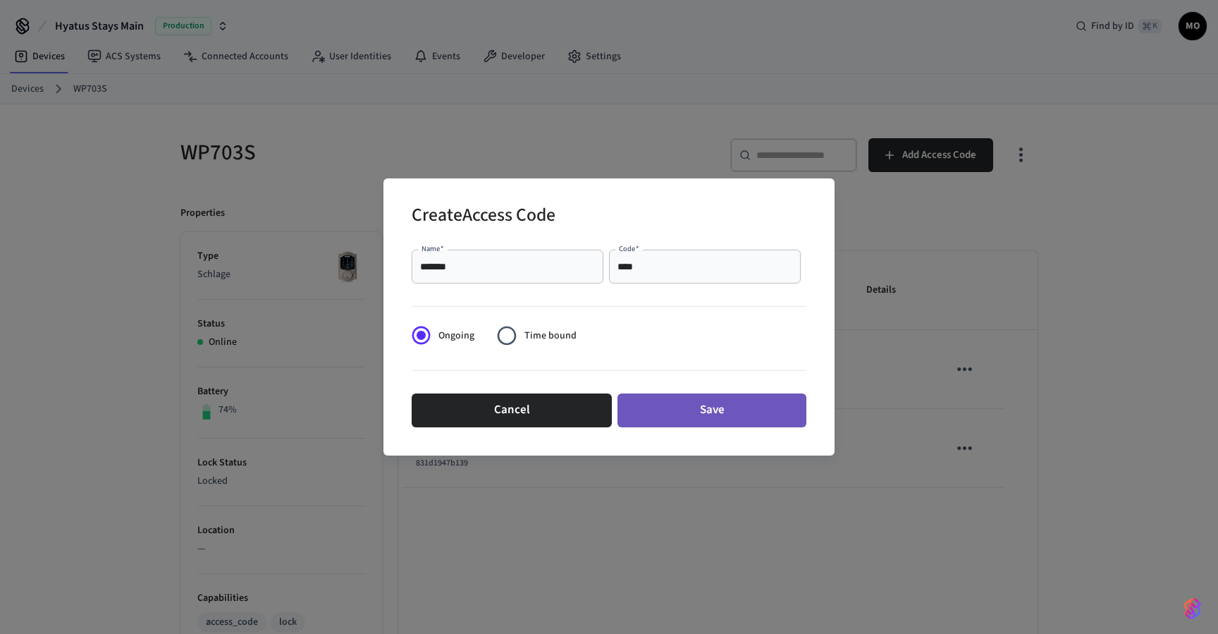
click at [715, 419] on button "Save" at bounding box center [711, 410] width 189 height 34
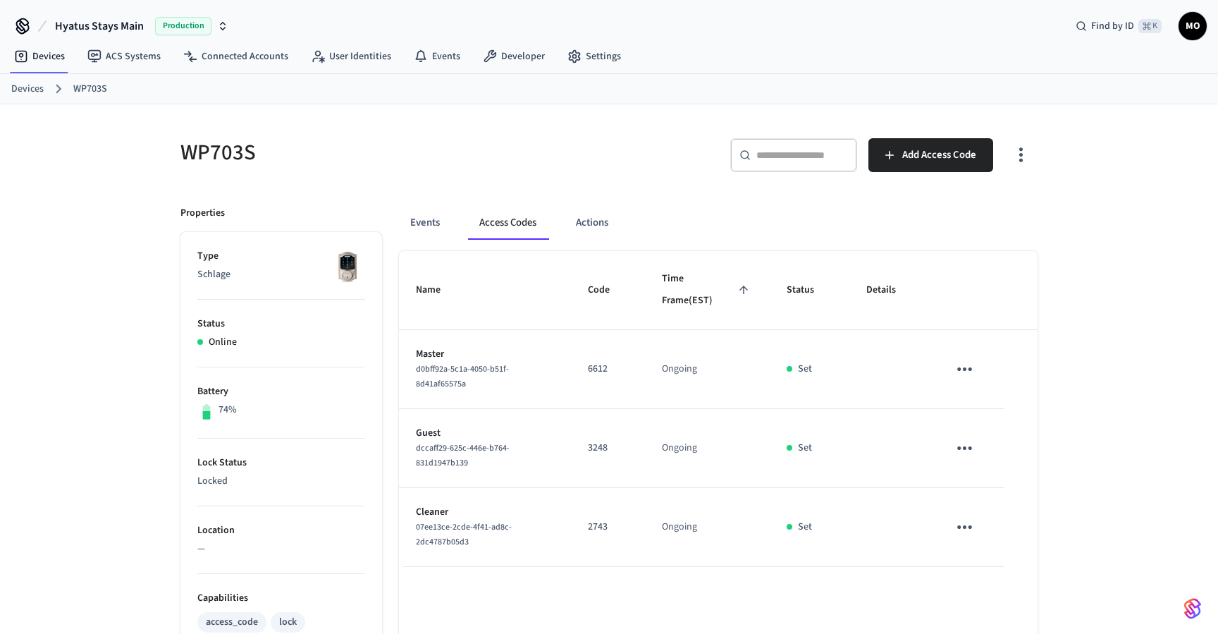
click at [22, 90] on link "Devices" at bounding box center [27, 89] width 32 height 15
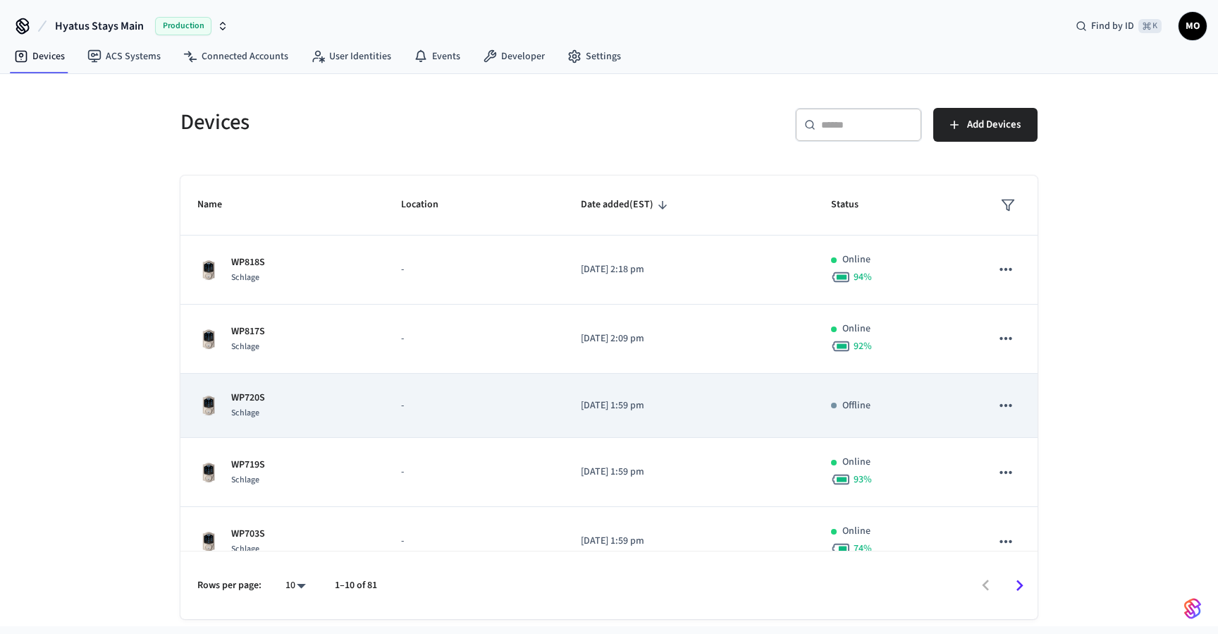
click at [311, 398] on div "WP720S Schlage" at bounding box center [282, 405] width 170 height 30
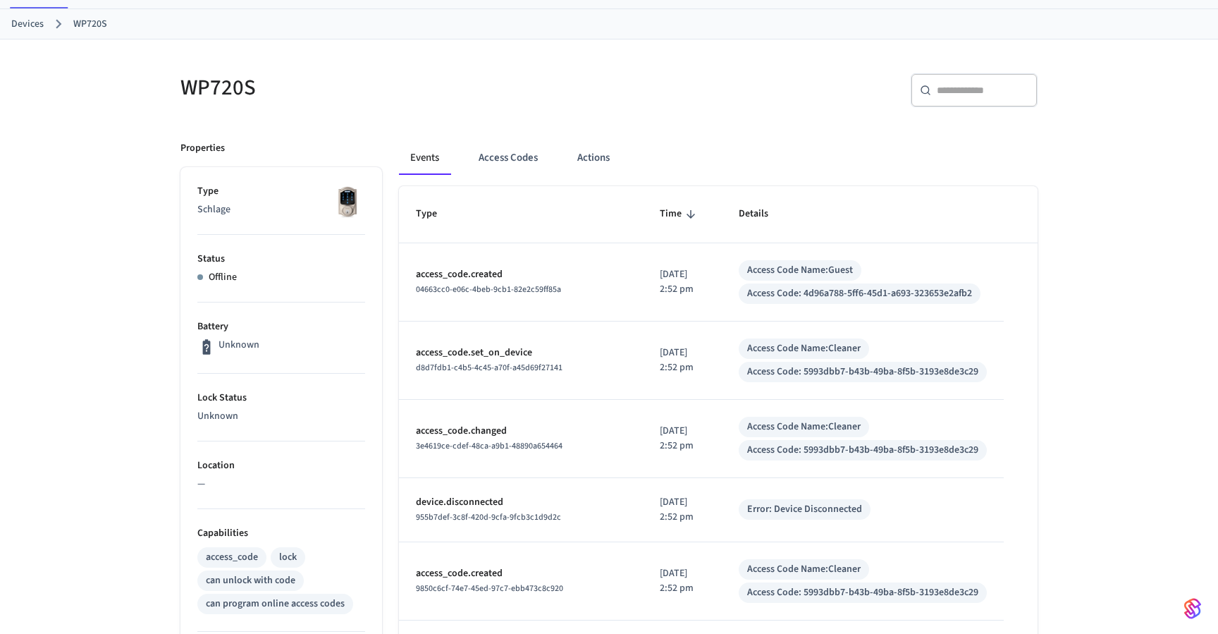
scroll to position [101, 0]
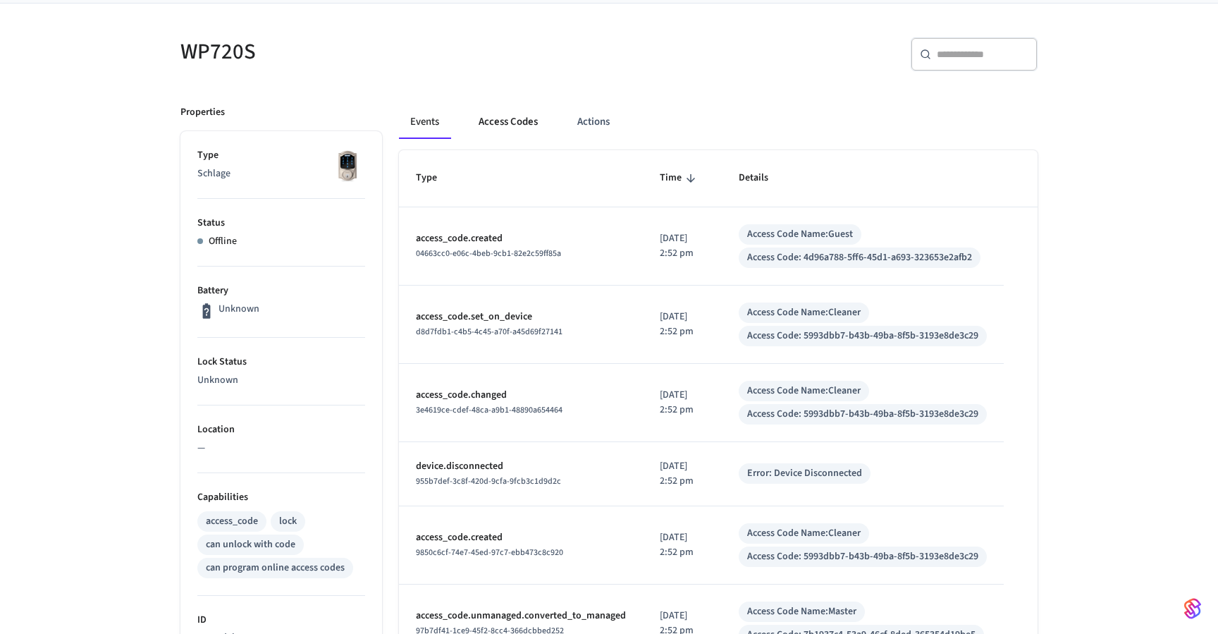
click at [510, 128] on button "Access Codes" at bounding box center [508, 122] width 82 height 34
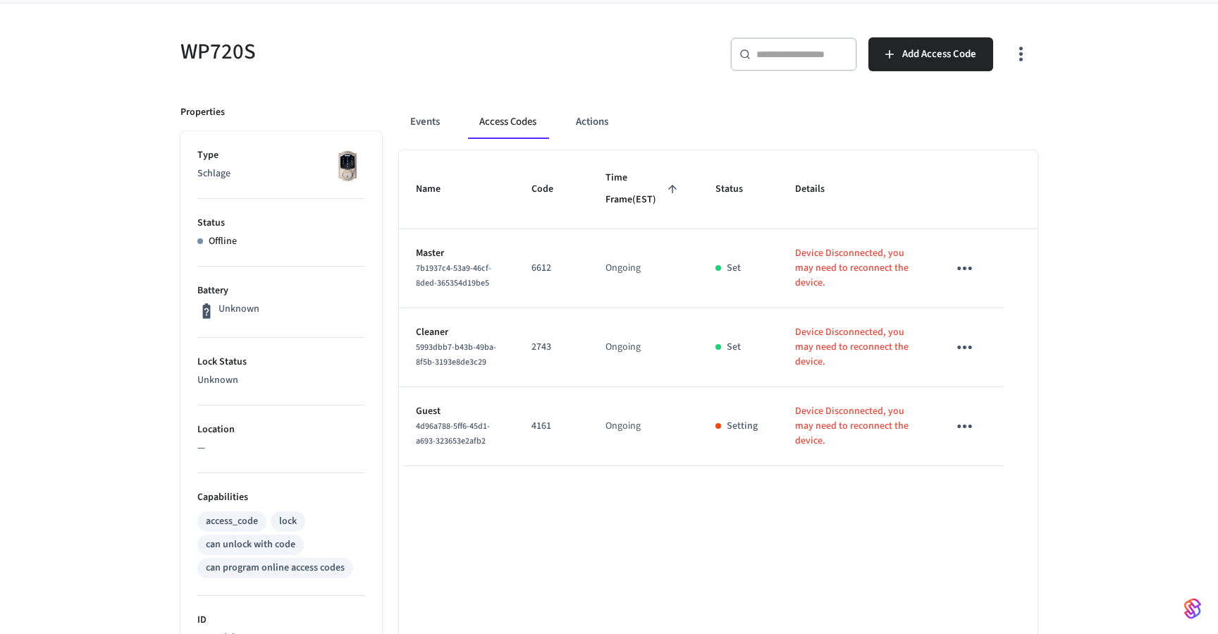
scroll to position [0, 0]
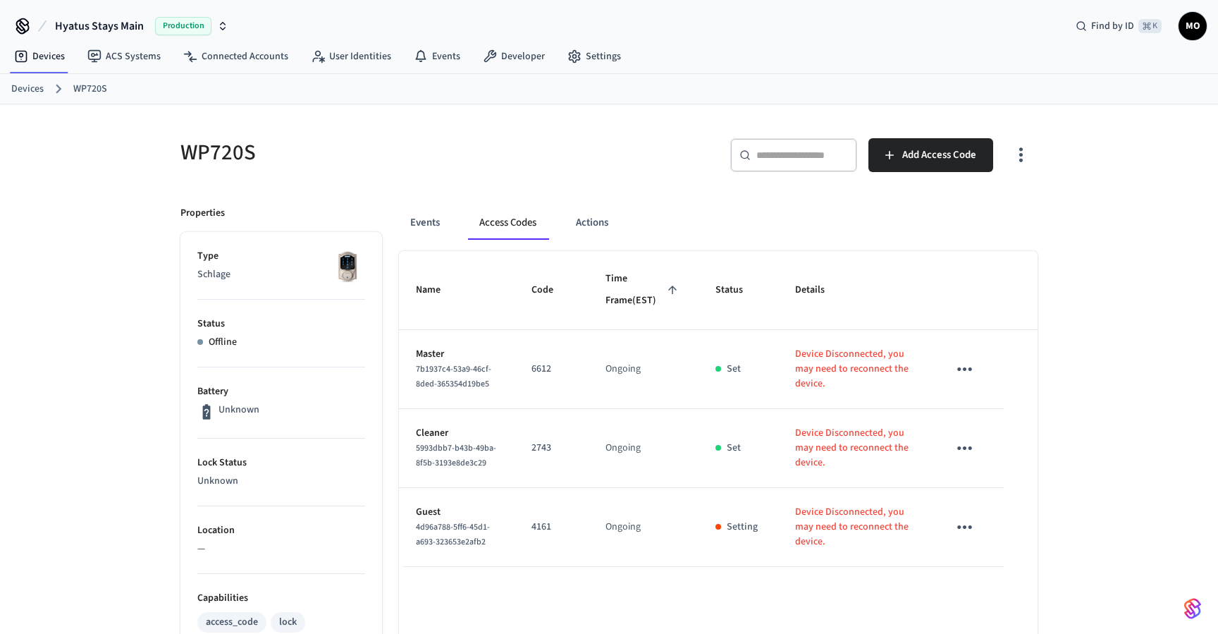
click at [34, 89] on link "Devices" at bounding box center [27, 89] width 32 height 15
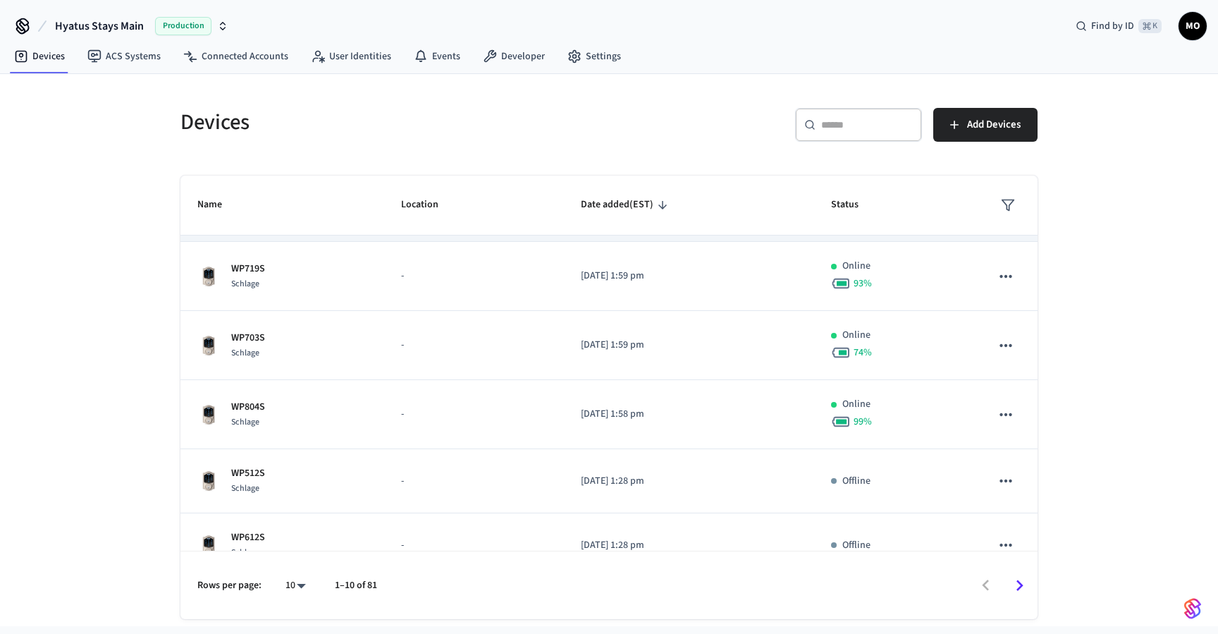
scroll to position [199, 0]
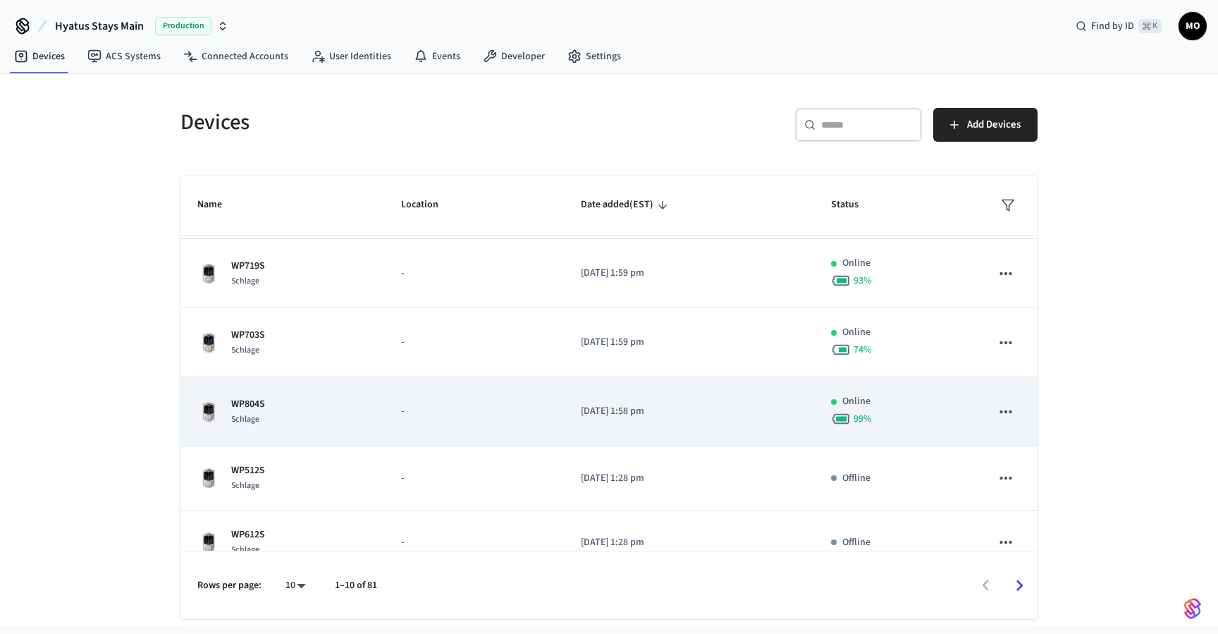
click at [379, 415] on td "WP804S Schlage" at bounding box center [282, 411] width 204 height 69
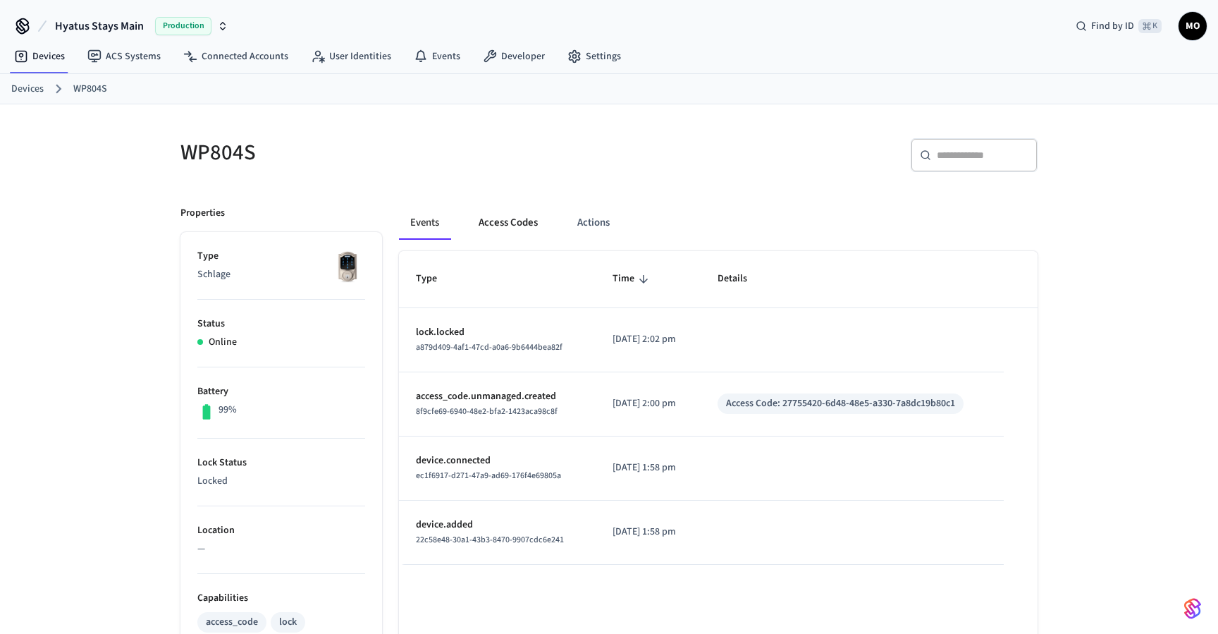
click at [523, 221] on button "Access Codes" at bounding box center [508, 223] width 82 height 34
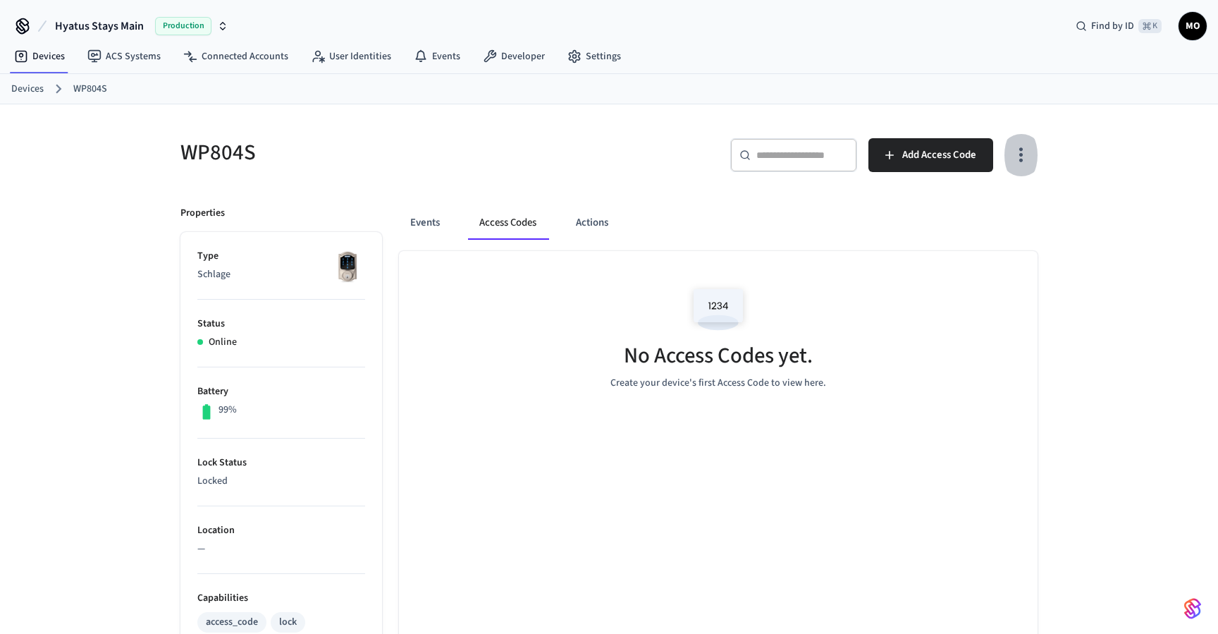
click at [1016, 152] on icon "button" at bounding box center [1021, 155] width 22 height 22
click at [1005, 209] on li "Show unmanaged access codes on device" at bounding box center [930, 213] width 198 height 37
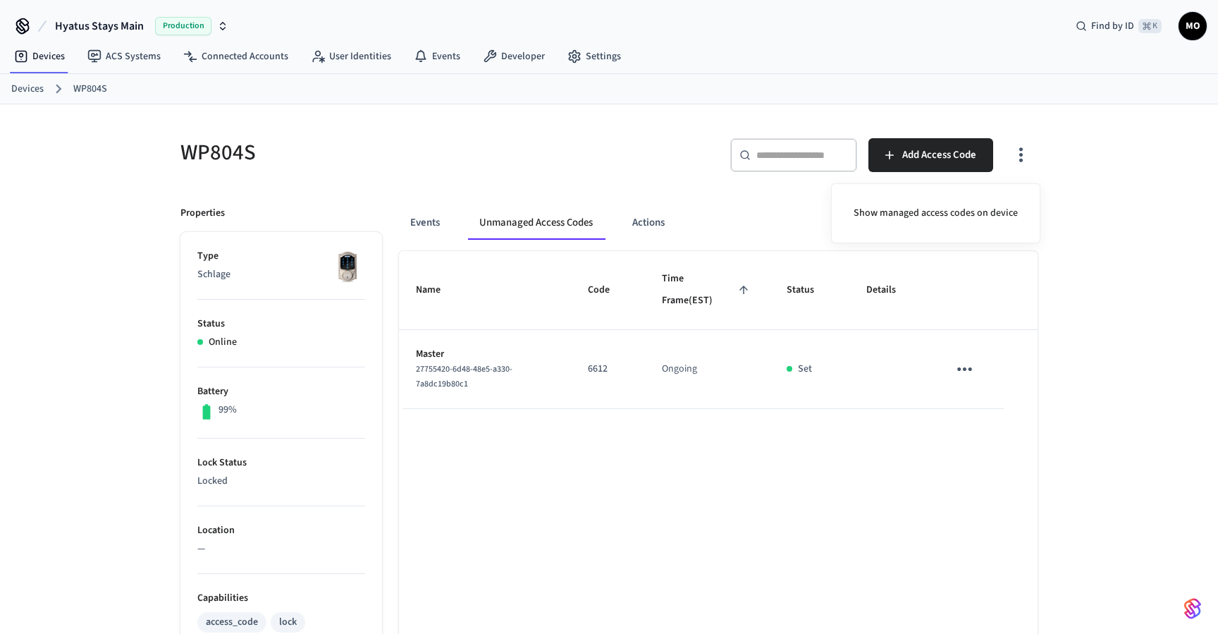
click at [963, 360] on div at bounding box center [609, 317] width 1218 height 634
click at [962, 366] on icon "sticky table" at bounding box center [965, 369] width 22 height 22
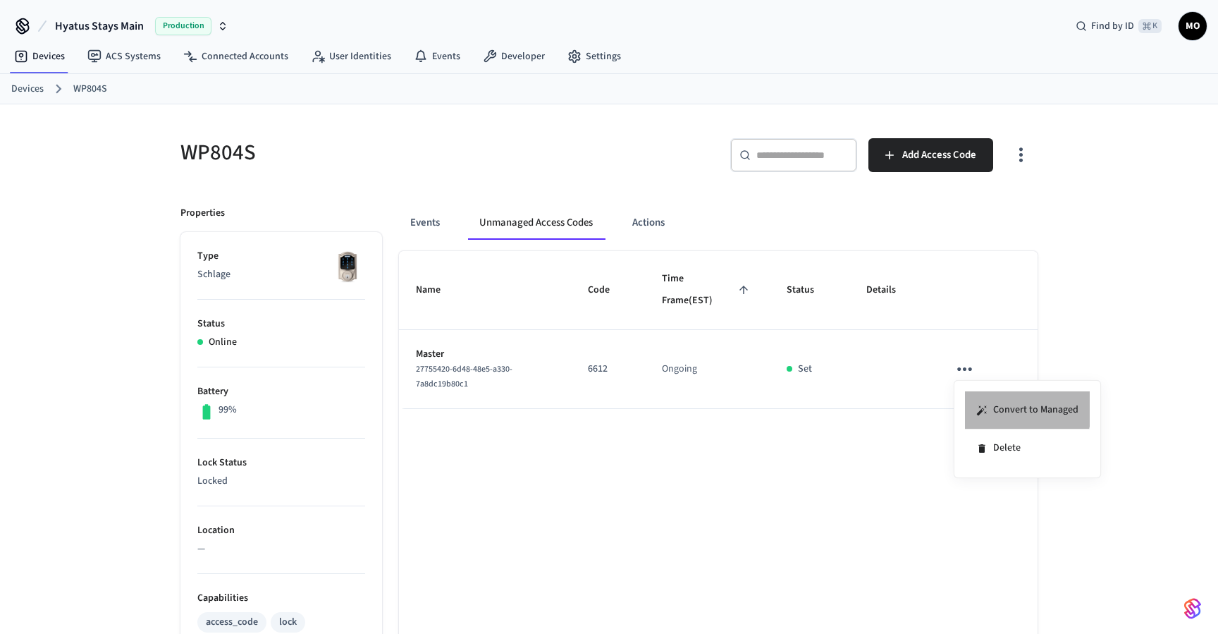
click at [978, 401] on li "Convert to Managed" at bounding box center [1027, 410] width 125 height 38
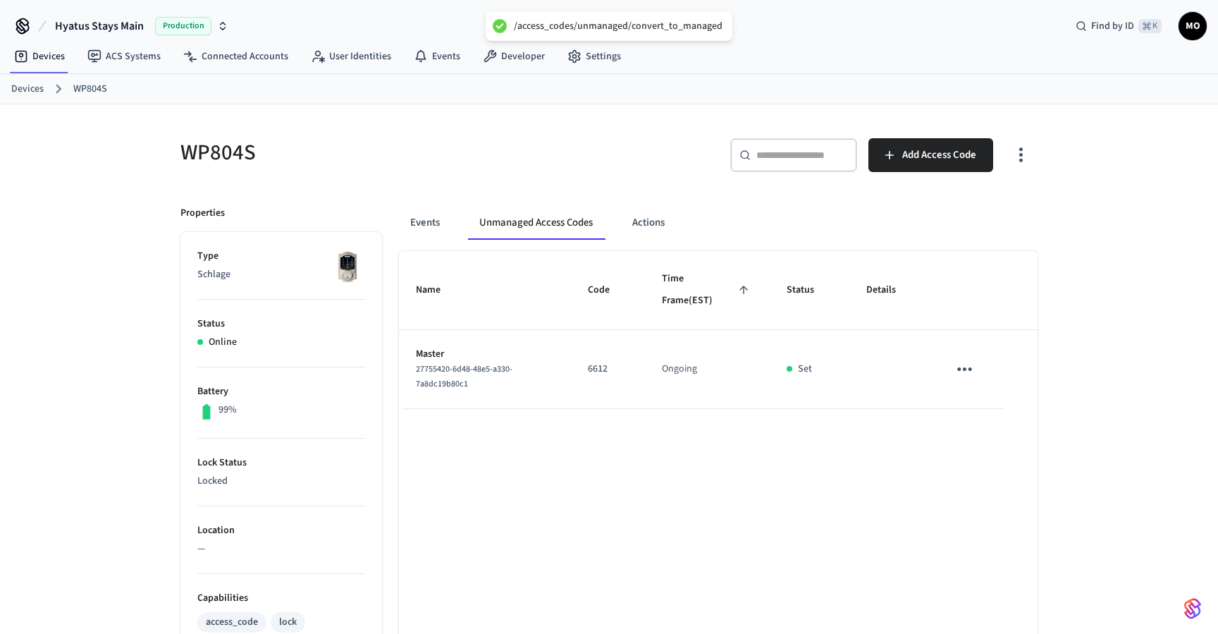
click at [1013, 146] on icon "button" at bounding box center [1021, 155] width 22 height 22
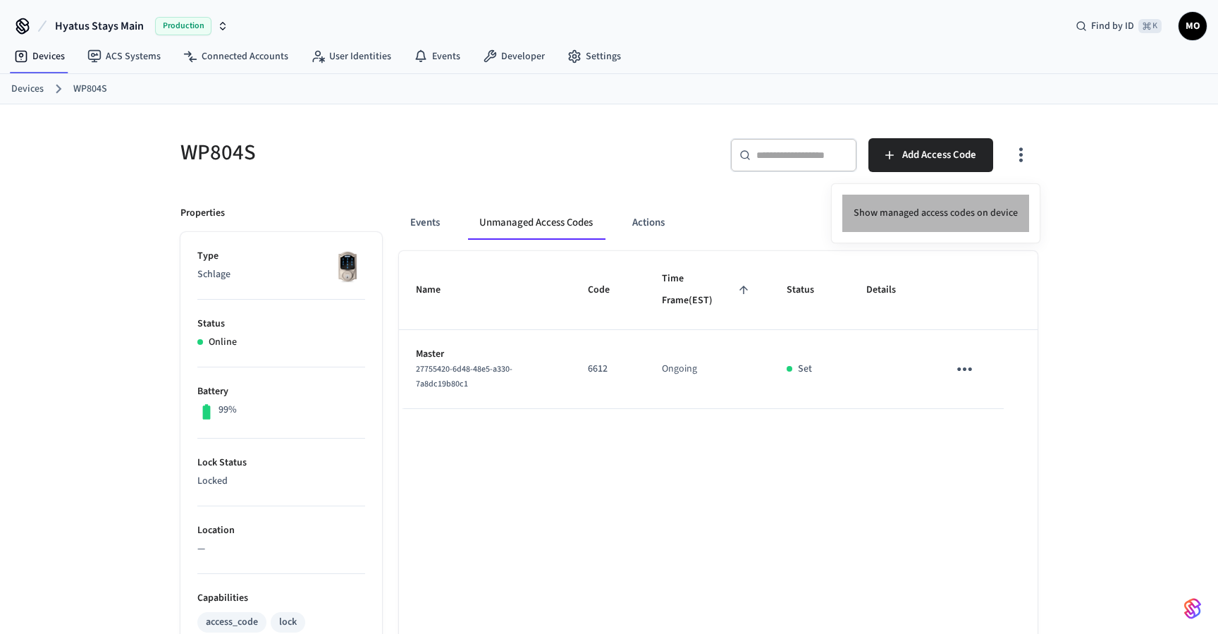
click at [962, 217] on li "Show managed access codes on device" at bounding box center [935, 213] width 187 height 37
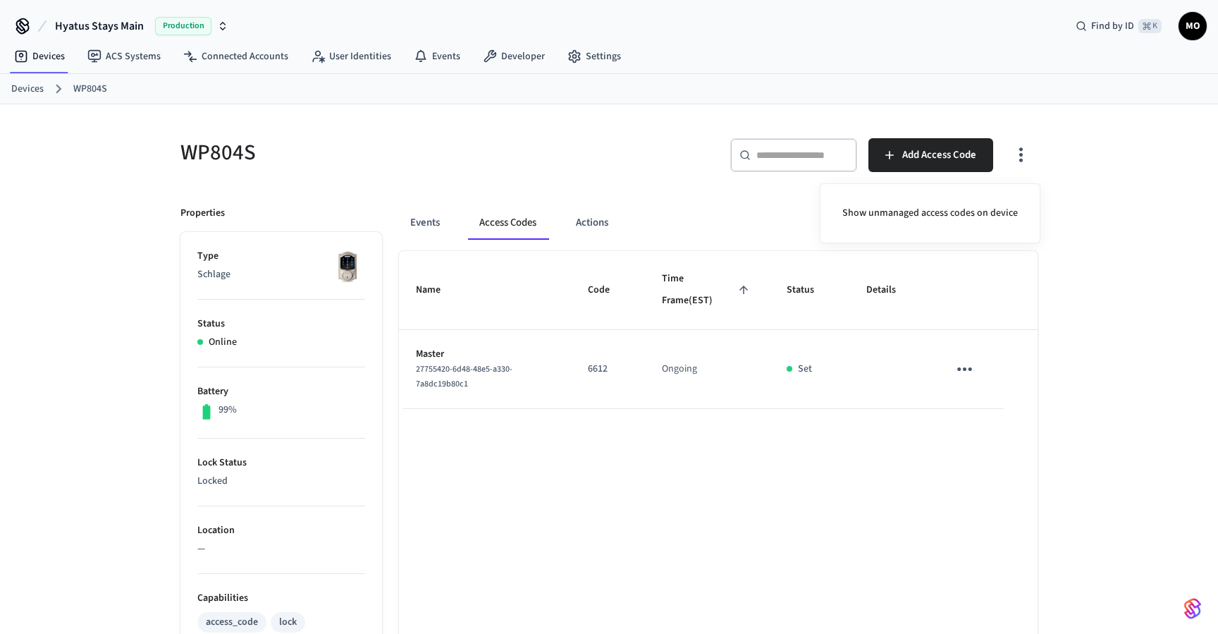
click at [949, 152] on div at bounding box center [609, 317] width 1218 height 634
click at [959, 147] on span "Add Access Code" at bounding box center [939, 155] width 74 height 18
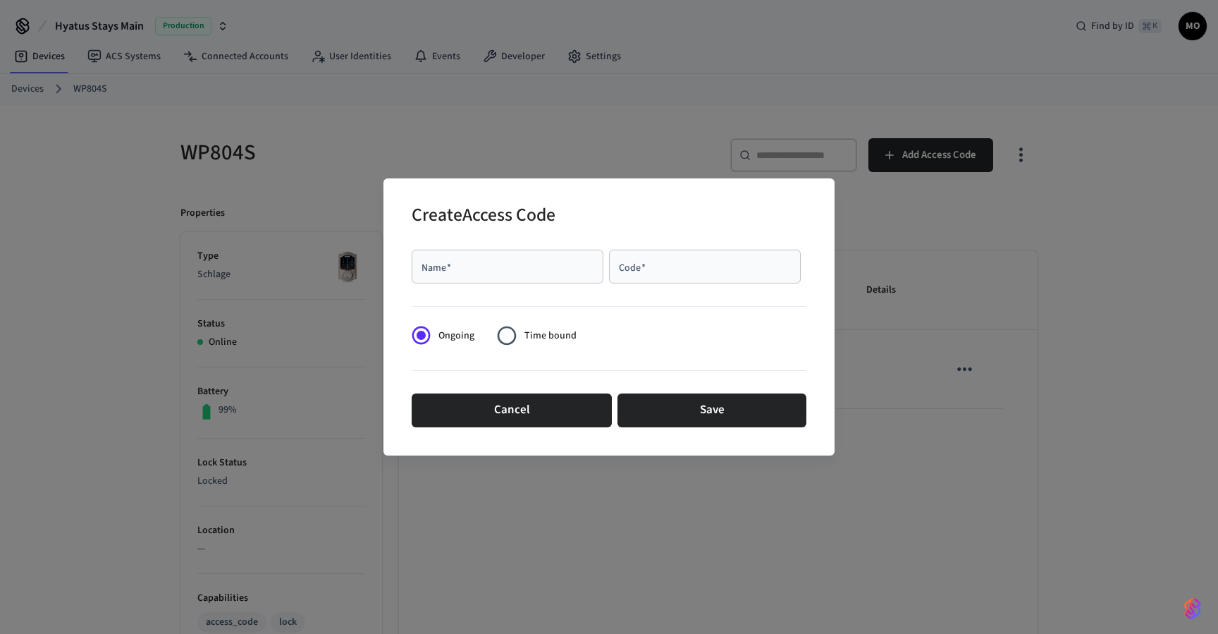
click at [506, 250] on div "Name   *" at bounding box center [508, 266] width 192 height 34
type input "*****"
click at [677, 258] on div "Code   *" at bounding box center [705, 266] width 192 height 34
type input "****"
click at [727, 388] on div "Cancel Save" at bounding box center [609, 410] width 395 height 45
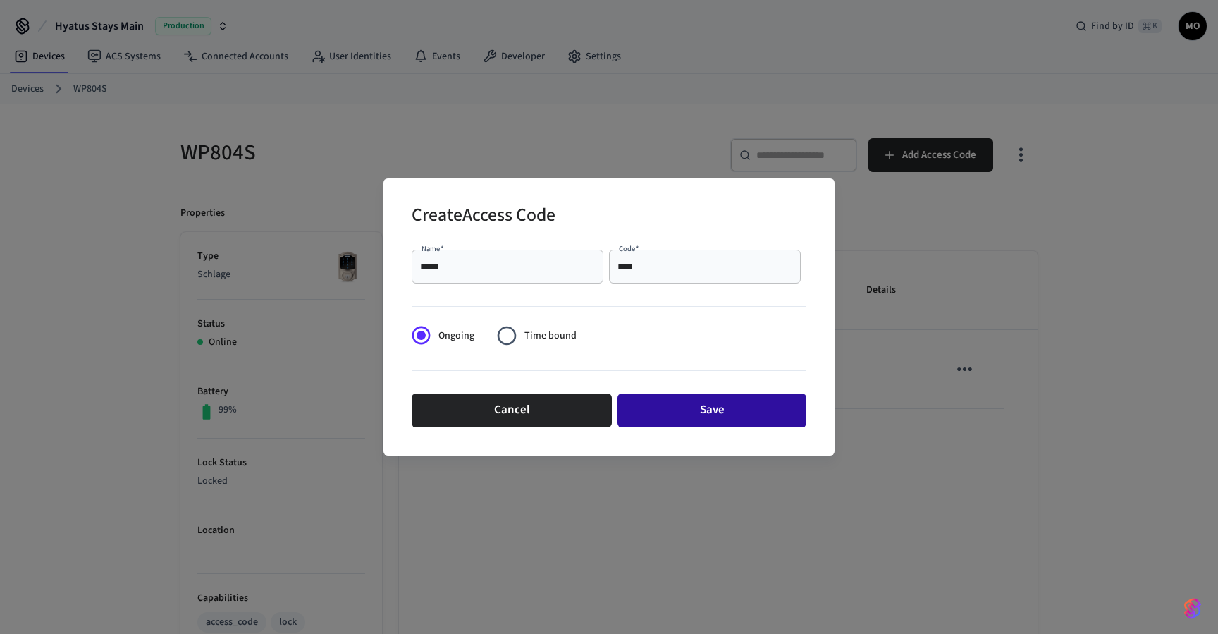
click at [727, 417] on button "Save" at bounding box center [711, 410] width 189 height 34
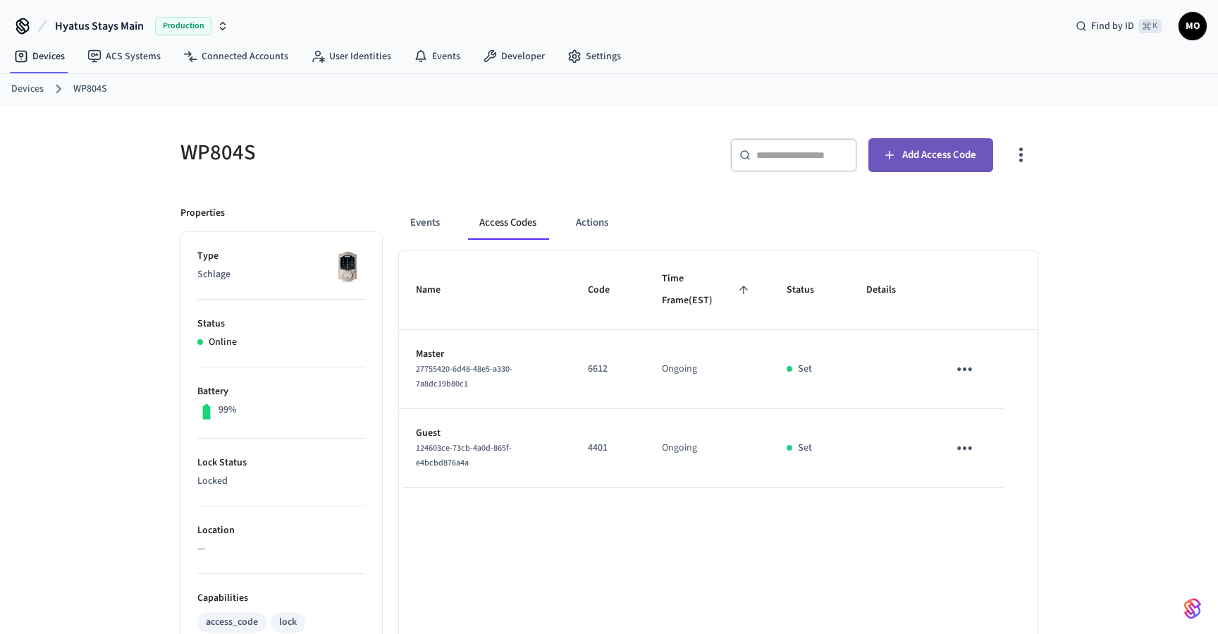
click at [942, 156] on span "Add Access Code" at bounding box center [939, 155] width 74 height 18
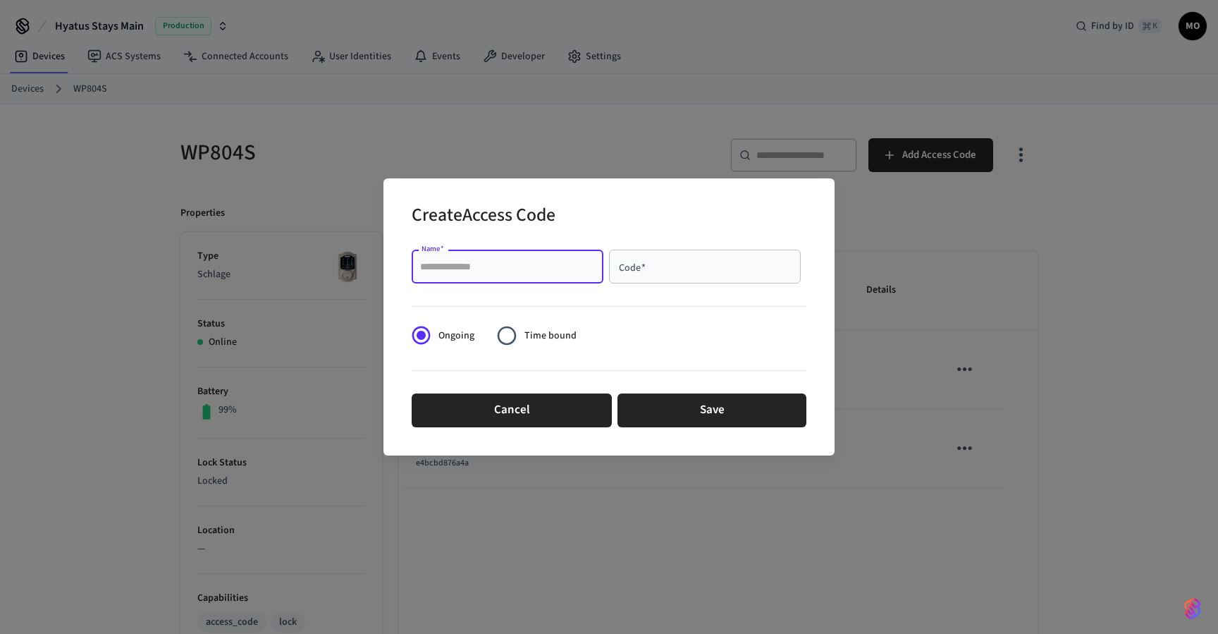
click at [504, 271] on input "Name   *" at bounding box center [507, 266] width 175 height 14
type input "*******"
click at [655, 270] on input "Code   *" at bounding box center [704, 266] width 175 height 14
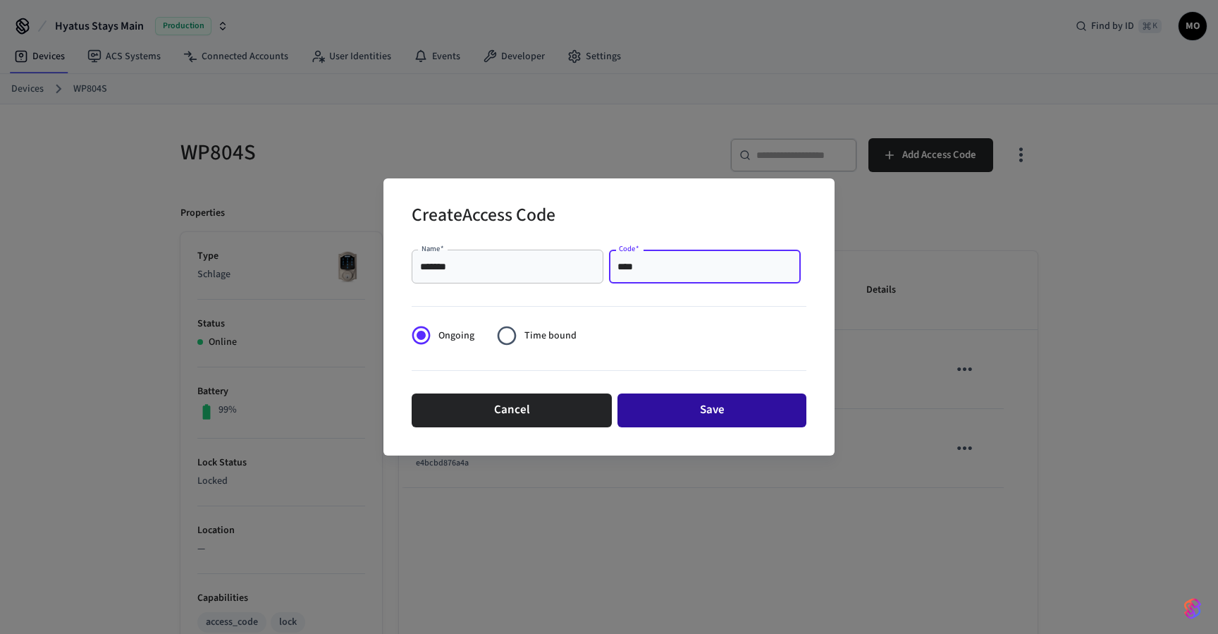
type input "****"
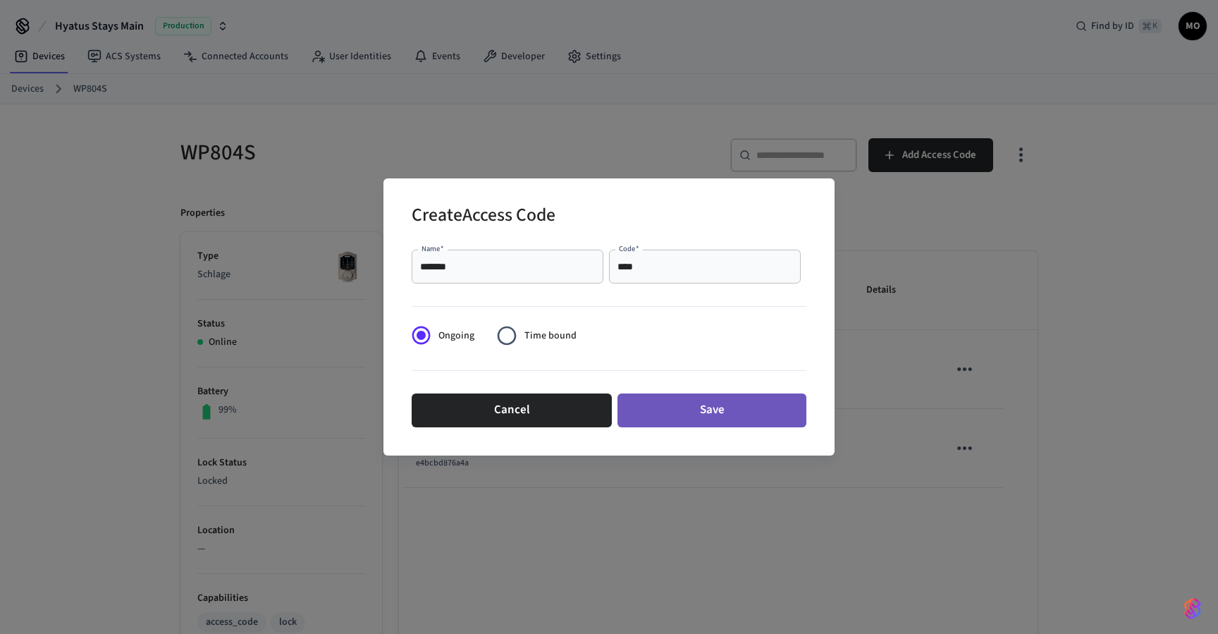
click at [708, 411] on button "Save" at bounding box center [711, 410] width 189 height 34
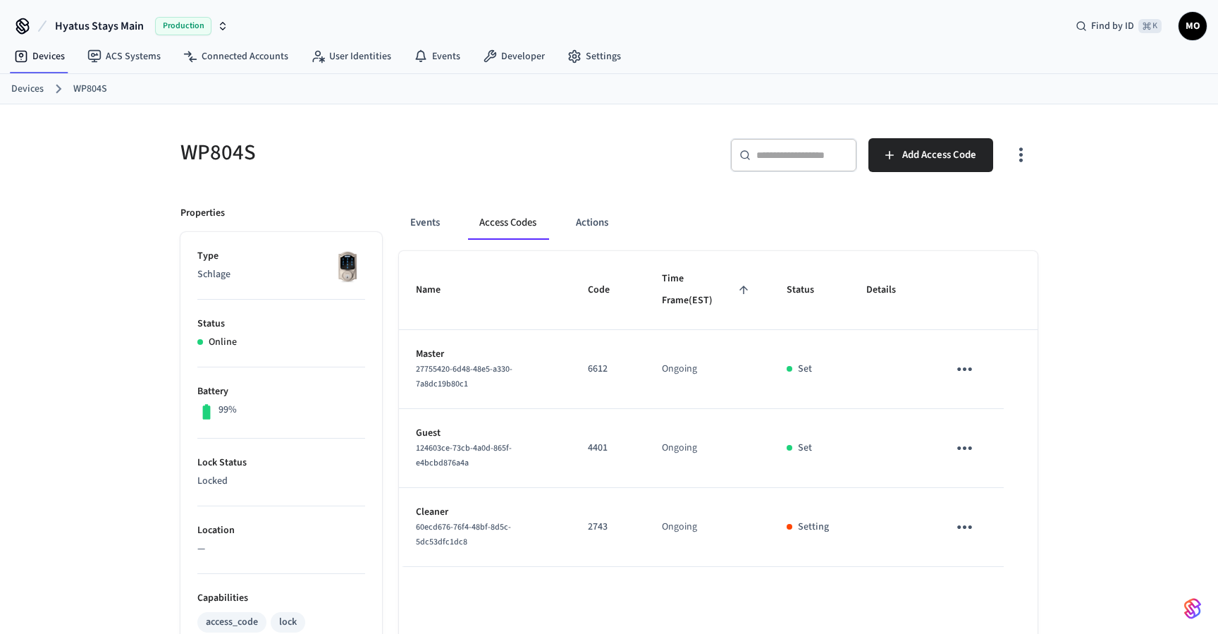
click at [1012, 165] on icon "button" at bounding box center [1021, 155] width 22 height 22
click at [592, 187] on div at bounding box center [609, 317] width 1218 height 634
click at [25, 88] on link "Devices" at bounding box center [27, 89] width 32 height 15
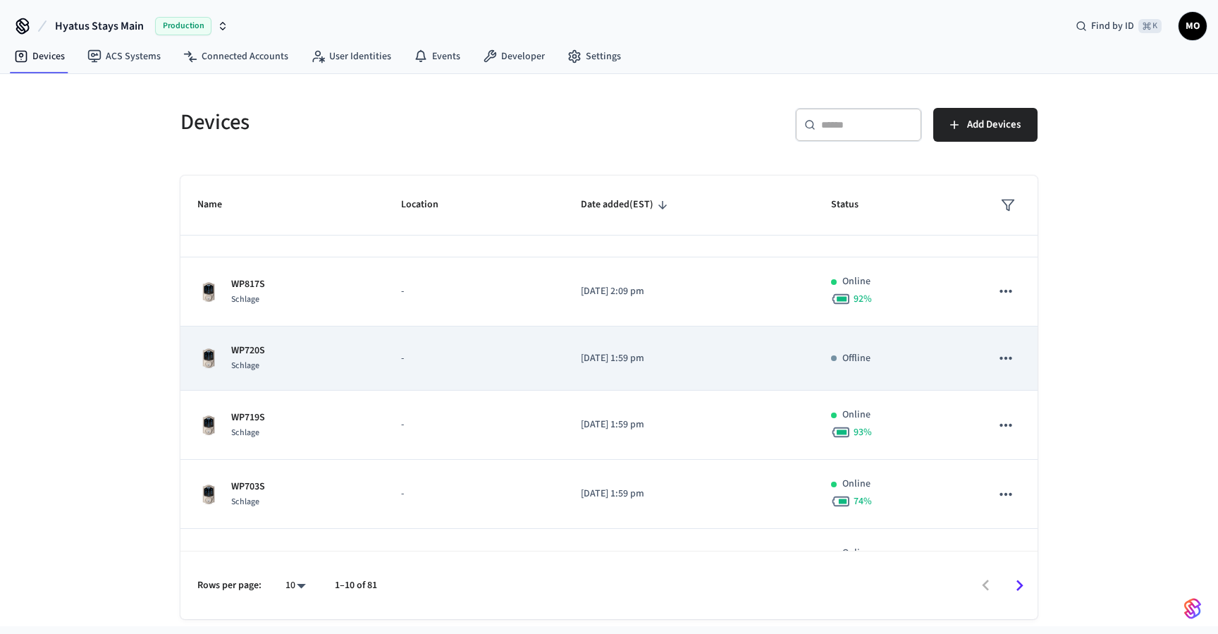
scroll to position [58, 0]
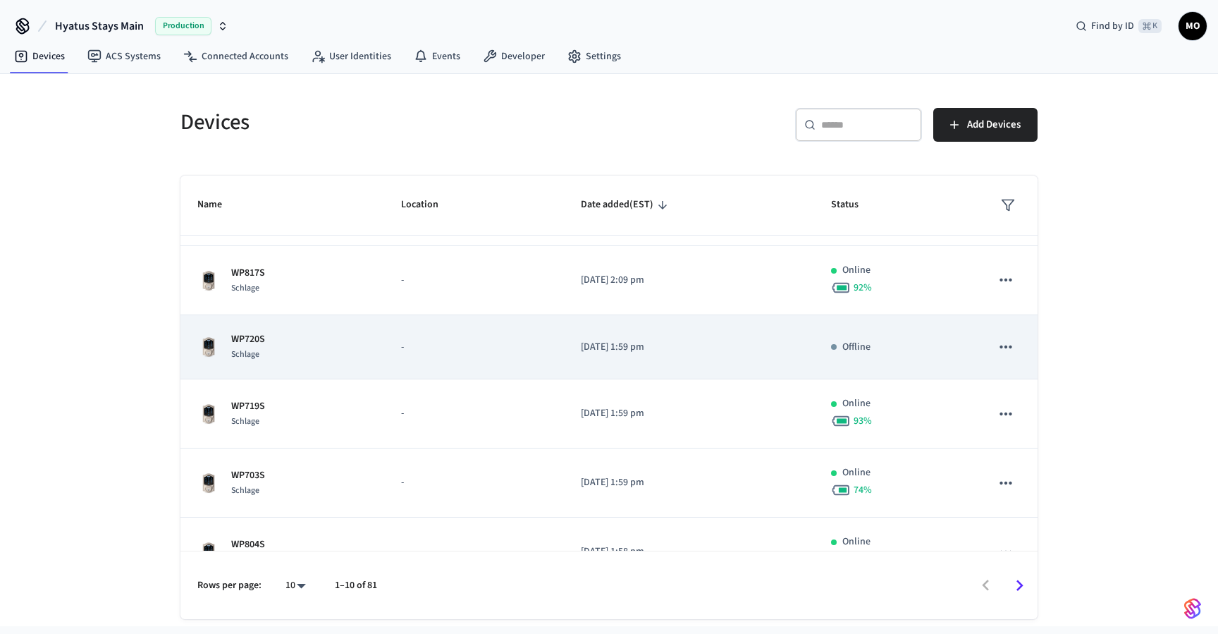
click at [318, 343] on div "WP720S Schlage" at bounding box center [282, 347] width 170 height 30
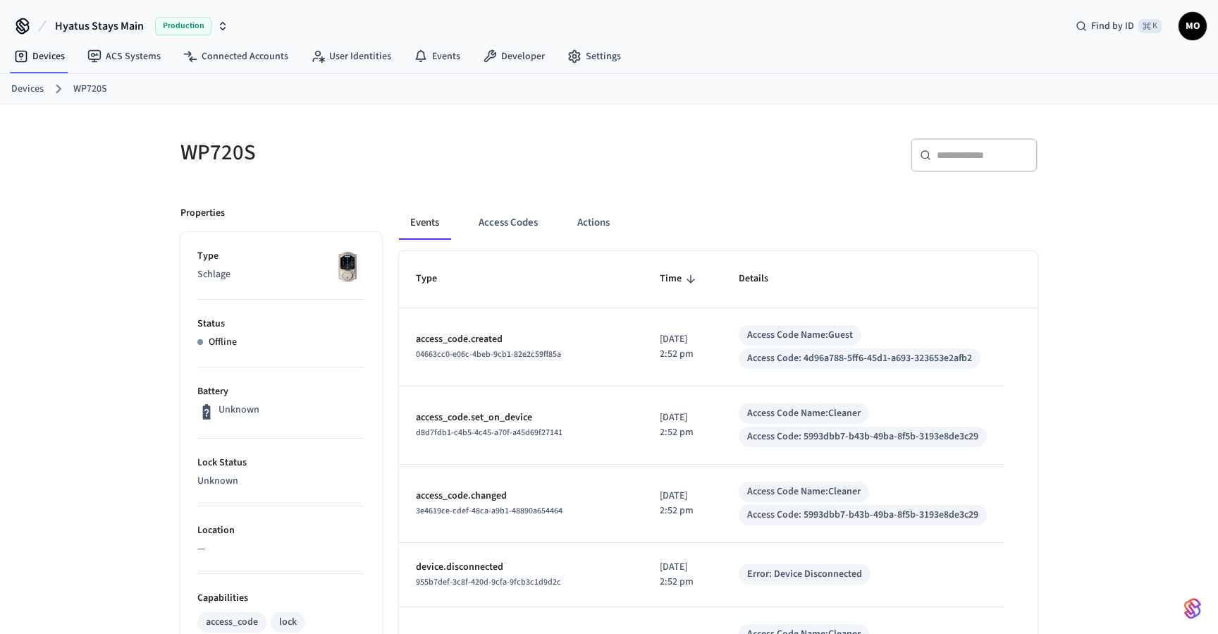
click at [13, 92] on link "Devices" at bounding box center [27, 89] width 32 height 15
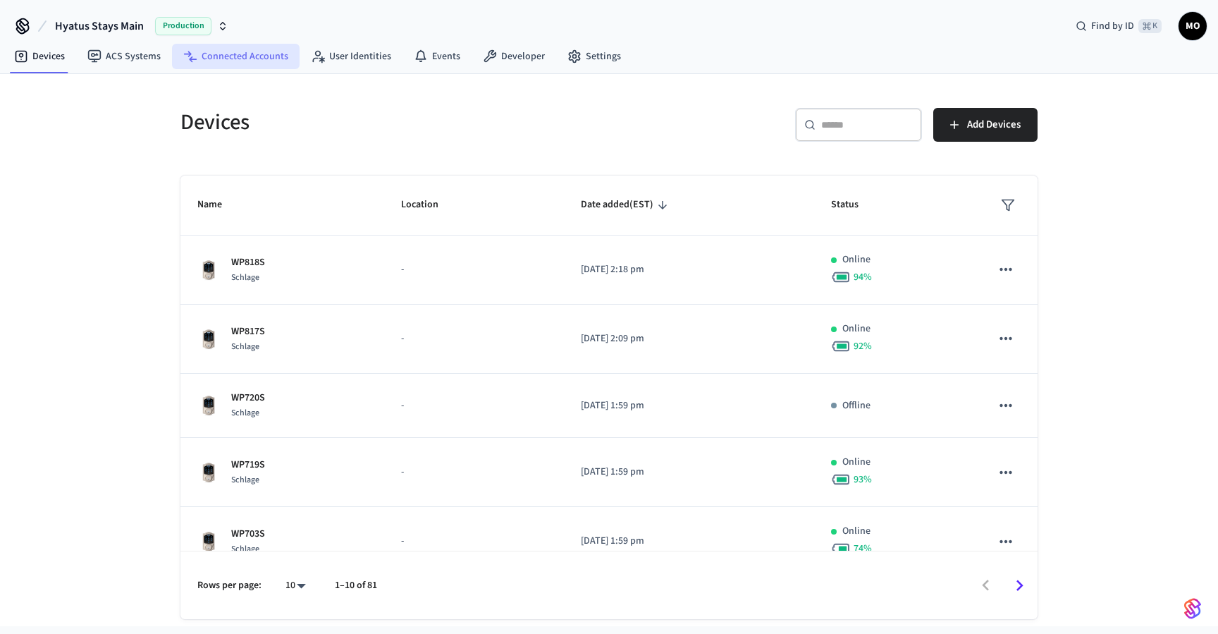
click at [234, 51] on link "Connected Accounts" at bounding box center [236, 56] width 128 height 25
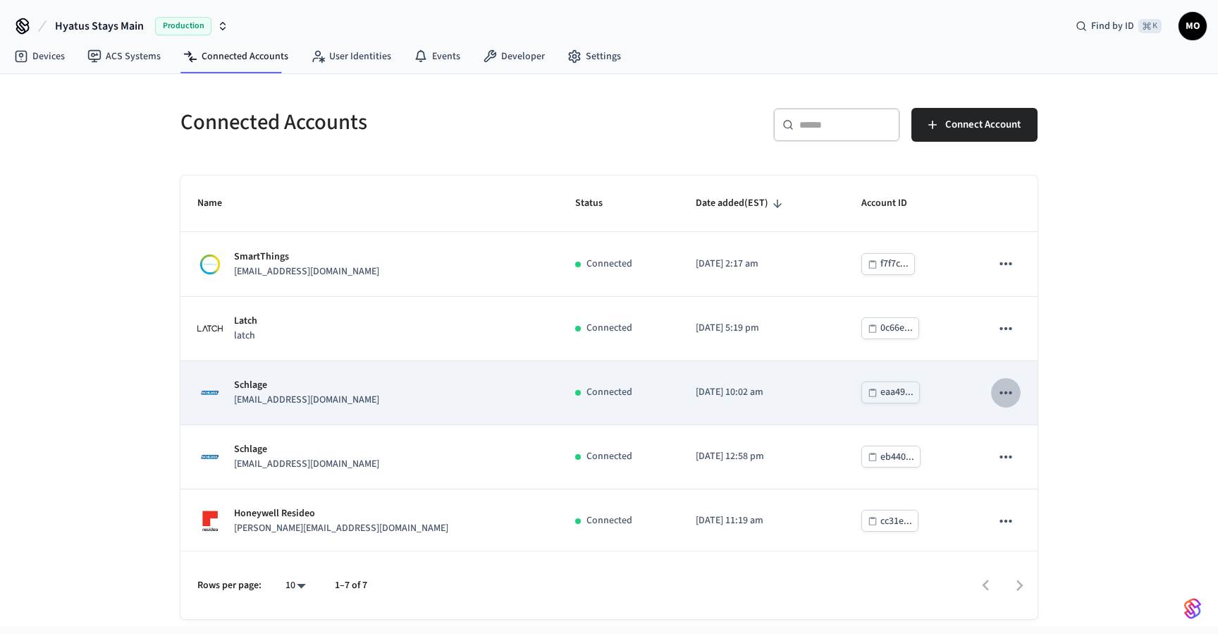
click at [1013, 390] on icon "sticky table" at bounding box center [1005, 392] width 18 height 18
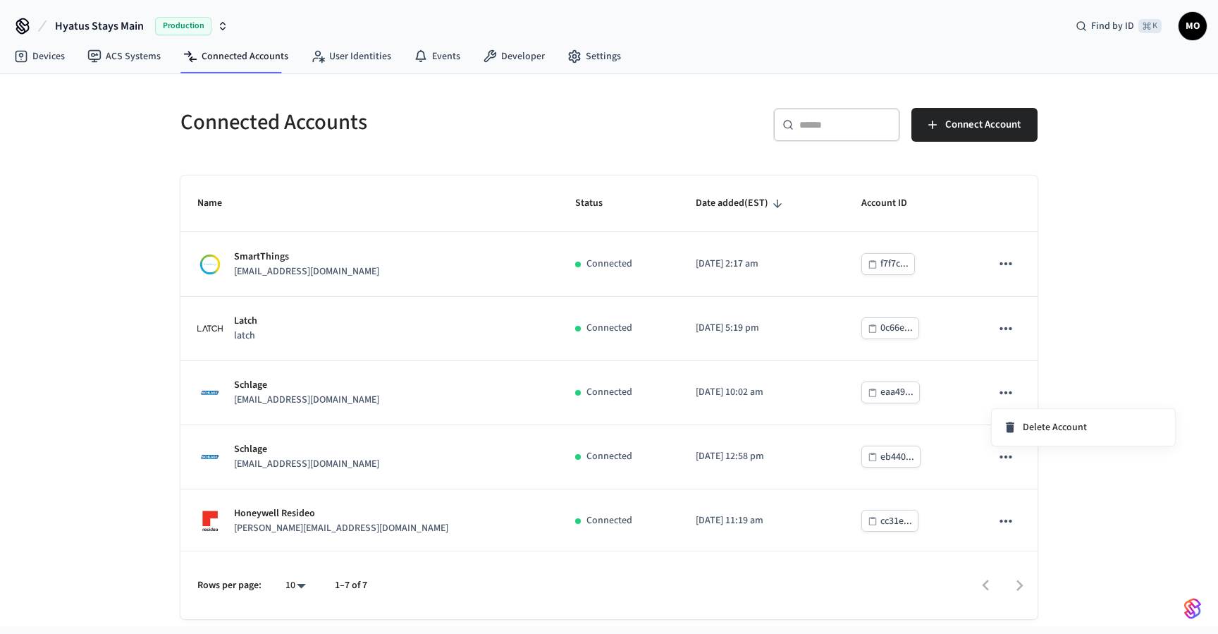
click at [429, 402] on div at bounding box center [609, 317] width 1218 height 634
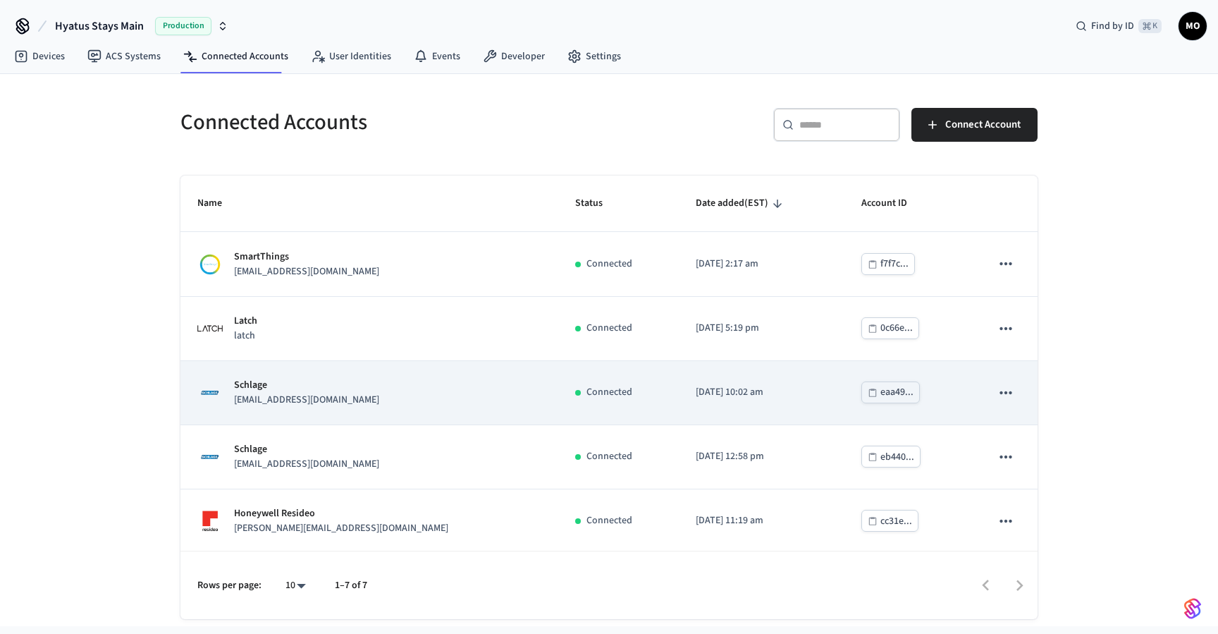
click at [394, 397] on div "Schlage accounts+schlage@hyatus.com" at bounding box center [369, 393] width 344 height 30
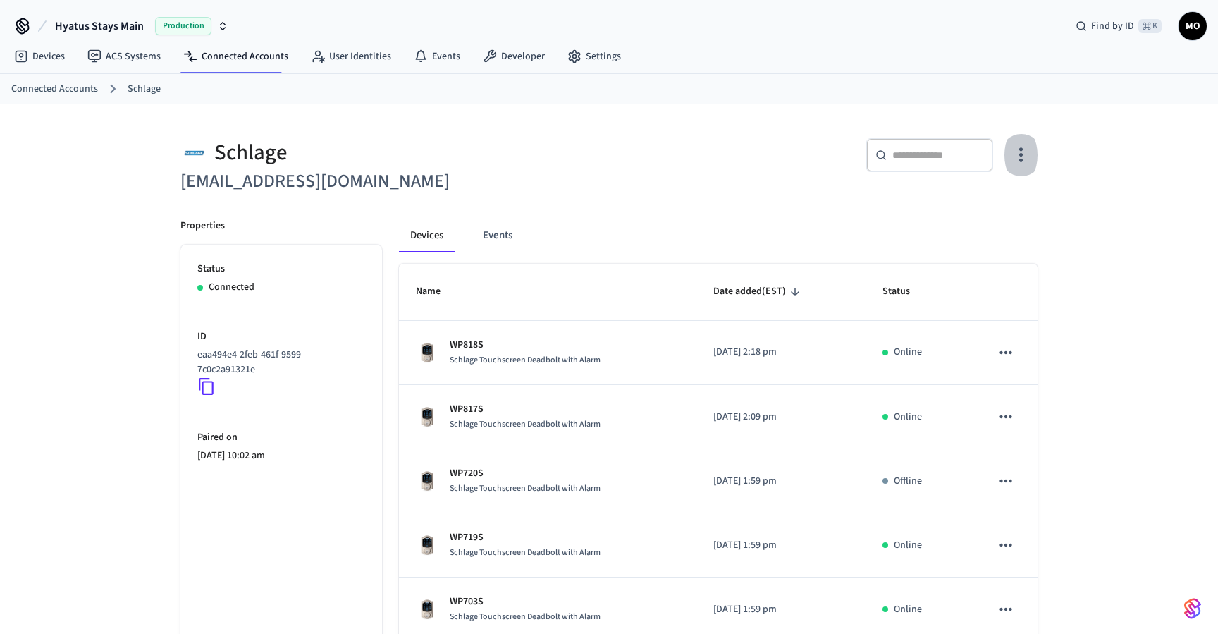
click at [1025, 151] on icon "button" at bounding box center [1021, 155] width 22 height 22
click at [996, 202] on li "Sync Account" at bounding box center [974, 213] width 106 height 37
click at [1012, 476] on div at bounding box center [609, 317] width 1218 height 634
click at [1006, 480] on body "Polling connected account... Hyatus Stays Main Production Find by ID ⌘ K MO Dev…" at bounding box center [609, 568] width 1218 height 1137
click at [1006, 480] on icon "sticky table" at bounding box center [1005, 480] width 18 height 18
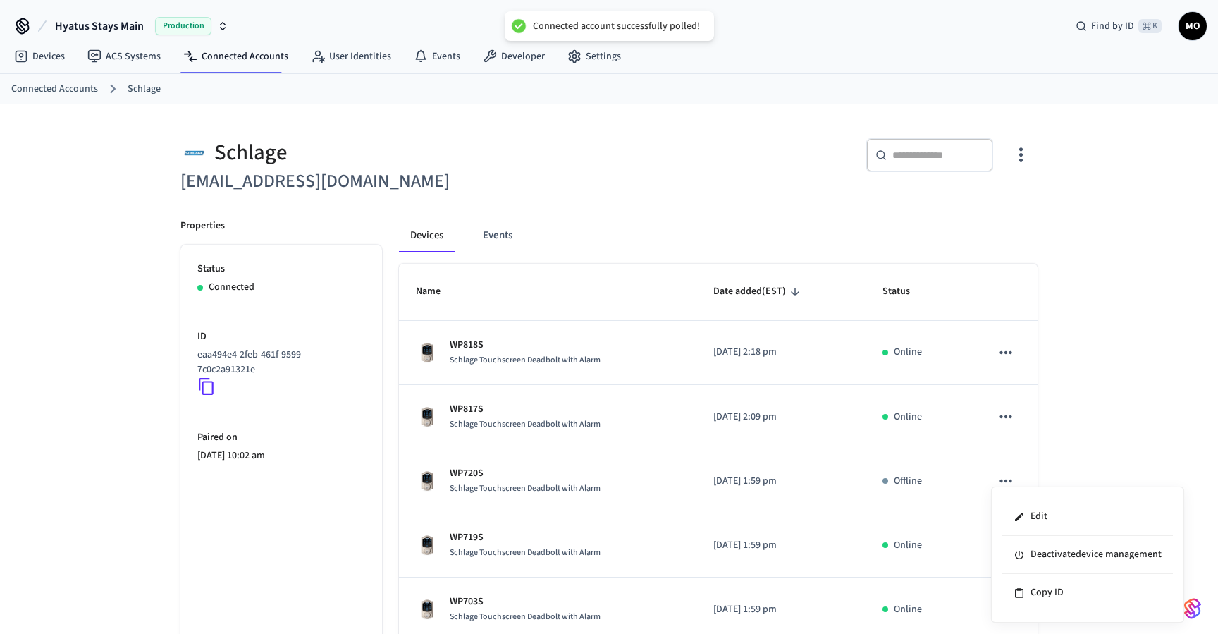
click at [1108, 345] on div at bounding box center [609, 317] width 1218 height 634
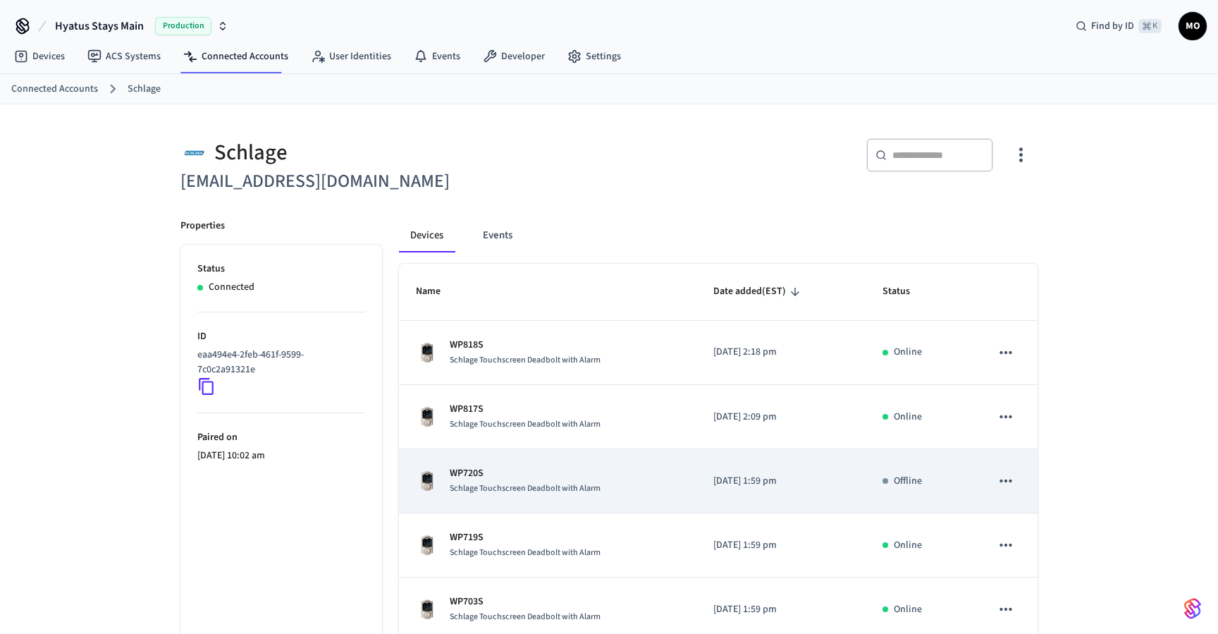
click at [629, 476] on div "WP720S Schlage Touchscreen Deadbolt with Alarm" at bounding box center [548, 481] width 264 height 30
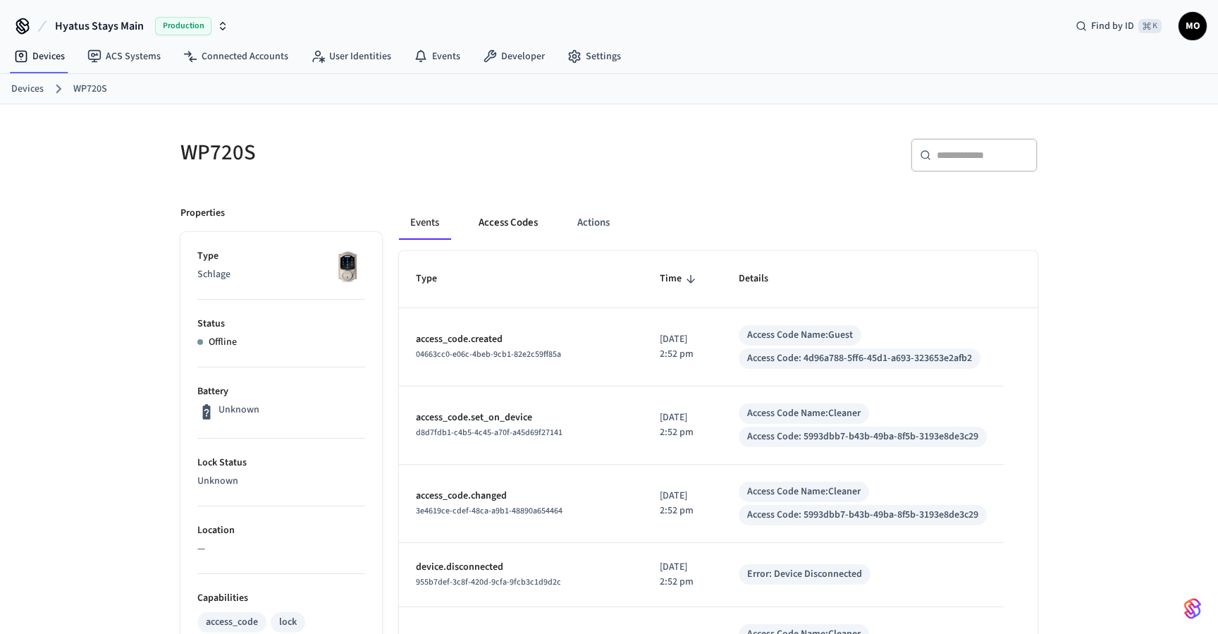
click at [486, 221] on button "Access Codes" at bounding box center [508, 223] width 82 height 34
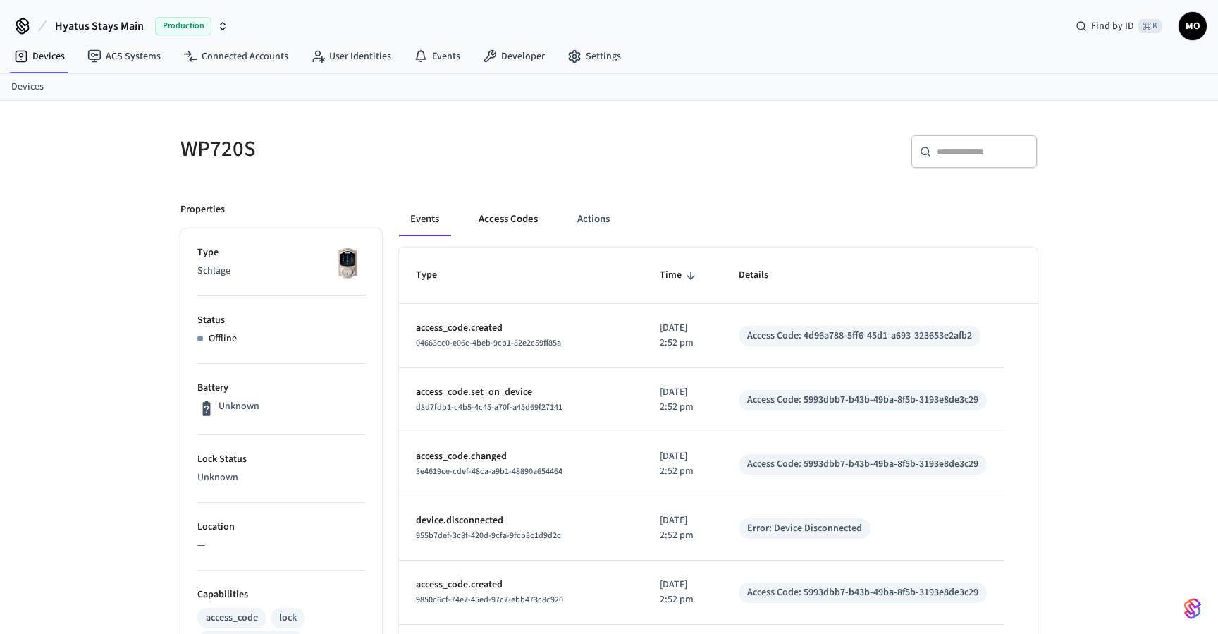
click at [517, 213] on button "Access Codes" at bounding box center [508, 219] width 82 height 34
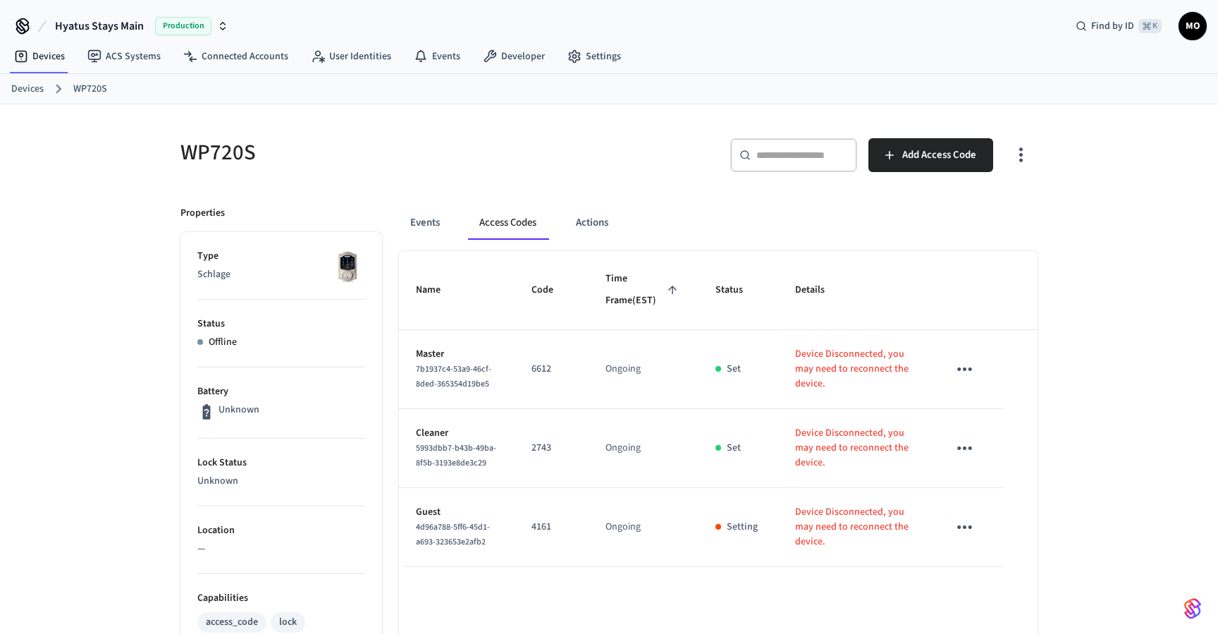
click at [30, 85] on link "Devices" at bounding box center [27, 89] width 32 height 15
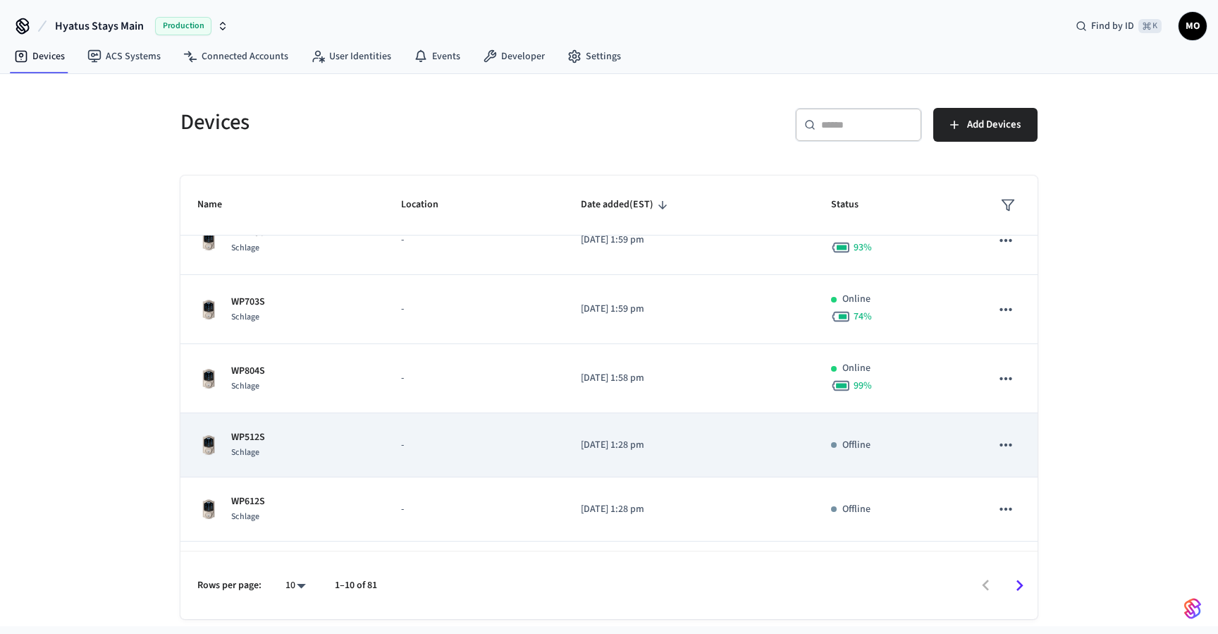
scroll to position [235, 0]
click at [319, 453] on div "WP512S Schlage" at bounding box center [282, 442] width 170 height 30
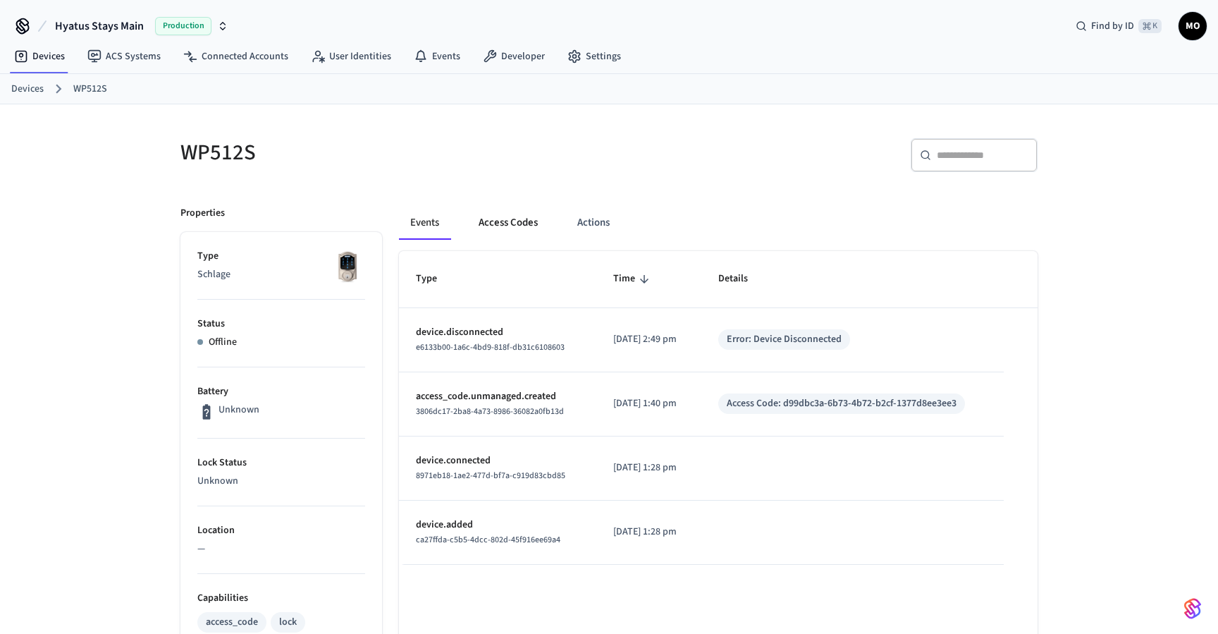
click at [516, 218] on button "Access Codes" at bounding box center [508, 223] width 82 height 34
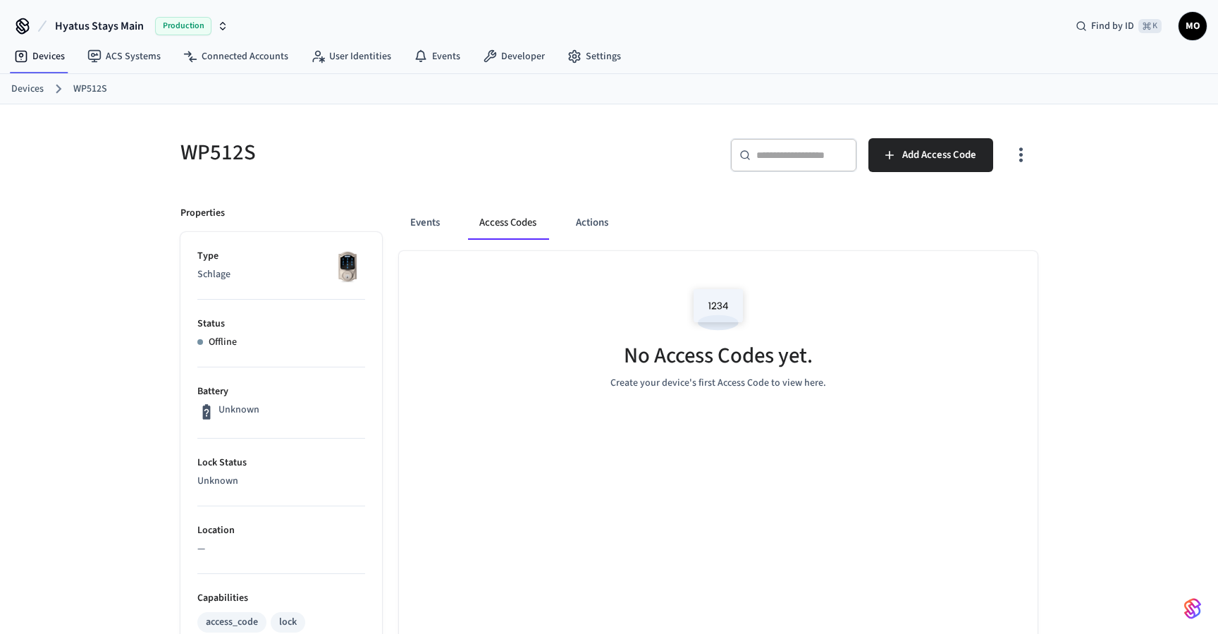
click at [1022, 140] on button "button" at bounding box center [1020, 155] width 33 height 56
click at [967, 223] on li "Show unmanaged access codes on device" at bounding box center [930, 213] width 198 height 37
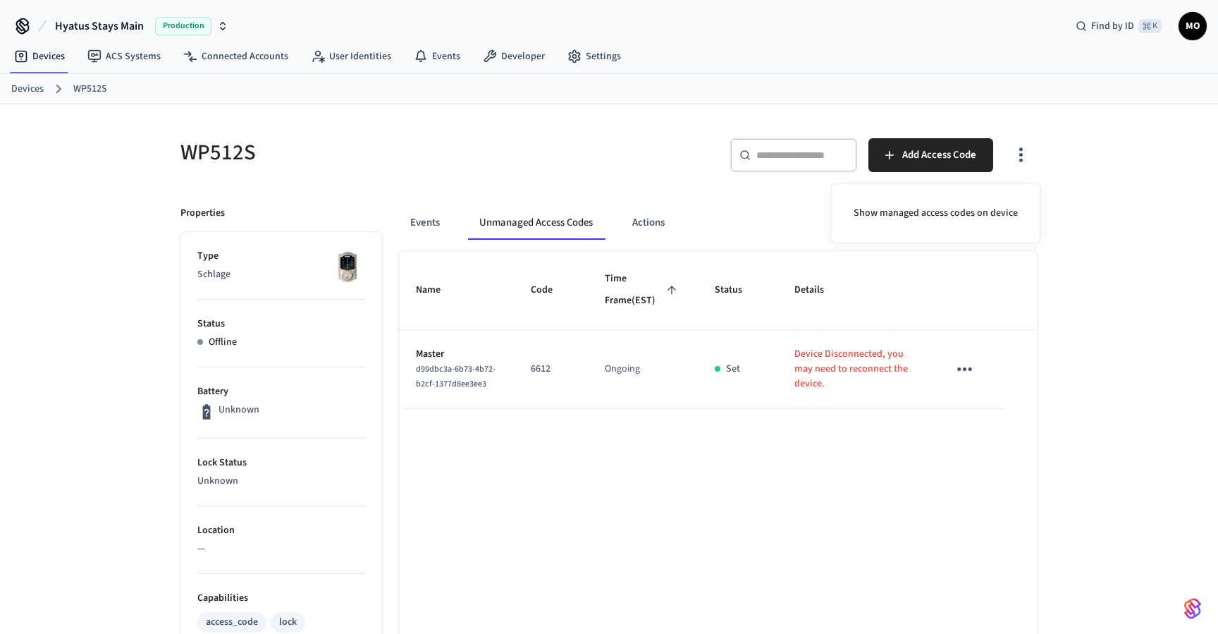
click at [950, 438] on div at bounding box center [609, 317] width 1218 height 634
click at [965, 380] on icon "sticky table" at bounding box center [965, 369] width 22 height 22
click at [972, 421] on li "Convert to Managed" at bounding box center [1027, 432] width 125 height 38
click at [1028, 157] on icon "button" at bounding box center [1021, 155] width 22 height 22
click at [1001, 209] on li "Show managed access codes on device" at bounding box center [935, 213] width 187 height 37
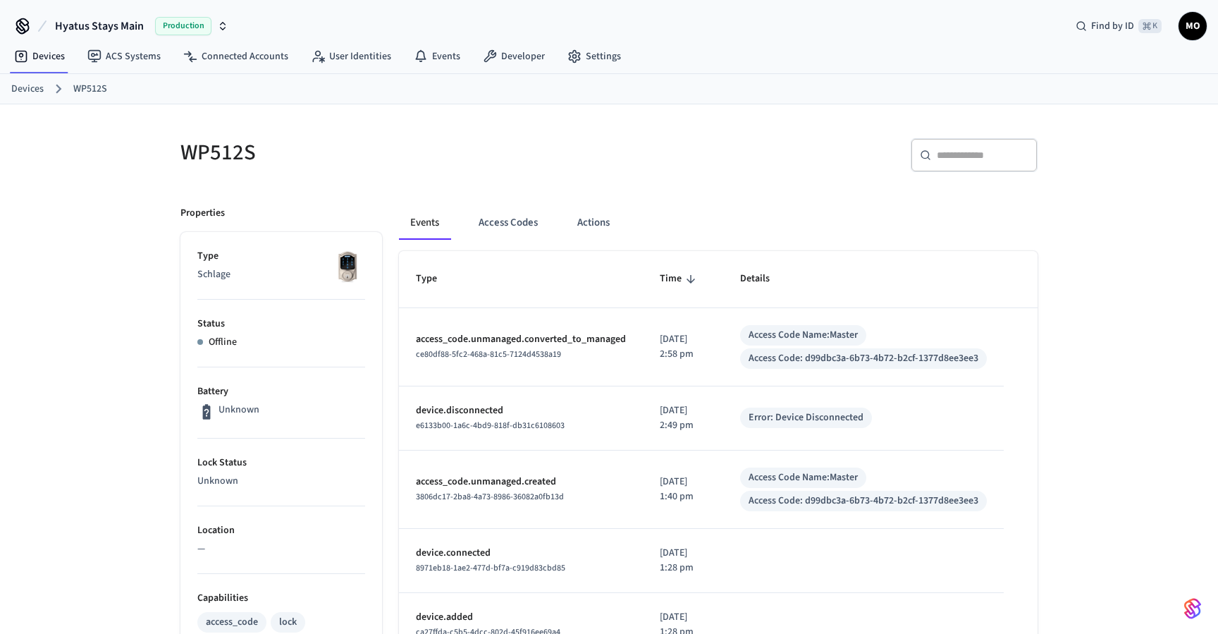
click at [29, 89] on link "Devices" at bounding box center [27, 89] width 32 height 15
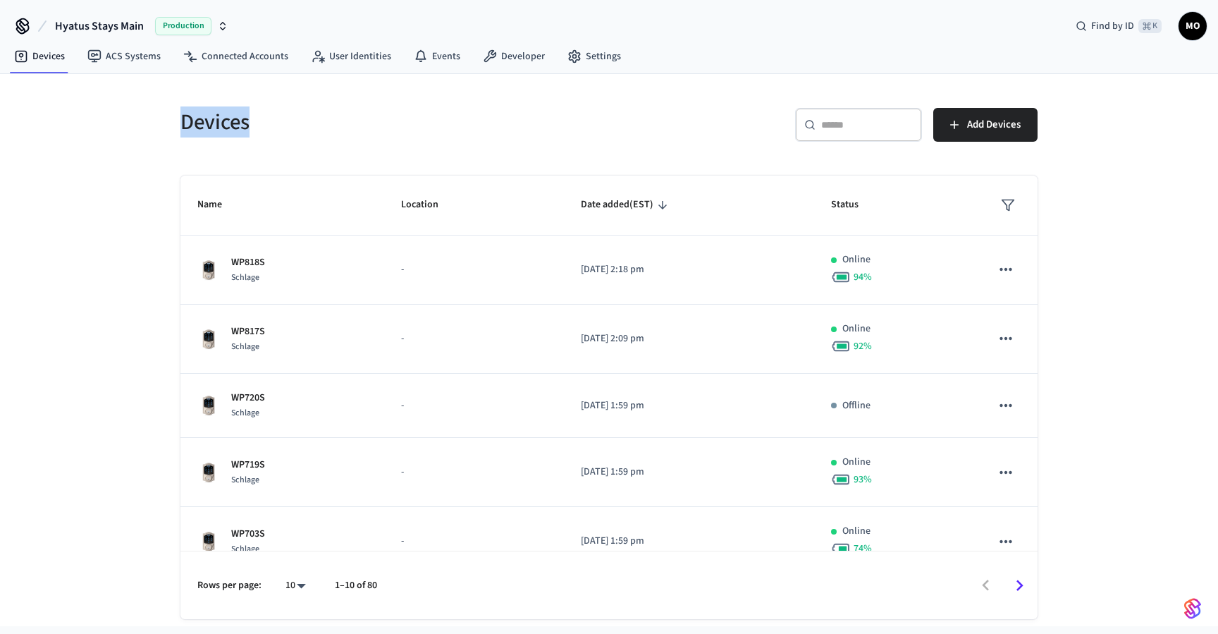
click at [29, 89] on div "Devices ​ ​ Add Devices Name Location Date added (EST) Status WP818S Schlage - …" at bounding box center [609, 350] width 1218 height 552
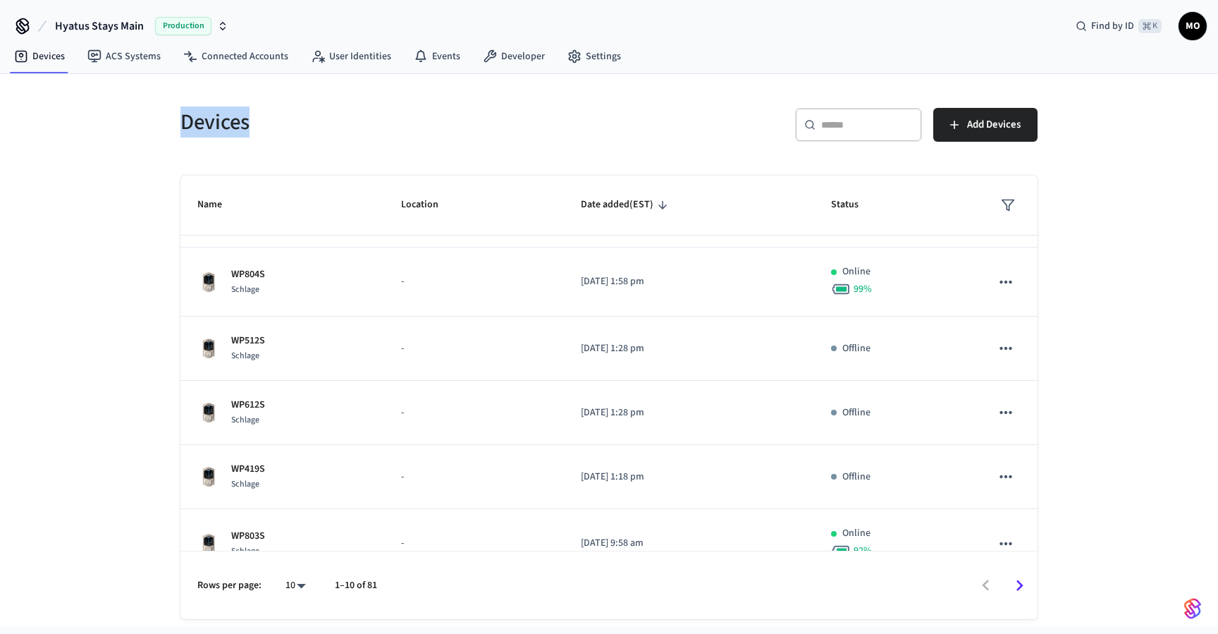
scroll to position [356, 0]
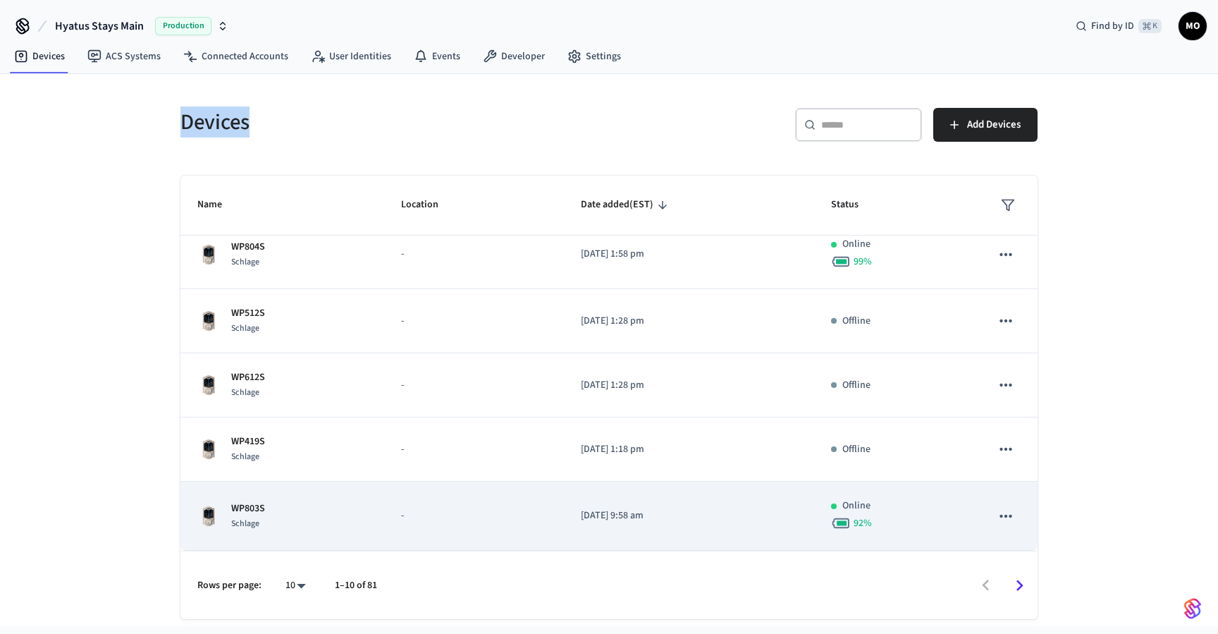
scroll to position [1, 0]
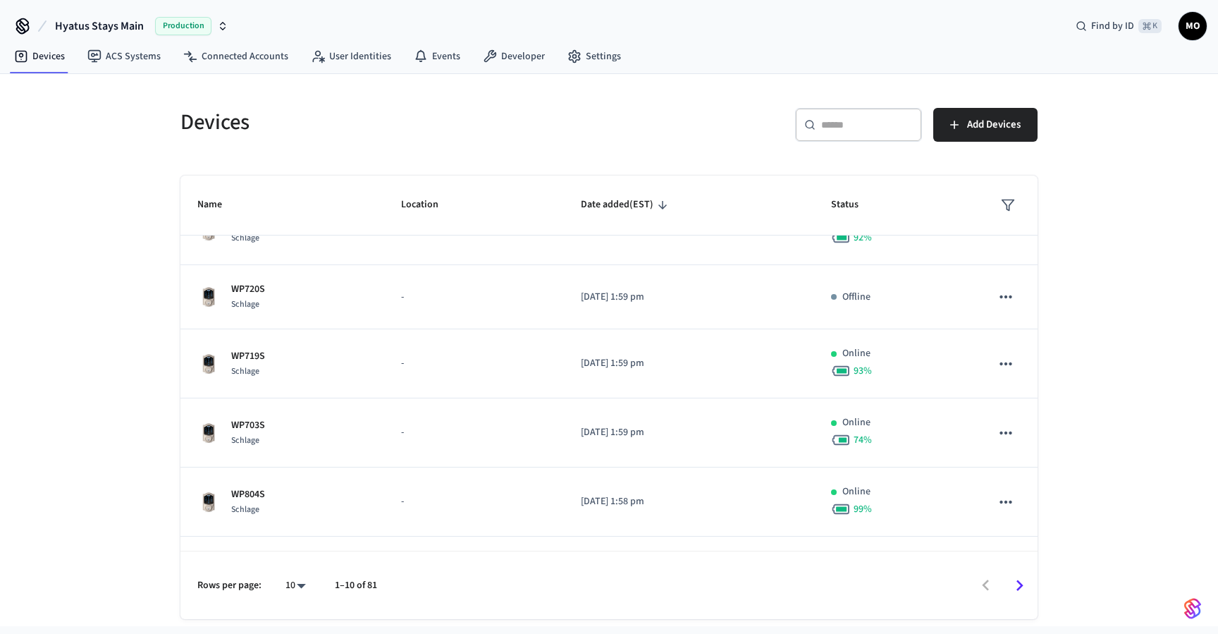
scroll to position [152, 0]
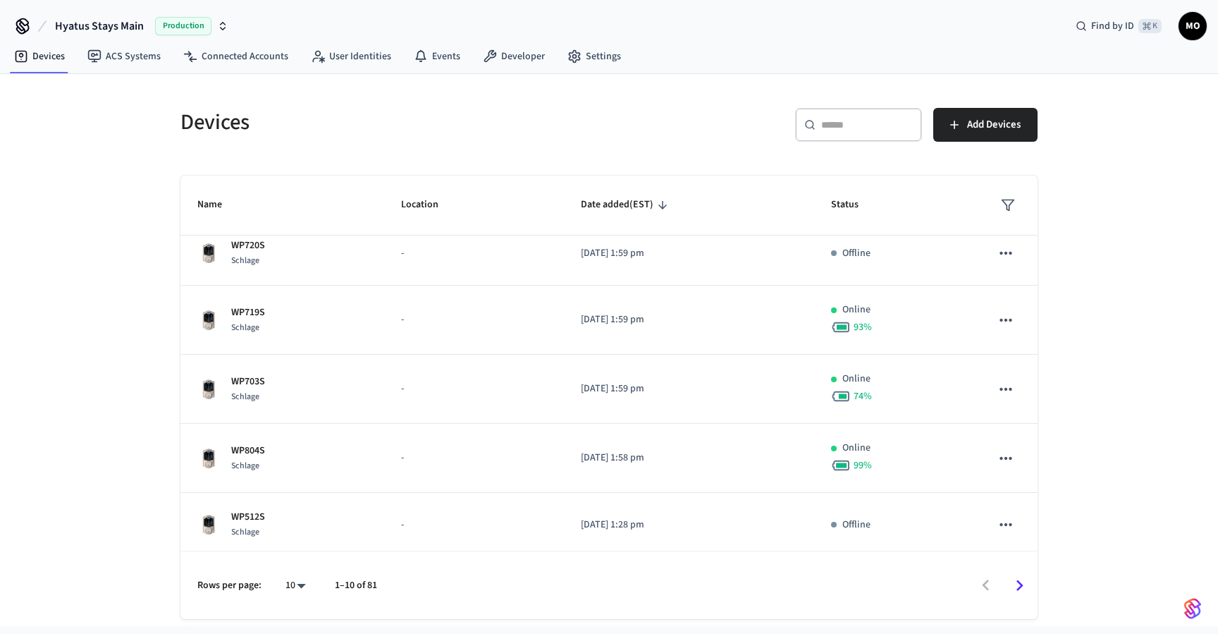
click at [296, 585] on body "Hyatus Stays Main Production Find by ID ⌘ K MO Devices ACS Systems Connected Ac…" at bounding box center [609, 366] width 1218 height 732
click at [291, 555] on li "100" at bounding box center [289, 555] width 37 height 38
type input "***"
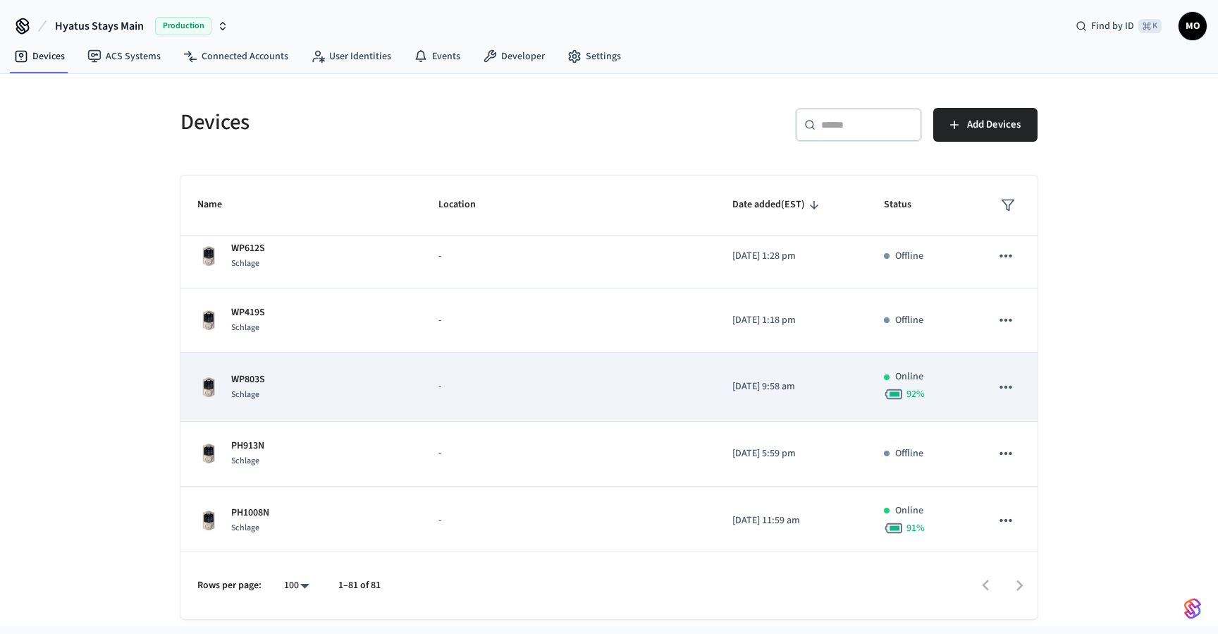
scroll to position [473, 0]
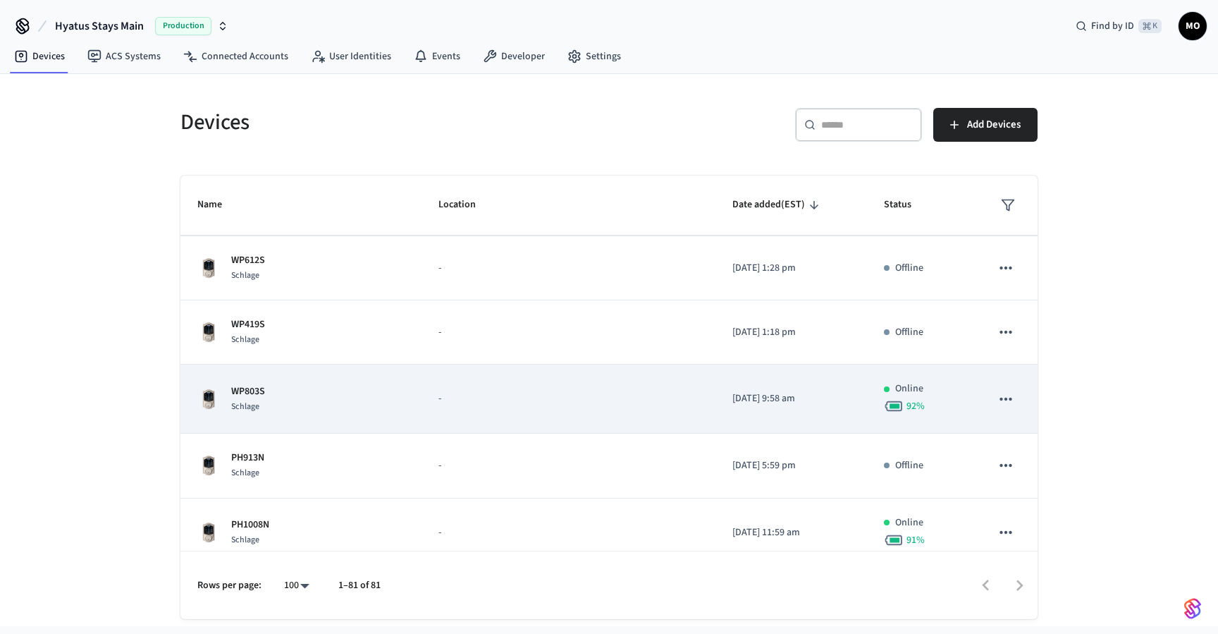
click at [378, 406] on div "WP803S Schlage" at bounding box center [300, 399] width 207 height 30
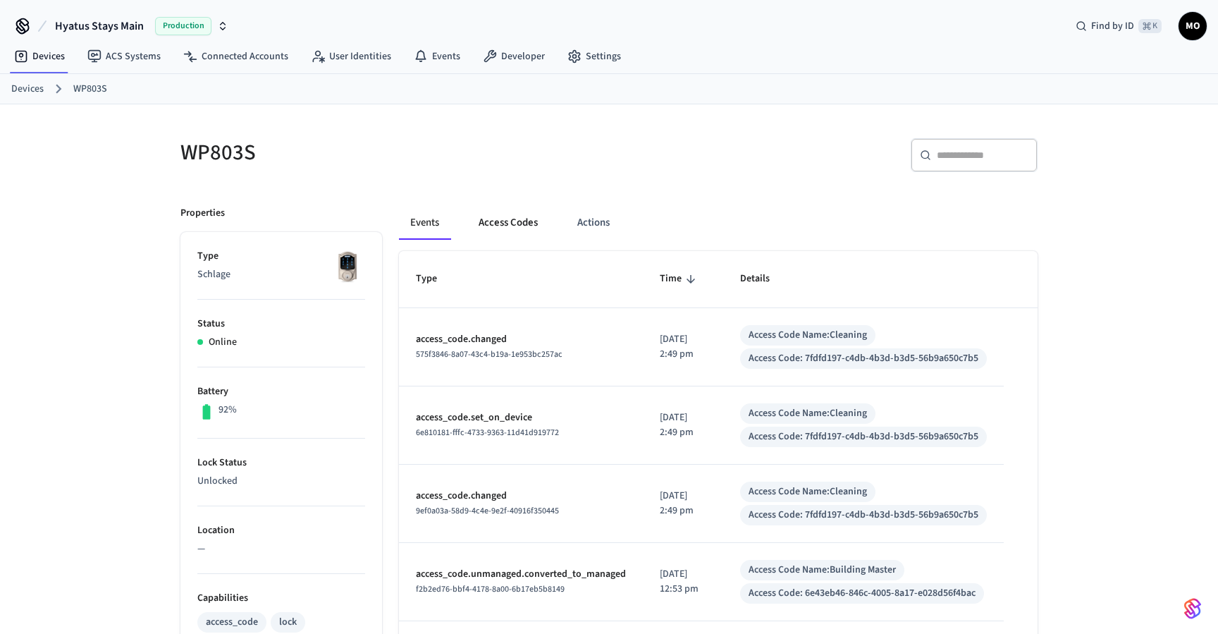
click at [511, 226] on button "Access Codes" at bounding box center [508, 223] width 82 height 34
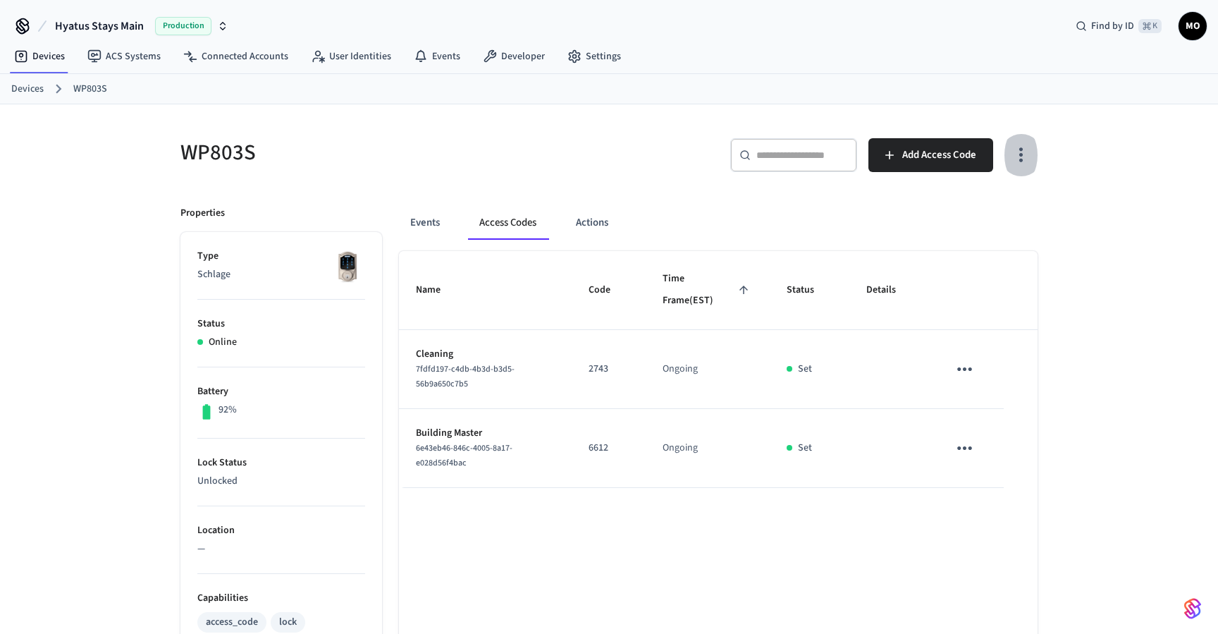
click at [1014, 153] on icon "button" at bounding box center [1021, 155] width 22 height 22
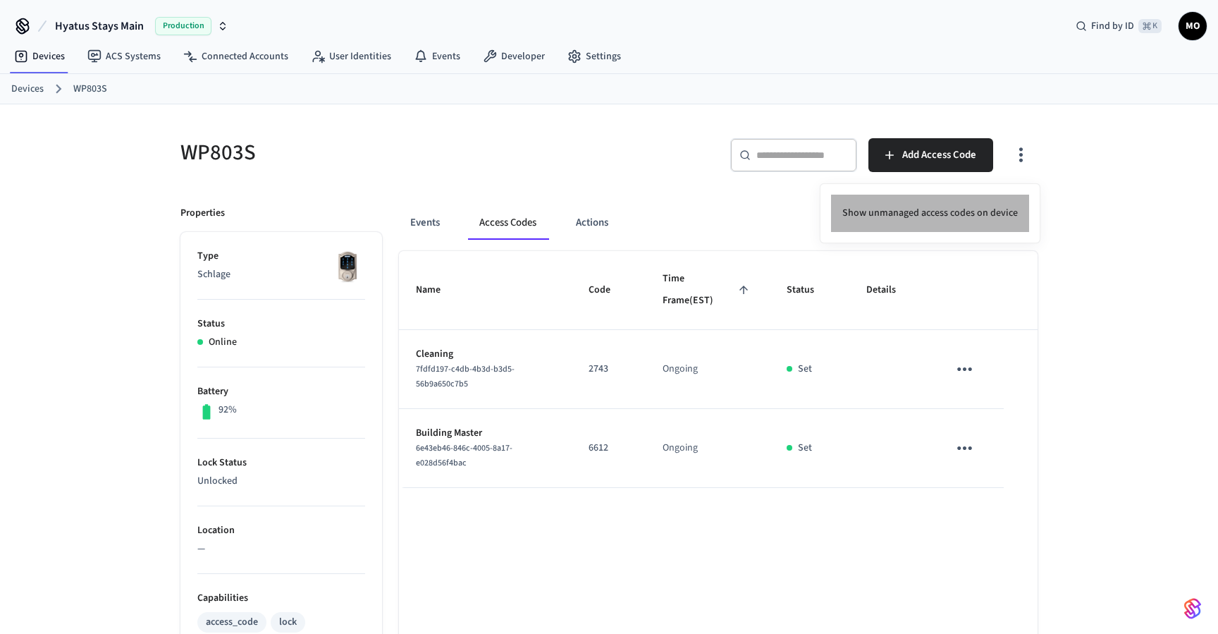
click at [983, 221] on li "Show unmanaged access codes on device" at bounding box center [930, 213] width 198 height 37
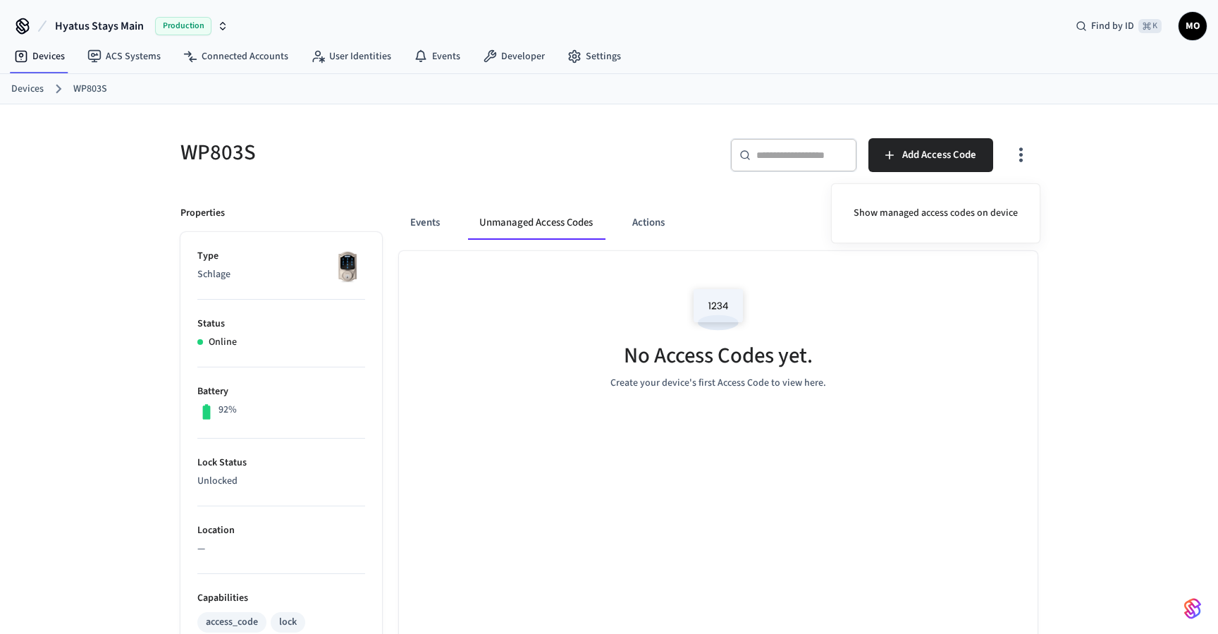
click at [1040, 156] on div at bounding box center [609, 317] width 1218 height 634
click at [1025, 155] on body "Hyatus Stays Main Production Find by ID ⌘ K MO Devices ACS Systems Connected Ac…" at bounding box center [609, 568] width 1218 height 1136
click at [1021, 157] on icon "button" at bounding box center [1021, 155] width 22 height 22
click at [968, 228] on li "Show managed access codes on device" at bounding box center [935, 213] width 187 height 37
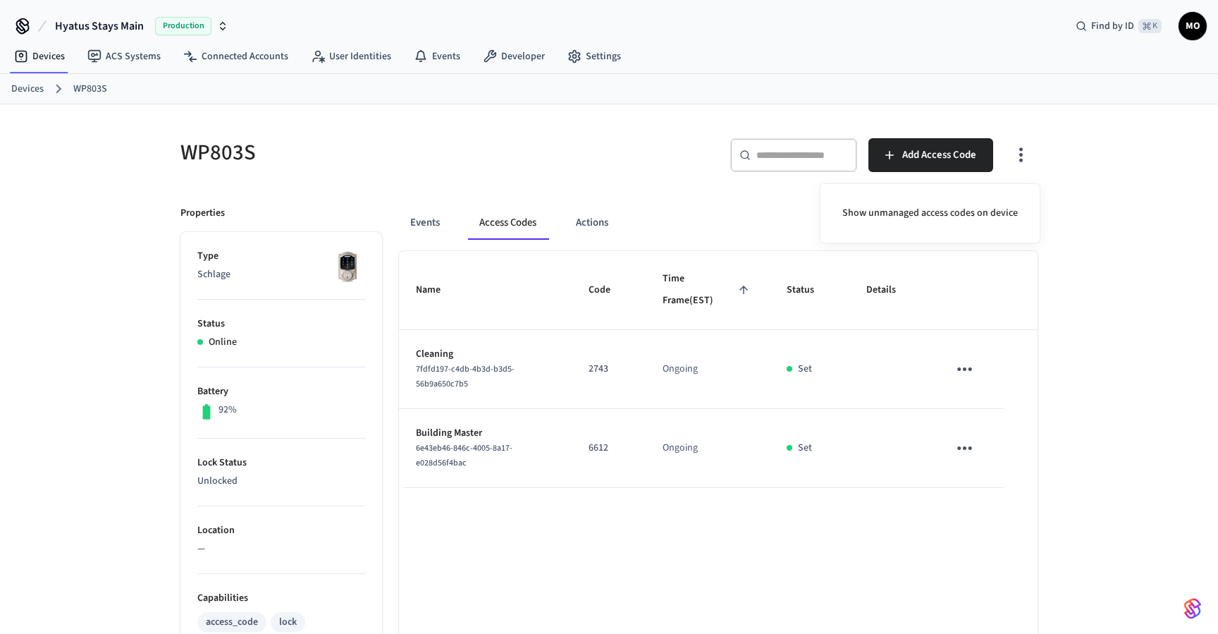
click at [914, 152] on div at bounding box center [609, 317] width 1218 height 634
click at [911, 151] on span "Add Access Code" at bounding box center [939, 155] width 74 height 18
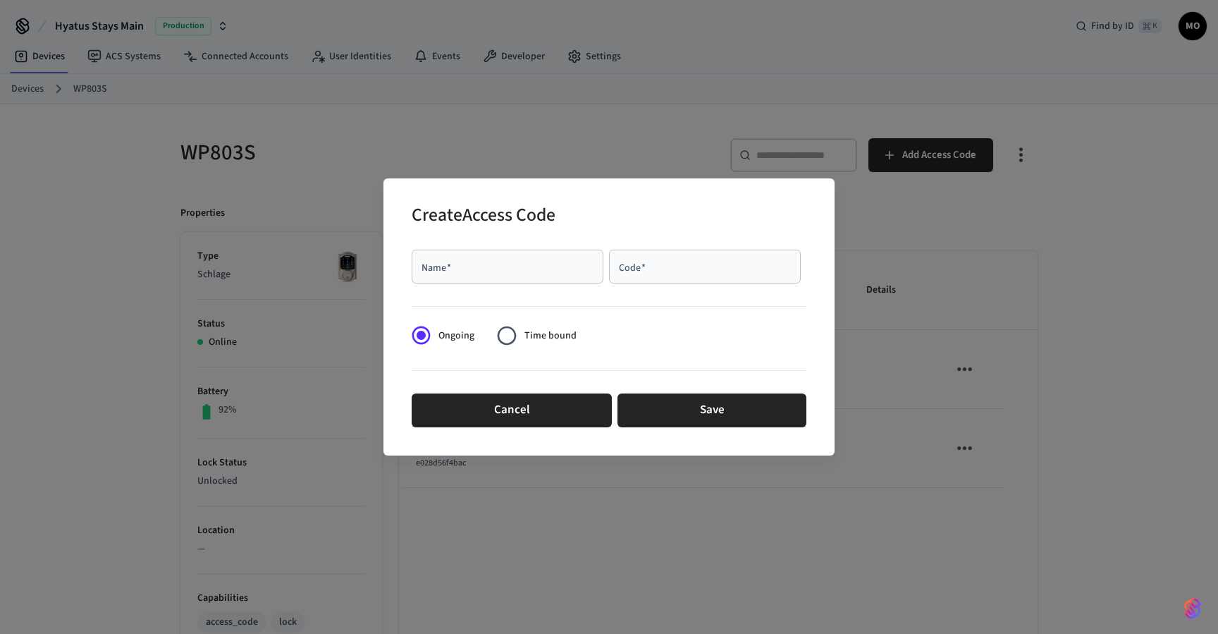
click at [473, 276] on div "Name   *" at bounding box center [508, 266] width 192 height 34
click at [664, 272] on input "Code   *" at bounding box center [704, 266] width 175 height 14
type input "****"
click at [514, 273] on div "Name   *" at bounding box center [508, 266] width 192 height 34
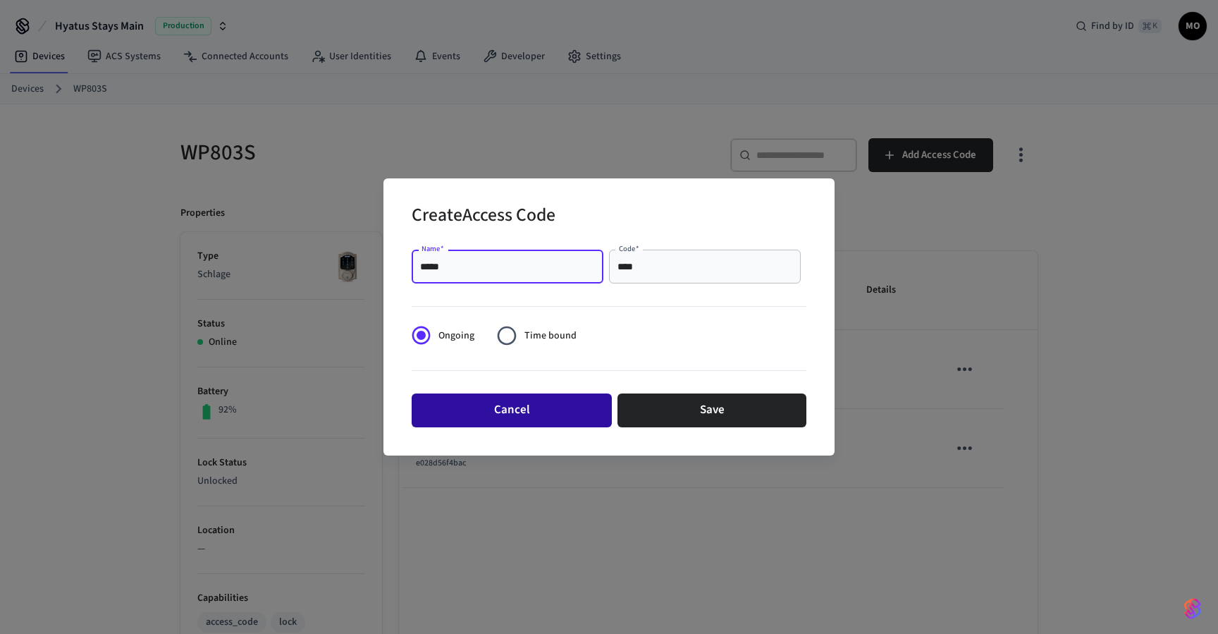
type input "*****"
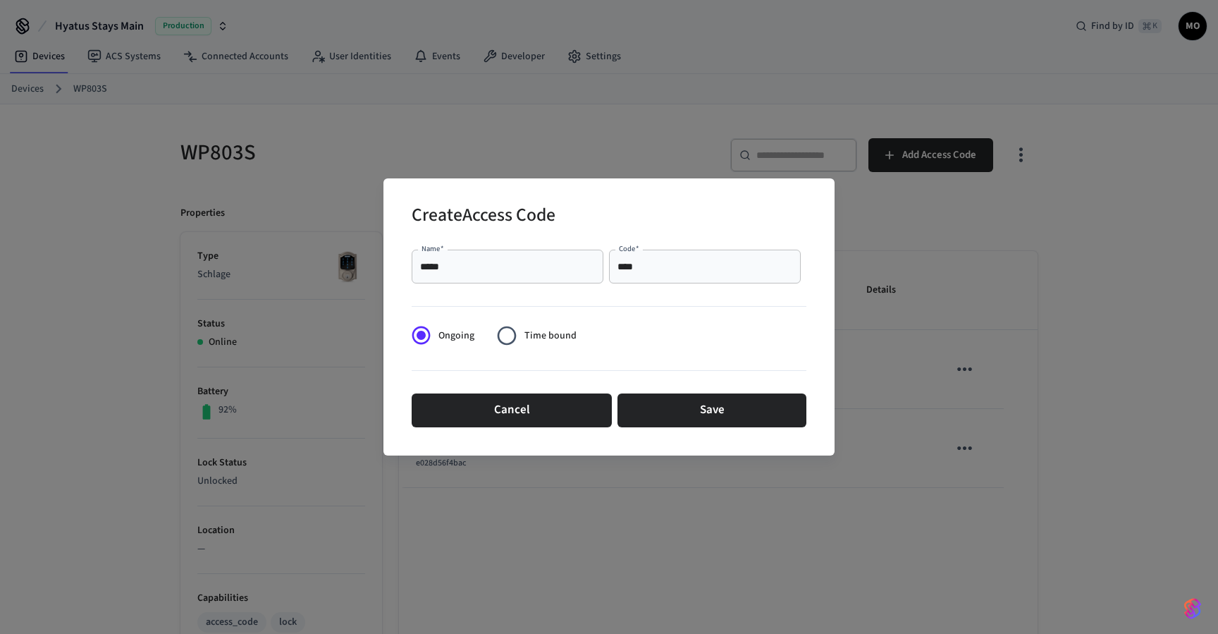
drag, startPoint x: 530, startPoint y: 413, endPoint x: 654, endPoint y: 336, distance: 145.9
click at [655, 337] on form "Name   * ***** Name   * Code   * **** Code   * Ongoing Time bound Cancel Save" at bounding box center [609, 338] width 395 height 188
click at [708, 414] on button "Save" at bounding box center [711, 410] width 189 height 34
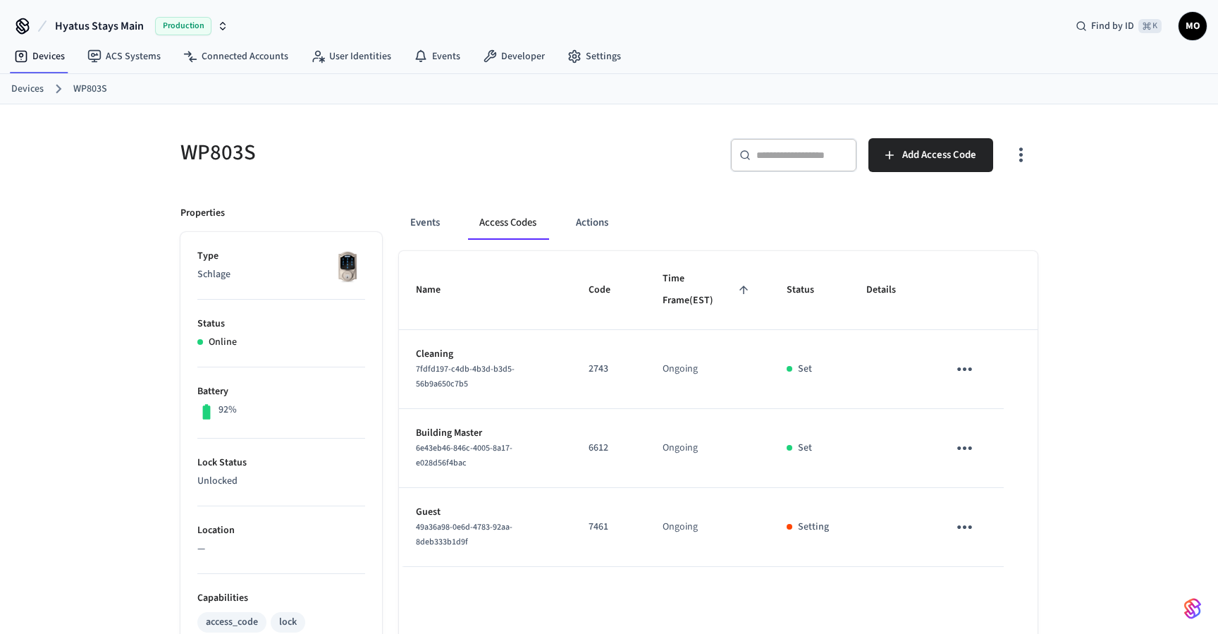
click at [28, 88] on link "Devices" at bounding box center [27, 89] width 32 height 15
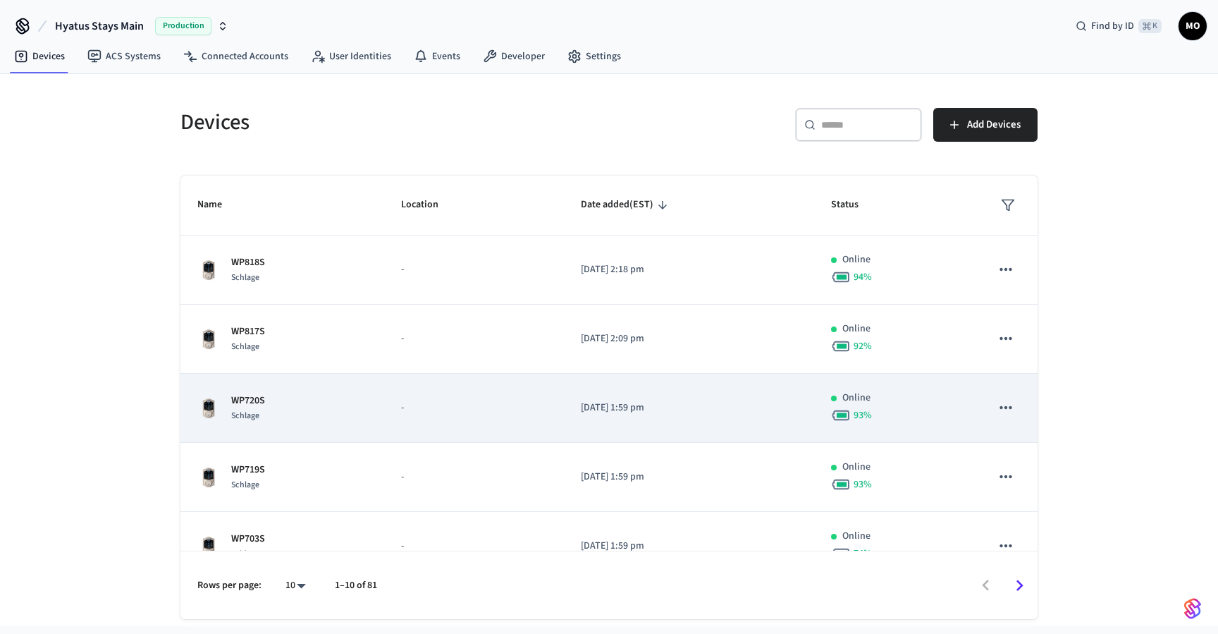
click at [314, 414] on div "WP720S Schlage" at bounding box center [282, 408] width 170 height 30
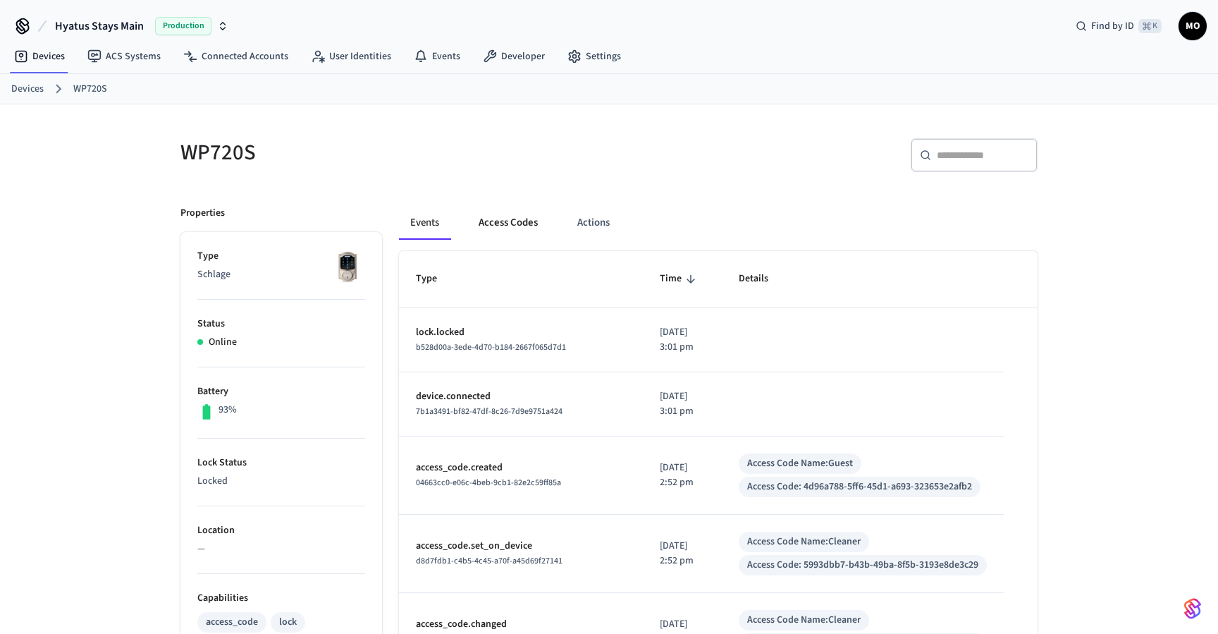
click at [515, 234] on button "Access Codes" at bounding box center [508, 223] width 82 height 34
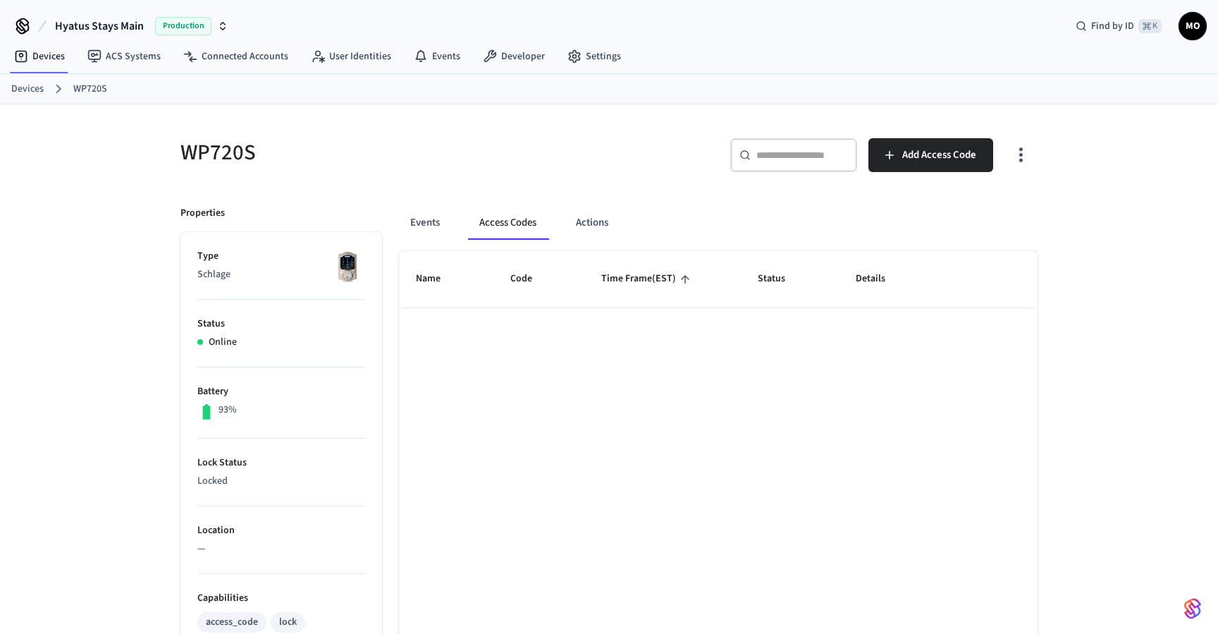
click at [1030, 144] on icon "button" at bounding box center [1021, 155] width 22 height 22
click at [994, 214] on li "Show unmanaged access codes on device" at bounding box center [930, 213] width 198 height 37
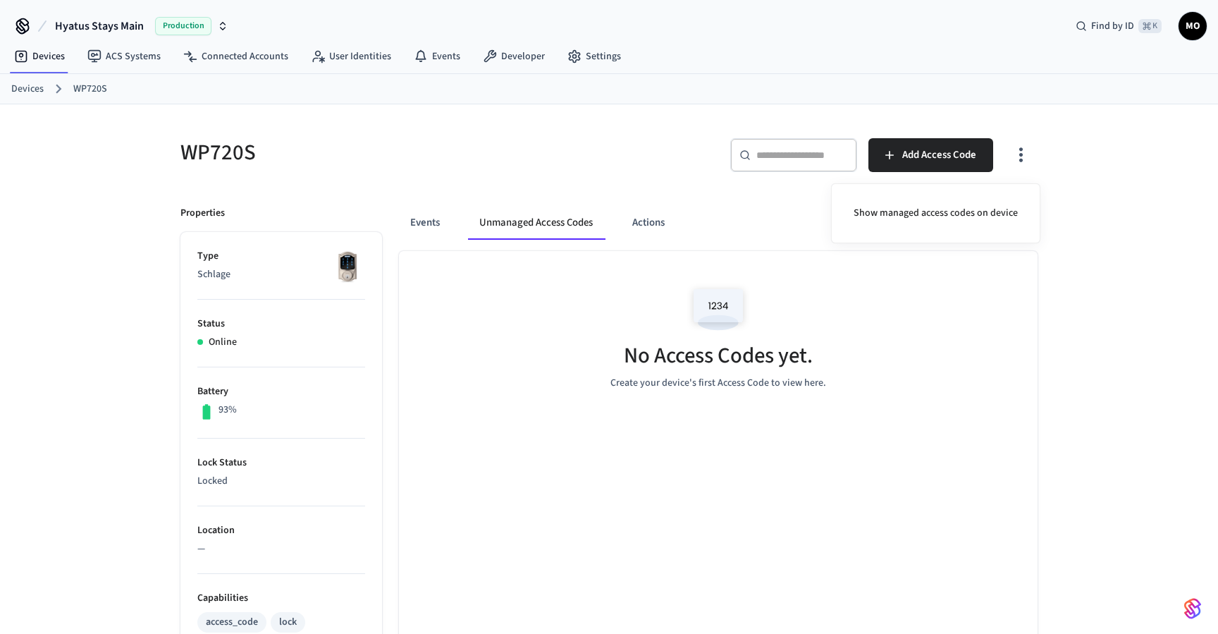
click at [772, 202] on div at bounding box center [609, 317] width 1218 height 634
click at [550, 218] on button "Unmanaged Access Codes" at bounding box center [536, 223] width 136 height 34
click at [1023, 152] on icon "button" at bounding box center [1021, 155] width 22 height 22
click at [975, 220] on li "Show managed access codes on device" at bounding box center [935, 213] width 187 height 37
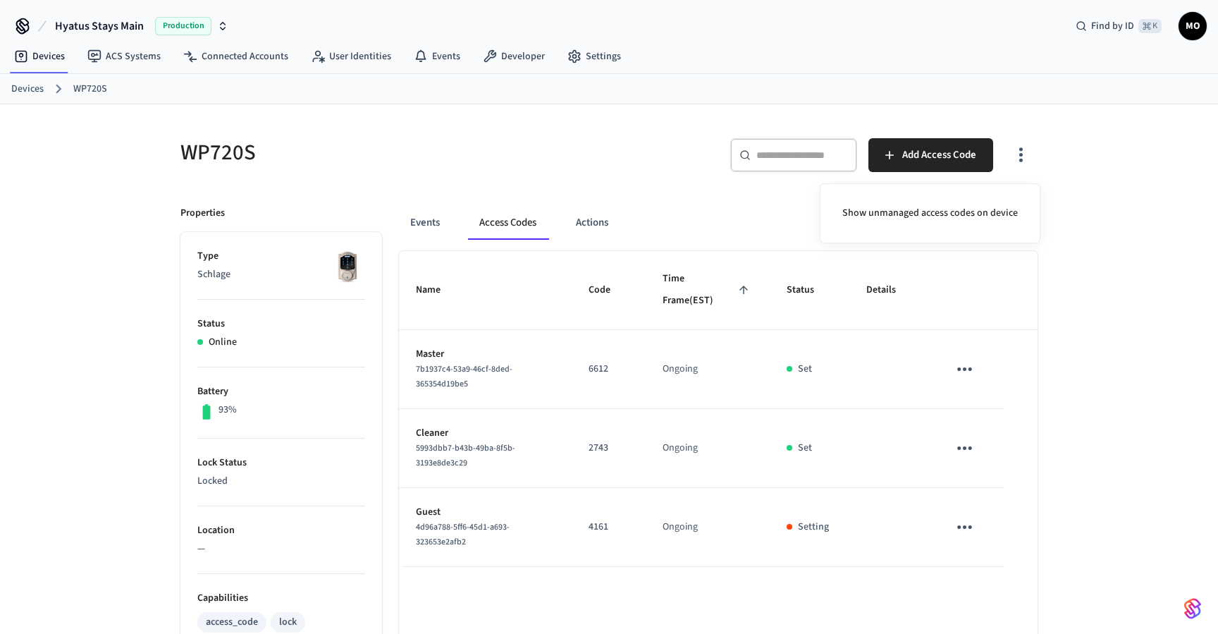
click at [961, 527] on div at bounding box center [609, 317] width 1218 height 634
click at [965, 525] on icon "sticky table" at bounding box center [965, 527] width 22 height 22
click at [980, 545] on li "Edit" at bounding box center [998, 555] width 67 height 38
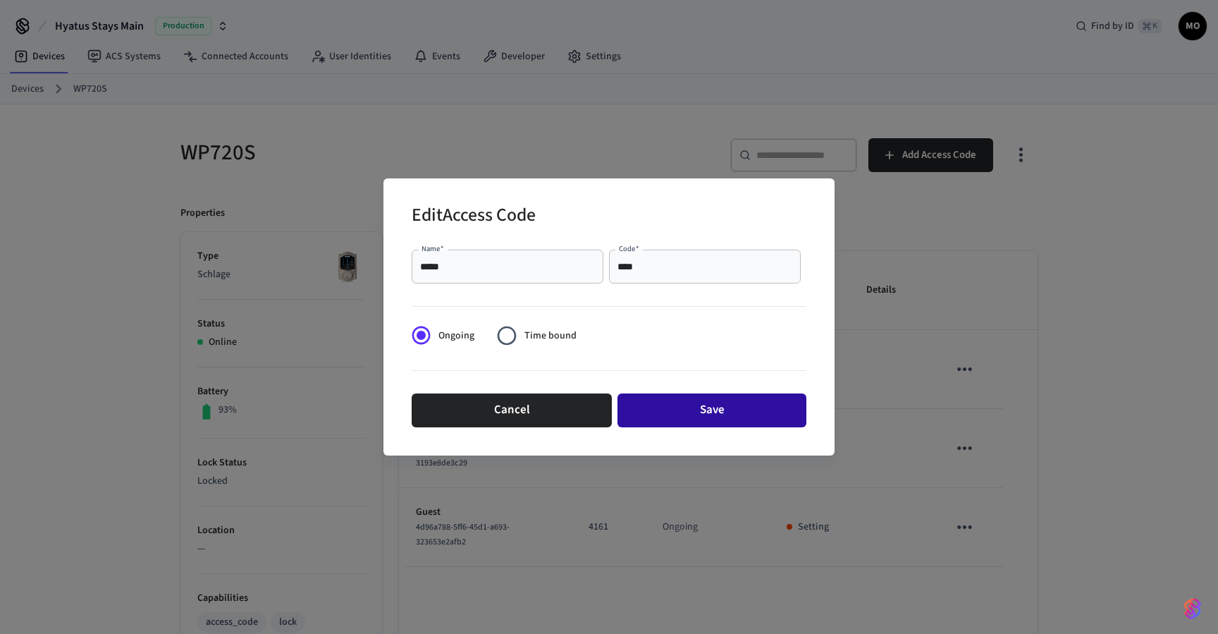
click at [770, 399] on button "Save" at bounding box center [711, 410] width 189 height 34
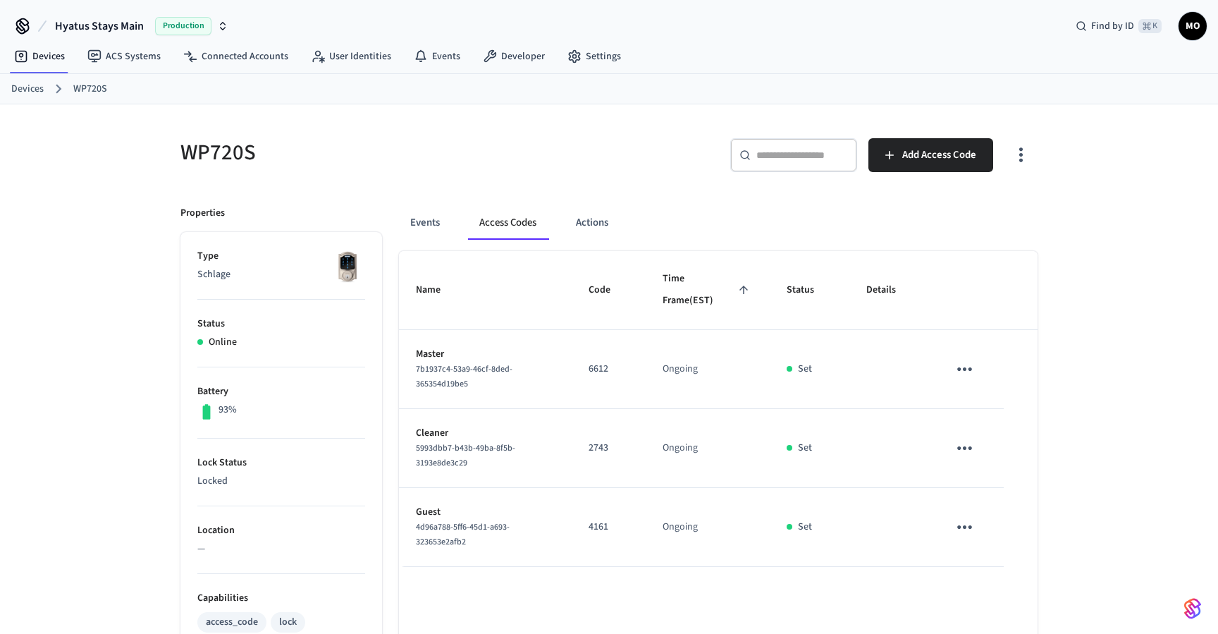
click at [130, 180] on div "WP720S ​ ​ Add Access Code Properties Type Schlage Status Online Battery 93% Lo…" at bounding box center [609, 567] width 1218 height 926
click at [34, 94] on link "Devices" at bounding box center [27, 89] width 32 height 15
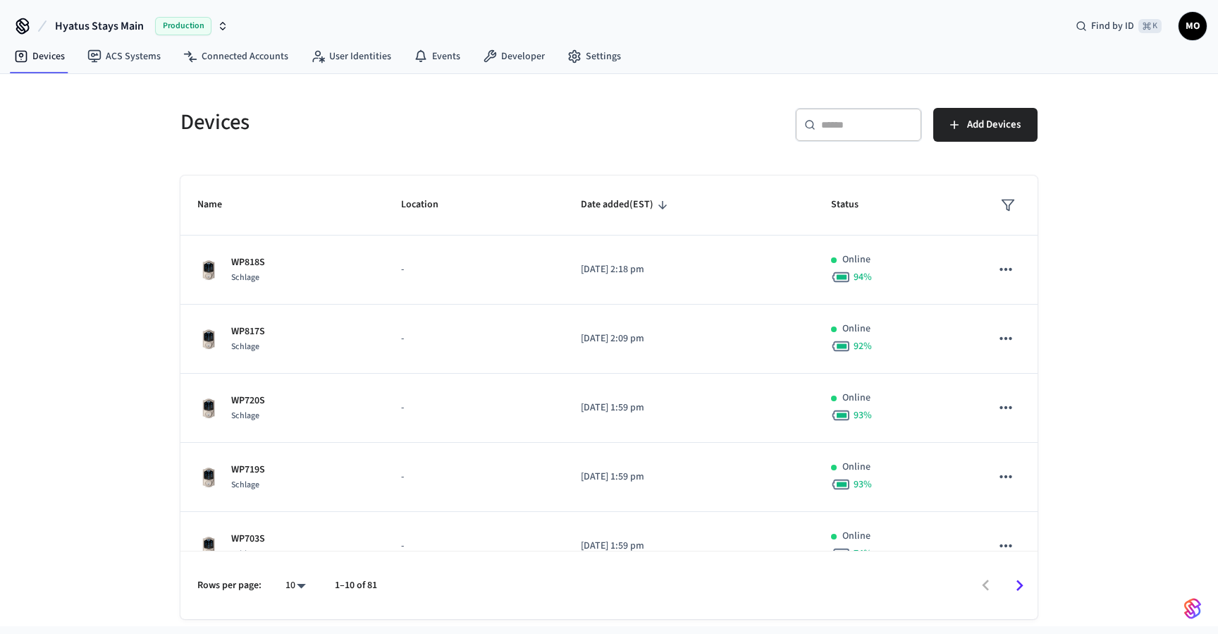
click at [830, 130] on input "text" at bounding box center [867, 125] width 92 height 14
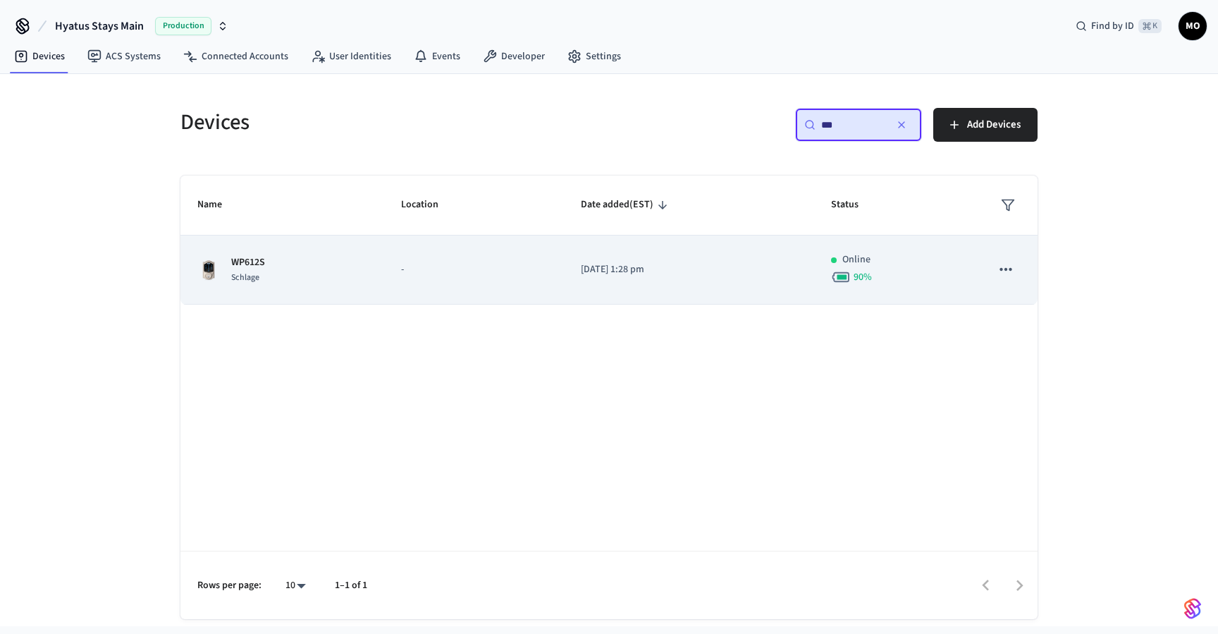
type input "***"
click at [345, 264] on div "WP612S Schlage" at bounding box center [282, 270] width 170 height 30
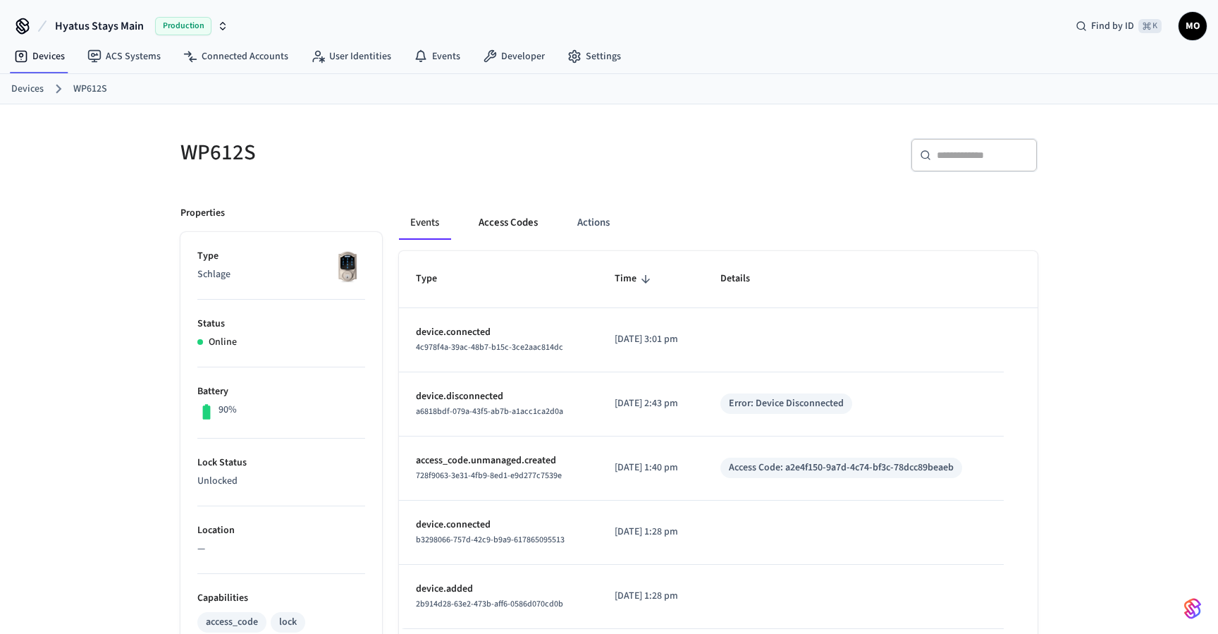
click at [525, 219] on button "Access Codes" at bounding box center [508, 223] width 82 height 34
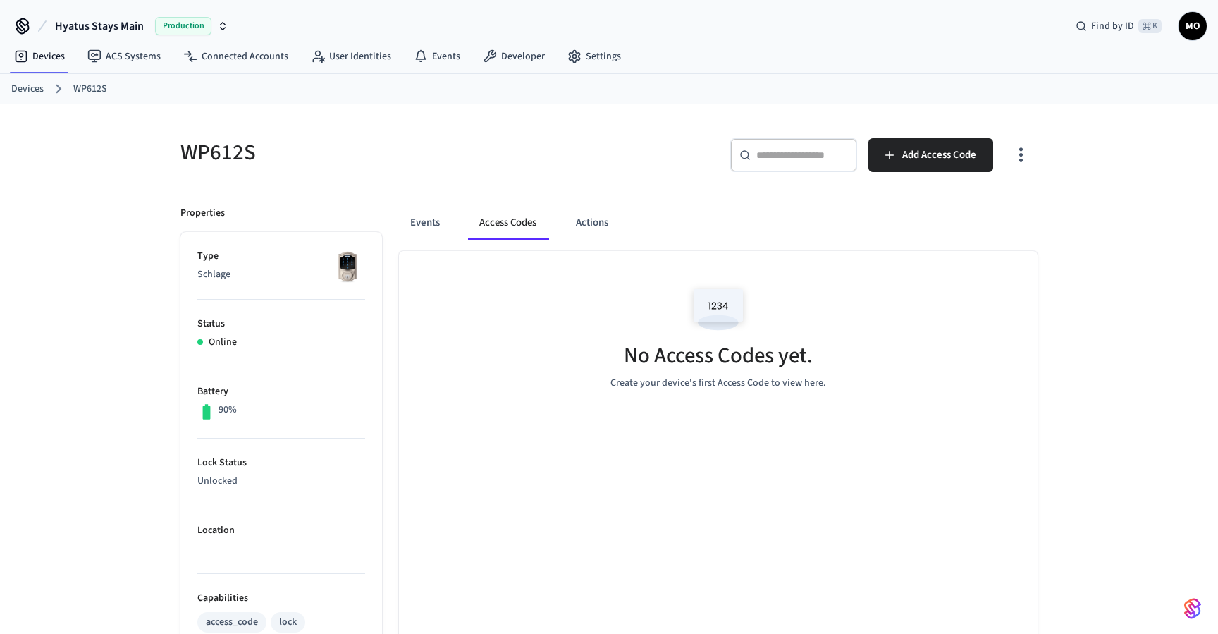
click at [1018, 155] on icon "button" at bounding box center [1021, 155] width 22 height 22
click at [946, 197] on li "Show unmanaged access codes on device" at bounding box center [930, 213] width 198 height 37
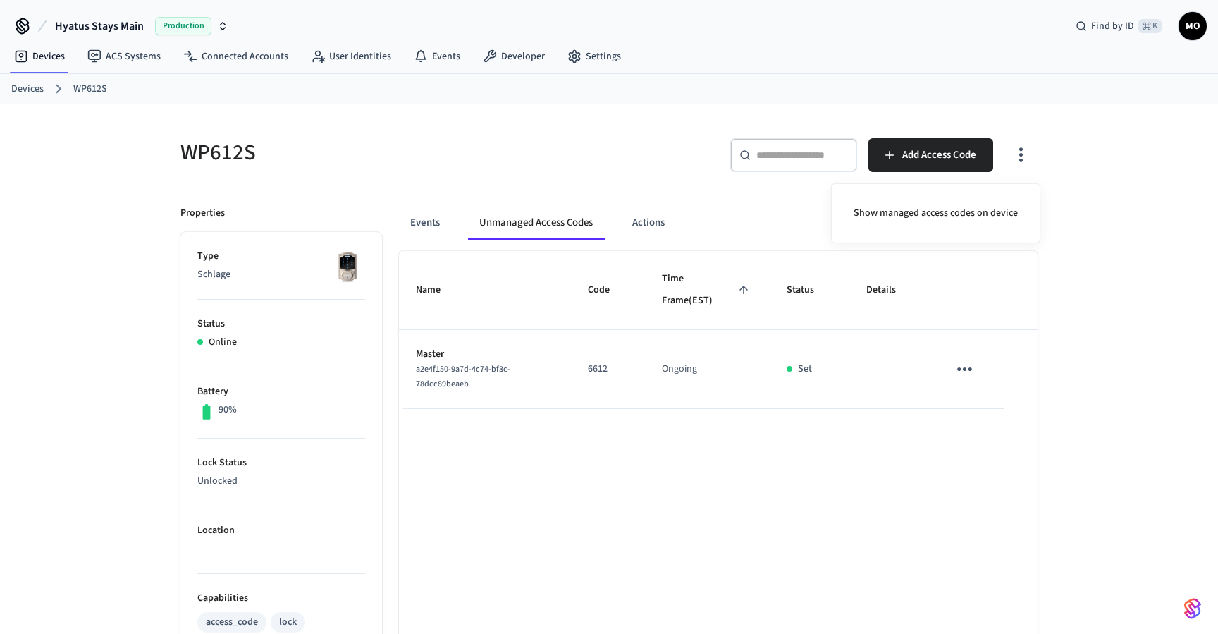
click at [968, 374] on div at bounding box center [609, 317] width 1218 height 634
click at [968, 369] on icon "sticky table" at bounding box center [965, 369] width 22 height 22
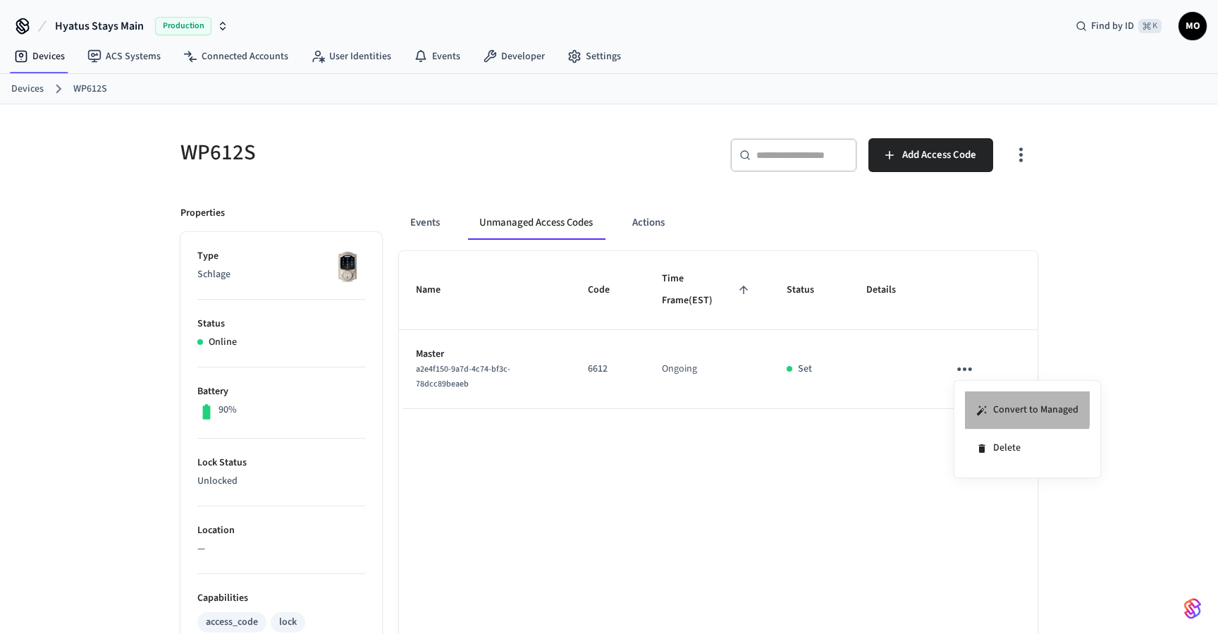
click at [979, 407] on icon at bounding box center [982, 410] width 10 height 10
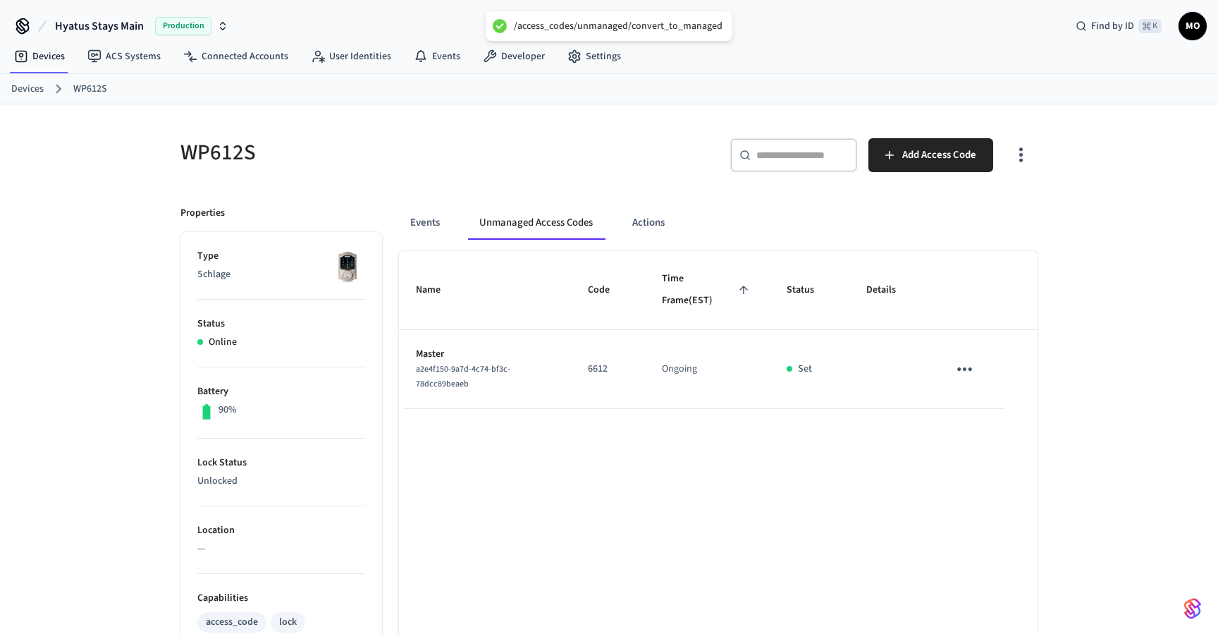
click at [1012, 161] on icon "button" at bounding box center [1021, 155] width 22 height 22
click at [975, 216] on li "Show managed access codes on device" at bounding box center [935, 213] width 187 height 37
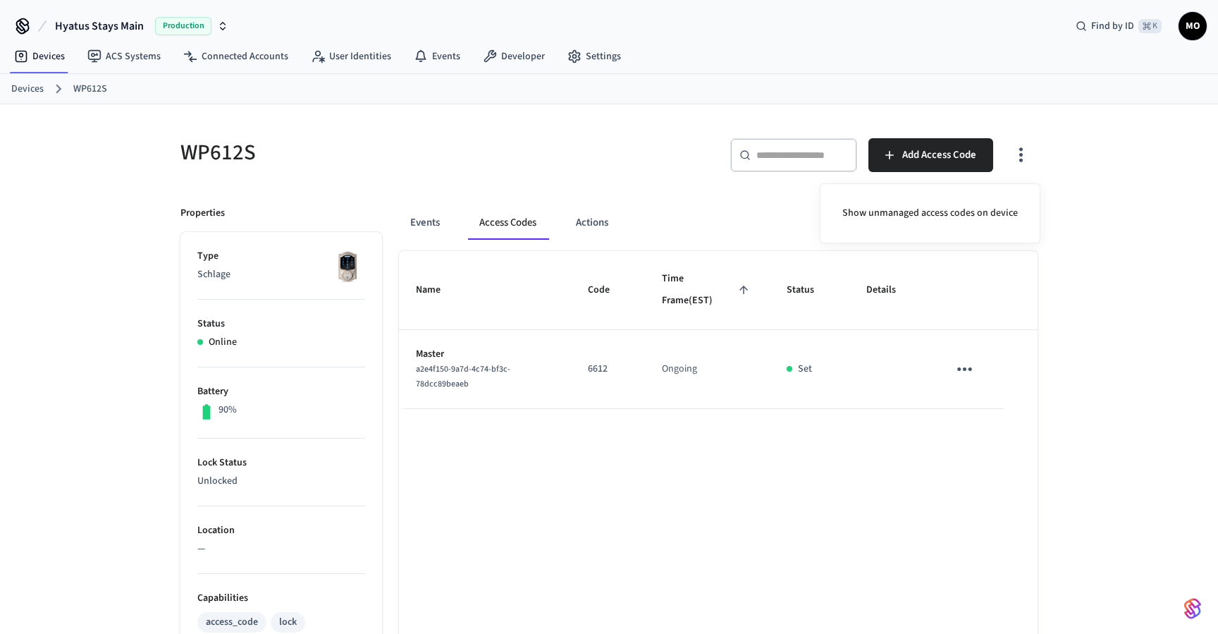
click at [1053, 156] on div at bounding box center [609, 317] width 1218 height 634
click at [945, 142] on button "Add Access Code" at bounding box center [930, 155] width 125 height 34
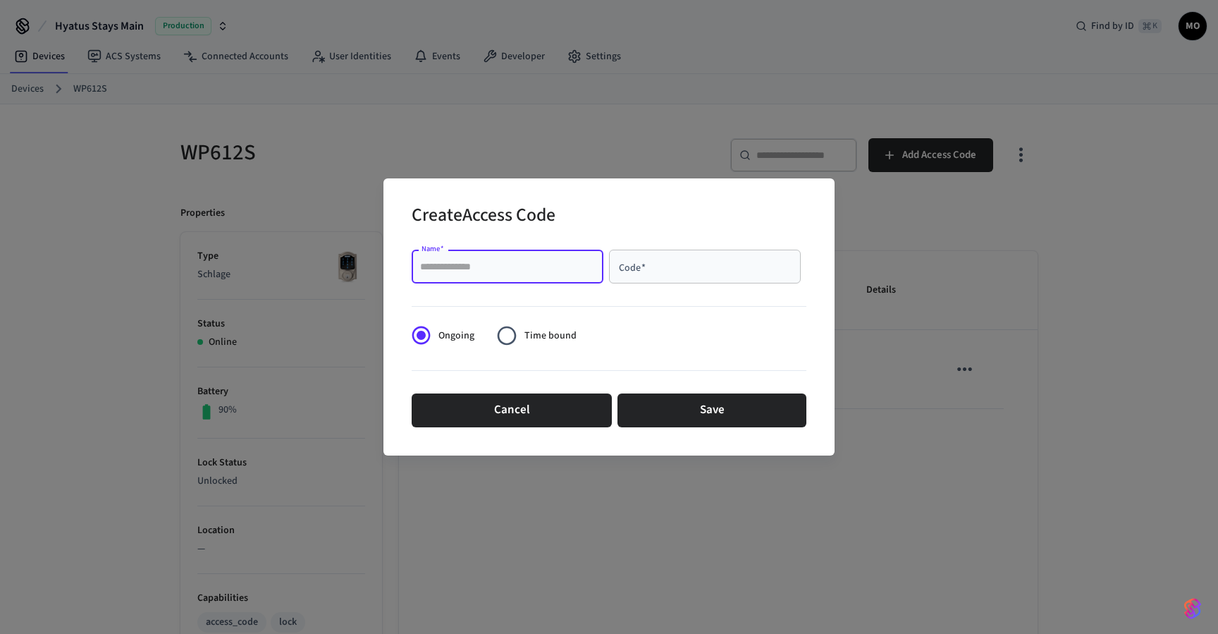
click at [535, 263] on input "Name   *" at bounding box center [507, 266] width 175 height 14
type input "*****"
click at [656, 264] on input "Code   *" at bounding box center [704, 266] width 175 height 14
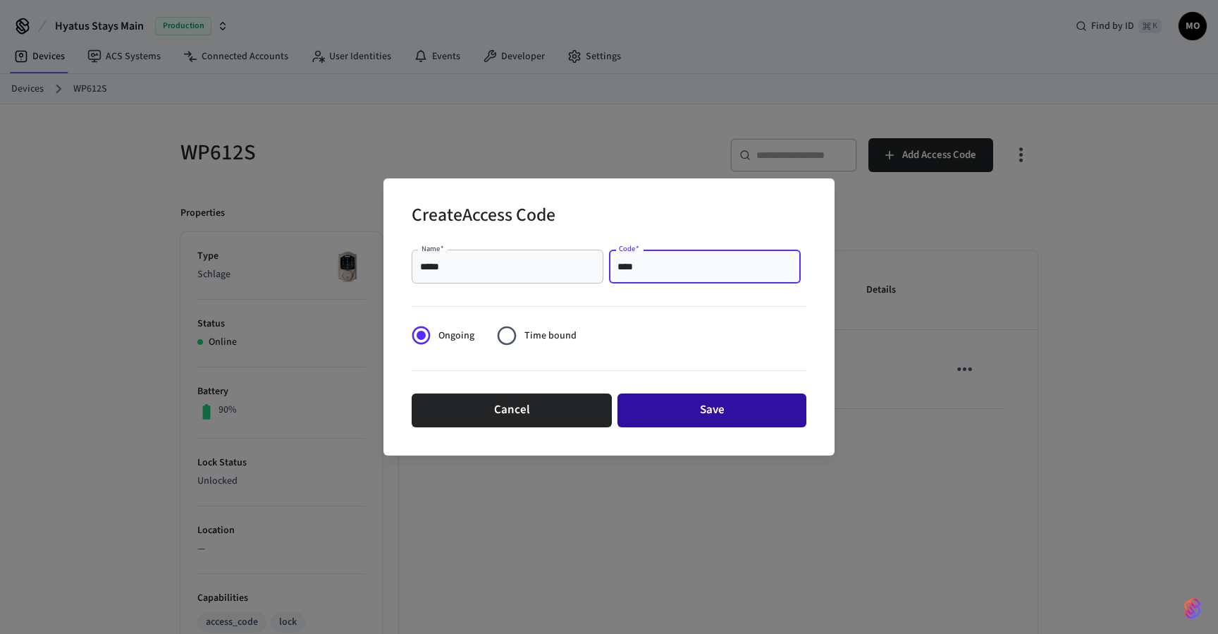
type input "****"
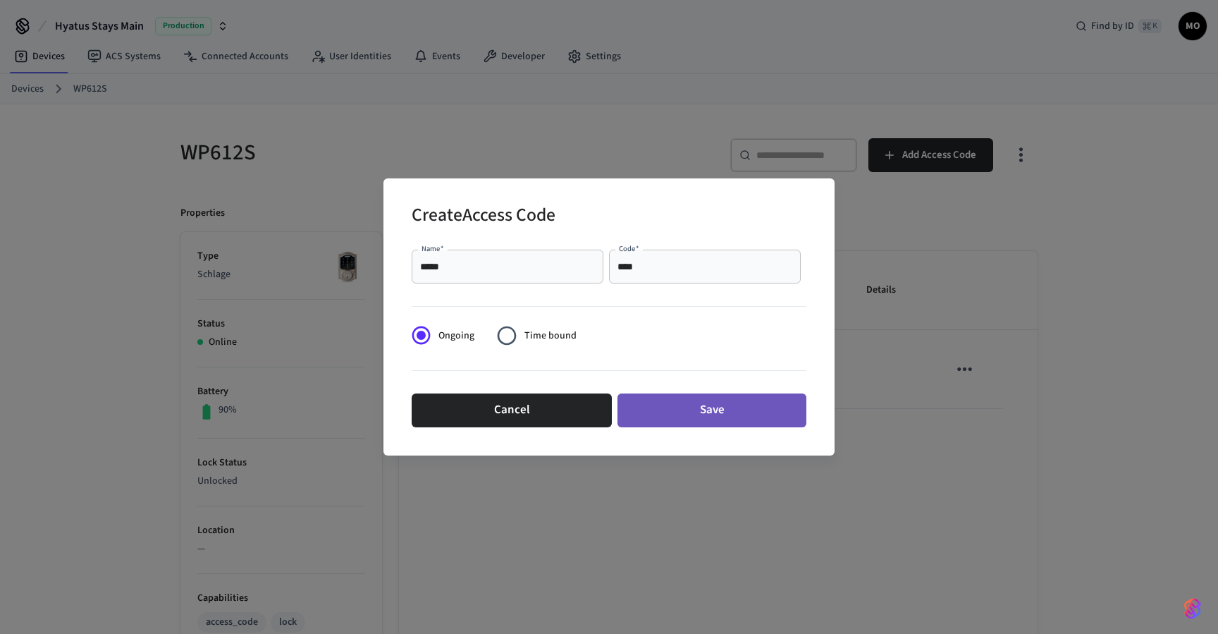
click at [689, 408] on button "Save" at bounding box center [711, 410] width 189 height 34
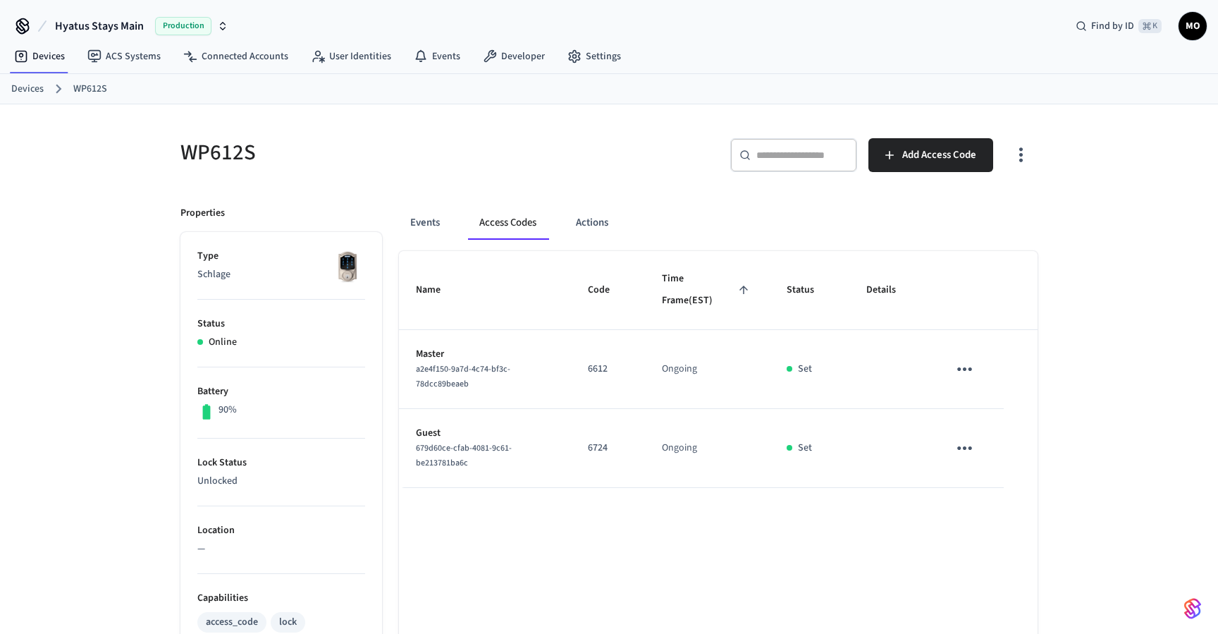
click at [908, 218] on div "Events Access Codes Actions" at bounding box center [718, 223] width 638 height 34
click at [920, 152] on span "Add Access Code" at bounding box center [939, 155] width 74 height 18
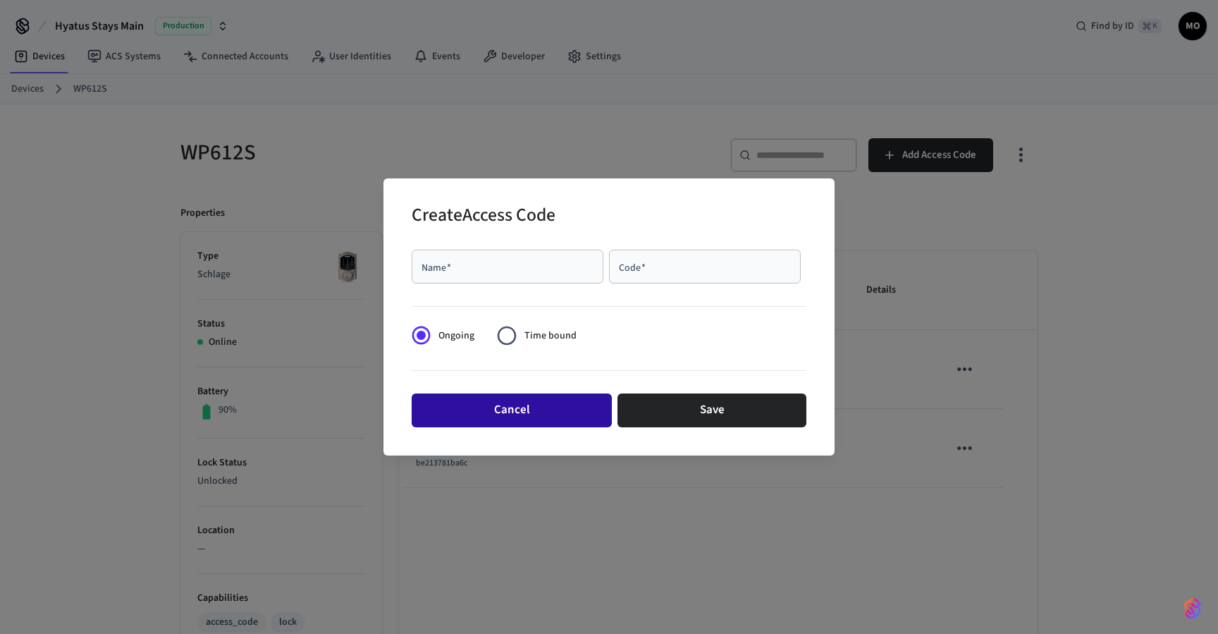
click at [567, 400] on button "Cancel" at bounding box center [512, 410] width 200 height 34
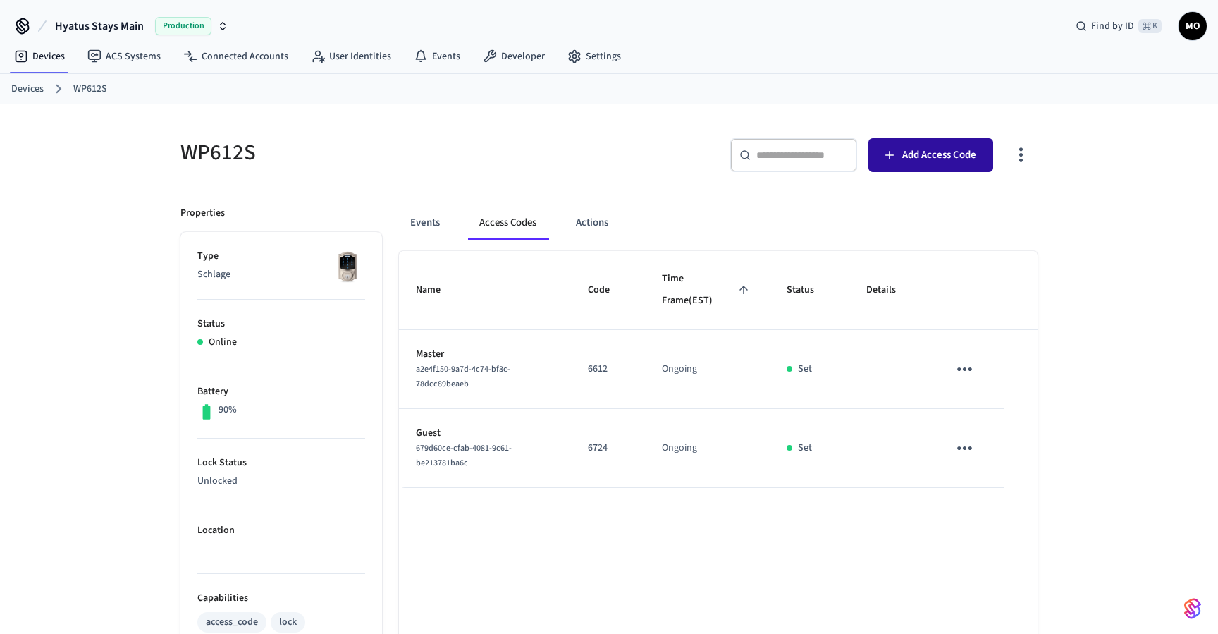
click at [948, 163] on button "Add Access Code" at bounding box center [930, 155] width 125 height 34
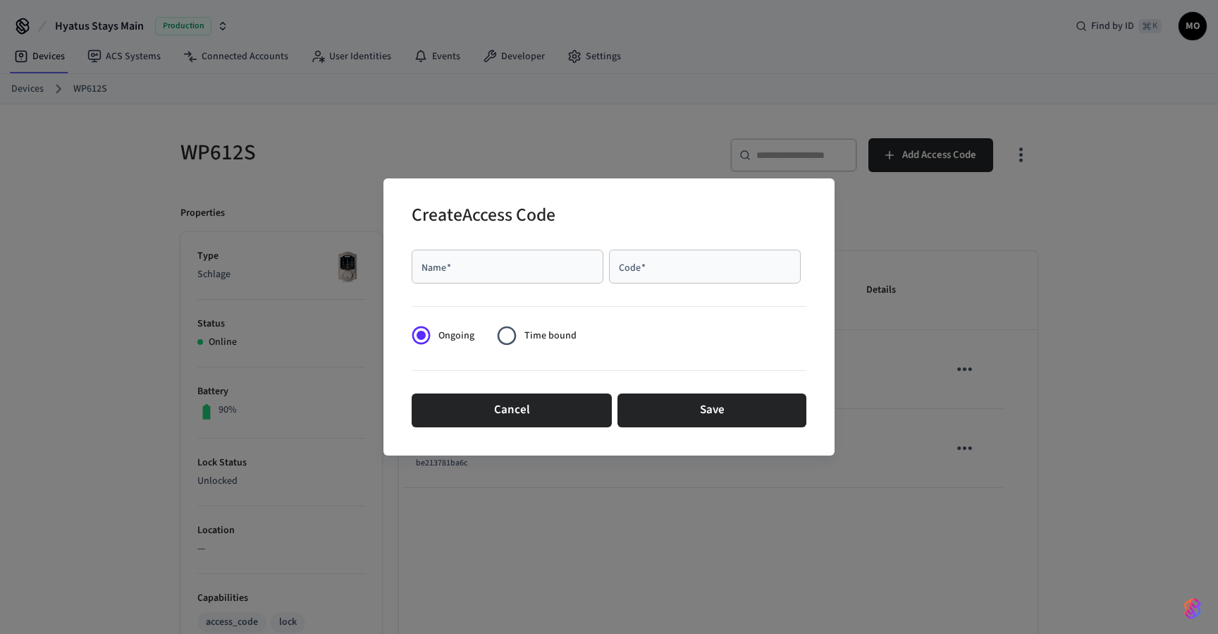
click at [493, 273] on input "Name   *" at bounding box center [507, 266] width 175 height 14
type input "********"
click at [661, 273] on input "Code   *" at bounding box center [704, 266] width 175 height 14
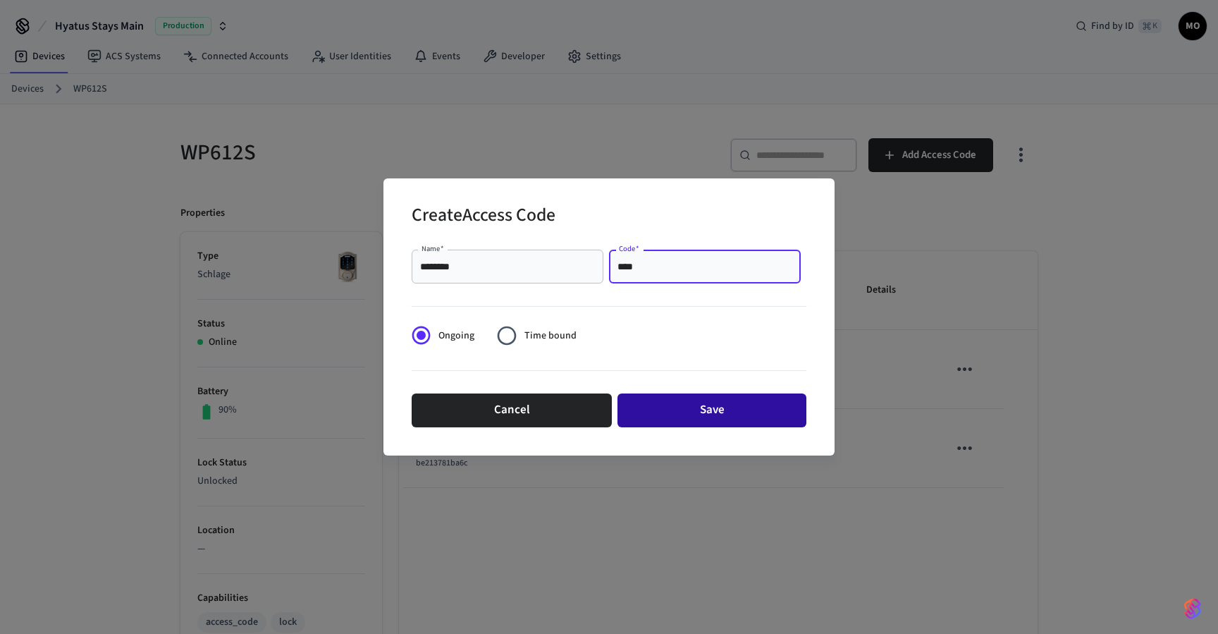
type input "****"
click at [686, 406] on button "Save" at bounding box center [711, 410] width 189 height 34
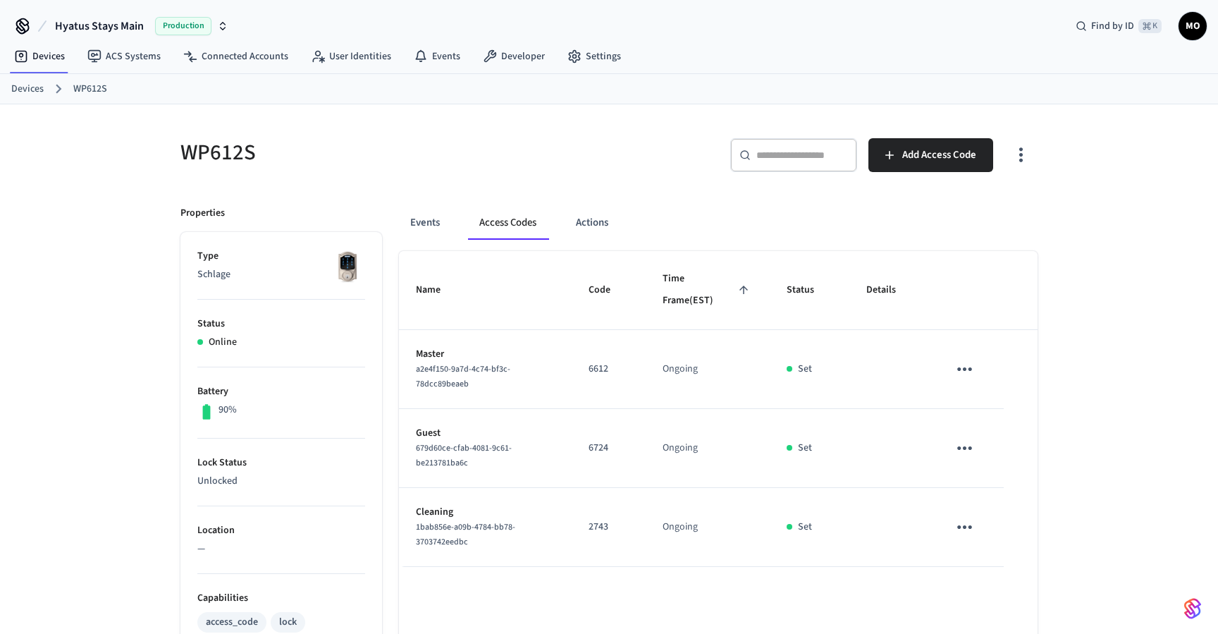
click at [25, 90] on link "Devices" at bounding box center [27, 89] width 32 height 15
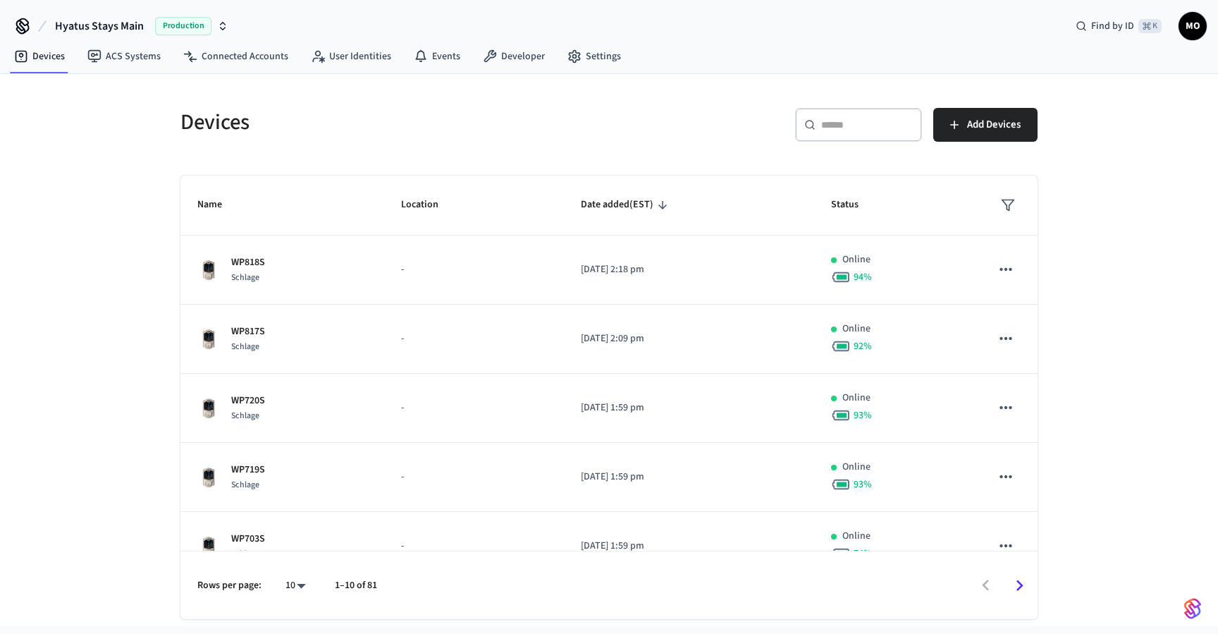
click at [838, 124] on input "text" at bounding box center [867, 125] width 92 height 14
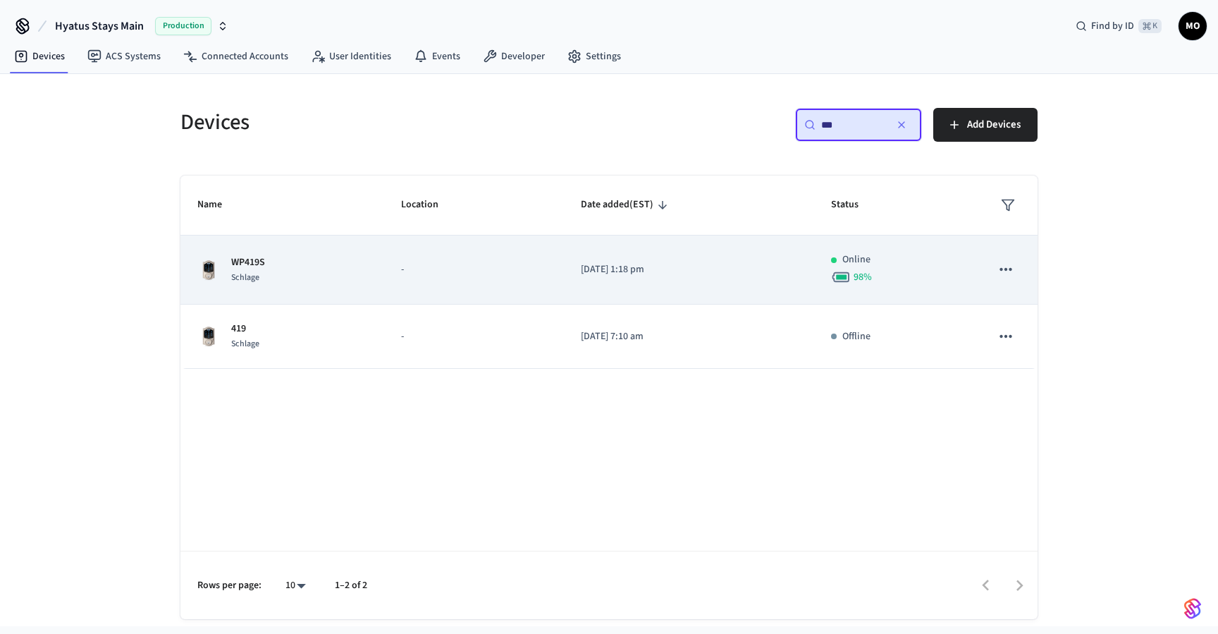
type input "***"
click at [325, 268] on div "WP419S Schlage" at bounding box center [282, 270] width 170 height 30
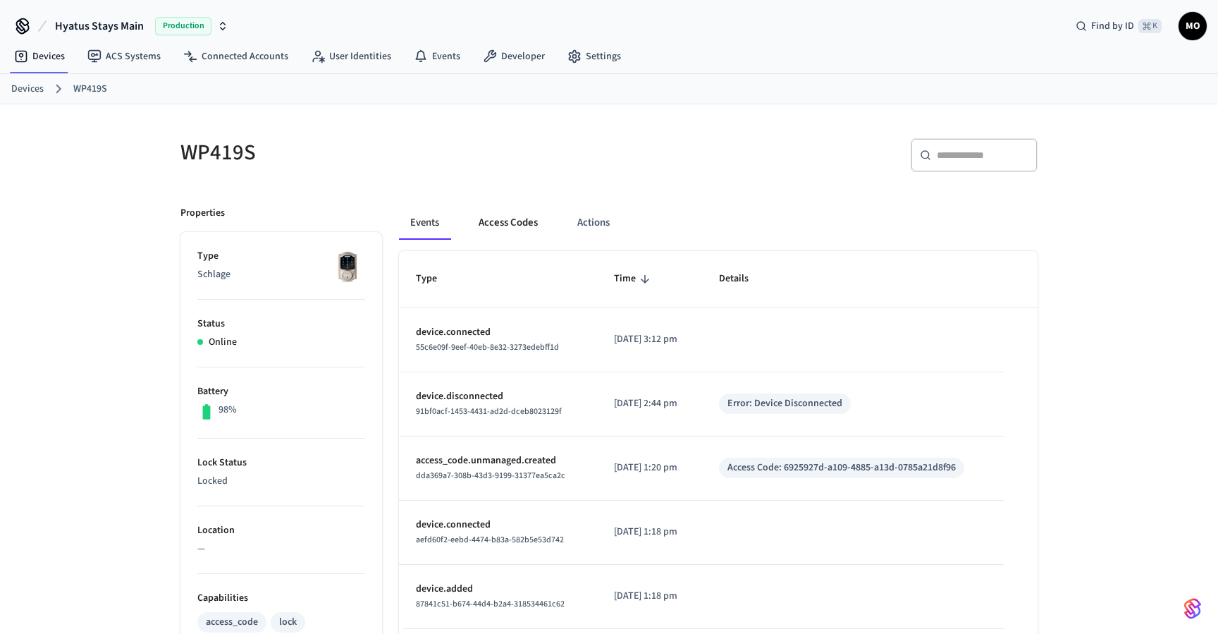
click at [529, 231] on button "Access Codes" at bounding box center [508, 223] width 82 height 34
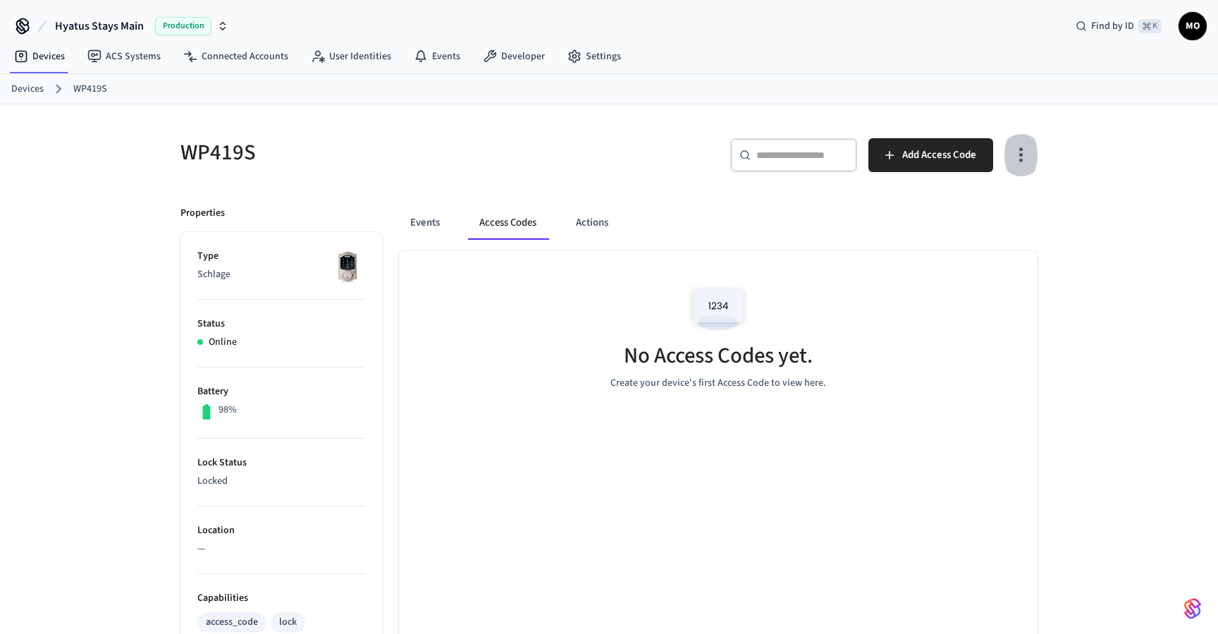
click at [1016, 152] on icon "button" at bounding box center [1021, 155] width 22 height 22
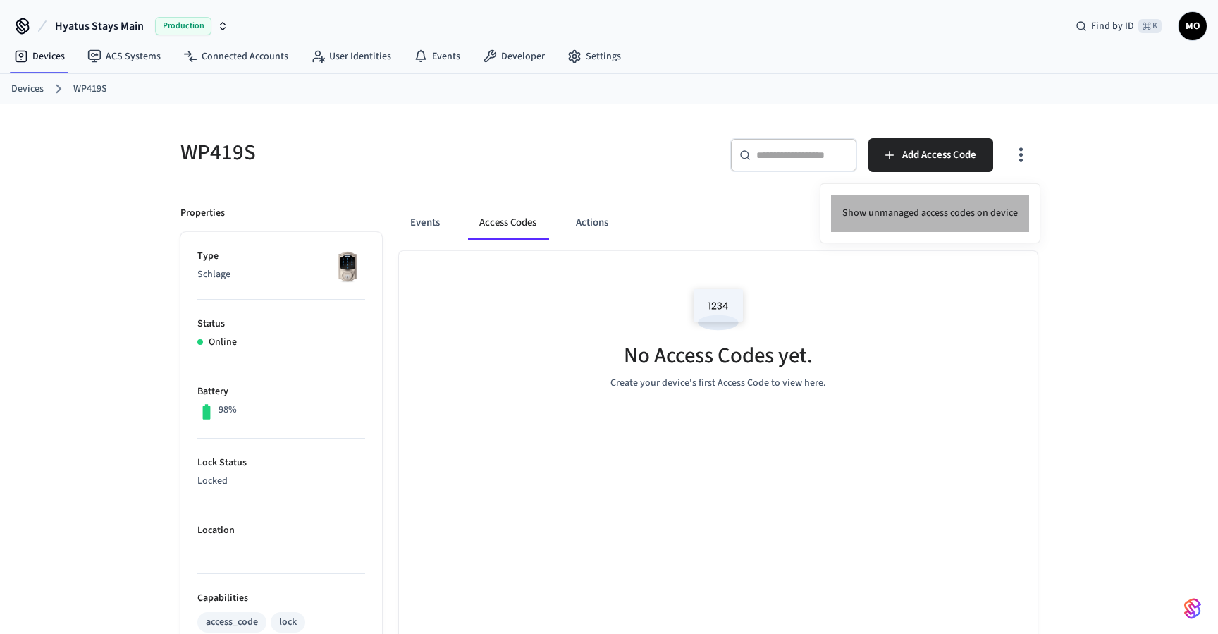
click at [980, 208] on li "Show unmanaged access codes on device" at bounding box center [930, 213] width 198 height 37
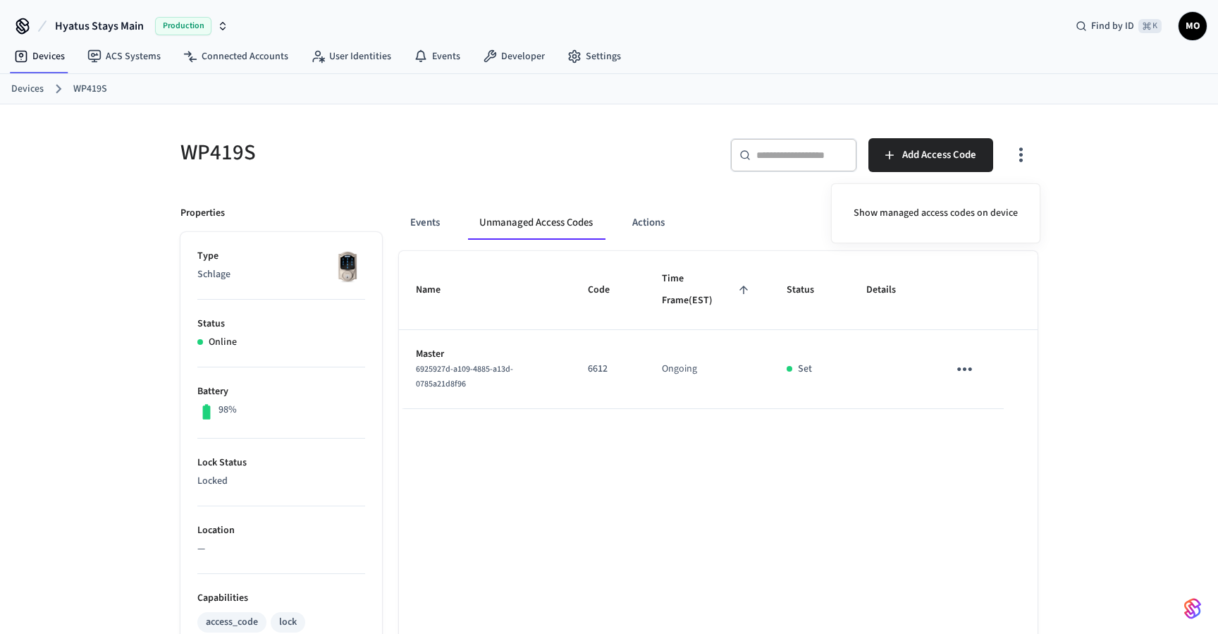
click at [1097, 244] on div at bounding box center [609, 317] width 1218 height 634
click at [1023, 158] on icon "button" at bounding box center [1021, 155] width 22 height 22
click at [1094, 297] on div at bounding box center [609, 317] width 1218 height 634
click at [962, 355] on button "sticky table" at bounding box center [964, 368] width 33 height 33
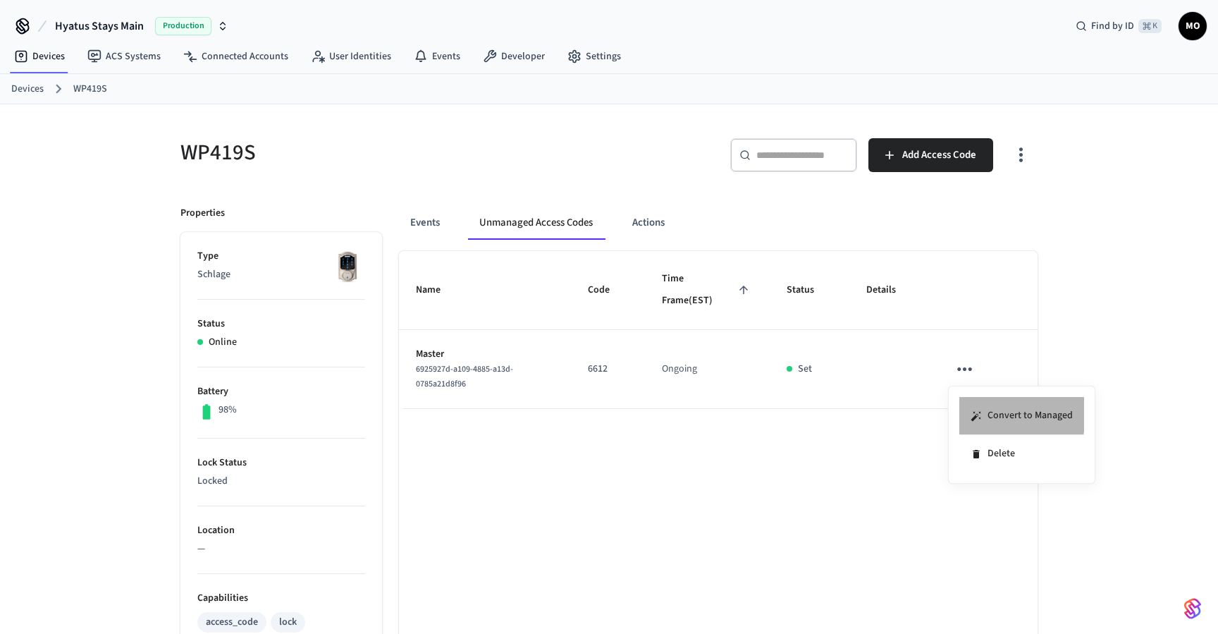
click at [985, 412] on li "Convert to Managed" at bounding box center [1021, 416] width 125 height 38
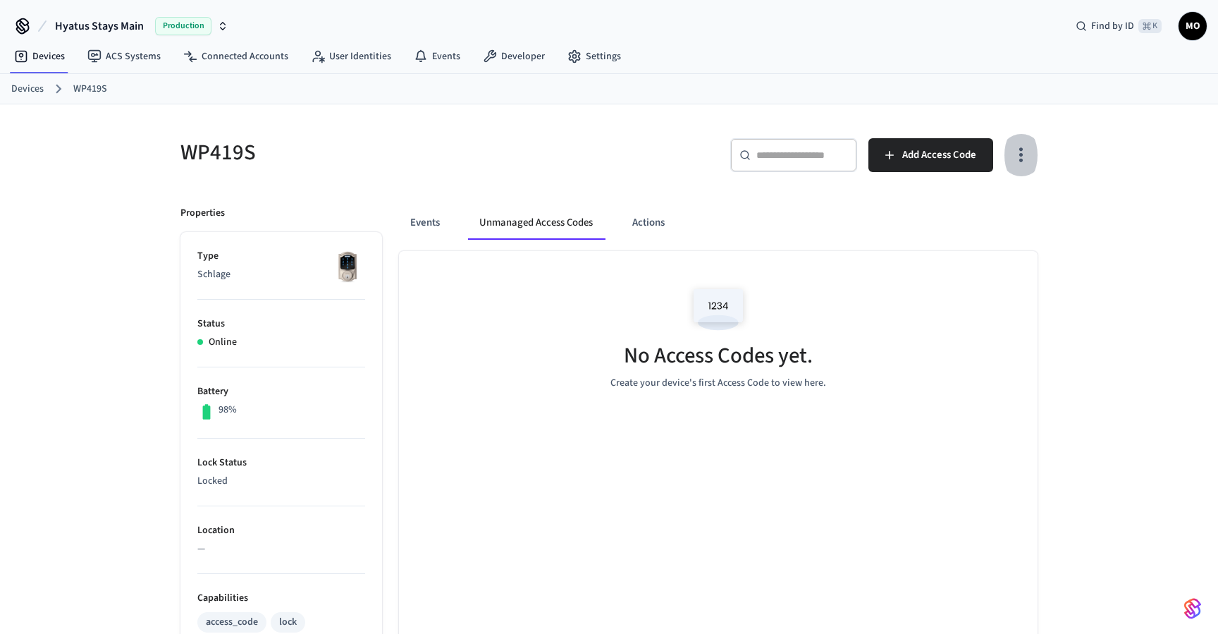
click at [1027, 158] on icon "button" at bounding box center [1021, 155] width 22 height 22
click at [981, 193] on div "Show managed access codes on device" at bounding box center [935, 213] width 209 height 60
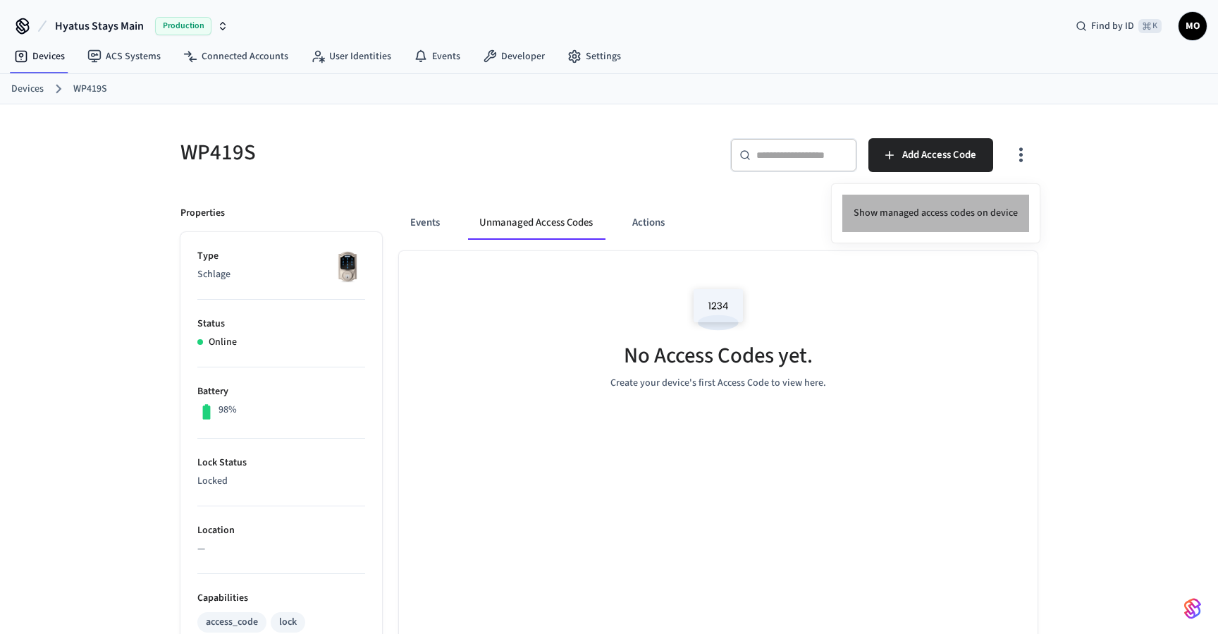
click at [958, 201] on li "Show managed access codes on device" at bounding box center [935, 213] width 187 height 37
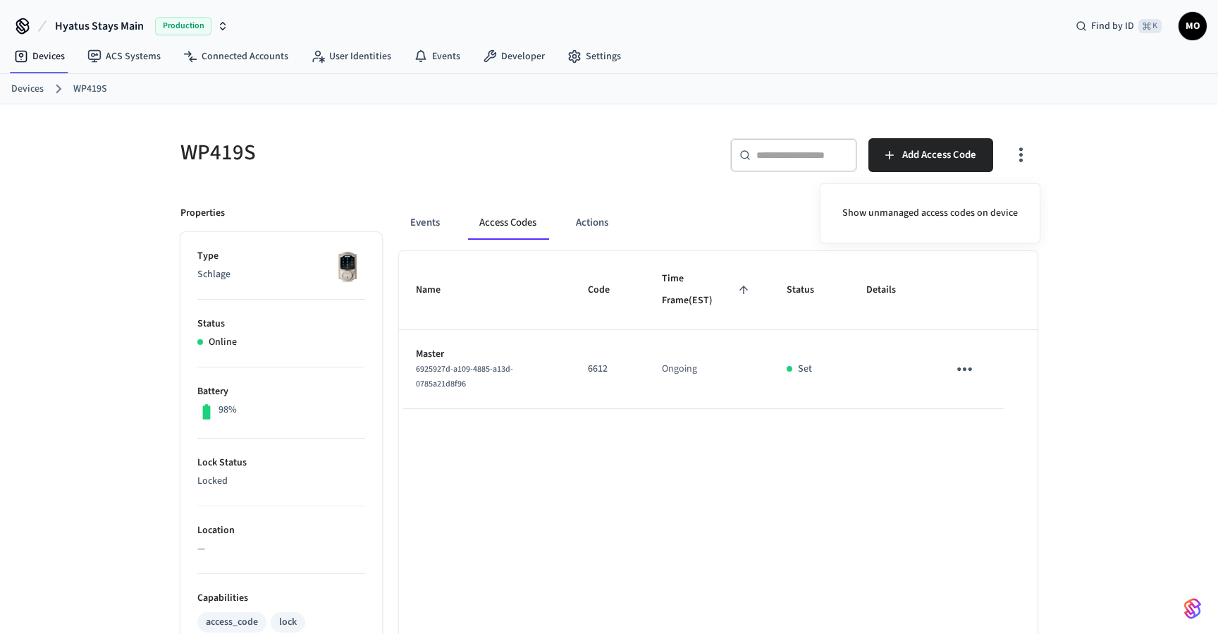
click at [958, 137] on div at bounding box center [609, 317] width 1218 height 634
click at [946, 153] on span "Add Access Code" at bounding box center [939, 155] width 74 height 18
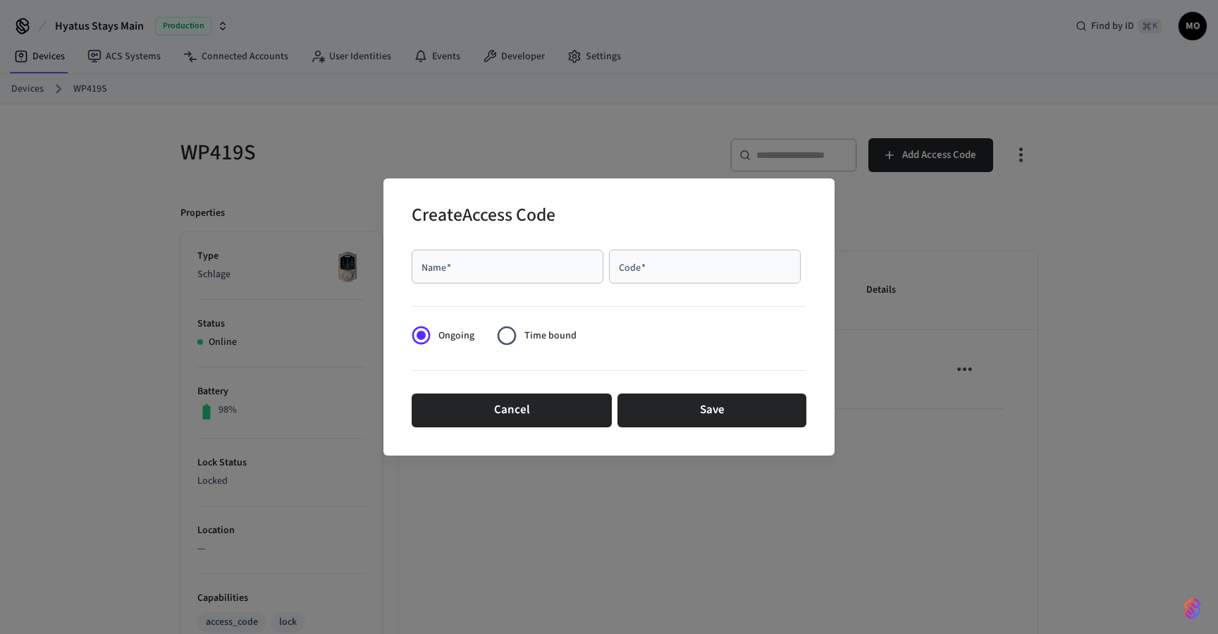
click at [529, 258] on div "Name   *" at bounding box center [508, 266] width 192 height 34
type input "*****"
click at [640, 263] on input "Code   *" at bounding box center [704, 266] width 175 height 14
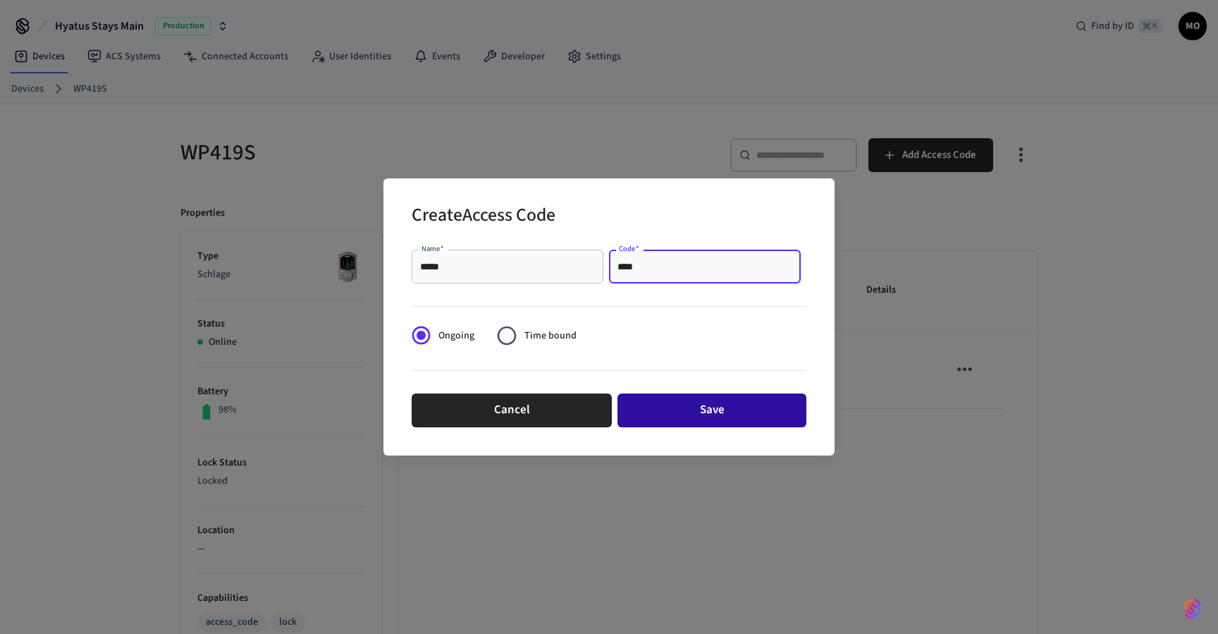
type input "****"
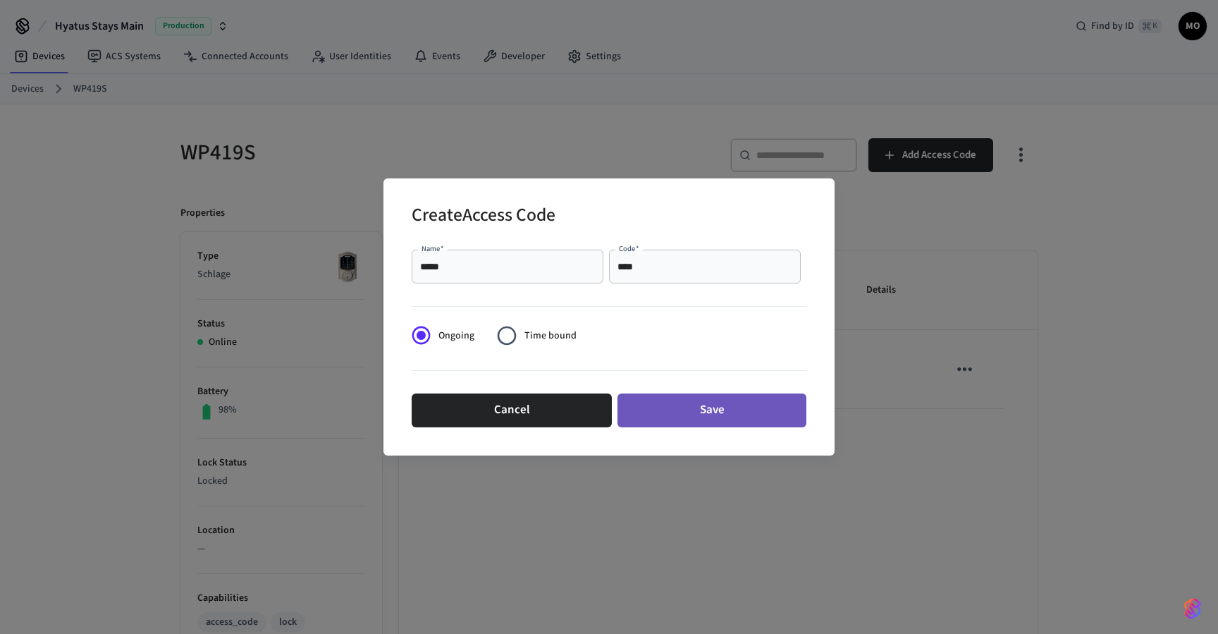
click at [688, 404] on button "Save" at bounding box center [711, 410] width 189 height 34
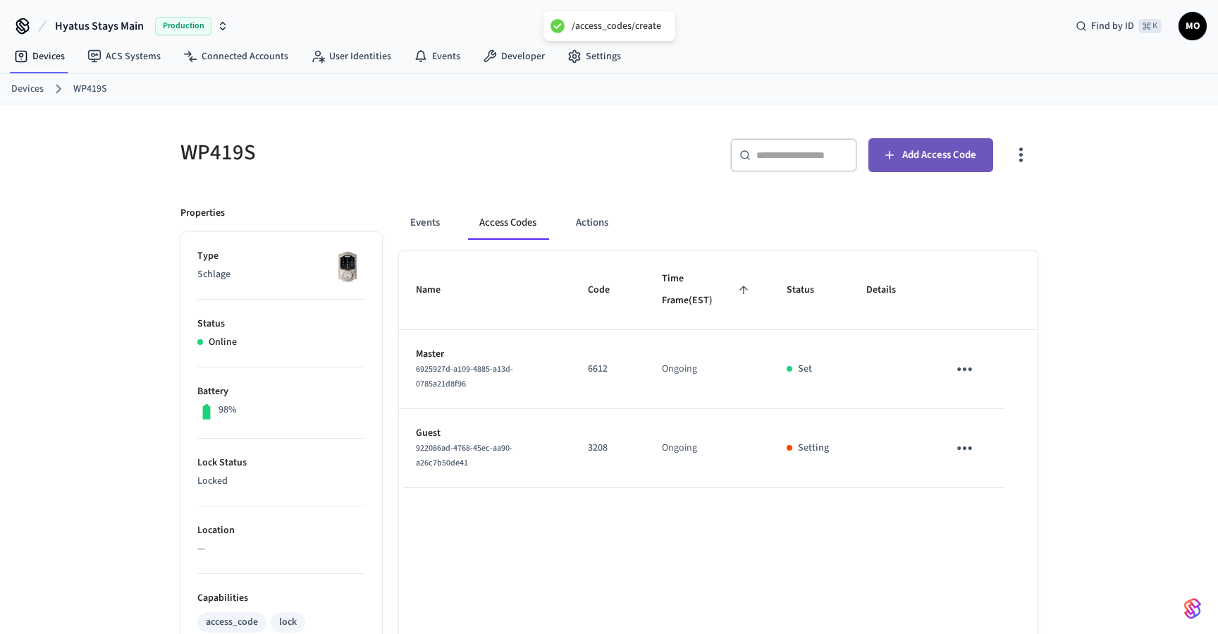
click at [956, 156] on span "Add Access Code" at bounding box center [939, 155] width 74 height 18
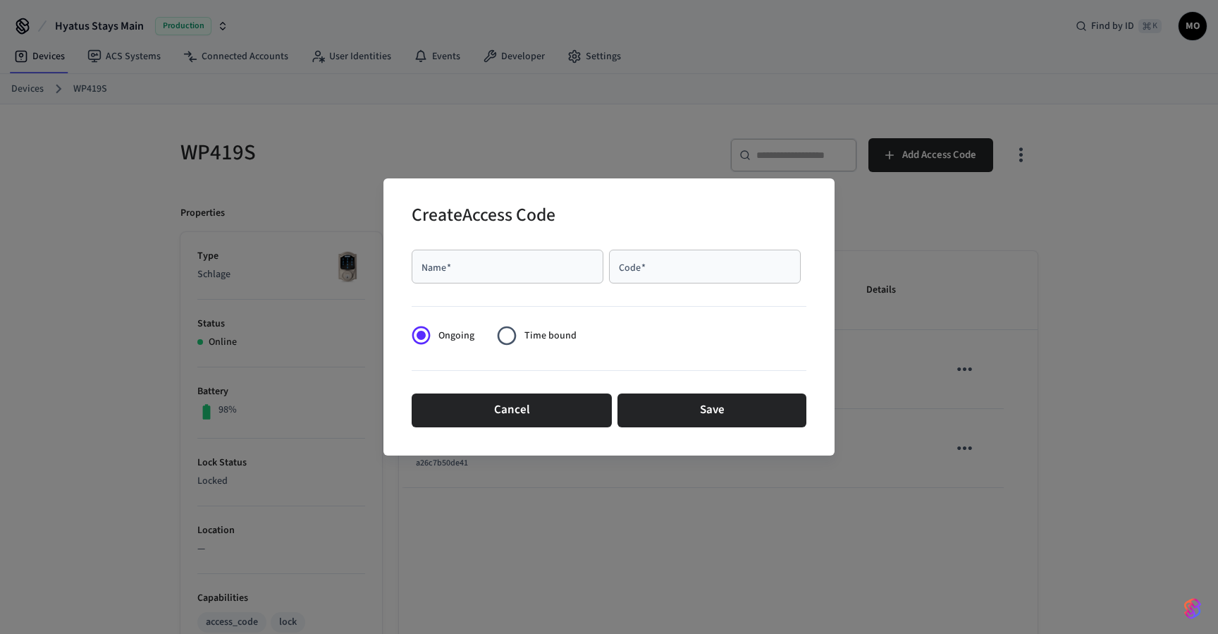
click at [539, 276] on div "Name   *" at bounding box center [508, 266] width 192 height 34
type input "*******"
click at [661, 269] on input "Code   *" at bounding box center [704, 266] width 175 height 14
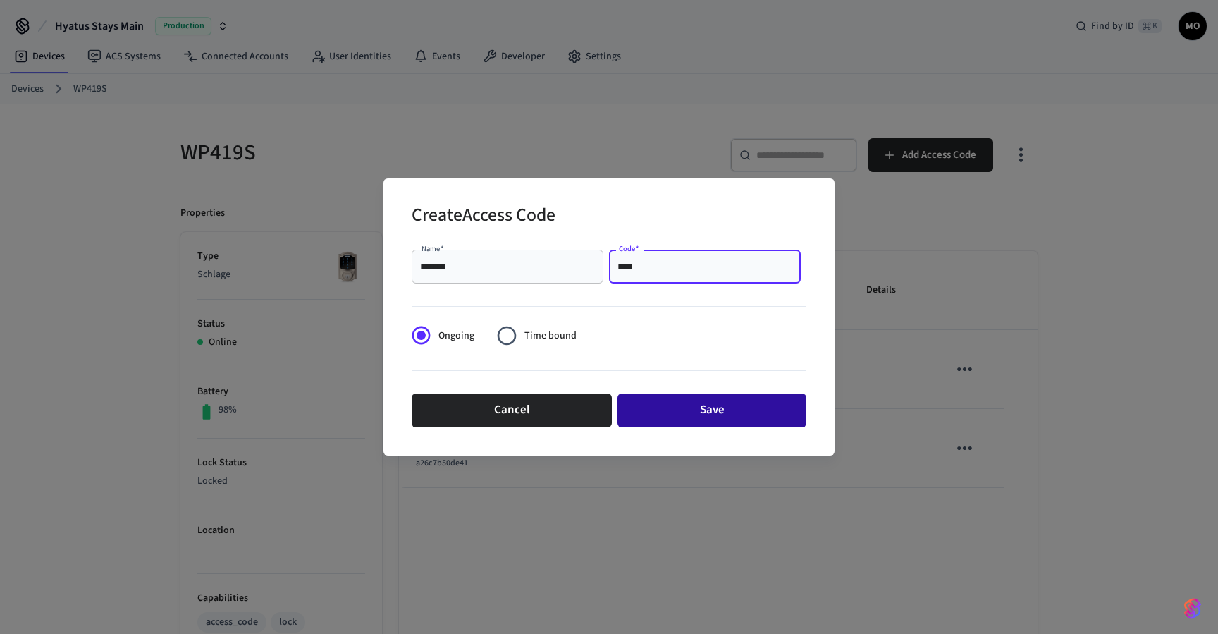
type input "****"
click at [708, 412] on button "Save" at bounding box center [711, 410] width 189 height 34
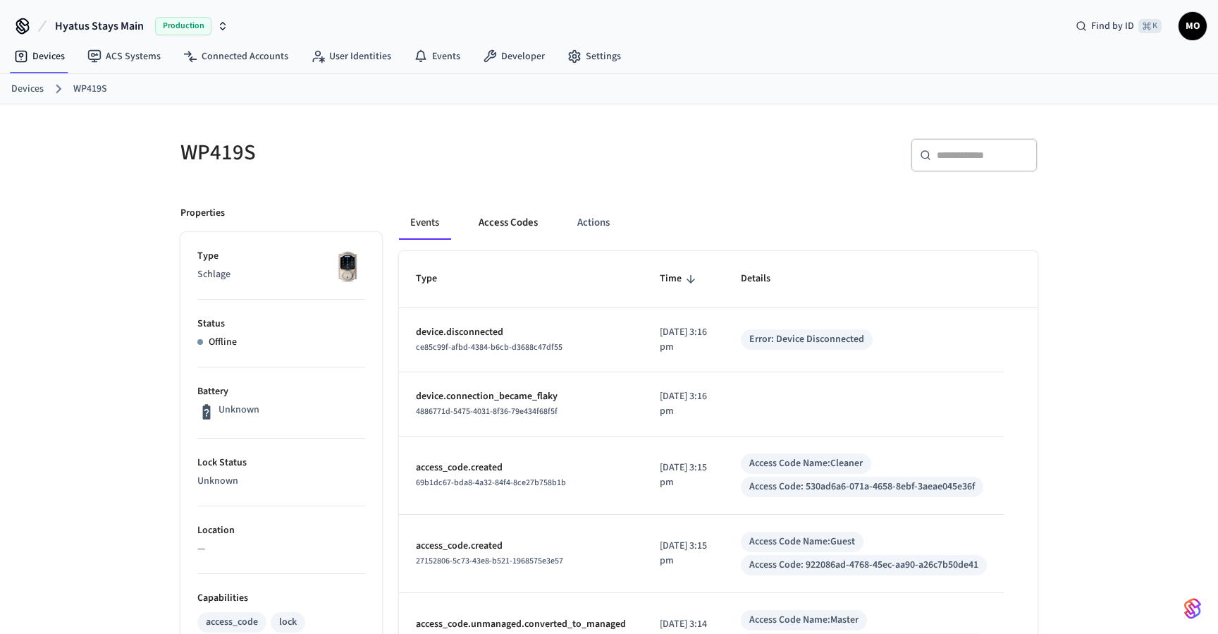
click at [514, 225] on button "Access Codes" at bounding box center [508, 223] width 82 height 34
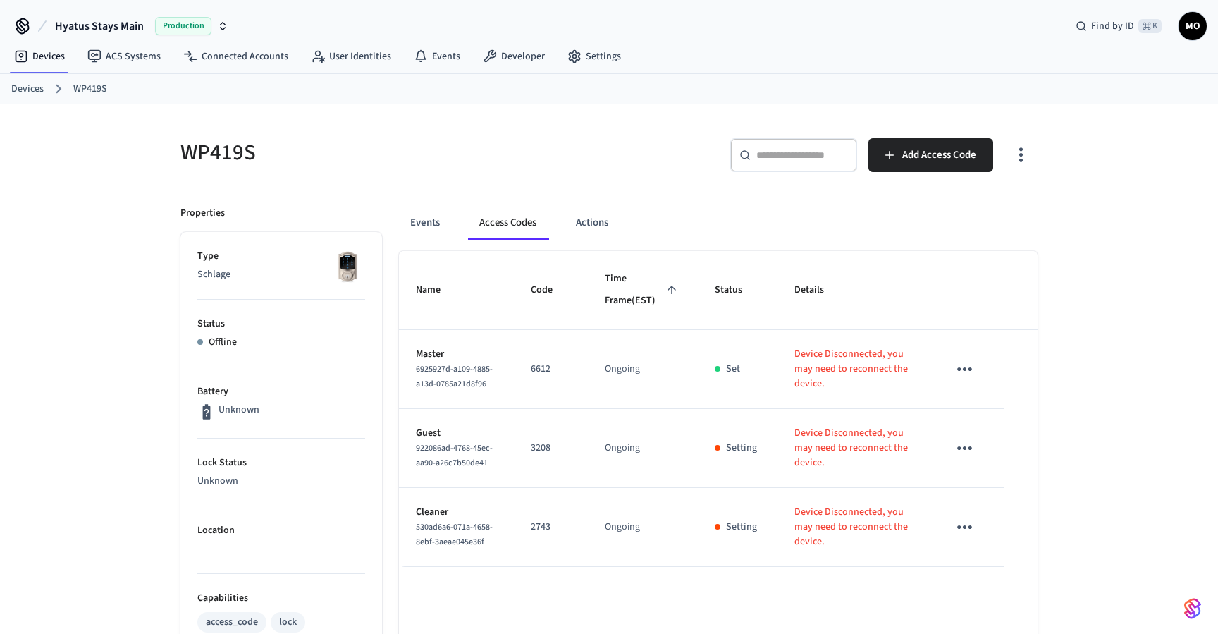
click at [20, 88] on link "Devices" at bounding box center [27, 89] width 32 height 15
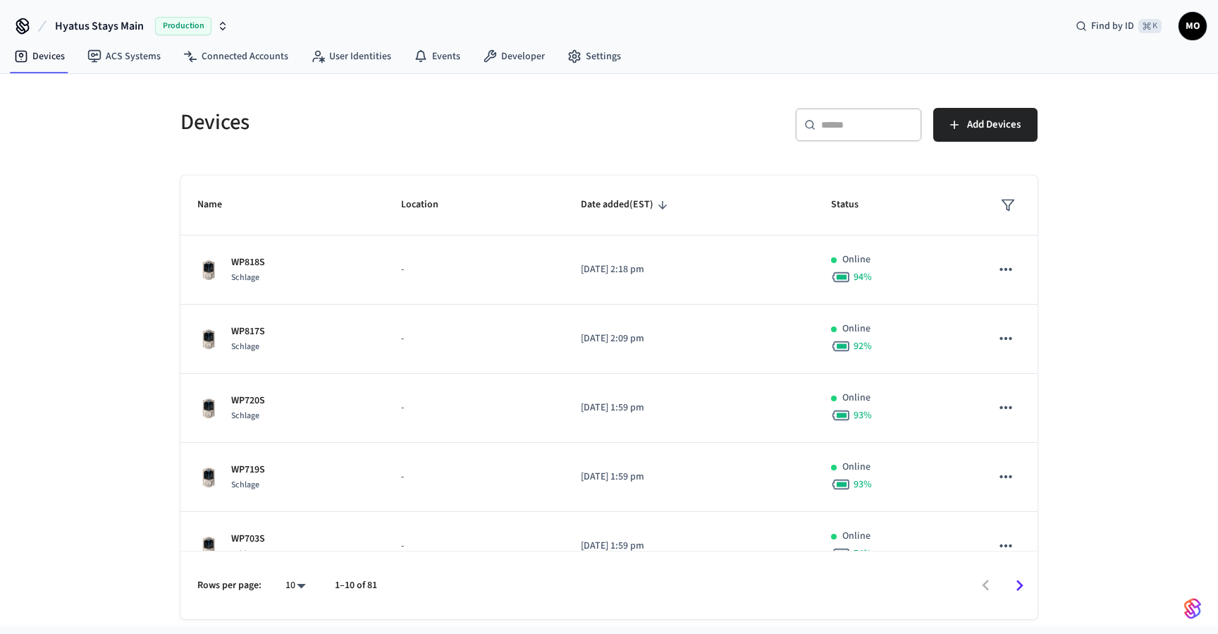
click at [843, 132] on div "​ ​" at bounding box center [858, 125] width 127 height 34
type input "*"
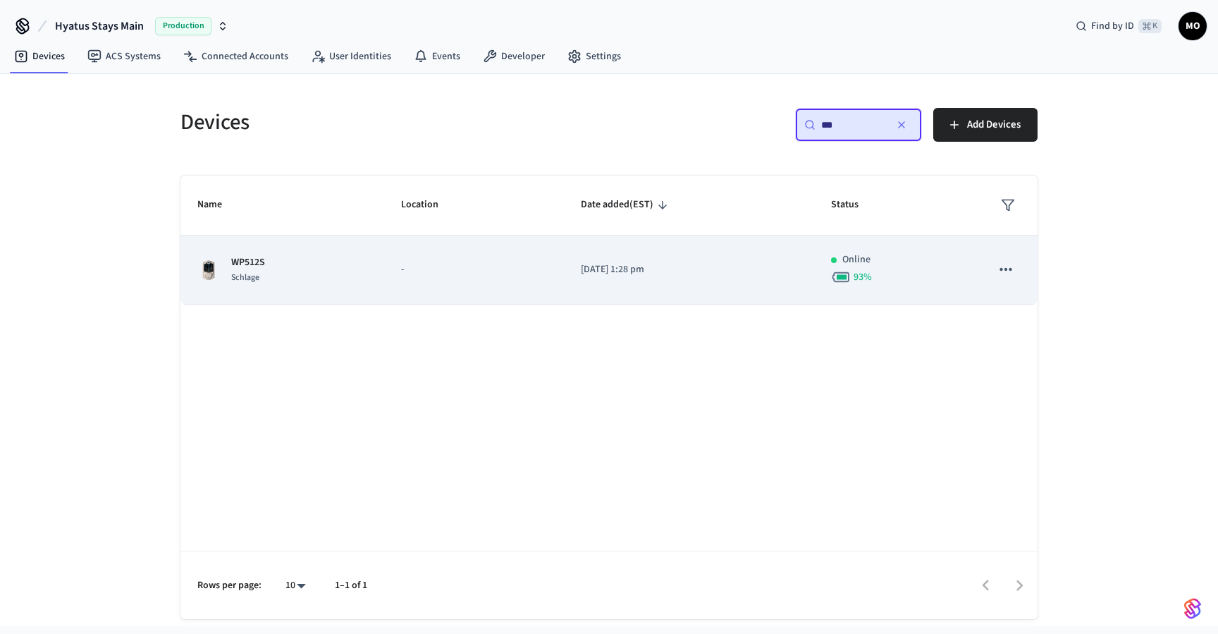
type input "***"
click at [369, 264] on td "WP512S Schlage" at bounding box center [282, 269] width 204 height 69
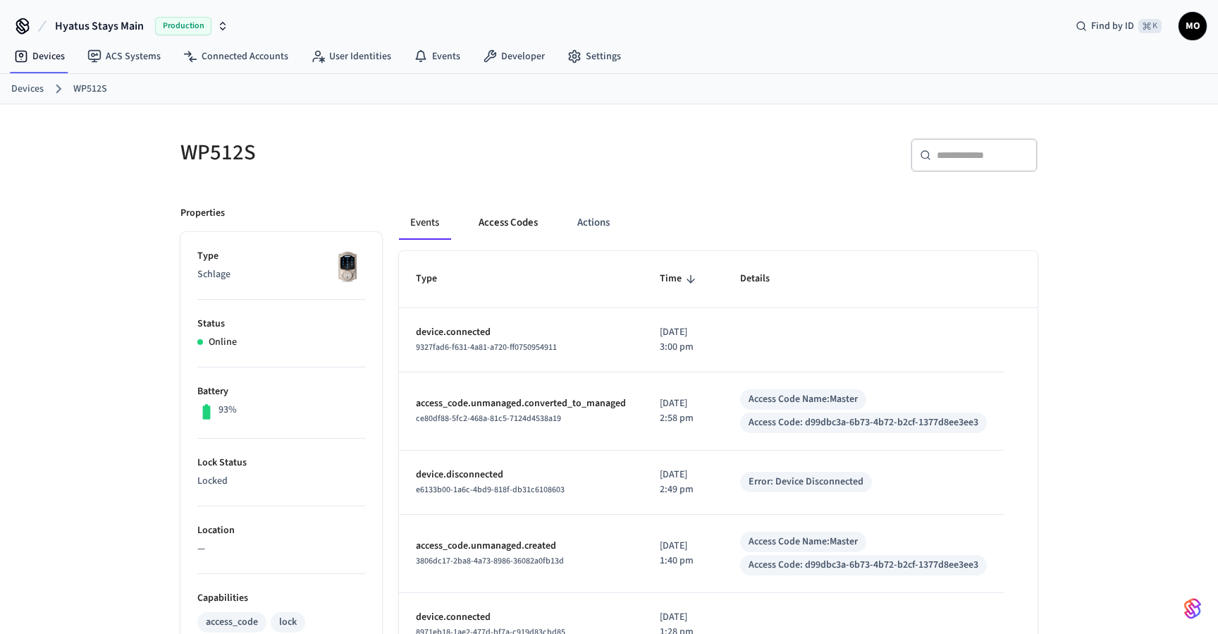
click at [526, 219] on button "Access Codes" at bounding box center [508, 223] width 82 height 34
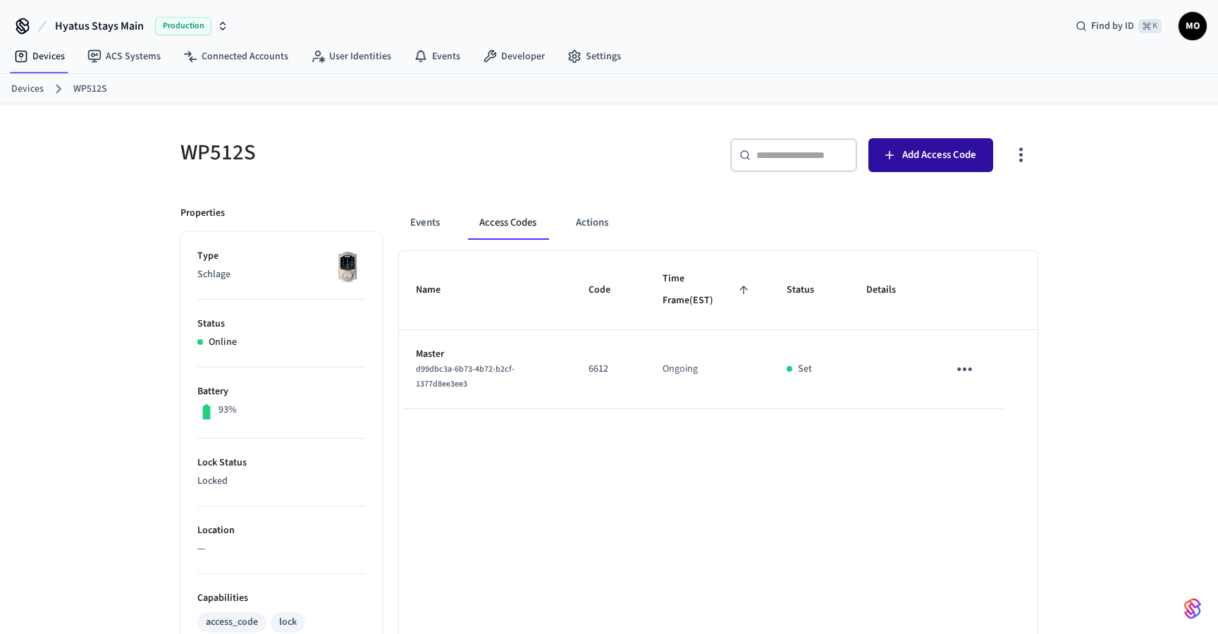
click at [944, 152] on span "Add Access Code" at bounding box center [939, 155] width 74 height 18
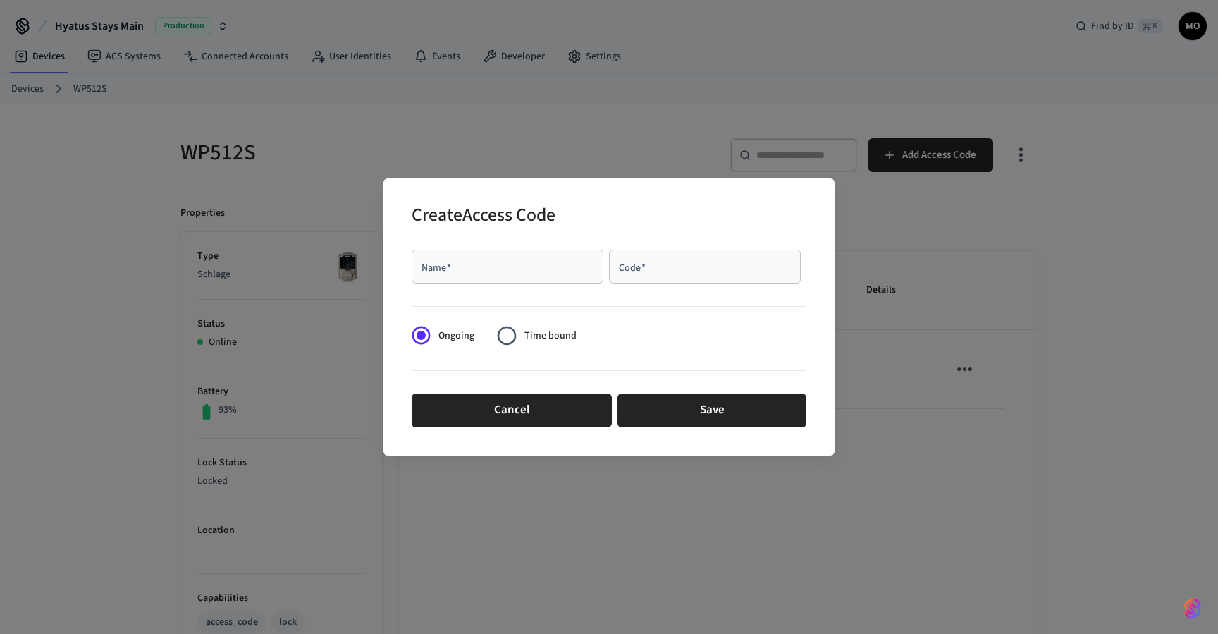
click at [529, 275] on div "Name   *" at bounding box center [508, 266] width 192 height 34
type input "*****"
click at [734, 268] on input "Code   *" at bounding box center [704, 266] width 175 height 14
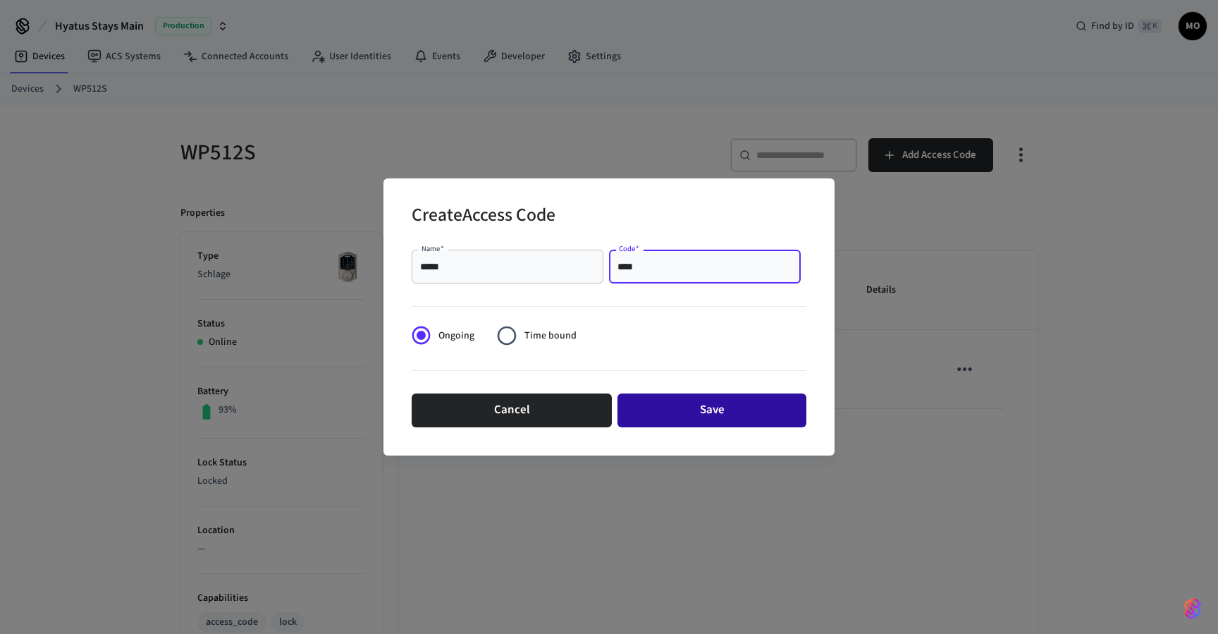
type input "****"
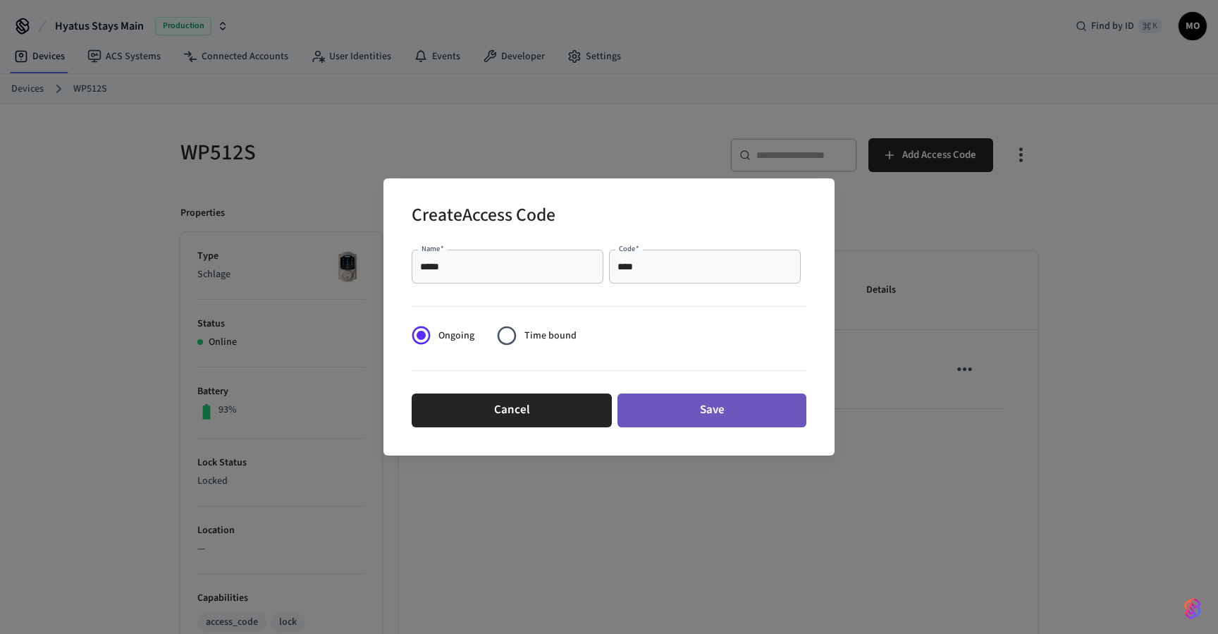
click at [755, 408] on button "Save" at bounding box center [711, 410] width 189 height 34
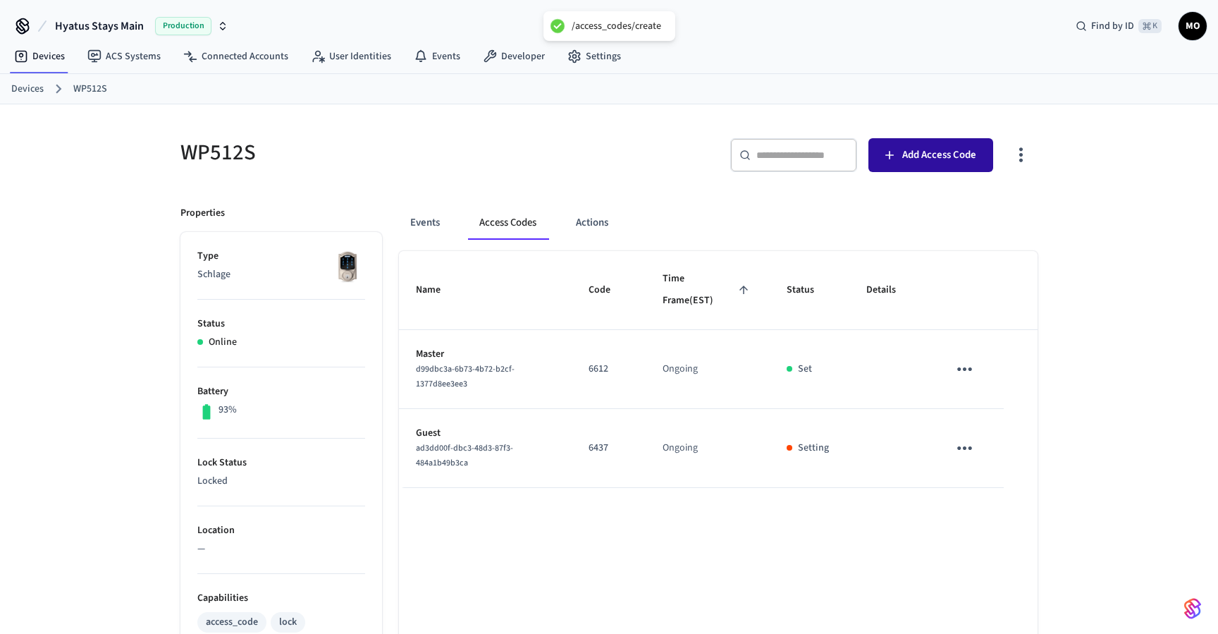
click at [932, 155] on span "Add Access Code" at bounding box center [939, 155] width 74 height 18
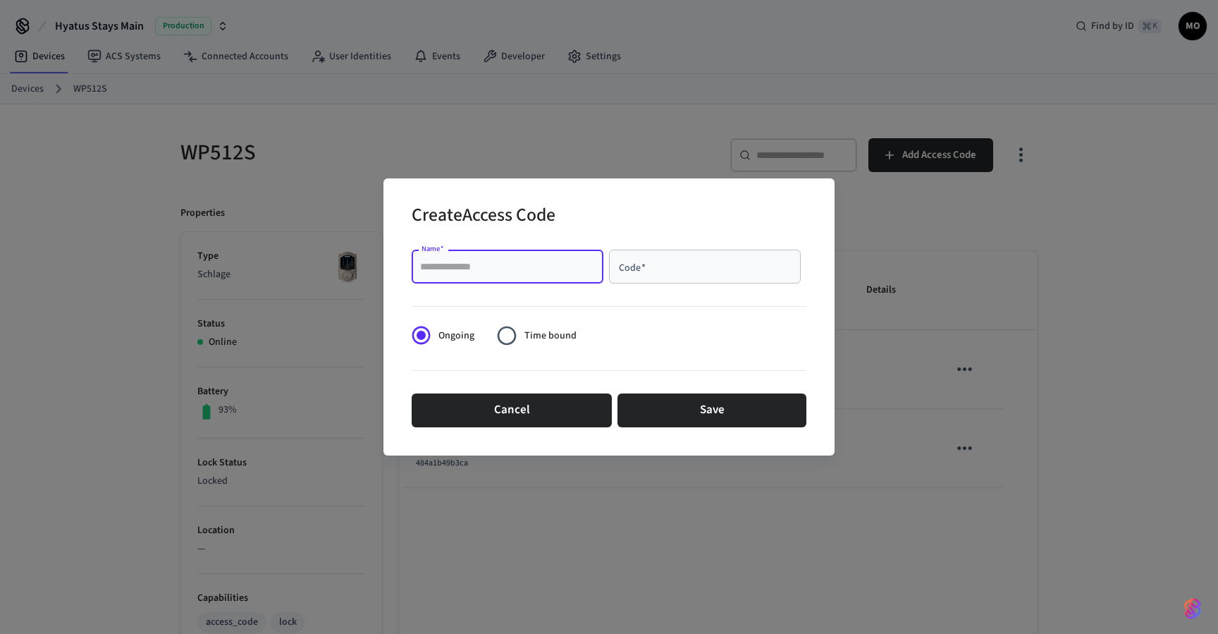
click at [493, 271] on input "Name   *" at bounding box center [507, 266] width 175 height 14
type input "*******"
click at [651, 272] on input "Code   *" at bounding box center [704, 266] width 175 height 14
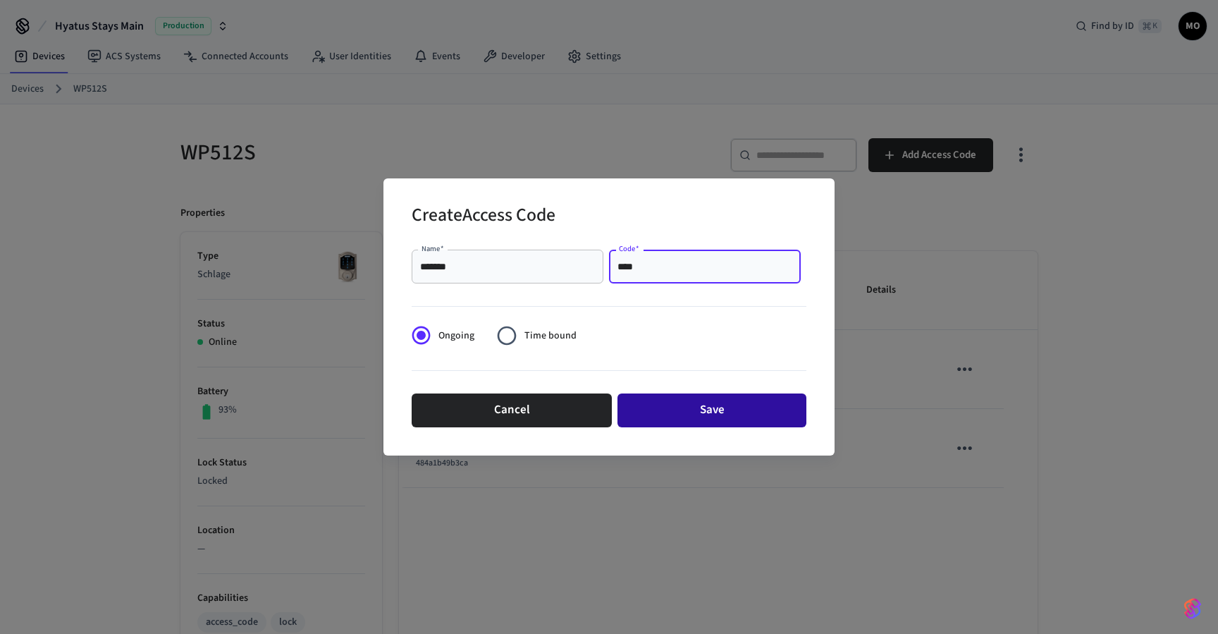
type input "****"
click at [699, 406] on button "Save" at bounding box center [711, 410] width 189 height 34
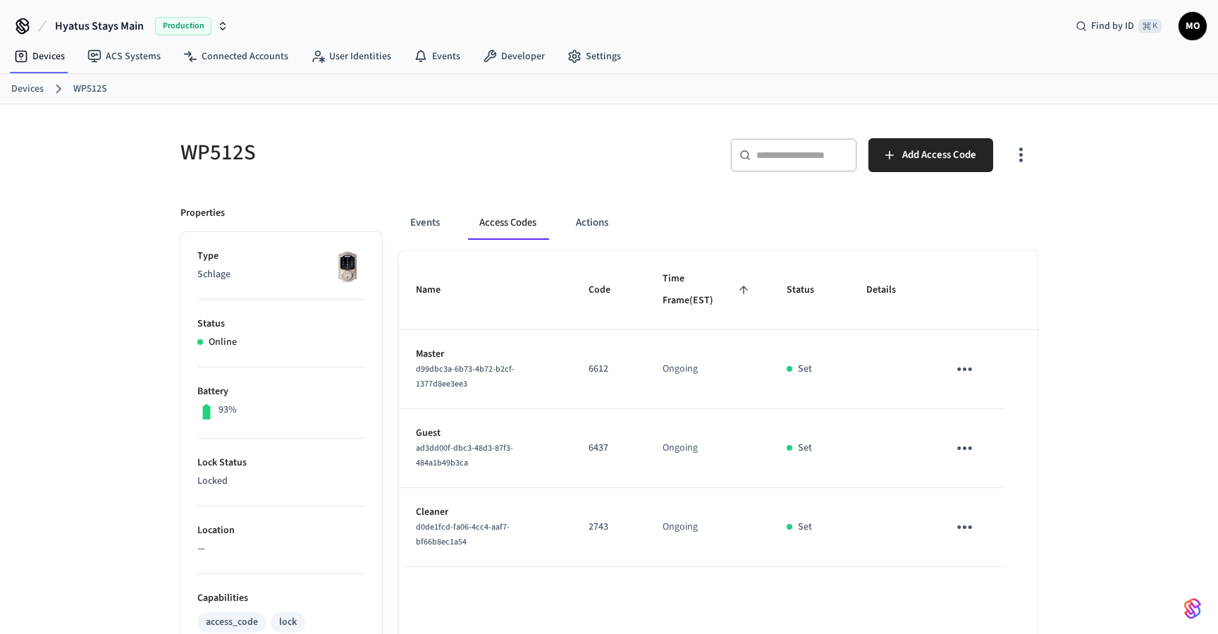
click at [21, 87] on link "Devices" at bounding box center [27, 89] width 32 height 15
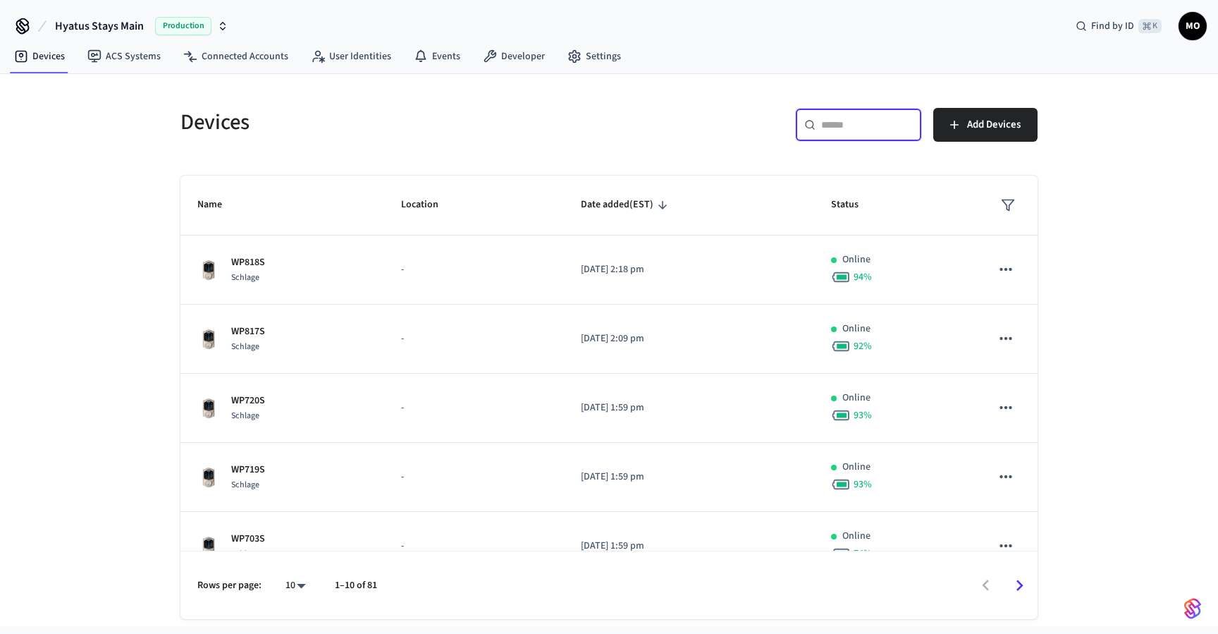
click at [856, 126] on input "text" at bounding box center [867, 125] width 92 height 14
type input "*"
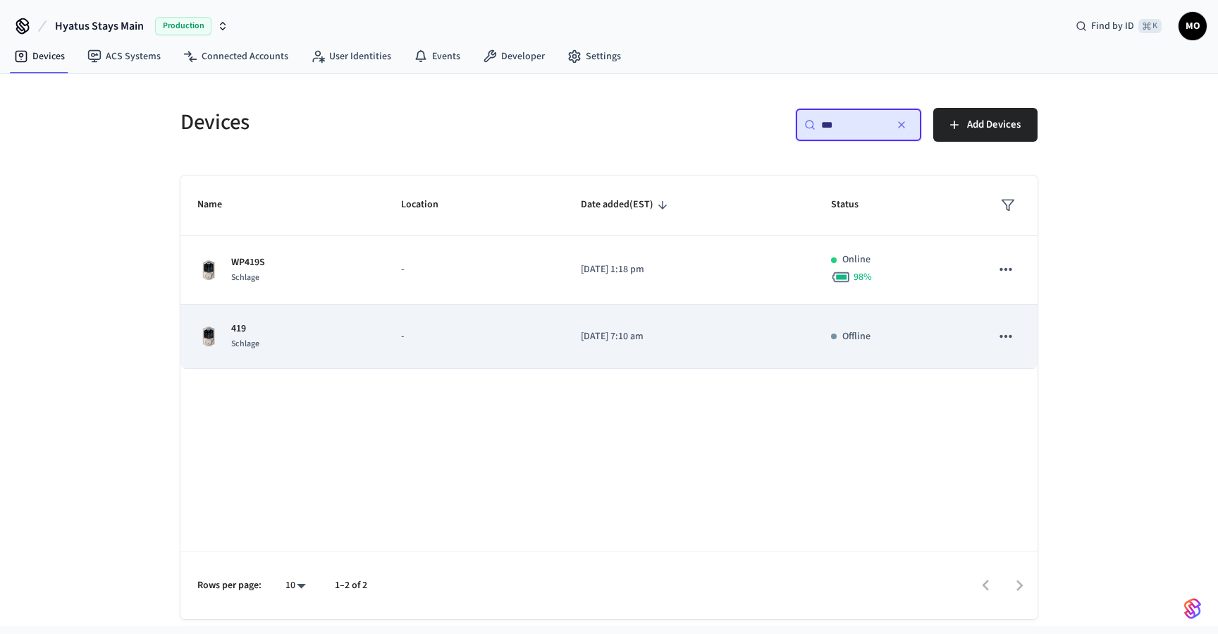
type input "***"
click at [425, 333] on p "-" at bounding box center [474, 336] width 146 height 15
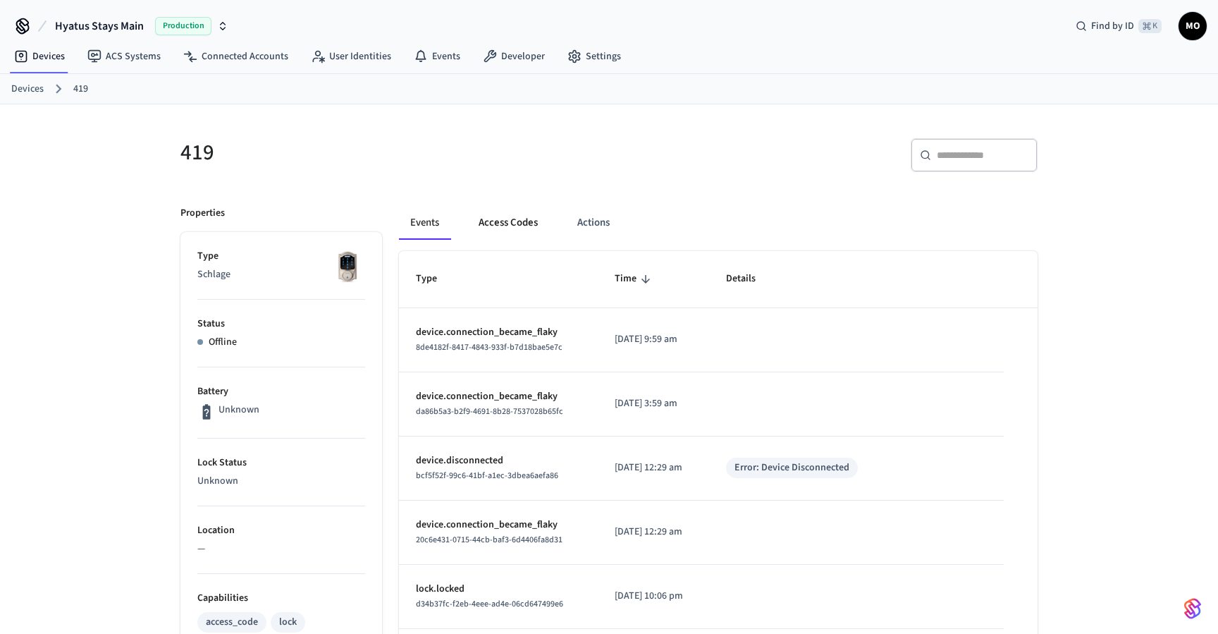
click at [492, 230] on button "Access Codes" at bounding box center [508, 223] width 82 height 34
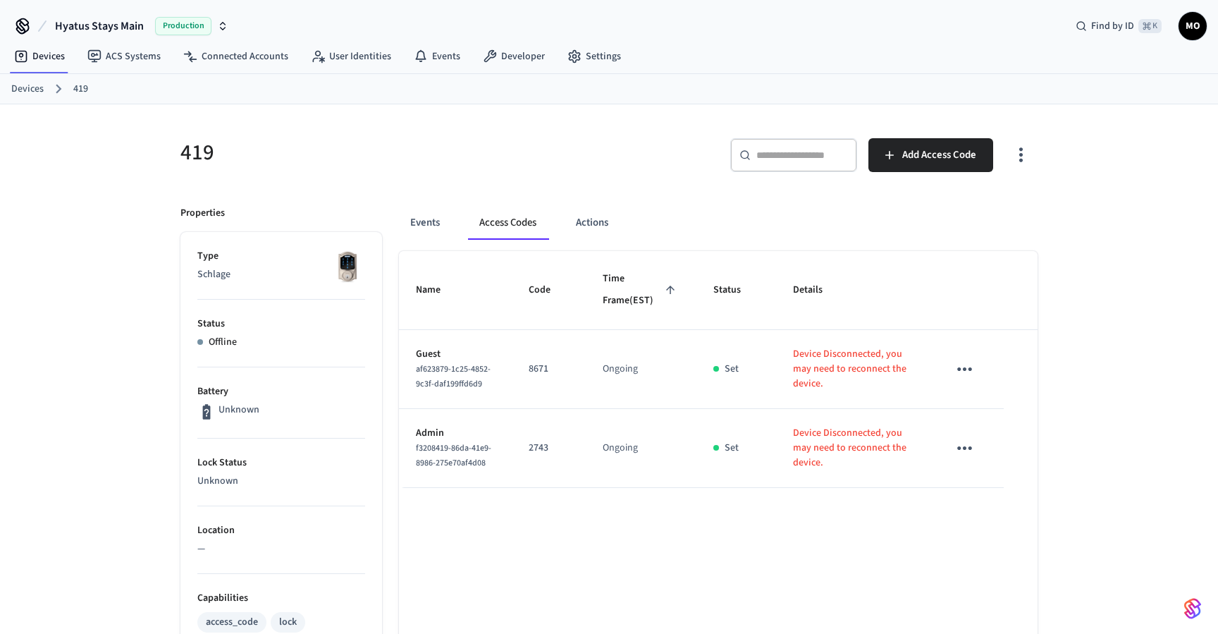
click at [1022, 161] on icon "button" at bounding box center [1021, 155] width 4 height 15
click at [538, 157] on div at bounding box center [609, 317] width 1218 height 634
click at [116, 51] on link "ACS Systems" at bounding box center [124, 56] width 96 height 25
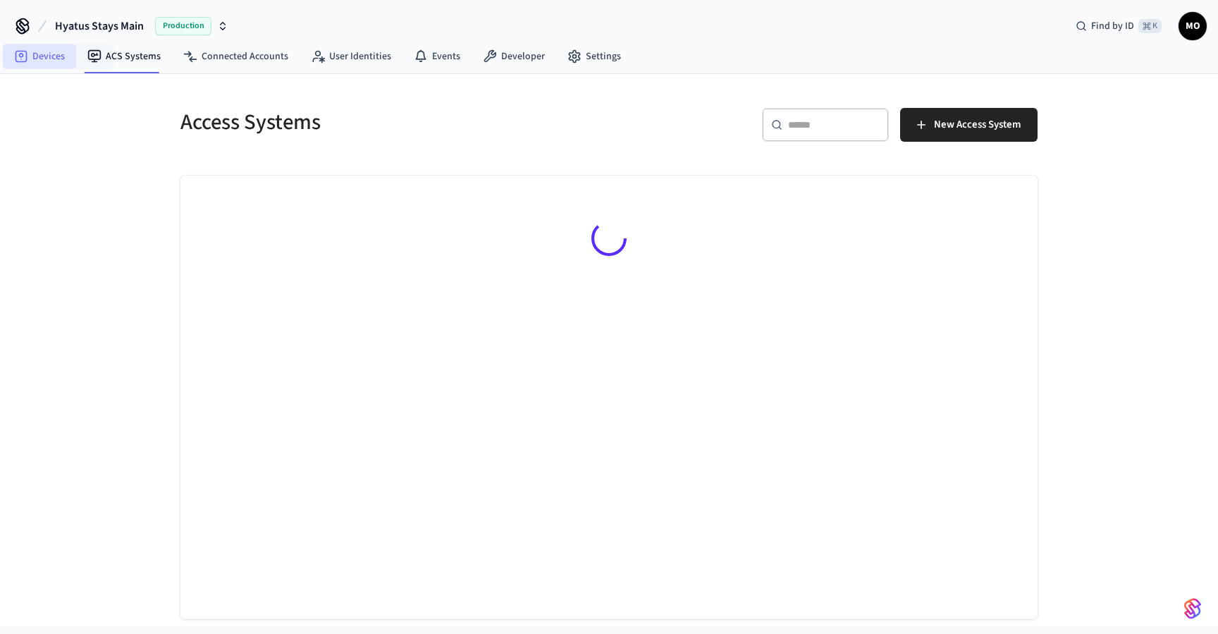
click at [42, 53] on link "Devices" at bounding box center [39, 56] width 73 height 25
